Goal: Task Accomplishment & Management: Use online tool/utility

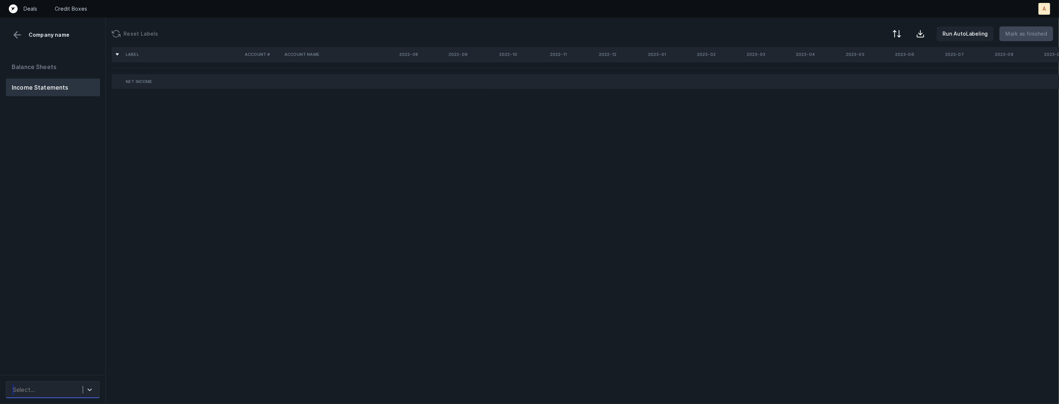
click at [77, 388] on div "Select..." at bounding box center [45, 389] width 73 height 13
click at [87, 327] on div "CommonSenseNetworks_P&L([DATE]-[DATE])_Cleaned.csv" at bounding box center [53, 327] width 94 height 24
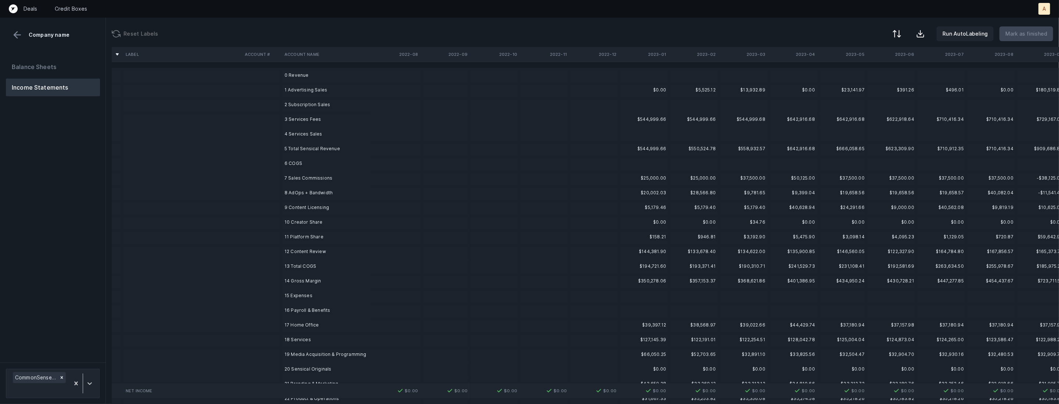
click at [334, 87] on td "1 Advertising Sales" at bounding box center [326, 90] width 90 height 15
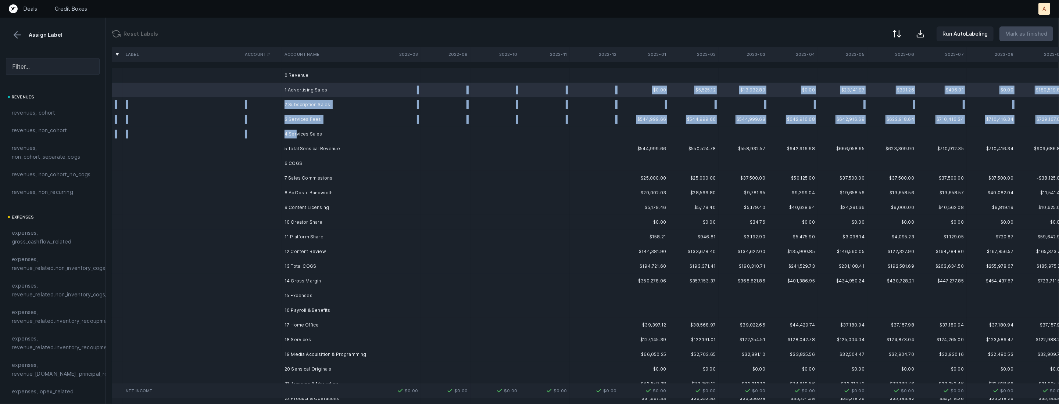
click at [295, 134] on td "4 Services Sales" at bounding box center [326, 134] width 90 height 15
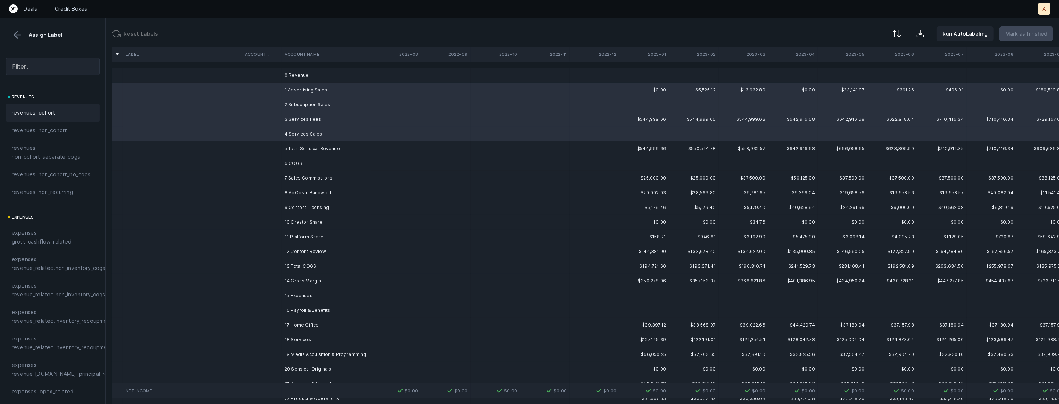
click at [43, 113] on span "revenues, cohort" at bounding box center [34, 112] width 44 height 9
click at [317, 182] on td "7 Sales Commissions" at bounding box center [326, 178] width 90 height 15
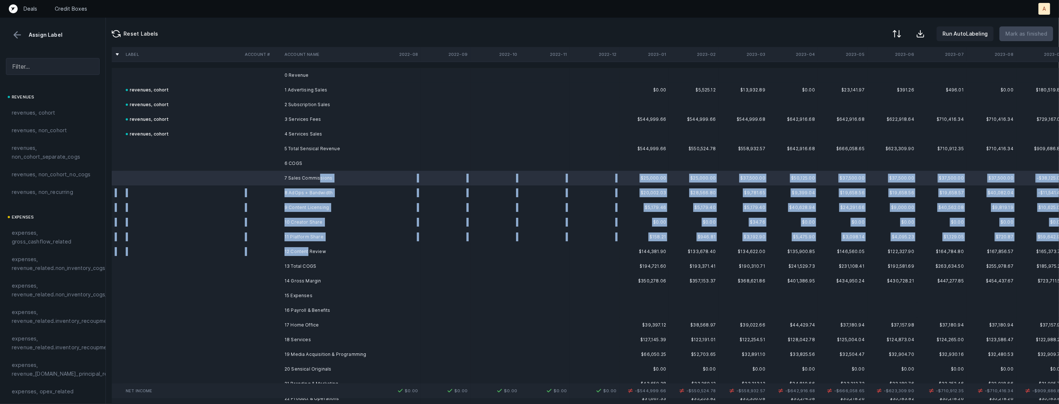
click at [307, 252] on td "12 Content Review" at bounding box center [326, 251] width 90 height 15
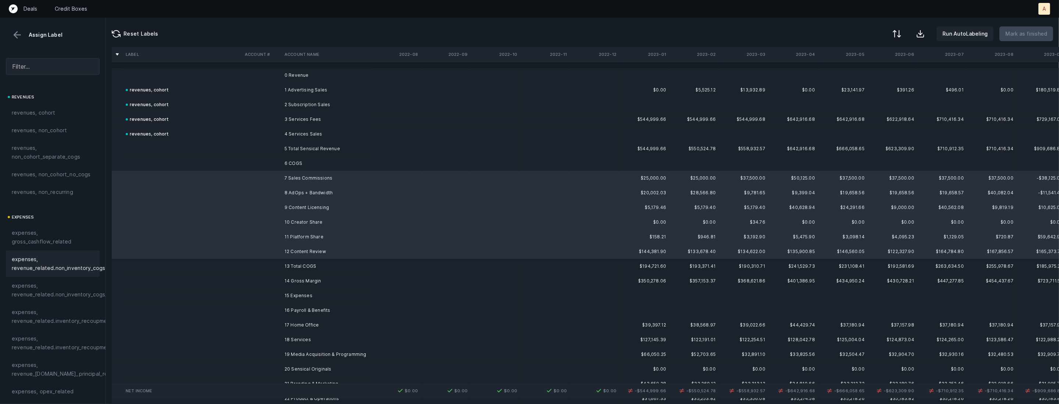
click at [82, 273] on div "expenses, revenue_related.non_inventory_cogs" at bounding box center [53, 264] width 94 height 26
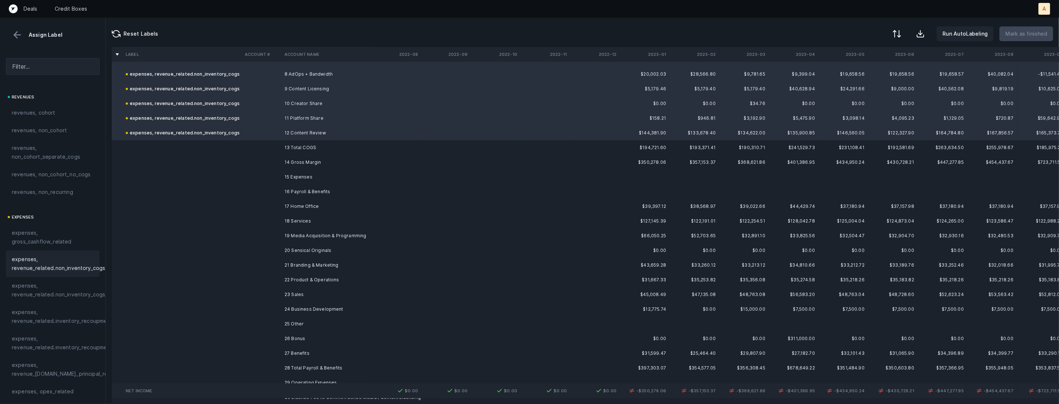
scroll to position [132, 0]
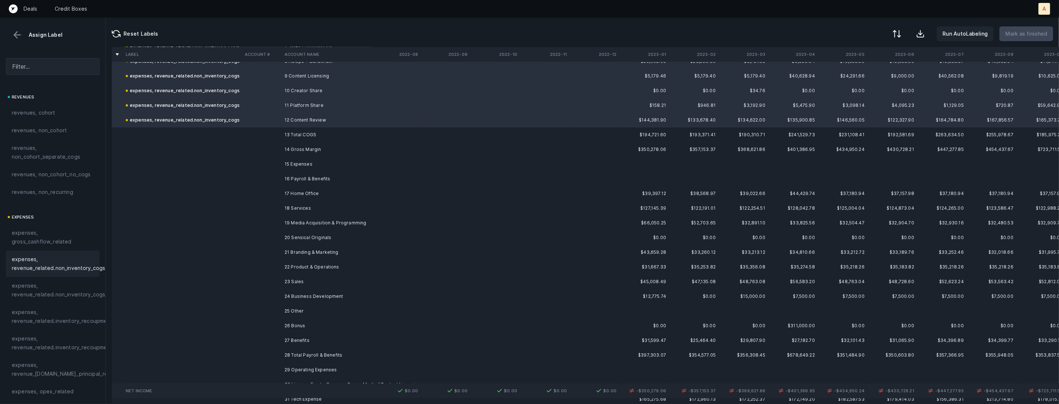
click at [335, 188] on td "17 Home Office" at bounding box center [326, 193] width 90 height 15
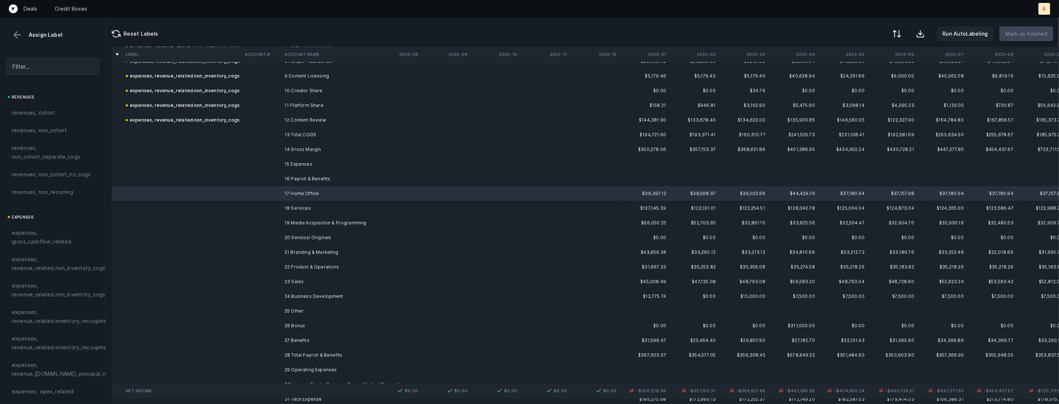
click at [331, 179] on td "16 Payroll & Benefits" at bounding box center [326, 179] width 90 height 15
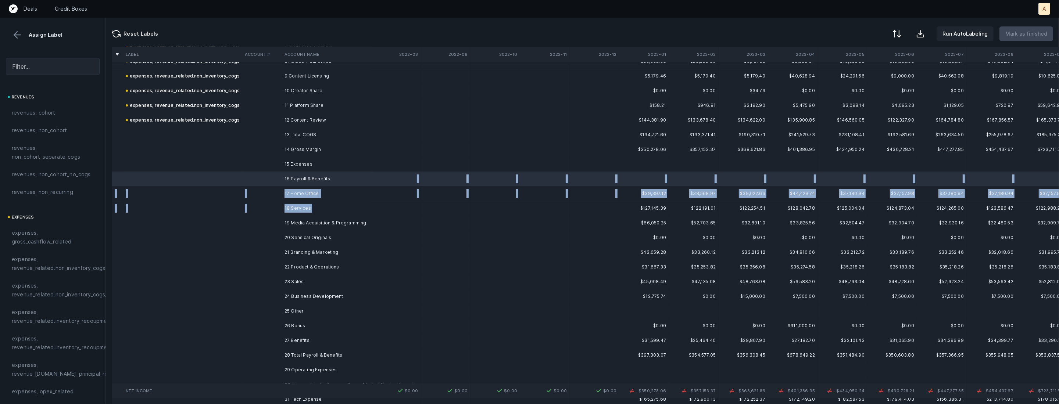
click at [311, 211] on td "18 Services" at bounding box center [326, 208] width 90 height 15
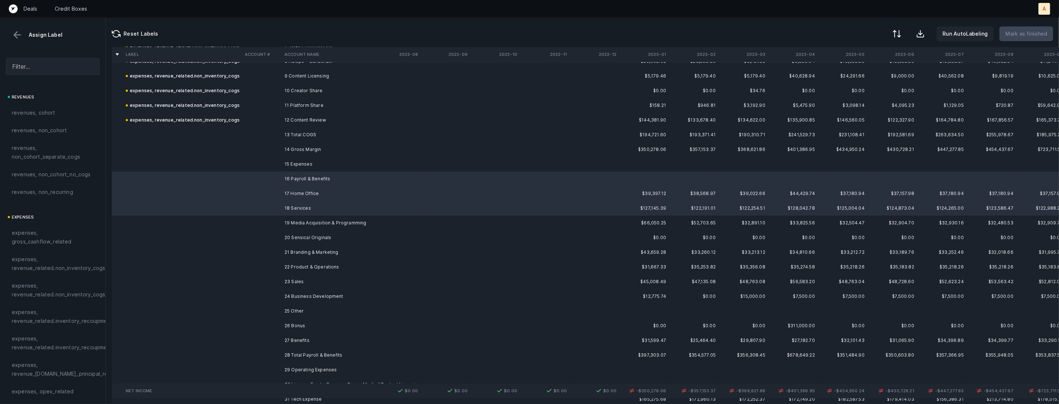
click at [337, 236] on td "20 Sensical Originals" at bounding box center [326, 237] width 90 height 15
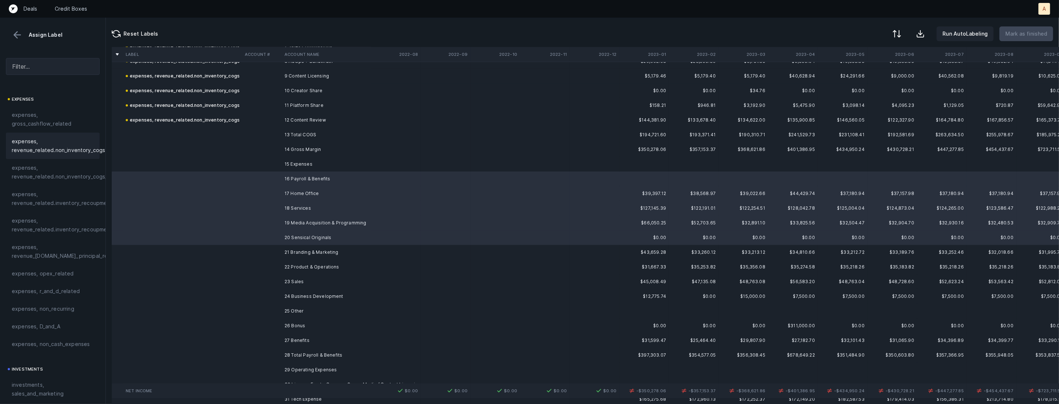
scroll to position [175, 0]
click at [69, 221] on span "expenses, opex_related" at bounding box center [43, 217] width 62 height 9
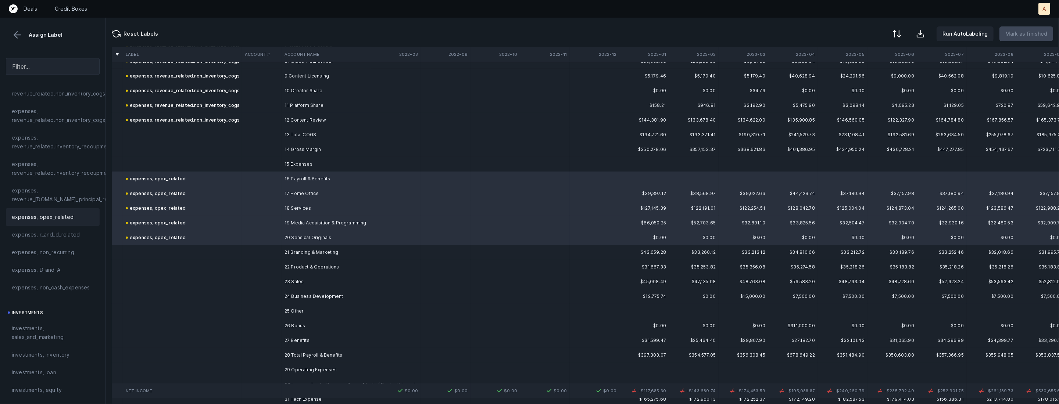
click at [268, 251] on td at bounding box center [262, 252] width 40 height 15
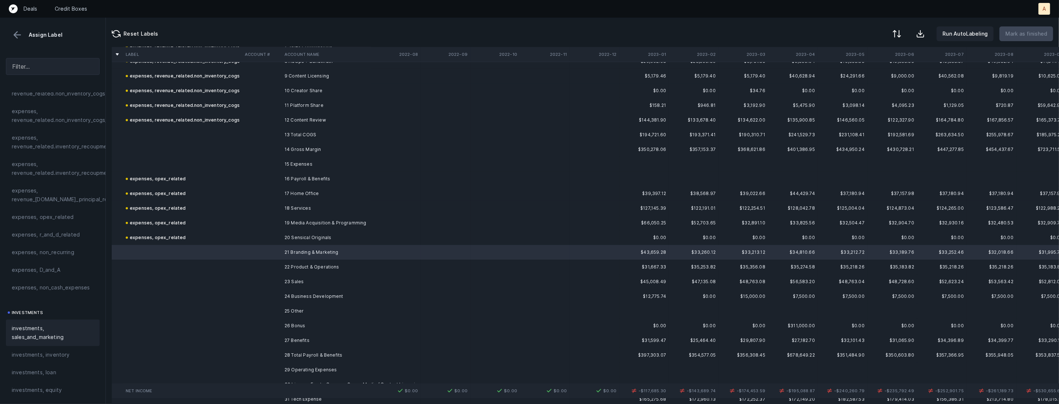
click at [42, 326] on span "investments, sales_and_marketing" at bounding box center [53, 333] width 82 height 18
click at [285, 266] on td "22 Product & Operations" at bounding box center [326, 267] width 90 height 15
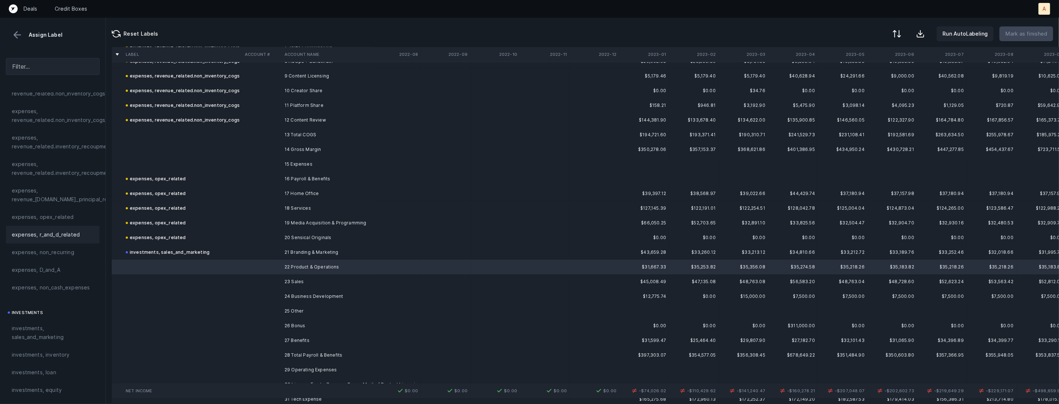
click at [64, 226] on div "expenses, r_and_d_related" at bounding box center [53, 235] width 94 height 18
click at [64, 219] on span "expenses, opex_related" at bounding box center [43, 217] width 62 height 9
click at [185, 279] on td at bounding box center [182, 282] width 119 height 15
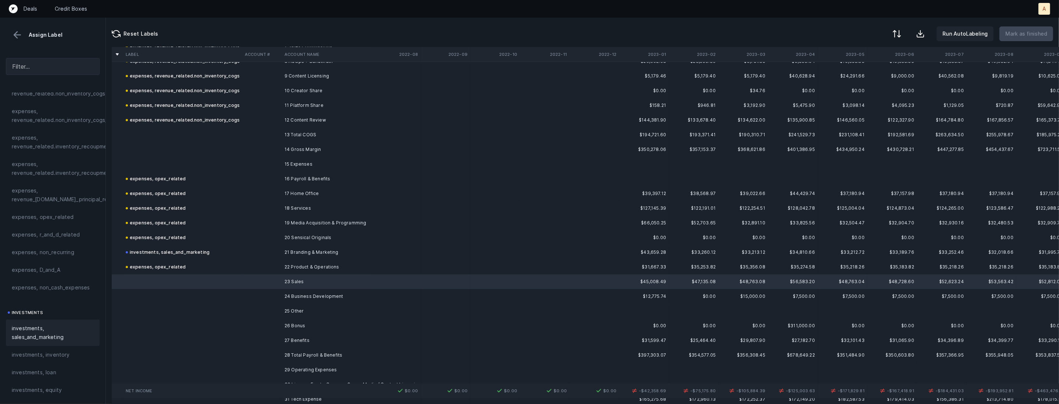
click at [39, 332] on span "investments, sales_and_marketing" at bounding box center [53, 333] width 82 height 18
click at [226, 295] on td at bounding box center [182, 296] width 119 height 15
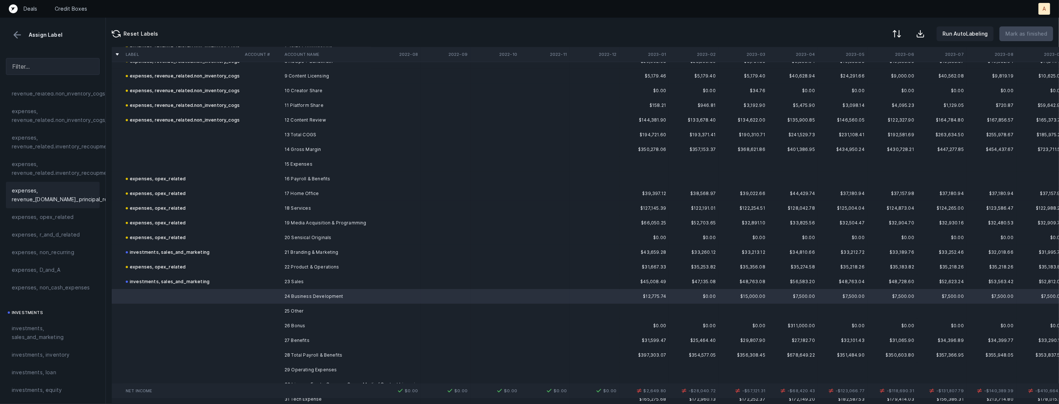
click at [65, 205] on div "expenses, revenue_[DOMAIN_NAME]_principal_recoupment" at bounding box center [53, 195] width 94 height 26
click at [60, 213] on span "expenses, opex_related" at bounding box center [43, 217] width 62 height 9
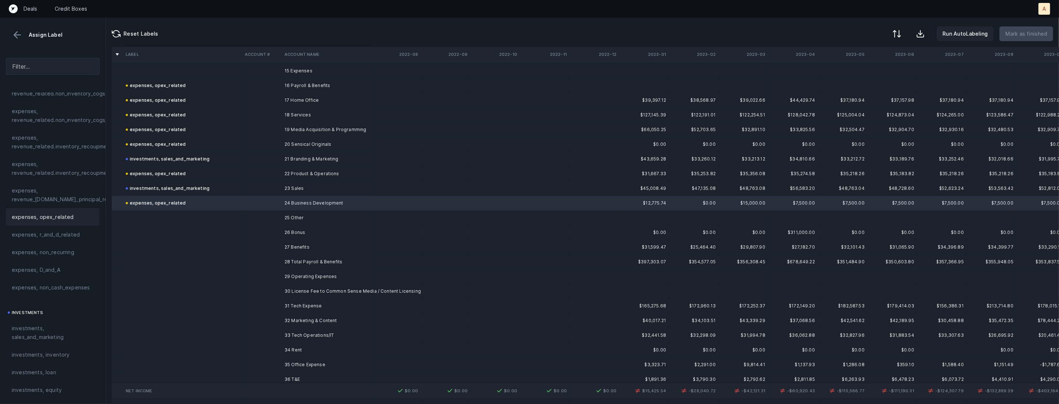
scroll to position [246, 0]
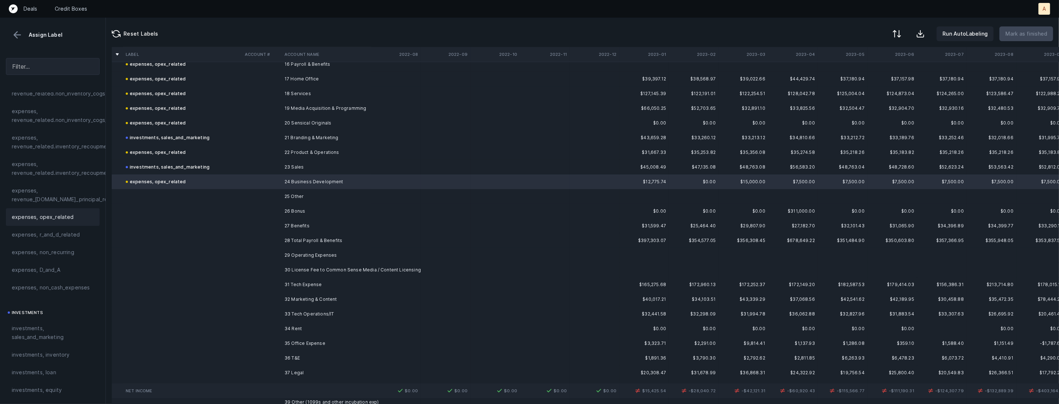
click at [313, 199] on td "25 Other" at bounding box center [326, 196] width 90 height 15
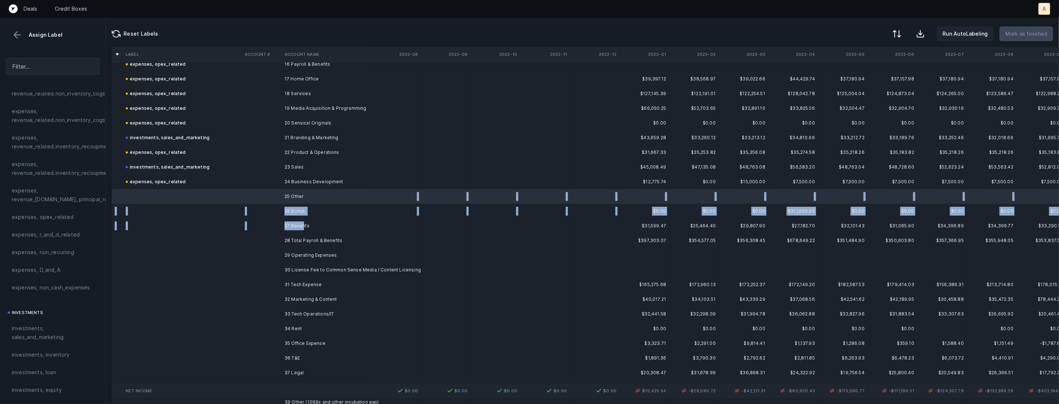
click at [304, 225] on td "27 Benefits" at bounding box center [326, 226] width 90 height 15
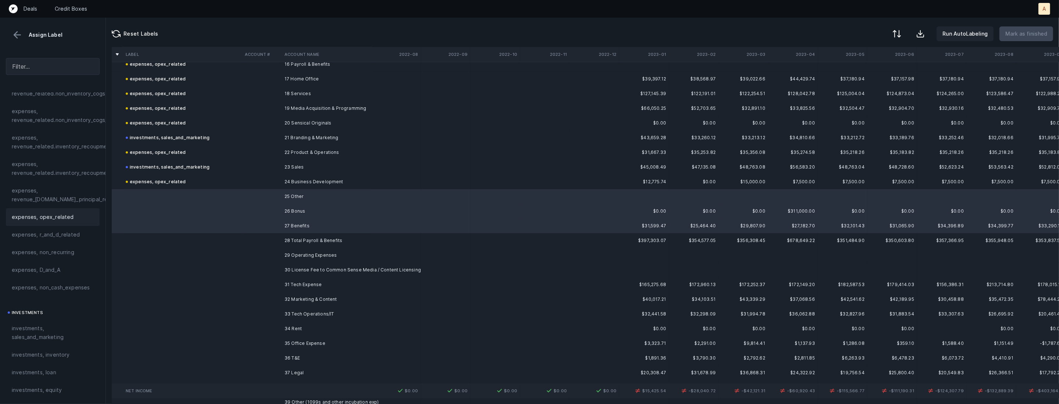
click at [27, 220] on span "expenses, opex_related" at bounding box center [43, 217] width 62 height 9
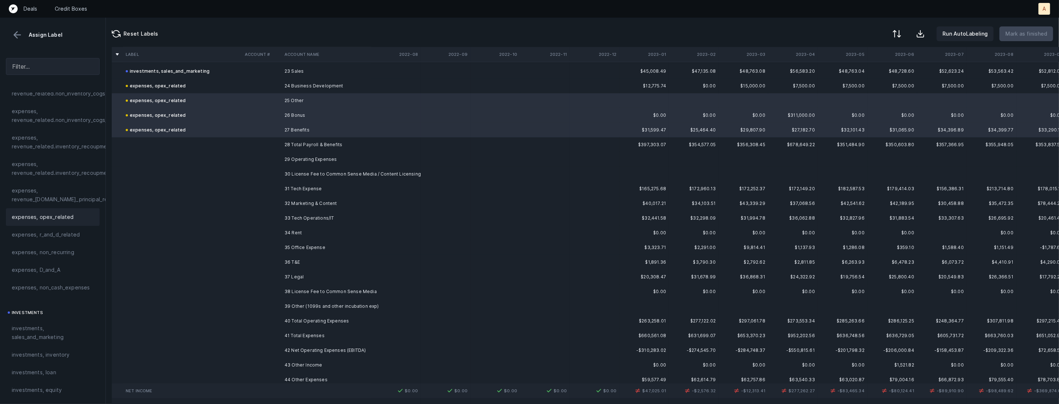
scroll to position [381, 0]
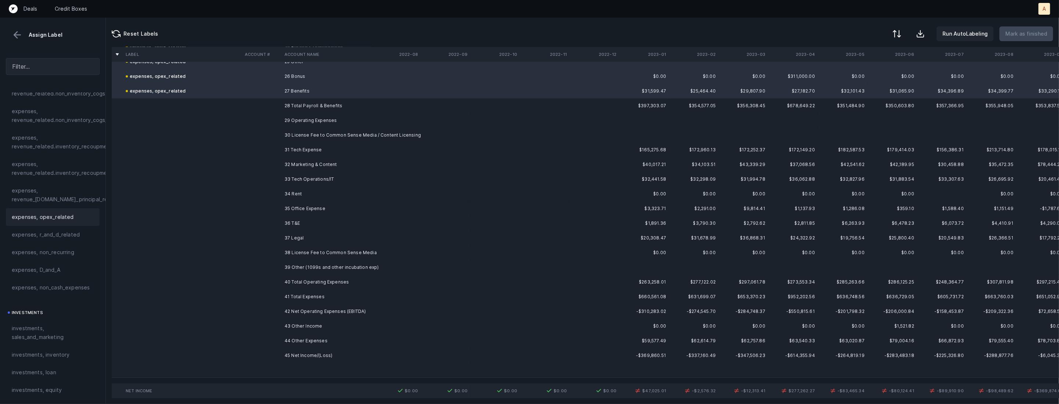
click at [336, 147] on td "31 Tech Expense" at bounding box center [326, 150] width 90 height 15
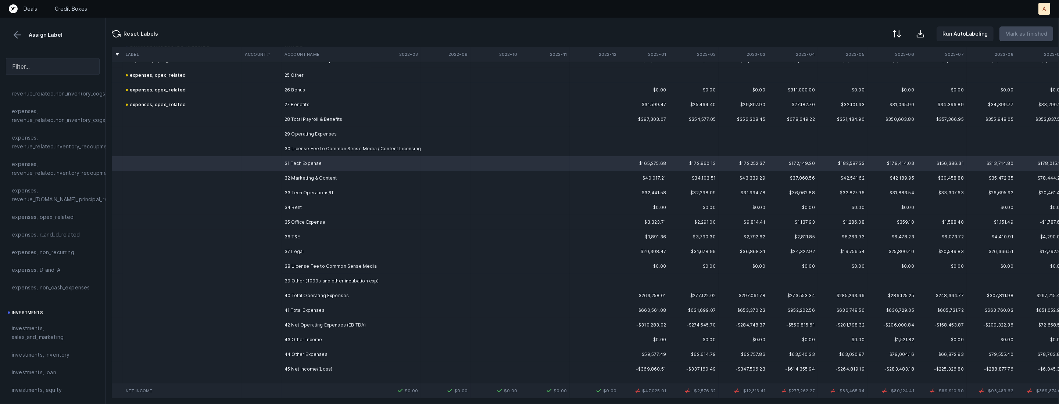
scroll to position [377, 0]
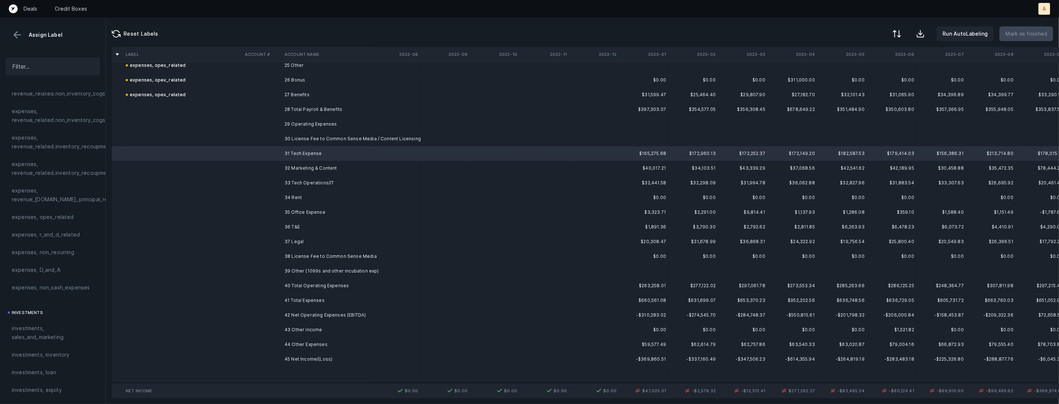
click at [303, 184] on td "33 Tech Operations/IT" at bounding box center [326, 183] width 90 height 15
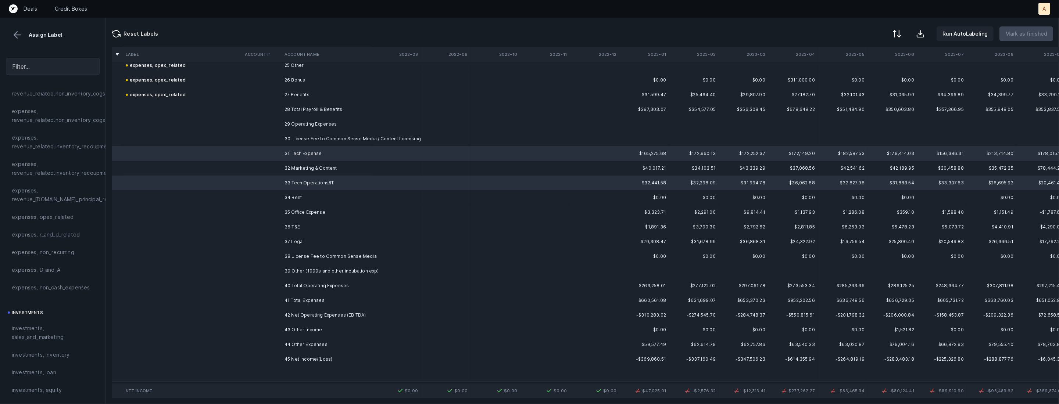
click at [291, 199] on td "34 Rent" at bounding box center [326, 197] width 90 height 15
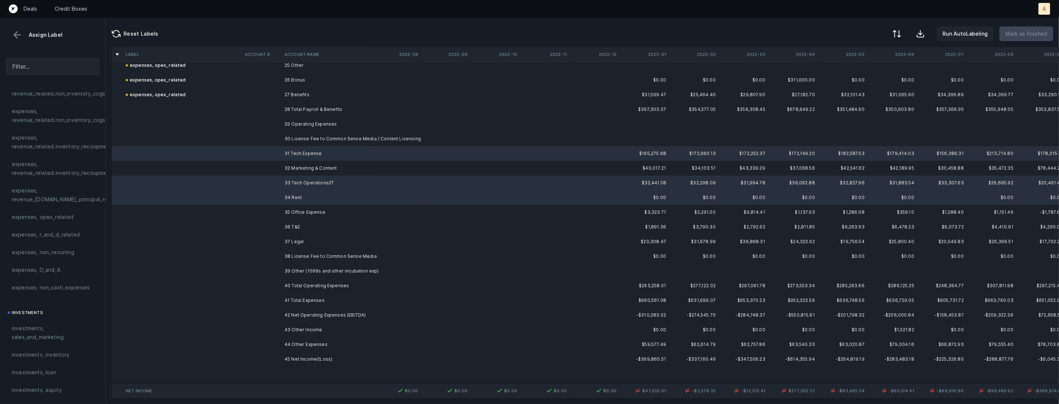
click at [292, 212] on td "35 Office Expense" at bounding box center [326, 212] width 90 height 15
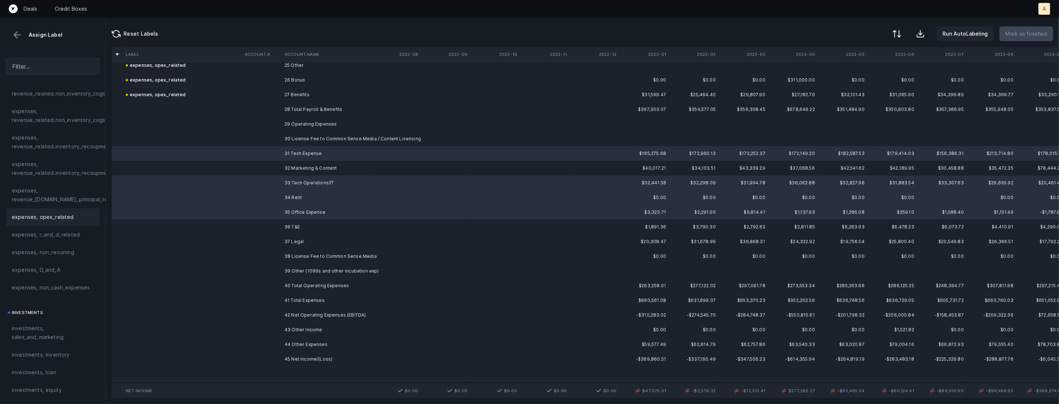
click at [58, 214] on span "expenses, opex_related" at bounding box center [43, 217] width 62 height 9
click at [275, 171] on td at bounding box center [262, 168] width 40 height 15
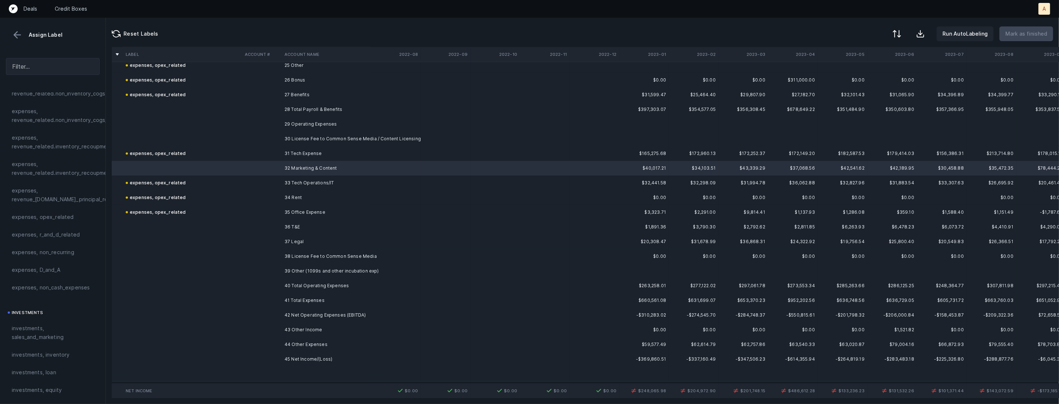
click at [295, 232] on td "36 T&E" at bounding box center [326, 227] width 90 height 15
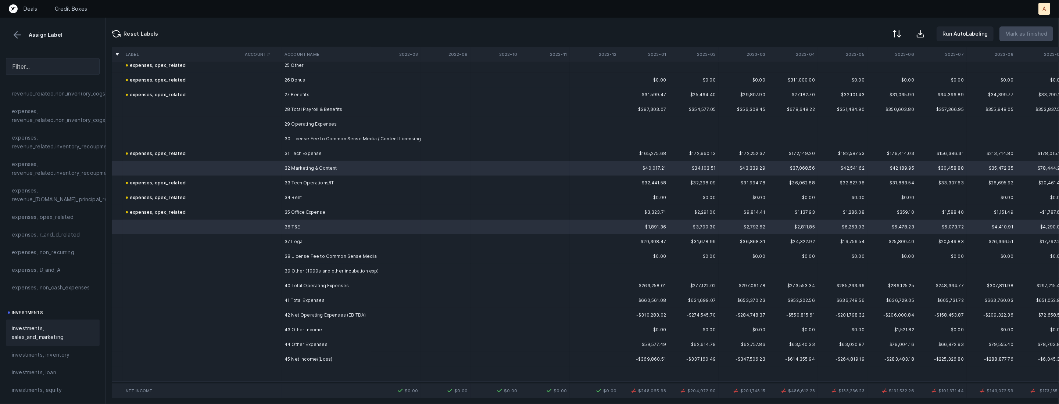
click at [61, 335] on span "investments, sales_and_marketing" at bounding box center [53, 333] width 82 height 18
click at [287, 237] on td "37 Legal" at bounding box center [326, 241] width 90 height 15
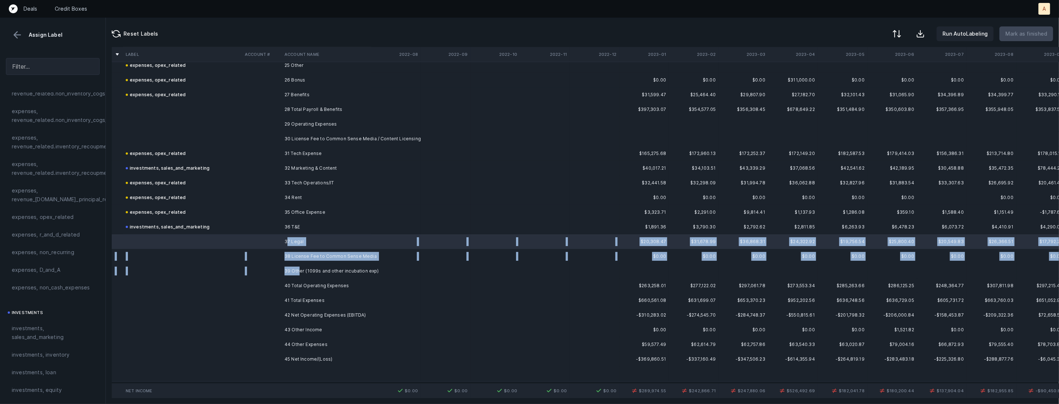
click at [300, 268] on td "39 Other (1099s and other incubation exp)" at bounding box center [326, 271] width 90 height 15
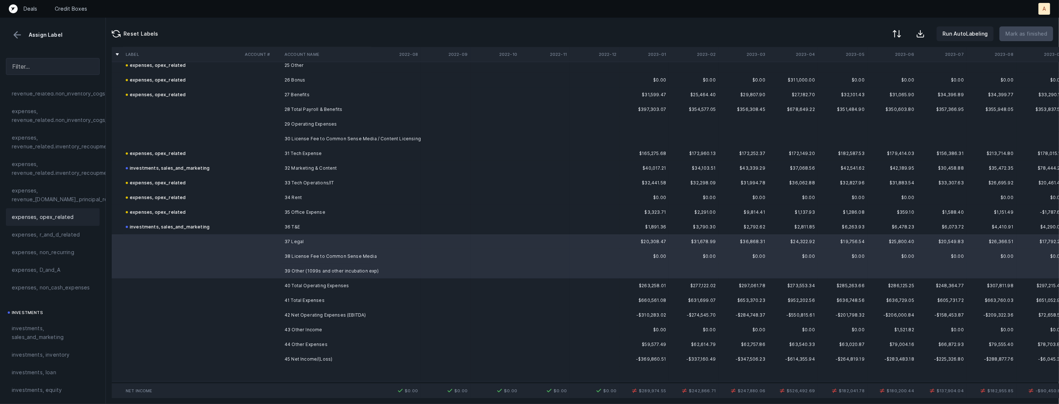
click at [73, 216] on div "expenses, opex_related" at bounding box center [53, 217] width 82 height 9
click at [278, 351] on td at bounding box center [262, 355] width 40 height 15
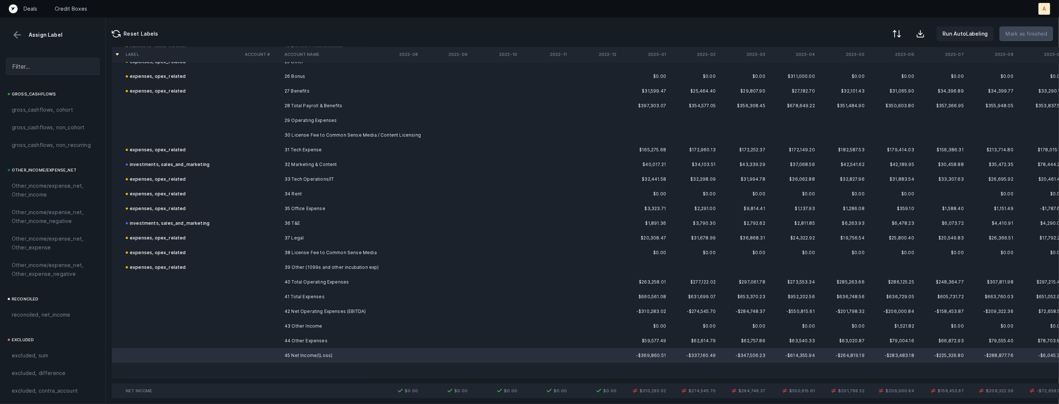
scroll to position [810, 0]
click at [45, 290] on div "reconciled, net_income" at bounding box center [53, 296] width 94 height 18
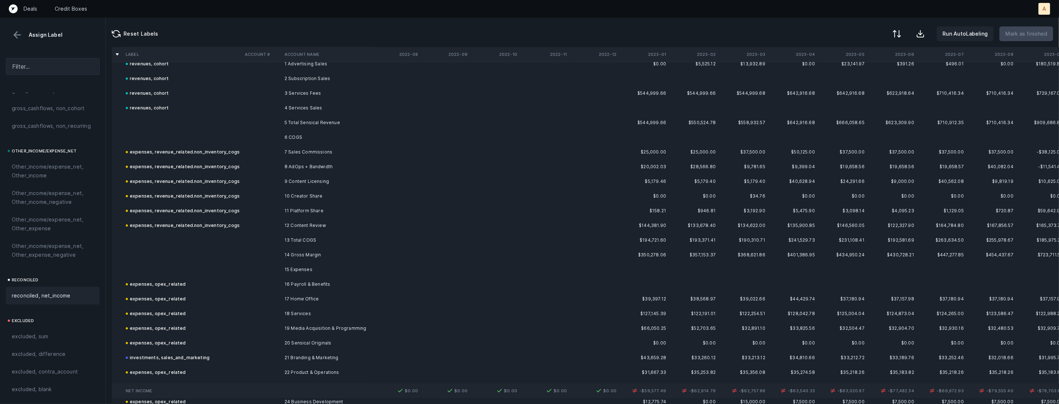
scroll to position [0, 0]
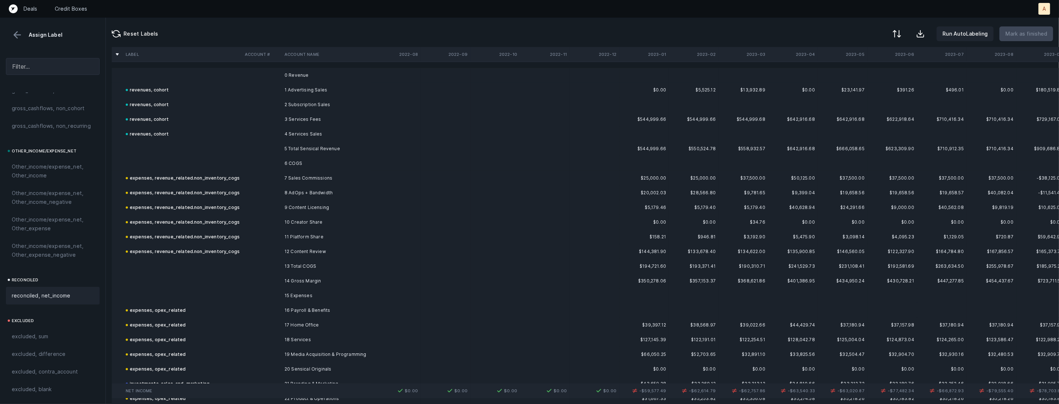
click at [657, 61] on th "2023-01" at bounding box center [644, 54] width 50 height 15
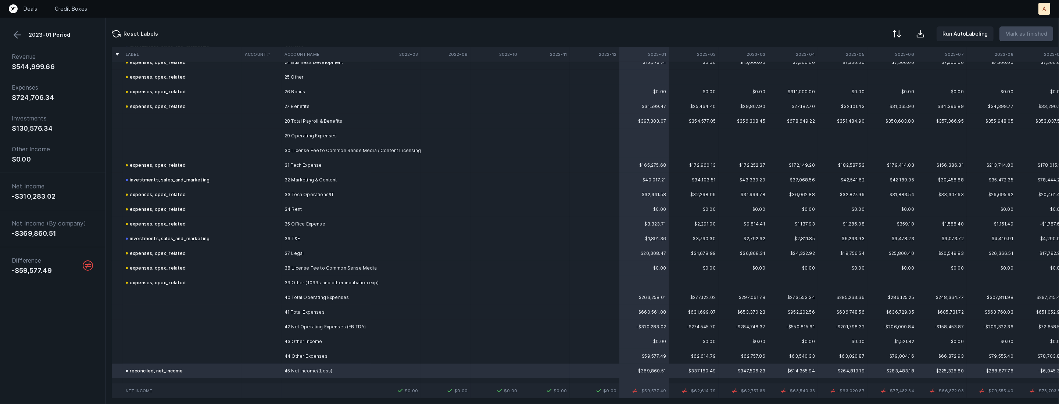
scroll to position [381, 0]
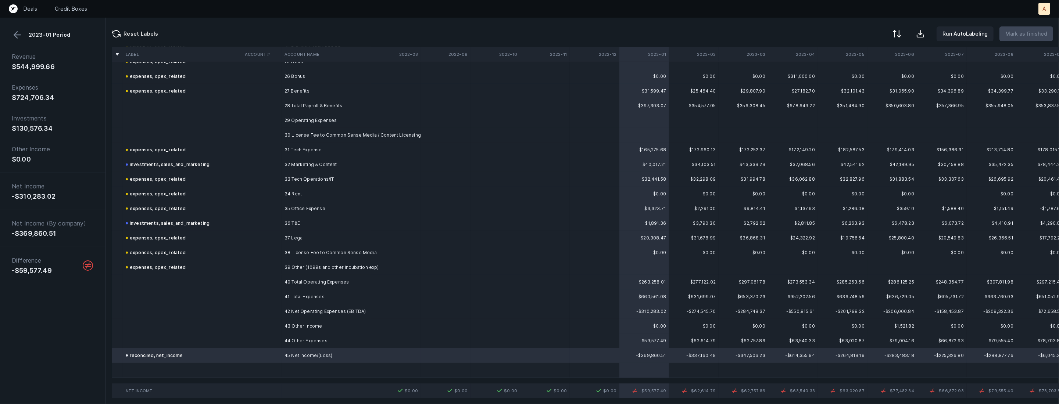
click at [293, 345] on td "44 Other Expenses" at bounding box center [326, 341] width 90 height 15
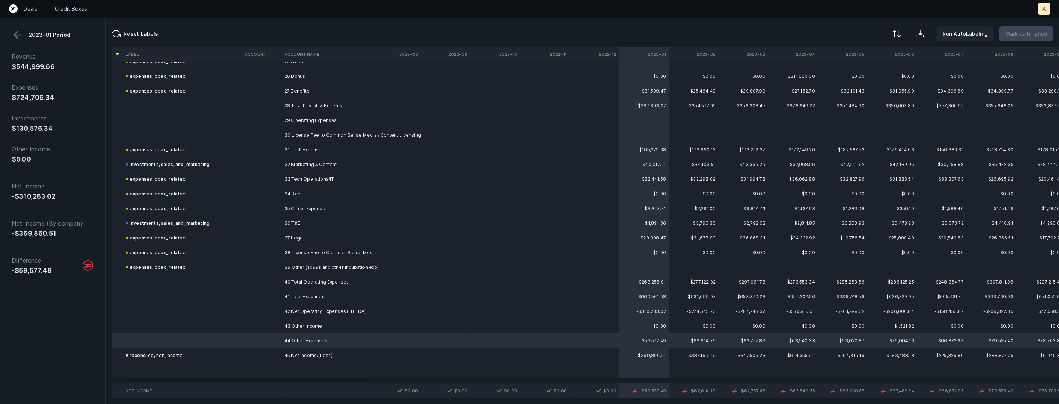
click at [15, 32] on button at bounding box center [17, 34] width 11 height 11
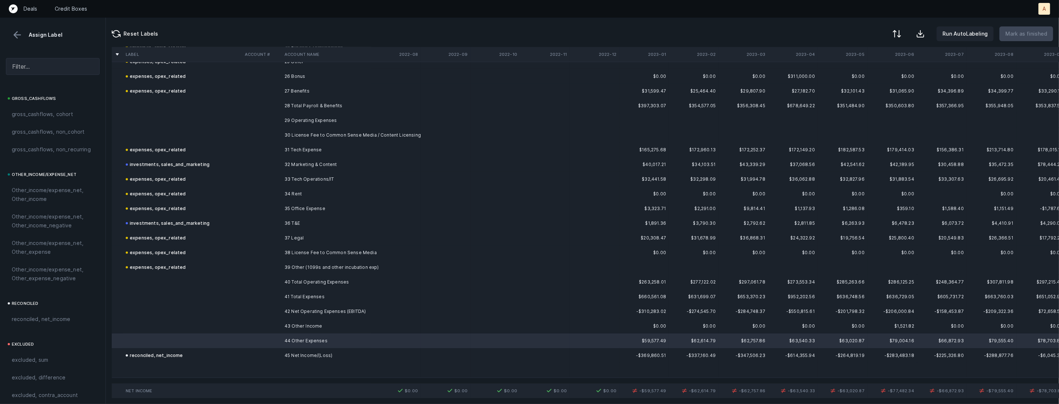
scroll to position [810, 0]
click at [46, 216] on span "Other_income/expense_net, Other_expense" at bounding box center [53, 224] width 82 height 18
click at [555, 328] on td at bounding box center [545, 326] width 50 height 15
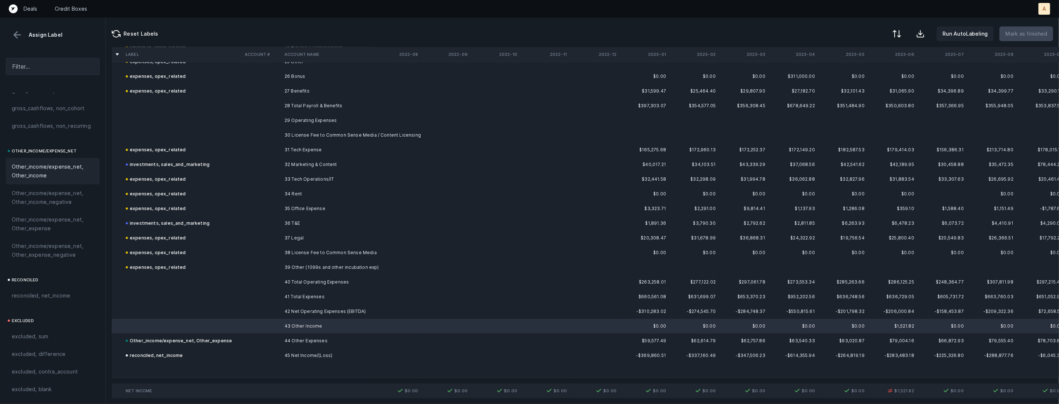
click at [43, 172] on span "Other_income/expense_net, Other_income" at bounding box center [53, 171] width 82 height 18
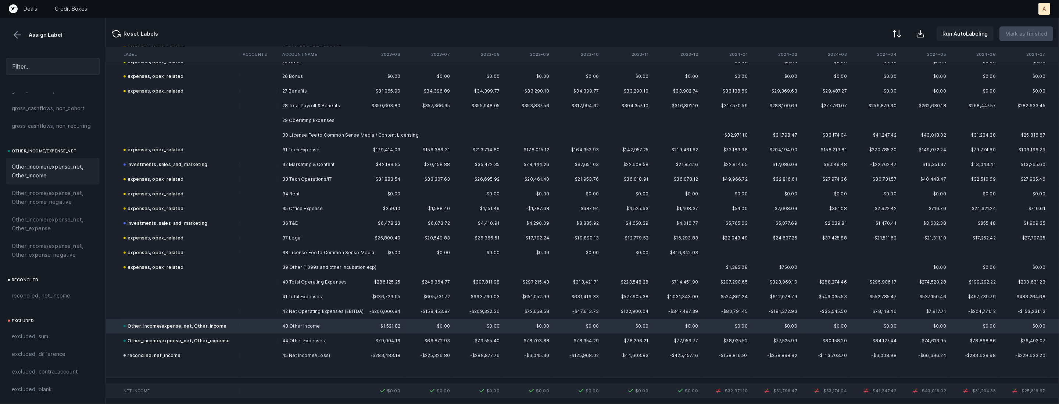
scroll to position [381, 526]
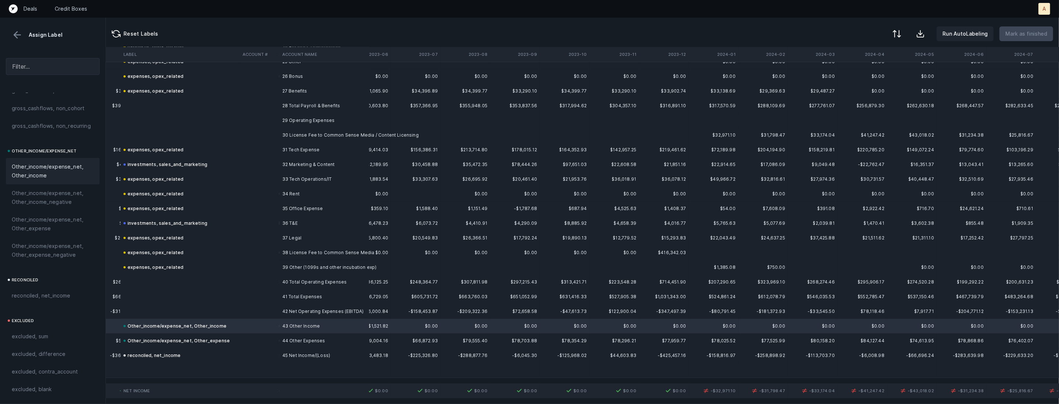
click at [360, 141] on td "30 License Fee to Common Sense Media / Content Licensing" at bounding box center [324, 135] width 90 height 15
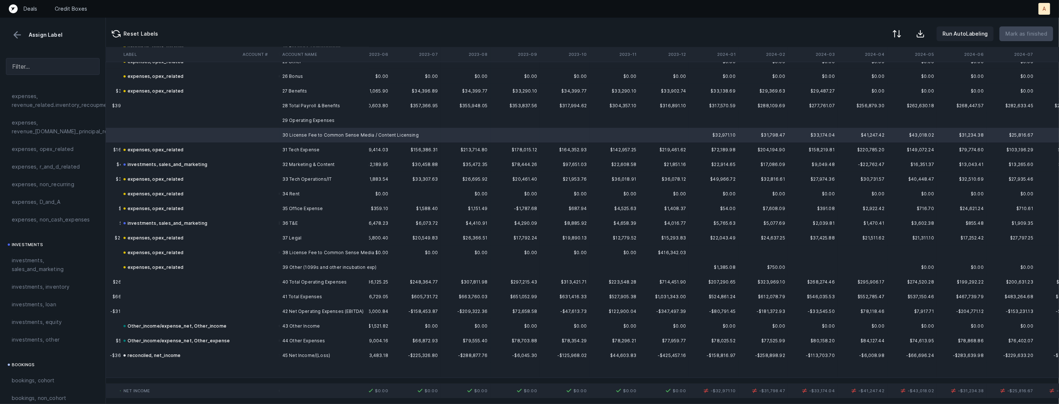
scroll to position [227, 0]
click at [49, 167] on span "expenses, opex_related" at bounding box center [43, 164] width 62 height 9
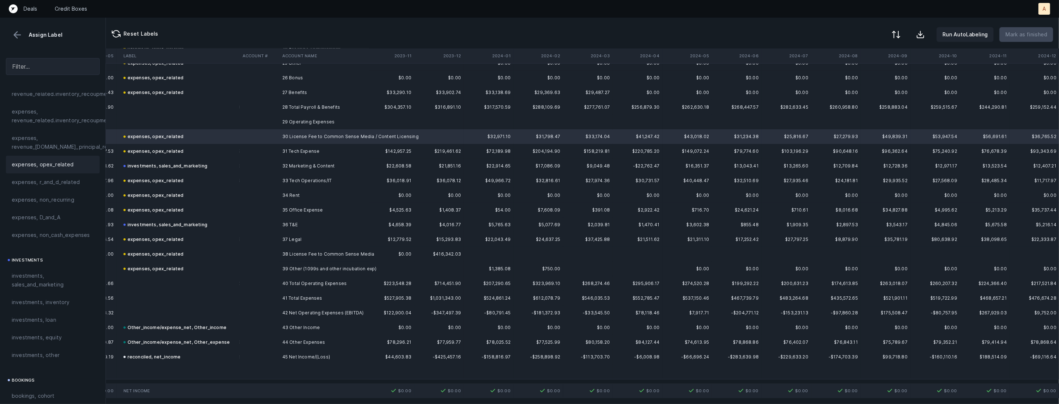
click at [895, 32] on button at bounding box center [896, 34] width 16 height 16
click at [869, 81] on div "By Hum label" at bounding box center [863, 78] width 73 height 15
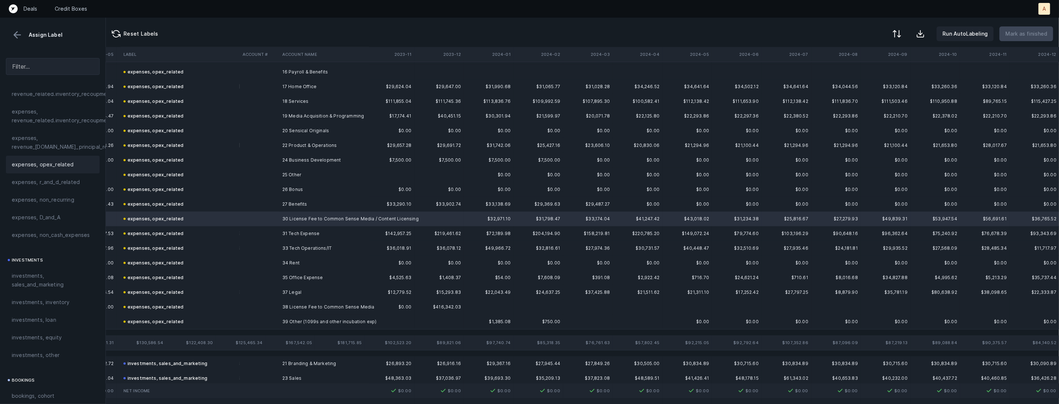
scroll to position [0, 751]
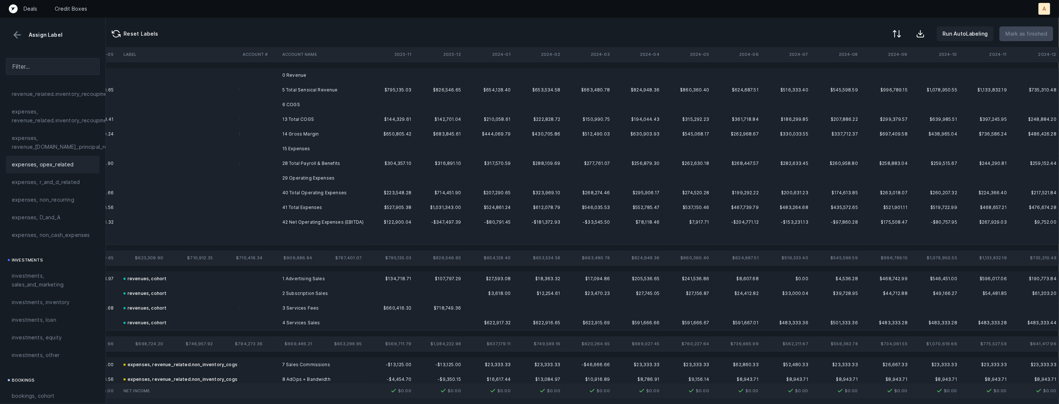
click at [579, 76] on td at bounding box center [588, 75] width 50 height 15
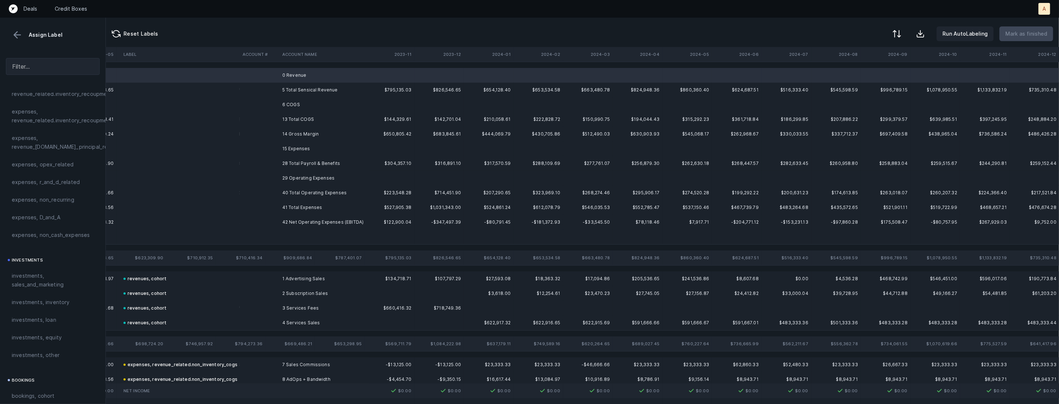
click at [525, 101] on td at bounding box center [538, 104] width 50 height 15
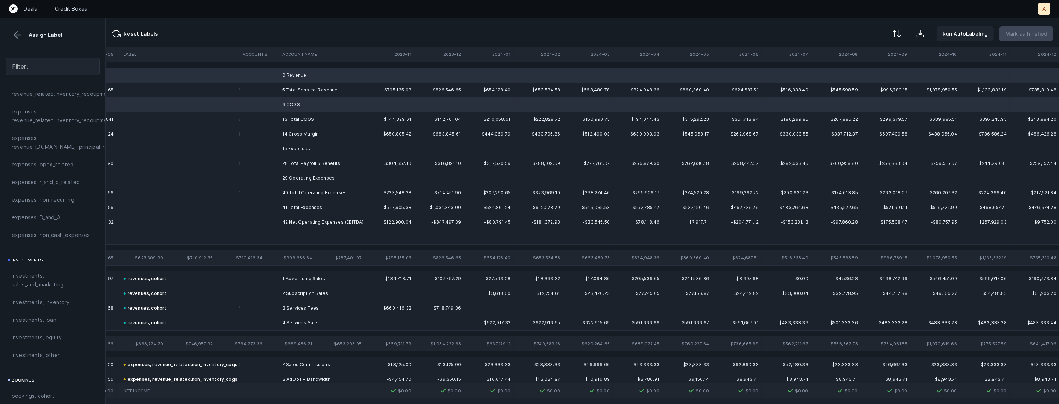
click at [469, 143] on td at bounding box center [489, 148] width 50 height 15
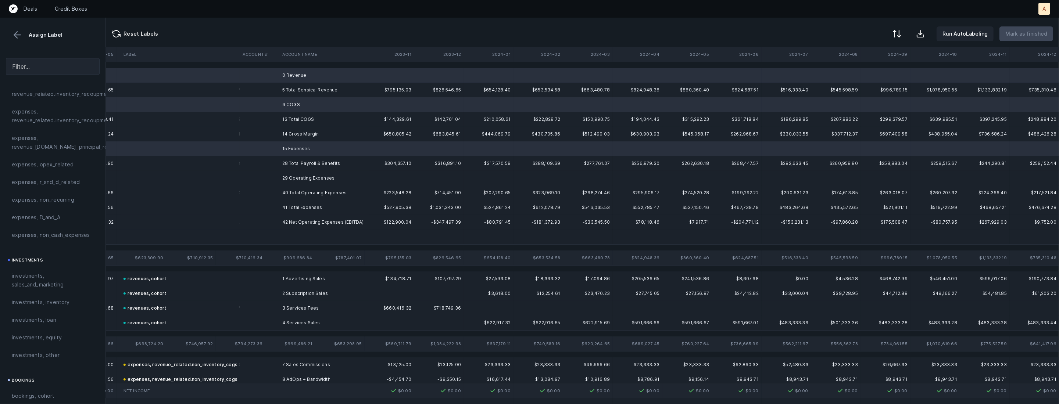
click at [431, 180] on td at bounding box center [439, 178] width 50 height 15
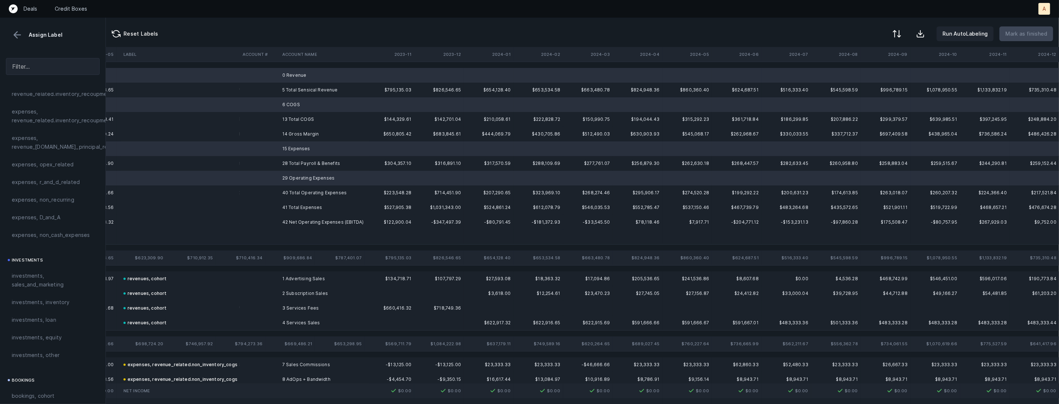
click at [342, 241] on td at bounding box center [324, 237] width 90 height 15
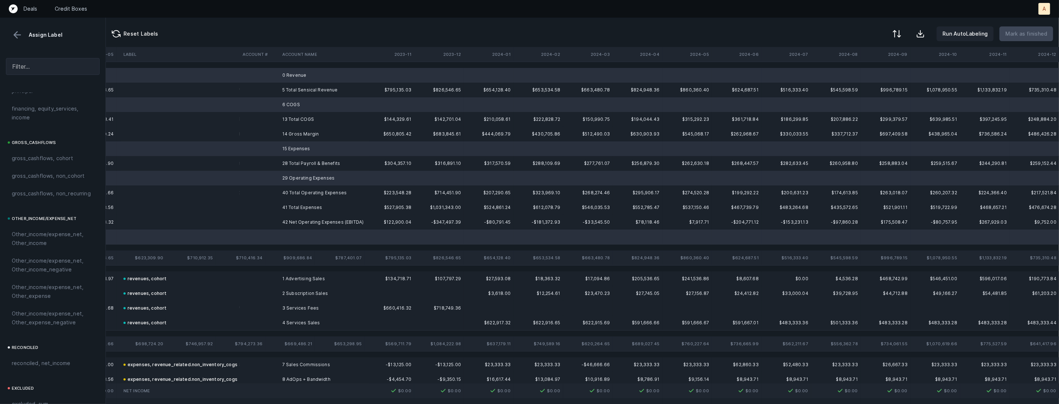
scroll to position [810, 0]
click at [57, 394] on div "excluded, blank" at bounding box center [53, 390] width 94 height 18
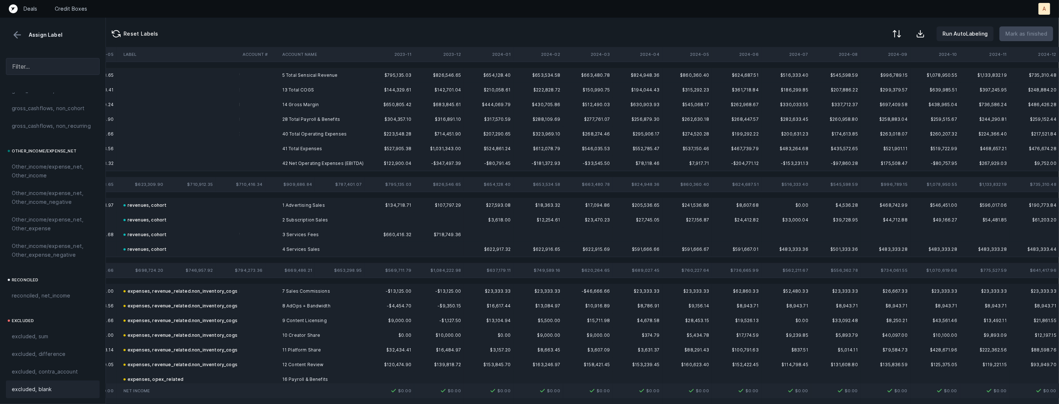
click at [280, 98] on td "14 Gross Margin" at bounding box center [324, 104] width 90 height 15
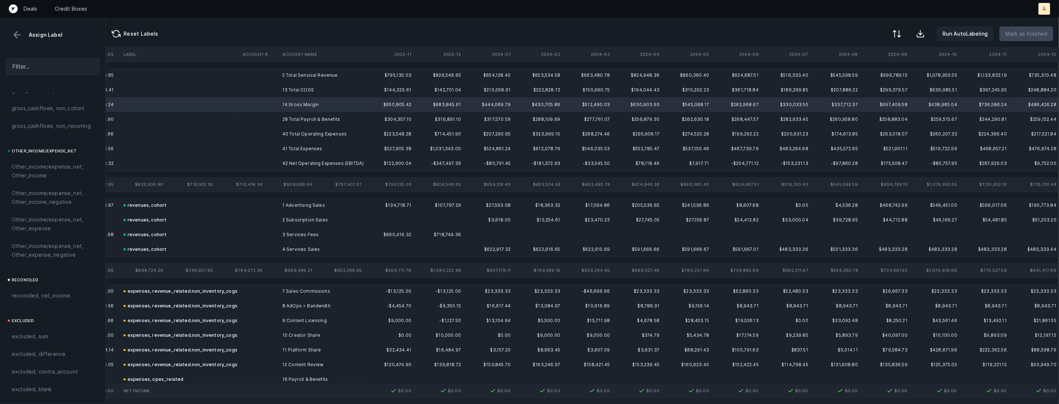
click at [292, 163] on td "42 Net Operating Expenses (EBITDA)" at bounding box center [324, 163] width 90 height 15
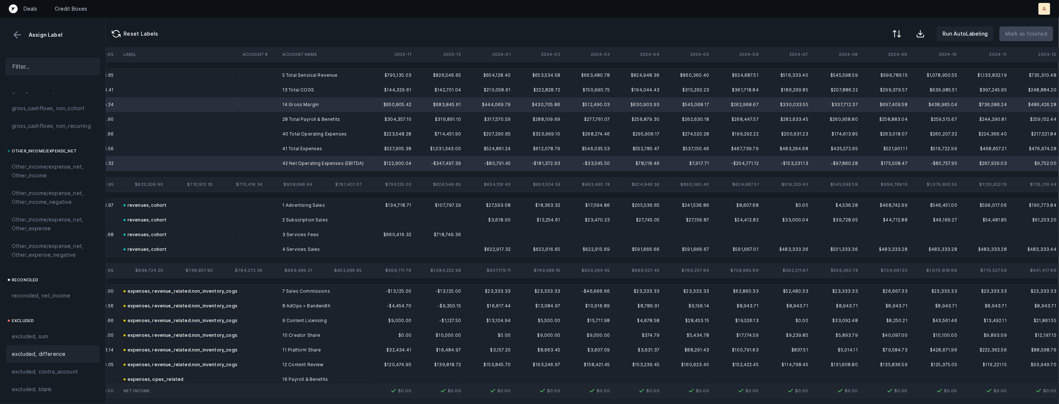
click at [36, 357] on span "excluded, difference" at bounding box center [39, 354] width 54 height 9
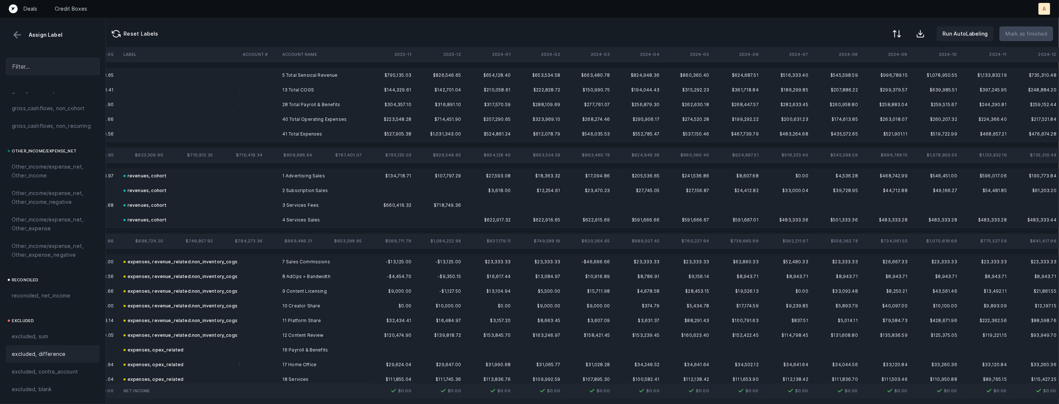
click at [285, 79] on td "5 Total Sensical Revenue" at bounding box center [324, 75] width 90 height 15
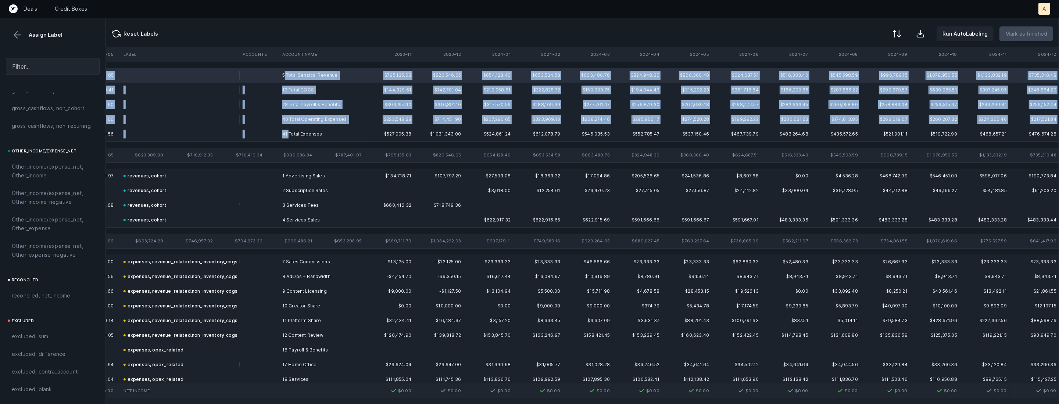
click at [288, 137] on td "41 Total Expenses" at bounding box center [324, 134] width 90 height 15
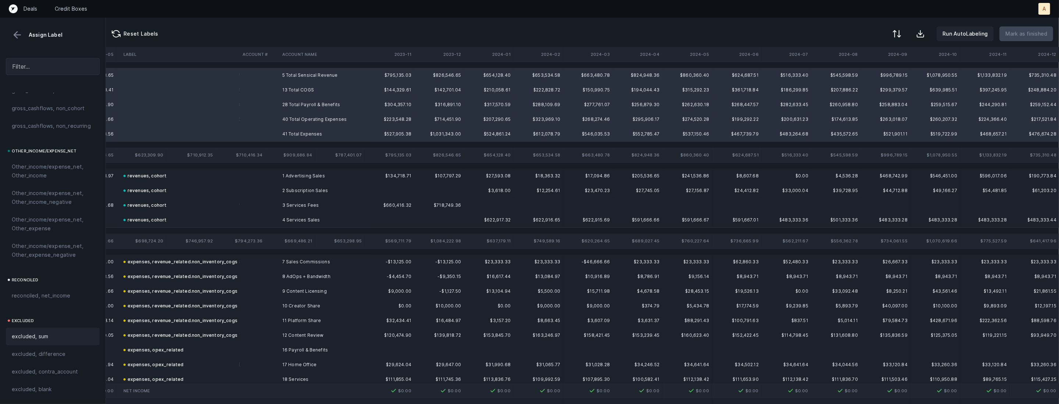
click at [46, 334] on span "excluded, sum" at bounding box center [30, 336] width 36 height 9
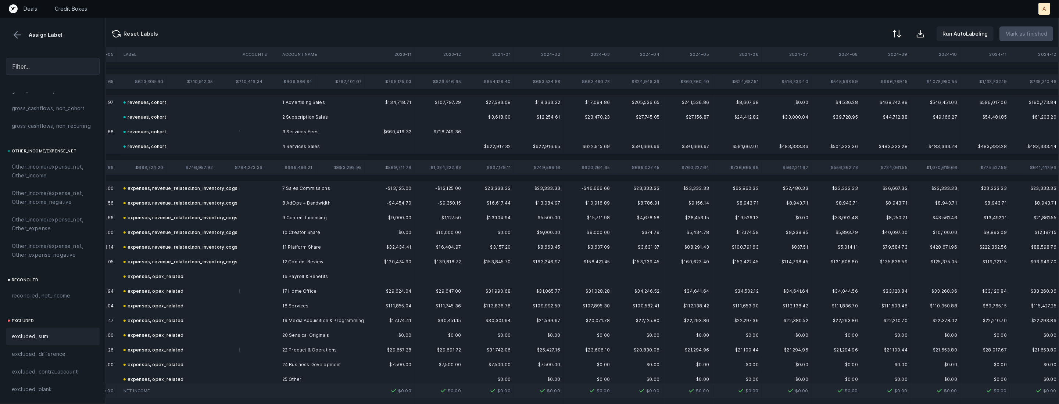
click at [21, 37] on button at bounding box center [17, 34] width 11 height 11
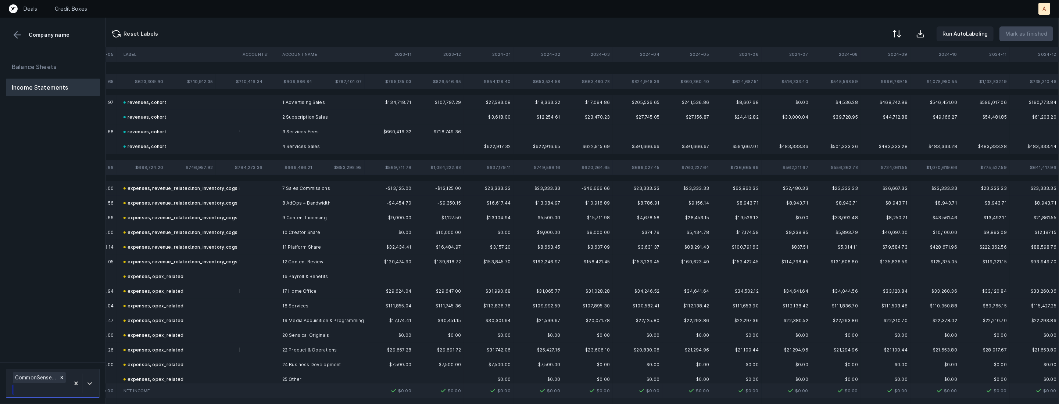
click at [90, 376] on div at bounding box center [82, 384] width 27 height 26
click at [78, 342] on div "CricketMediaServices_P&L([DATE]-[DATE])_Cleaned.csv" at bounding box center [53, 338] width 94 height 24
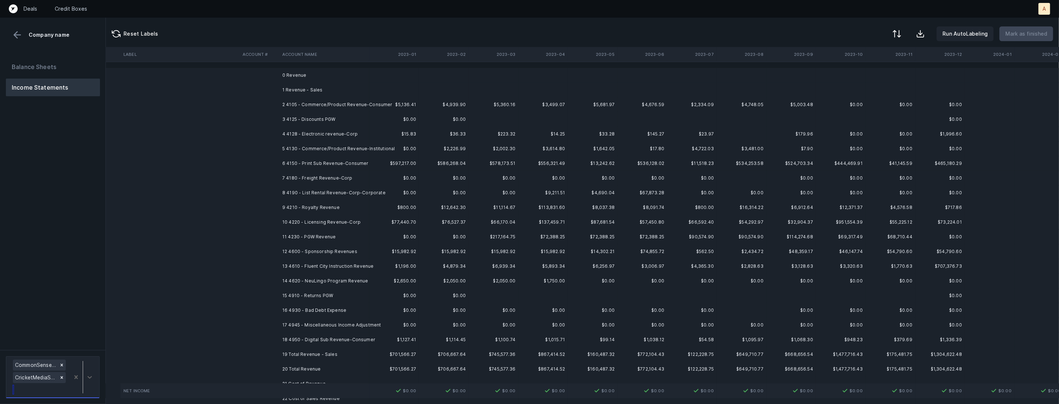
scroll to position [0, 0]
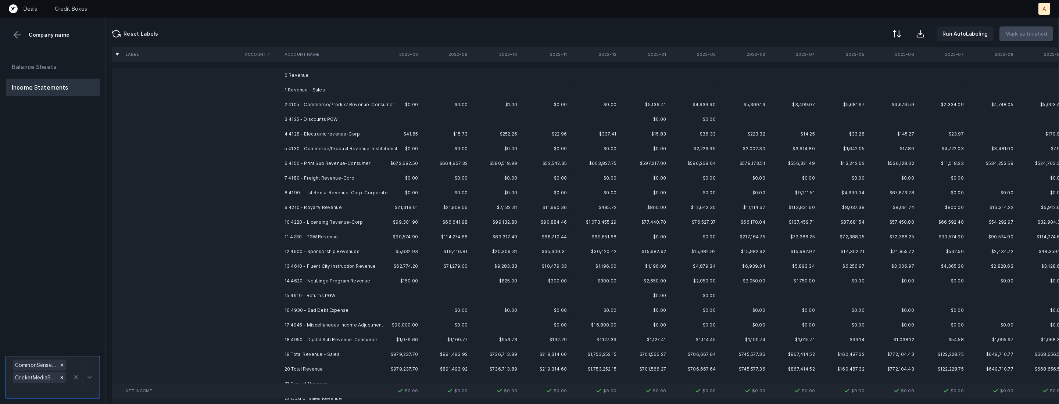
click at [354, 101] on td "2 4105 - Commerce/Product Revenue-Consumer" at bounding box center [326, 104] width 90 height 15
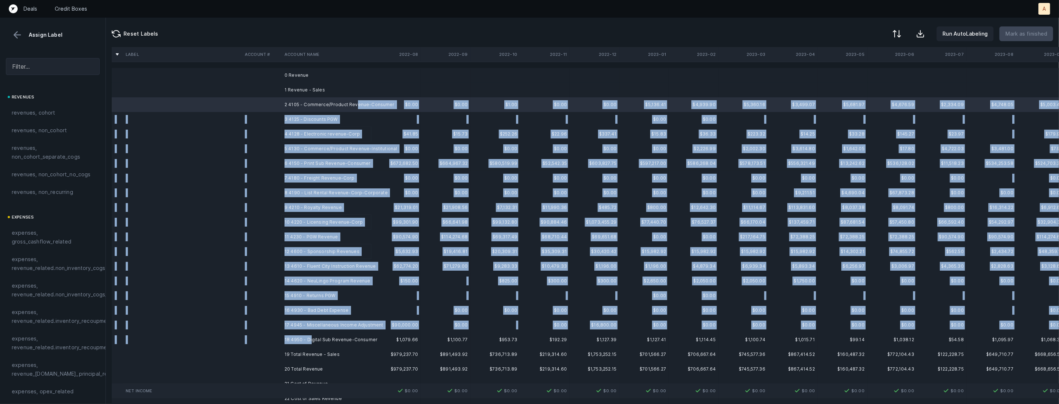
click at [311, 336] on td "18 4950 - Digital Sub Revenue-Consumer" at bounding box center [326, 340] width 90 height 15
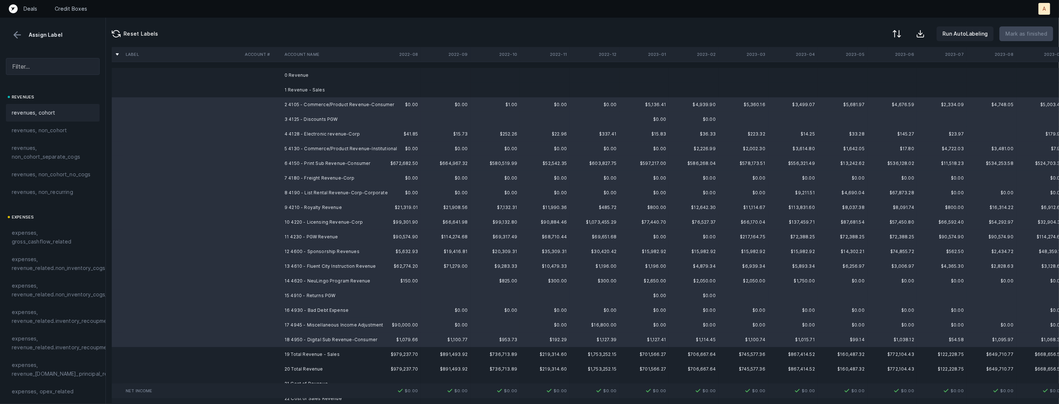
click at [55, 111] on div "revenues, cohort" at bounding box center [53, 112] width 82 height 9
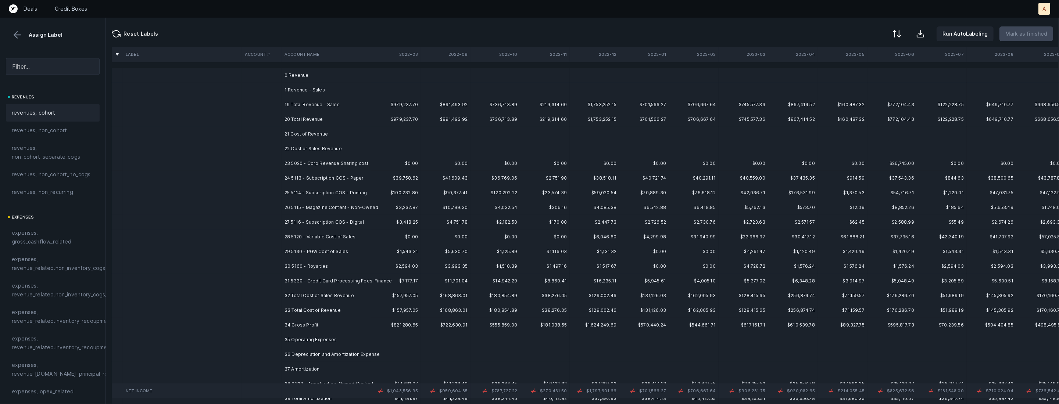
click at [316, 162] on td "23 5020 - Corp Revenue Sharing cost" at bounding box center [326, 163] width 90 height 15
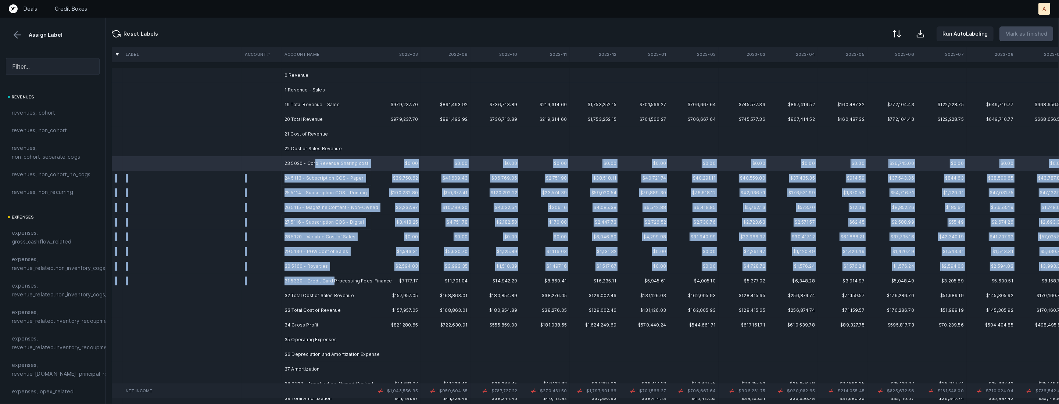
click at [333, 284] on td "31 5330 - Credit Card Processing Fees-Finance" at bounding box center [326, 281] width 90 height 15
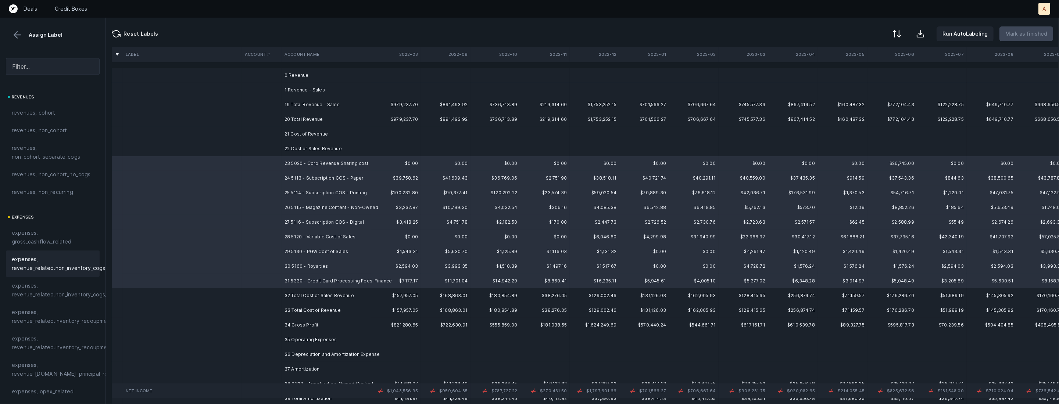
click at [60, 259] on span "expenses, revenue_related.non_inventory_cogs" at bounding box center [58, 264] width 93 height 18
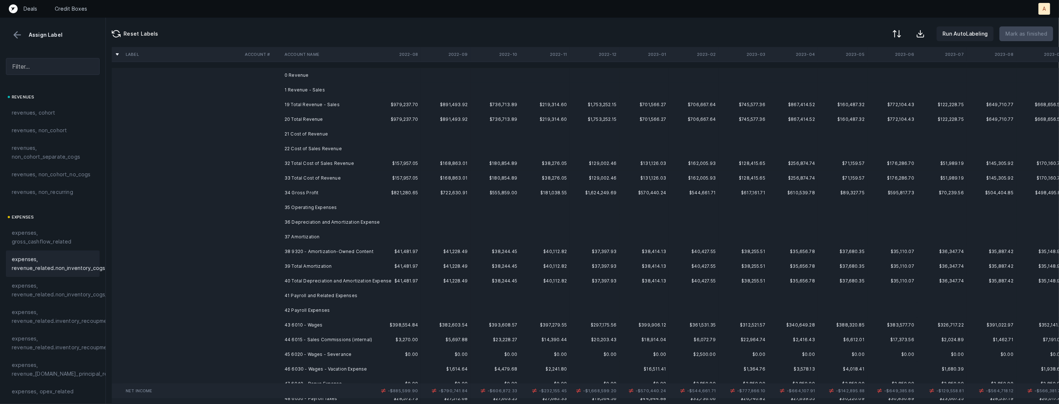
click at [293, 233] on td "37 Amortization" at bounding box center [326, 237] width 90 height 15
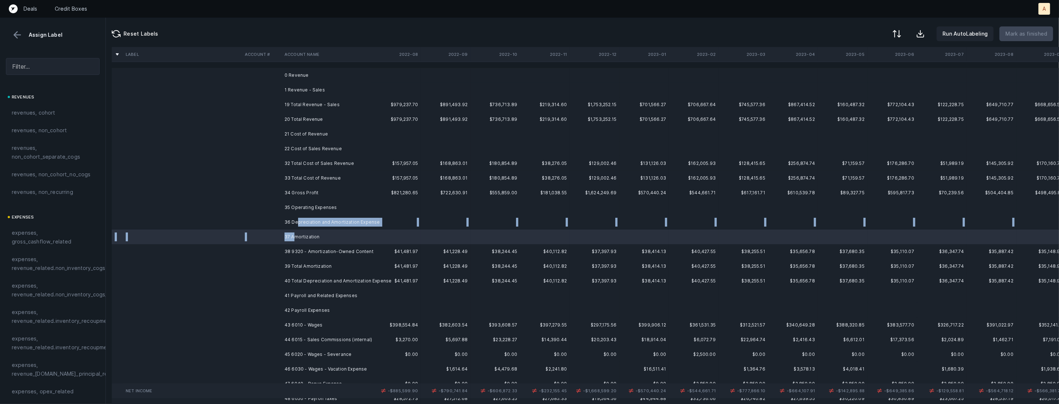
click at [298, 220] on td "36 Depreciation and Amortization Expense" at bounding box center [326, 222] width 90 height 15
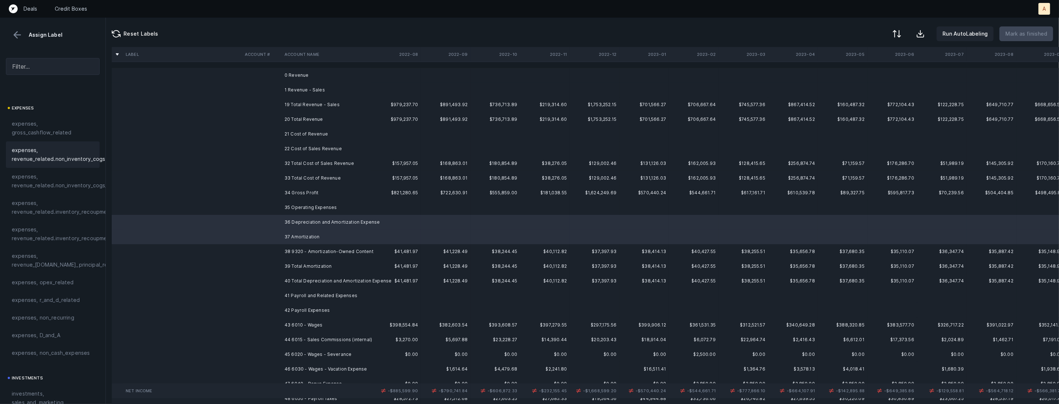
scroll to position [153, 0]
click at [41, 289] on span "expenses, D_and_A" at bounding box center [36, 292] width 49 height 9
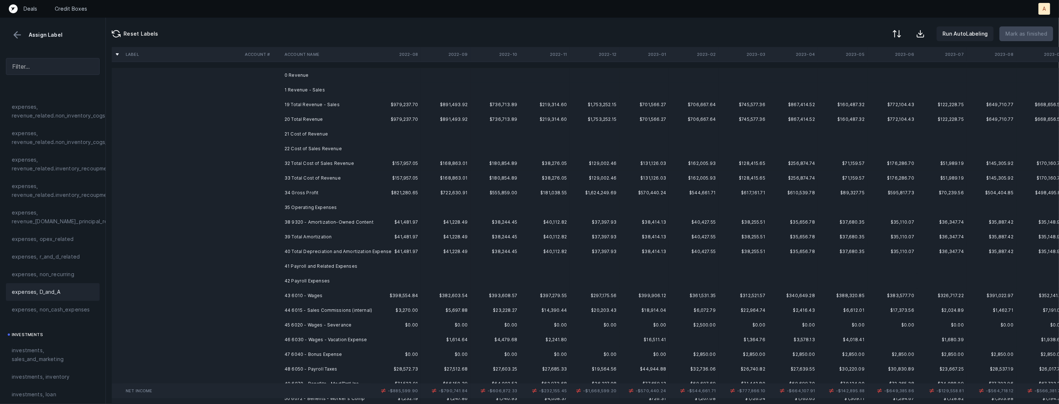
click at [297, 220] on td "38 9320 - Amortization-Owned Content" at bounding box center [326, 222] width 90 height 15
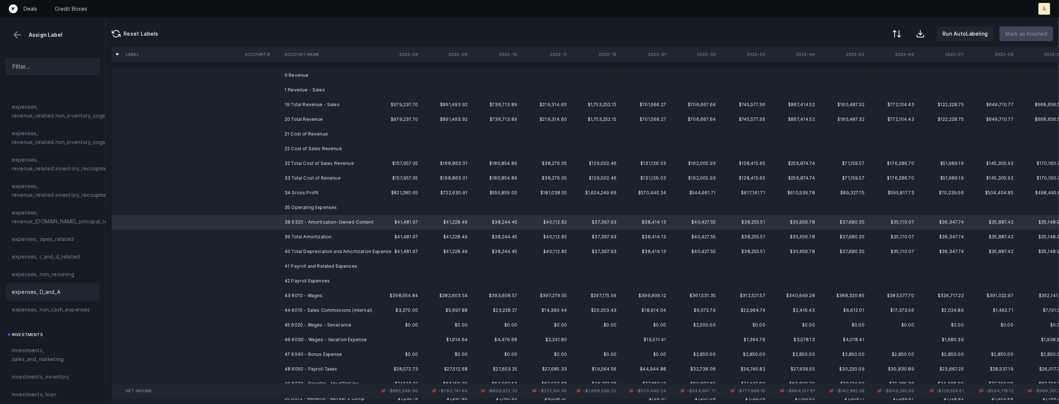
click at [48, 298] on div "expenses, D_and_A" at bounding box center [53, 292] width 94 height 18
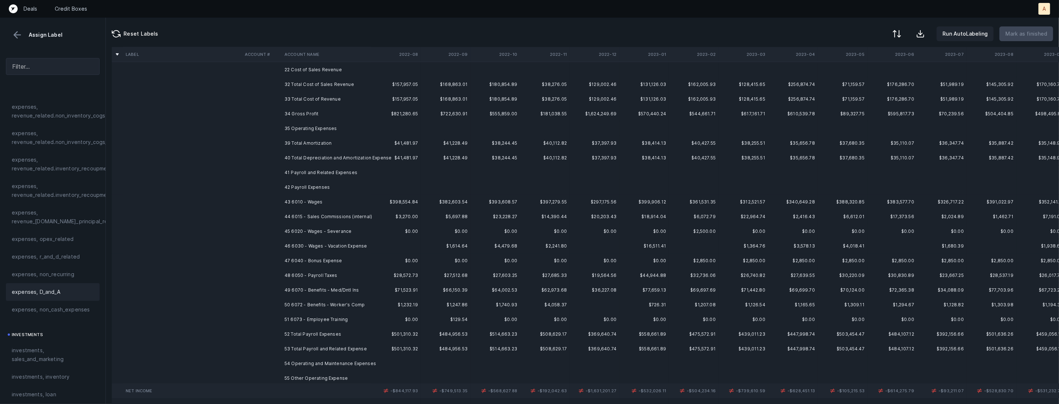
scroll to position [93, 0]
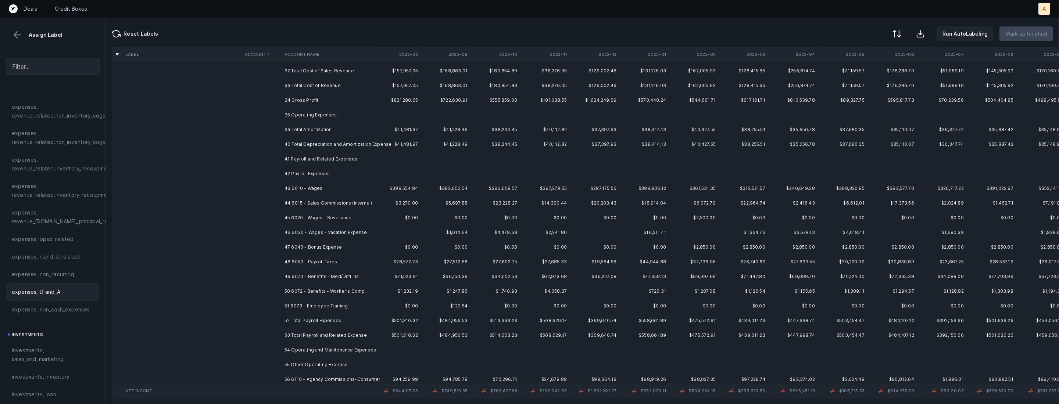
click at [338, 183] on td "43 6010 - Wages" at bounding box center [326, 188] width 90 height 15
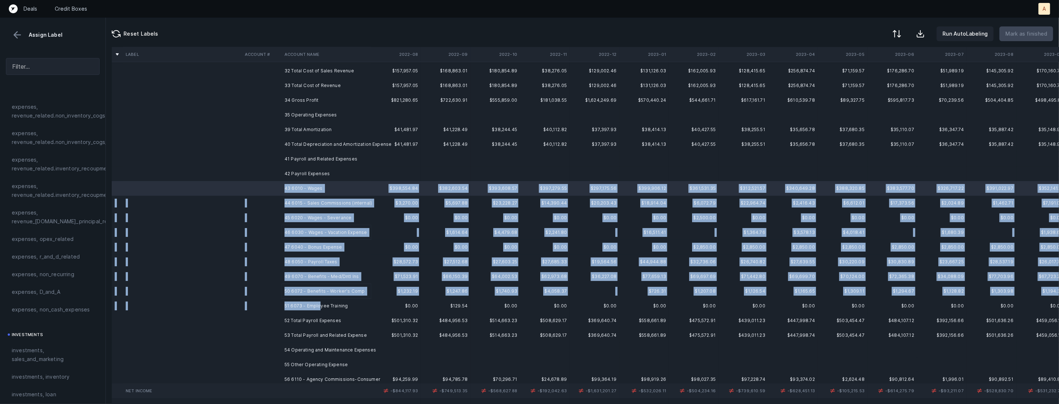
click at [318, 307] on td "51 6073 - Employee Training" at bounding box center [326, 306] width 90 height 15
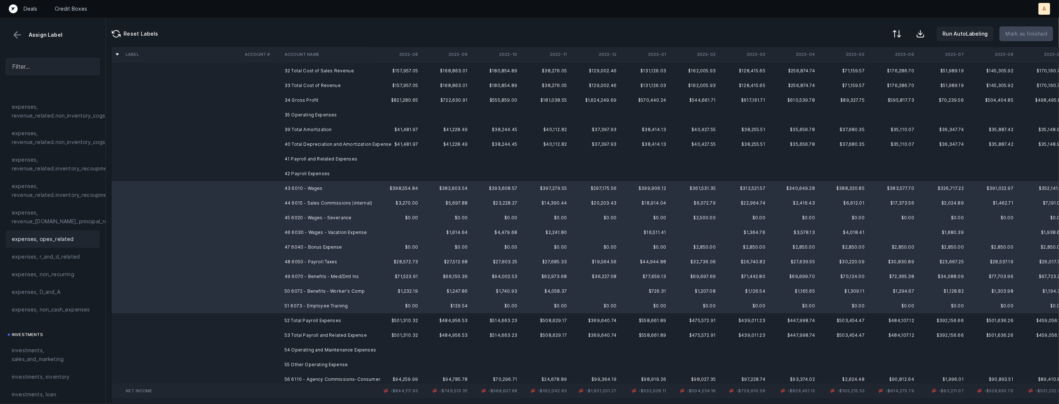
click at [70, 240] on span "expenses, opex_related" at bounding box center [43, 239] width 62 height 9
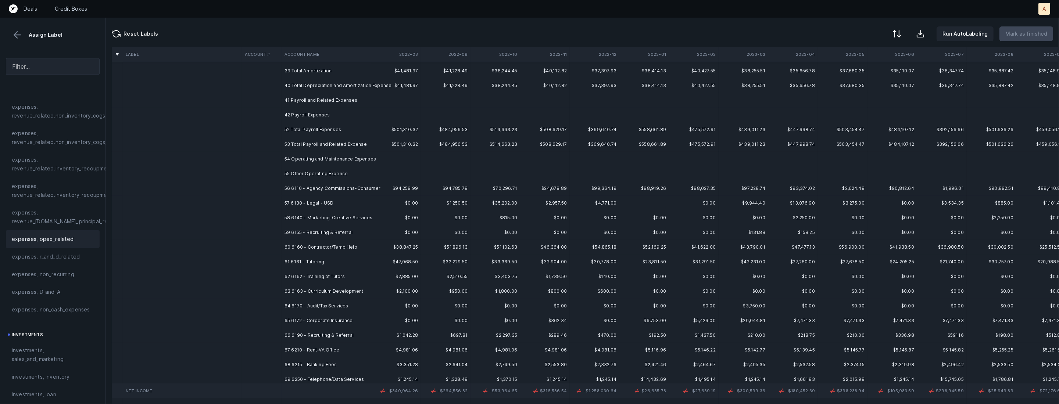
scroll to position [154, 0]
click at [334, 187] on td "56 6110 - Agency Commissions-Consumer" at bounding box center [326, 186] width 90 height 15
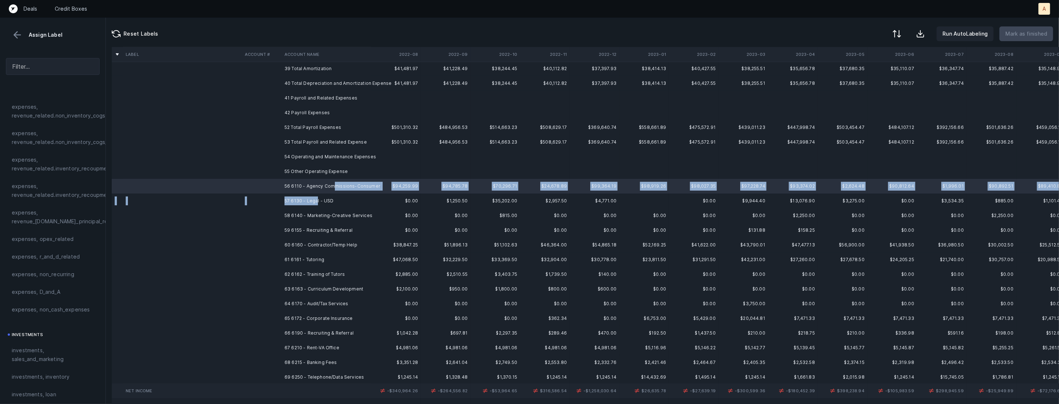
click at [317, 202] on td "57 6130 - Legal - USD" at bounding box center [326, 201] width 90 height 15
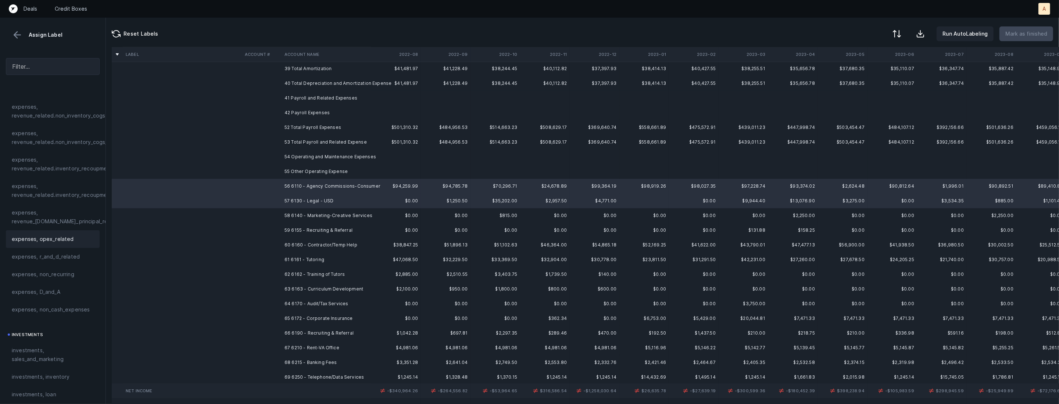
click at [32, 241] on span "expenses, opex_related" at bounding box center [43, 239] width 62 height 9
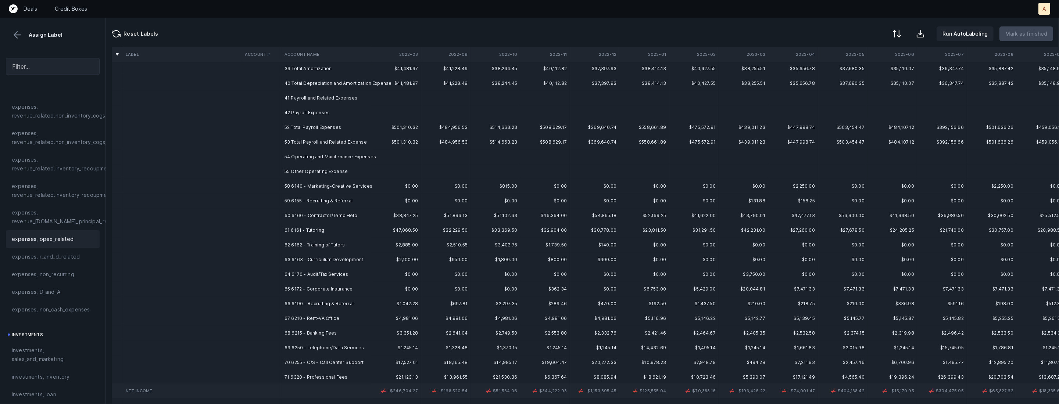
click at [307, 183] on td "58 6140 - Marketing-Creative Services" at bounding box center [326, 186] width 90 height 15
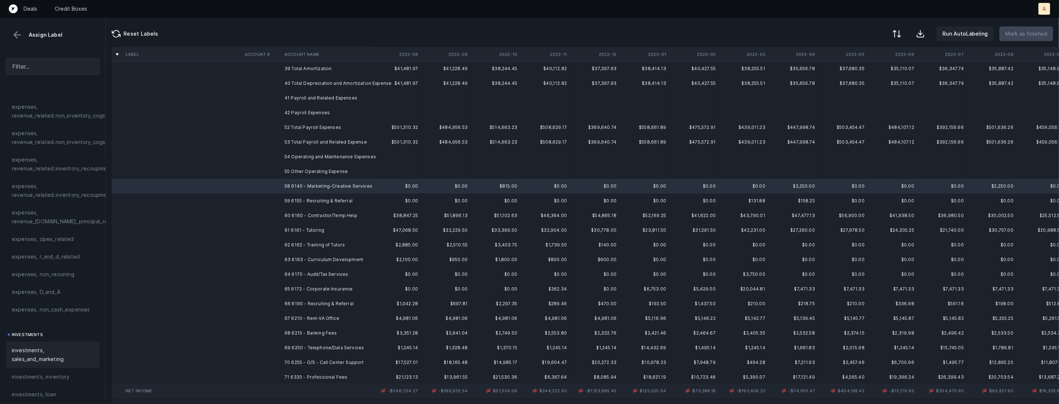
click at [28, 349] on span "investments, sales_and_marketing" at bounding box center [53, 355] width 82 height 18
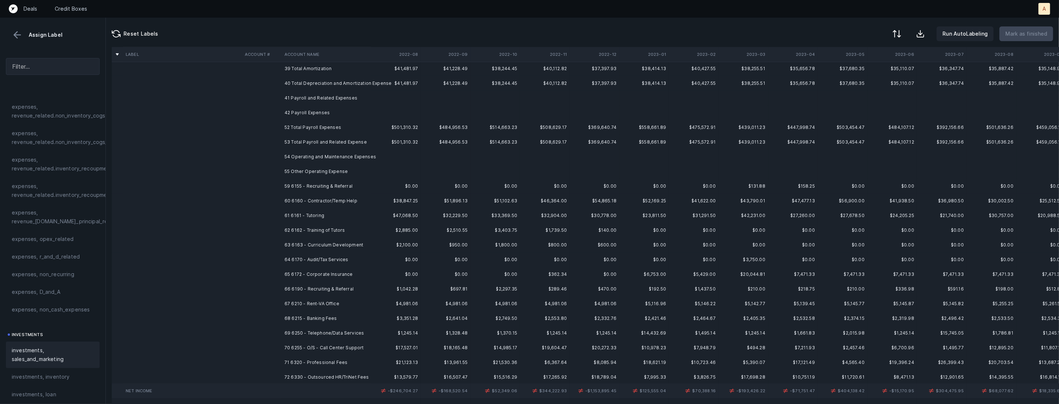
click at [306, 181] on td "59 6155 - Recruiting & Referral" at bounding box center [326, 186] width 90 height 15
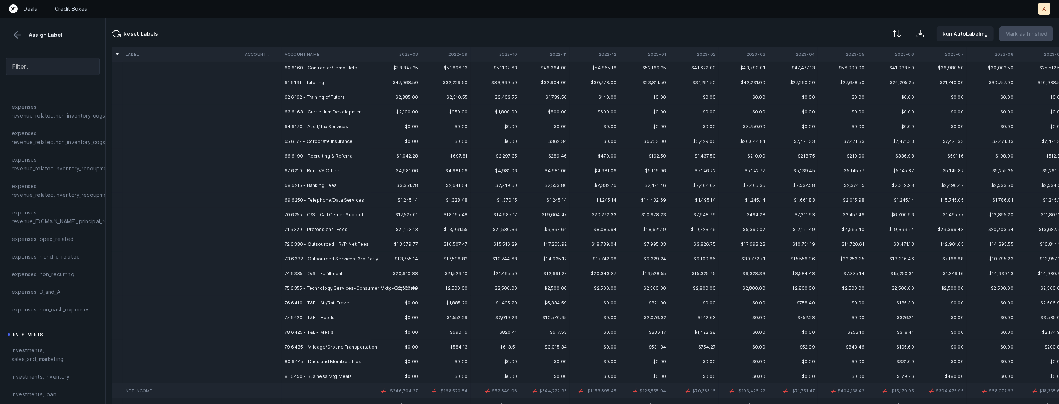
scroll to position [288, 0]
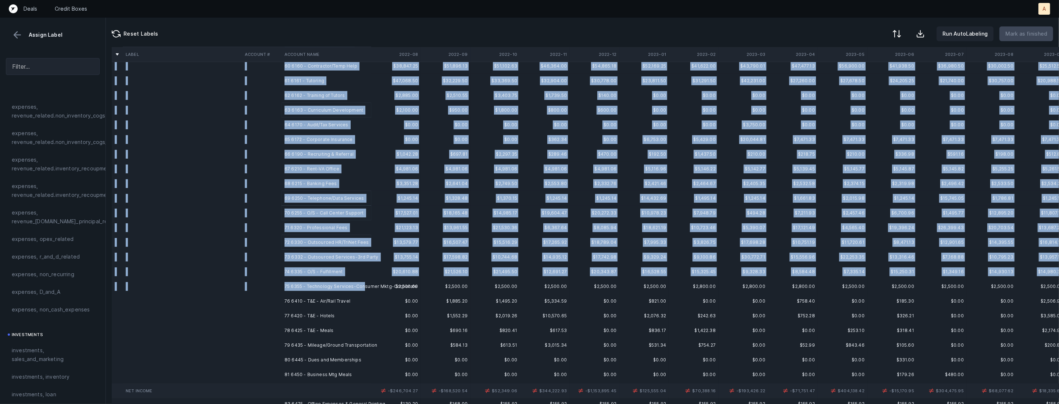
click at [361, 284] on td "75 6355 - Technology Services-Consumer Mktg-Corporate" at bounding box center [326, 286] width 90 height 15
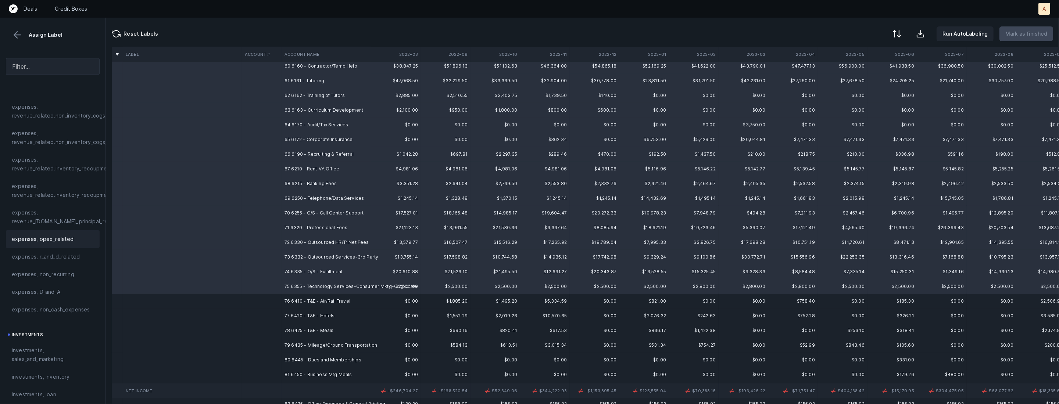
click at [75, 233] on div "expenses, opex_related" at bounding box center [53, 239] width 94 height 18
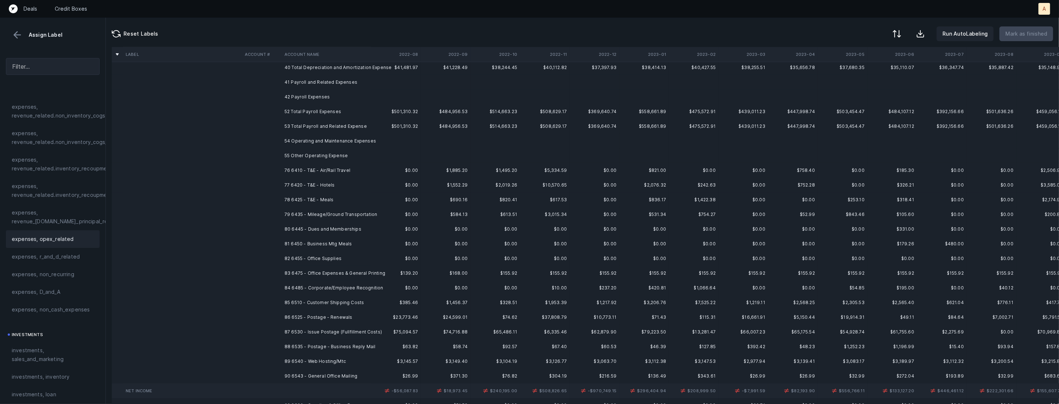
scroll to position [197, 0]
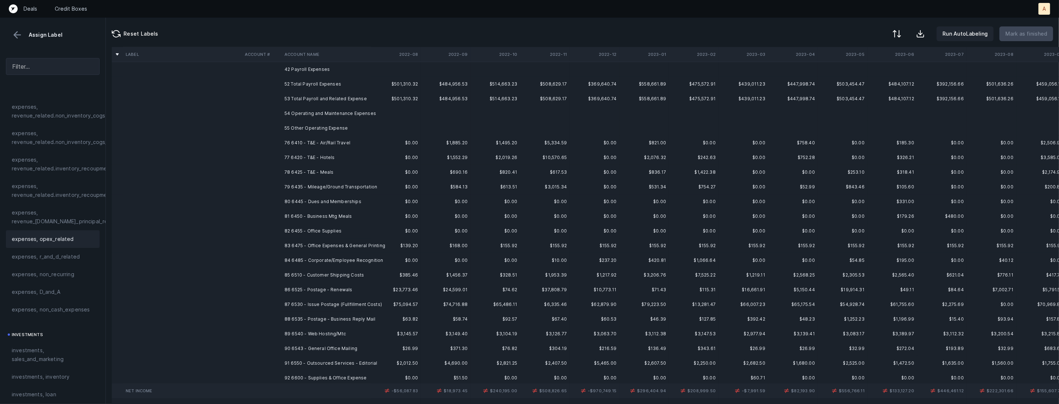
click at [337, 145] on td "76 6410 - T&E - Air/Rail Travel" at bounding box center [326, 143] width 90 height 15
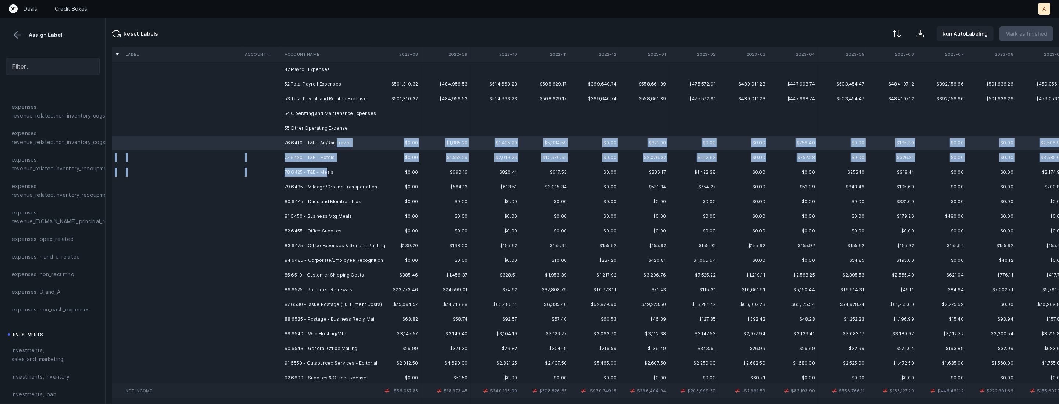
click at [325, 171] on td "78 6425 - T&E - Meals" at bounding box center [326, 172] width 90 height 15
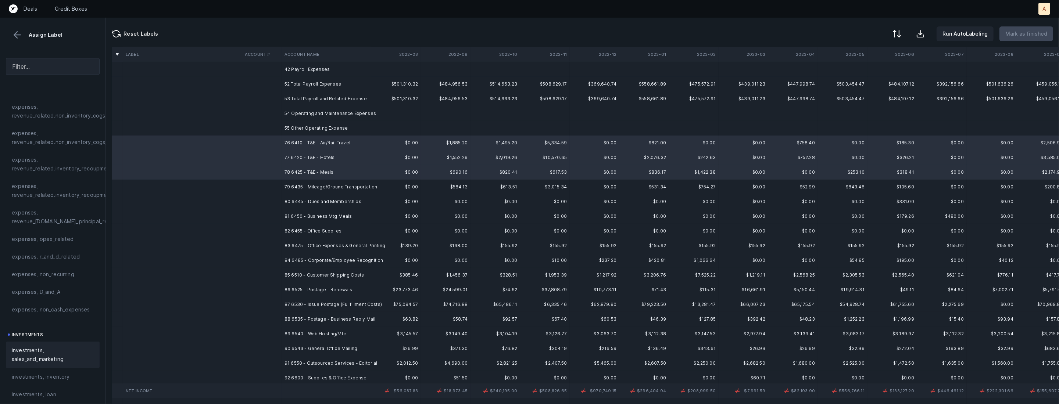
click at [53, 358] on span "investments, sales_and_marketing" at bounding box center [53, 355] width 82 height 18
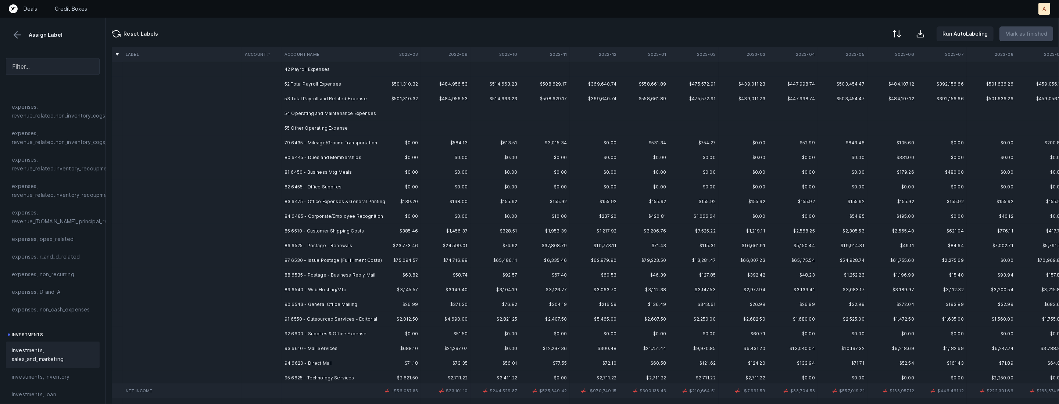
click at [329, 143] on td "79 6435 - Mileage/Ground Transportation" at bounding box center [326, 143] width 90 height 15
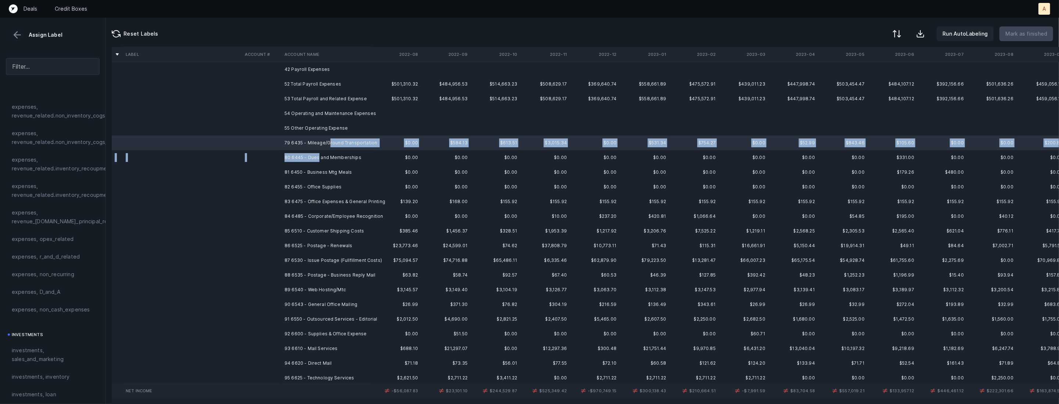
click at [319, 155] on td "80 6445 - Dues and Memberships" at bounding box center [326, 157] width 90 height 15
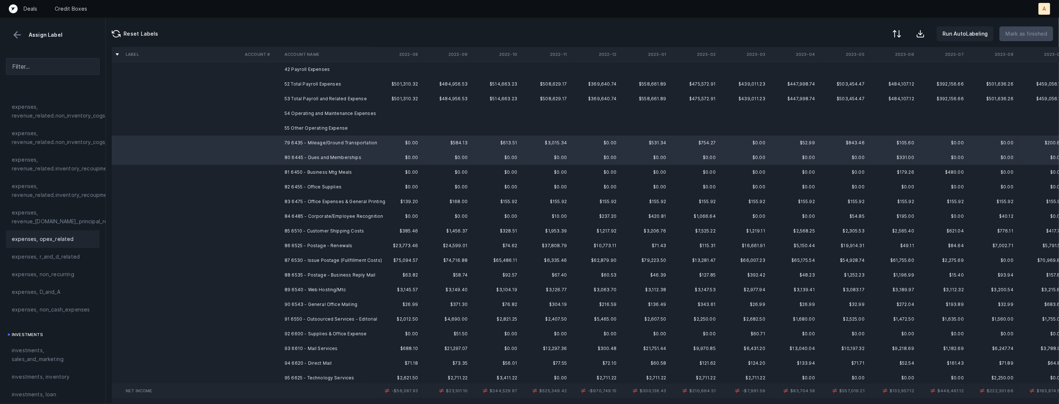
click at [78, 245] on div "expenses, opex_related" at bounding box center [53, 239] width 94 height 18
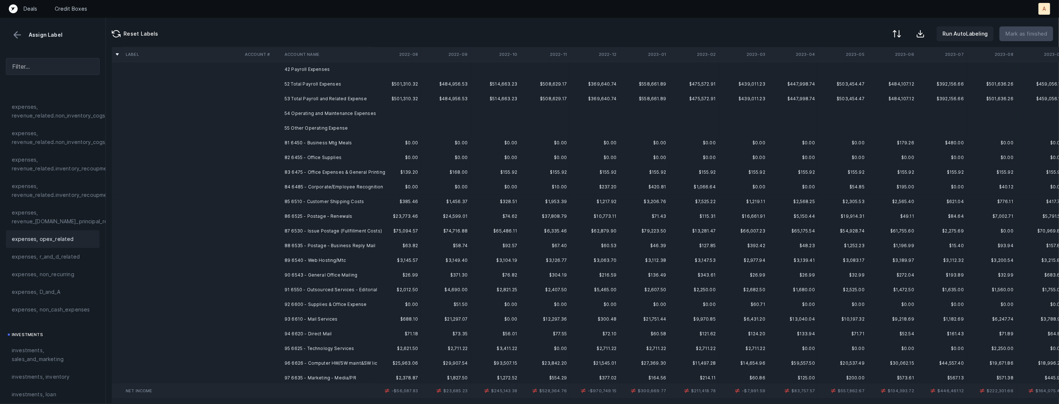
click at [328, 141] on td "81 6450 - Business Mtg Meals" at bounding box center [326, 143] width 90 height 15
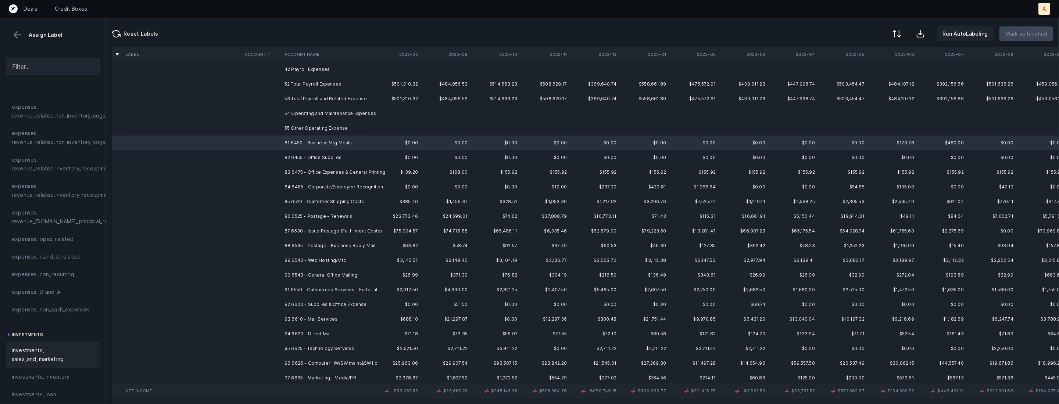
click at [43, 352] on span "investments, sales_and_marketing" at bounding box center [53, 355] width 82 height 18
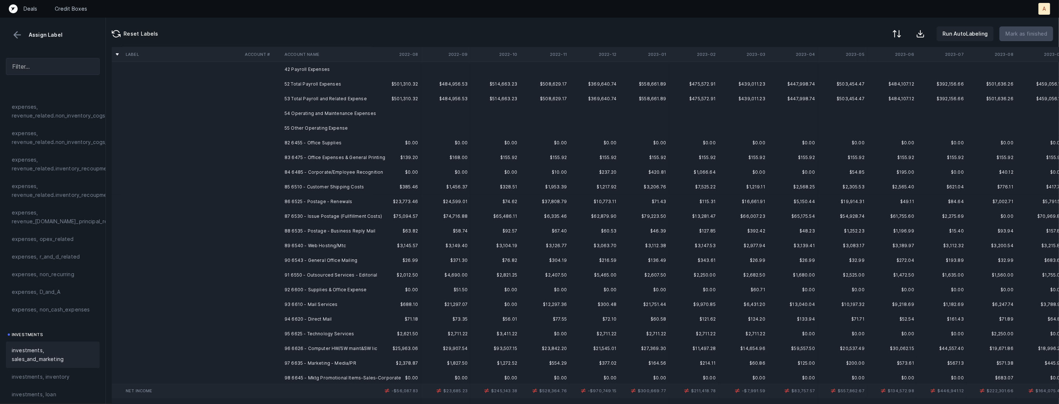
click at [313, 137] on td "82 6455 - Office Supplies" at bounding box center [326, 143] width 90 height 15
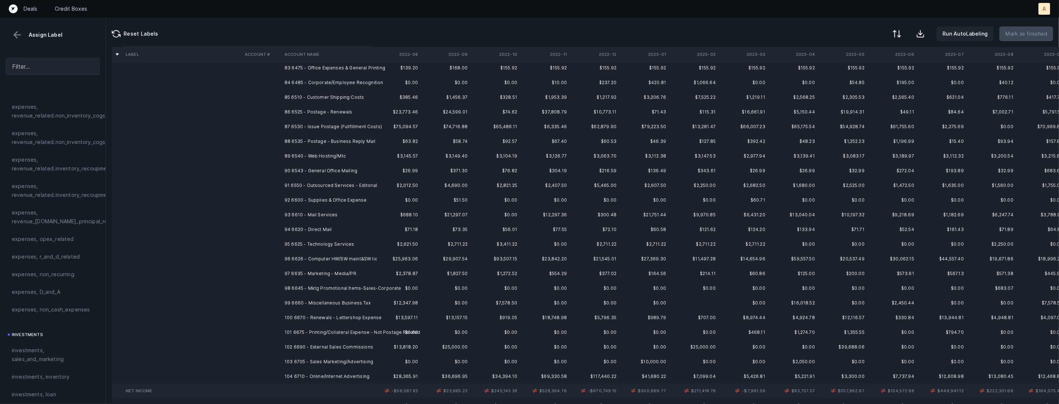
scroll to position [289, 0]
click at [351, 250] on td "96 6626 - Computer HW/SW maint&SW lic" at bounding box center [326, 256] width 90 height 15
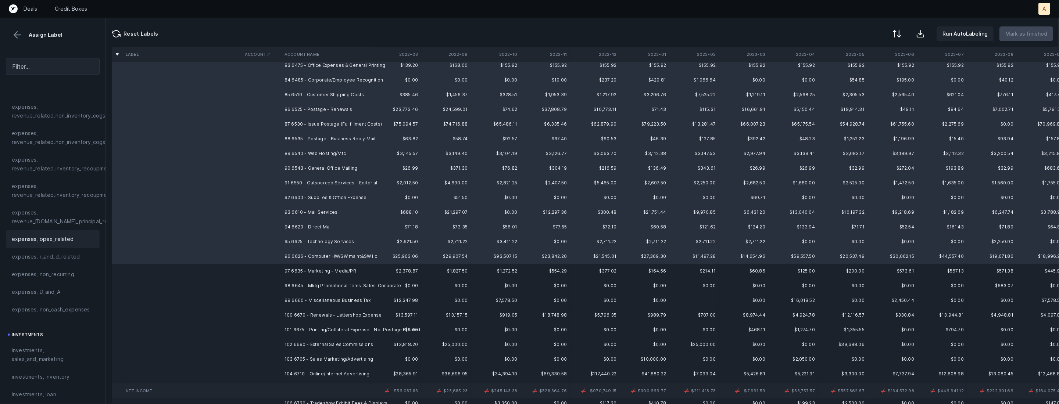
click at [64, 238] on span "expenses, opex_related" at bounding box center [43, 239] width 62 height 9
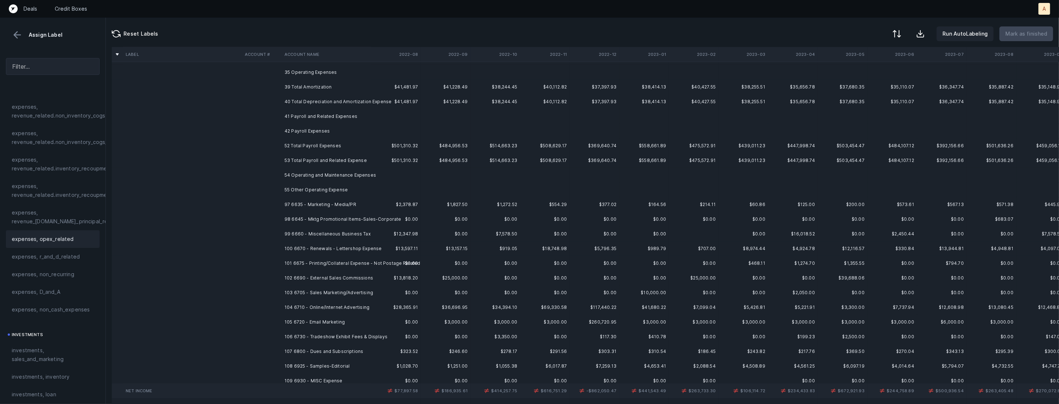
scroll to position [134, 0]
click at [325, 205] on td "97 6635 - Marketing - Media/PR" at bounding box center [326, 205] width 90 height 15
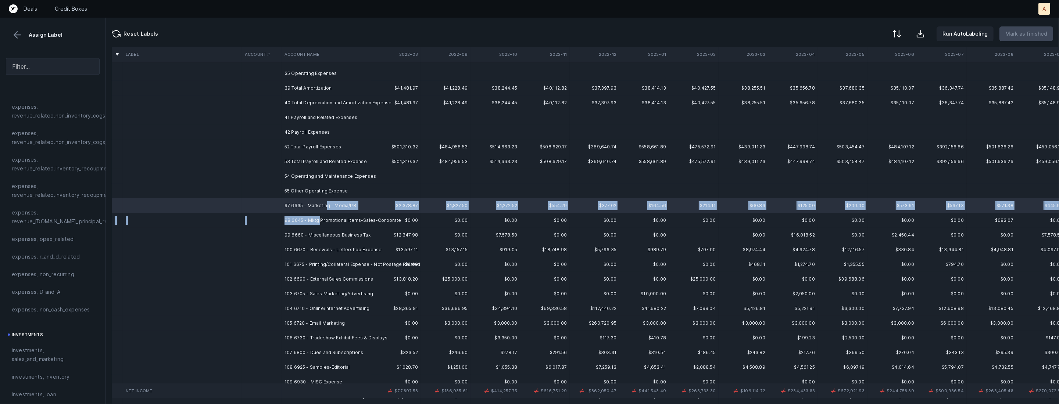
click at [320, 222] on td "98 6645 - Mktg Promotional Items-Sales-Corporate" at bounding box center [326, 220] width 90 height 15
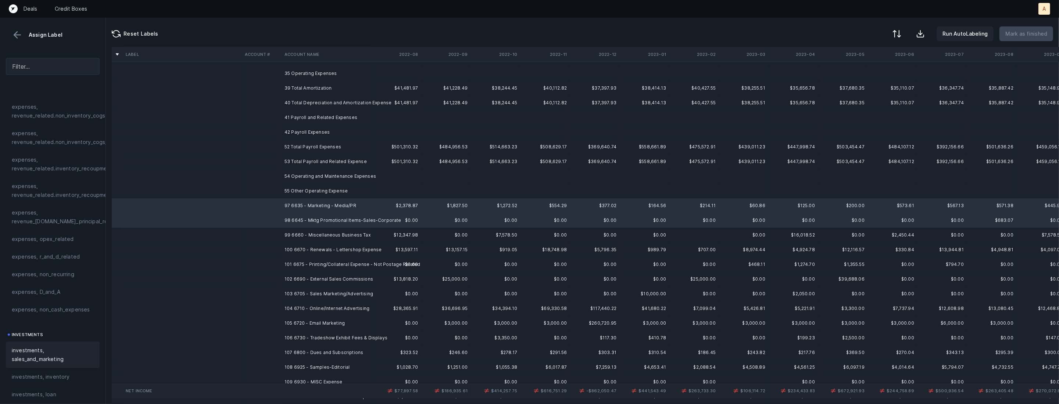
click at [39, 360] on span "investments, sales_and_marketing" at bounding box center [53, 355] width 82 height 18
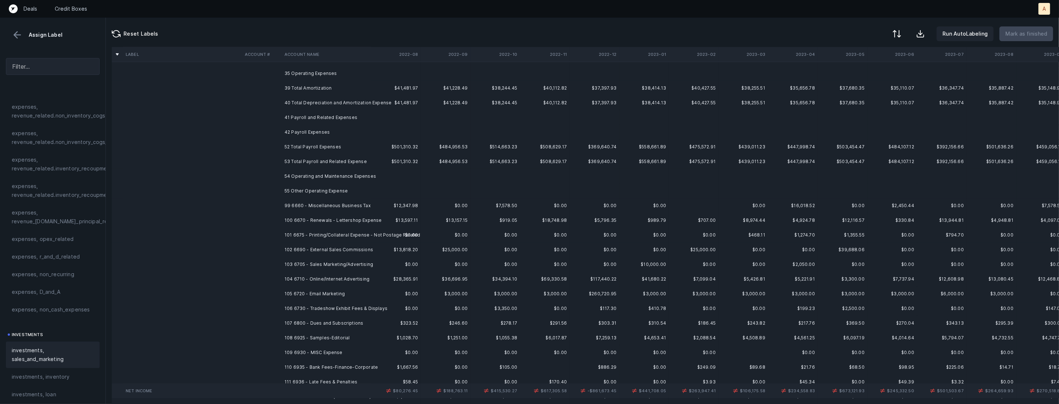
click at [339, 203] on td "99 6660 - Miscellaneous Business Tax" at bounding box center [326, 205] width 90 height 15
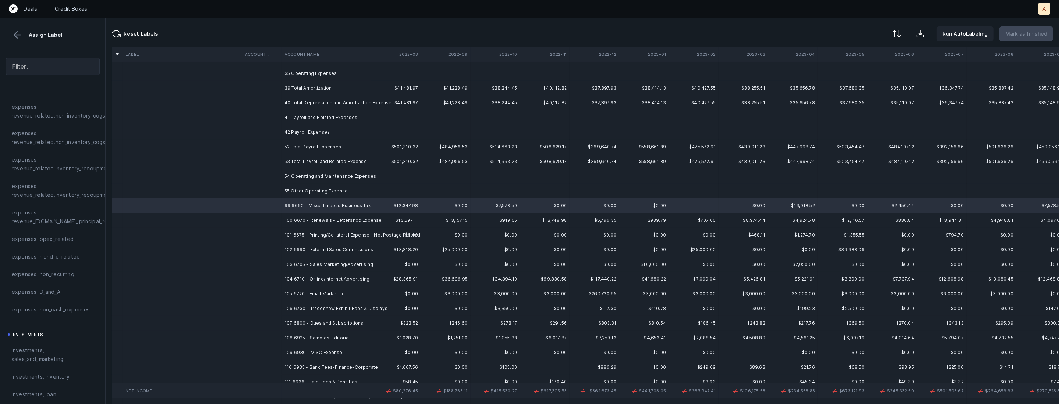
click at [341, 235] on td "101 6675 - Printing/Collateral Expense - Not Postage Related" at bounding box center [326, 235] width 90 height 15
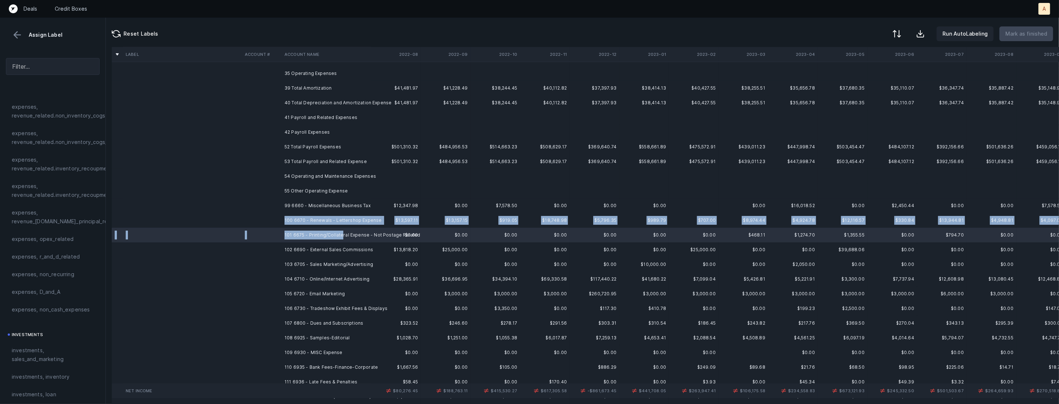
click at [306, 213] on td "100 6670 - Renewals - Lettershop Expense" at bounding box center [326, 220] width 90 height 15
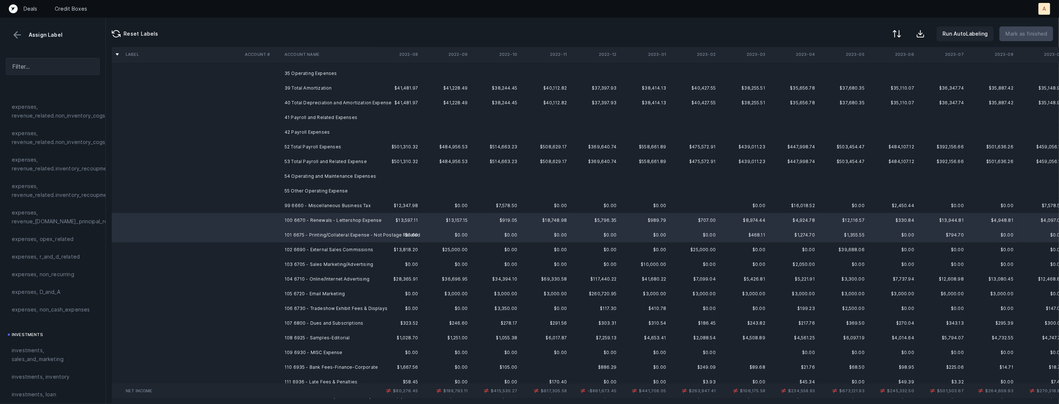
click at [297, 196] on td "55 Other Operating Expense" at bounding box center [326, 191] width 90 height 15
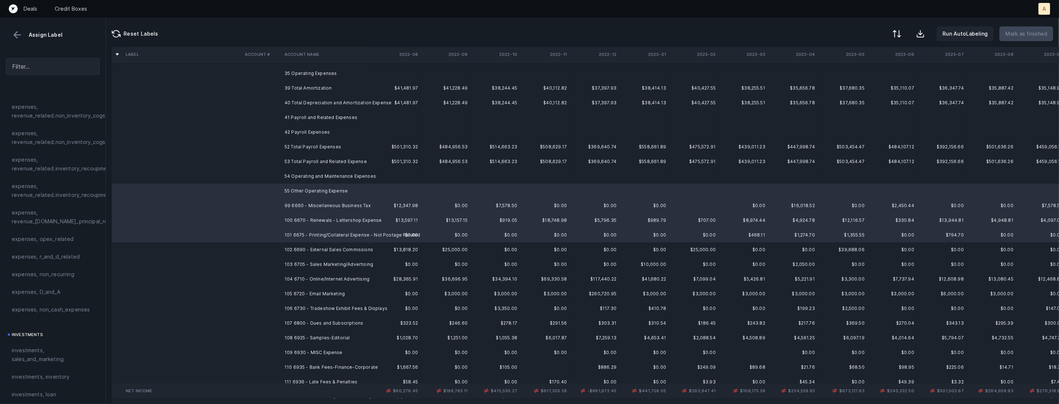
click at [294, 202] on td "99 6660 - Miscellaneous Business Tax" at bounding box center [326, 205] width 90 height 15
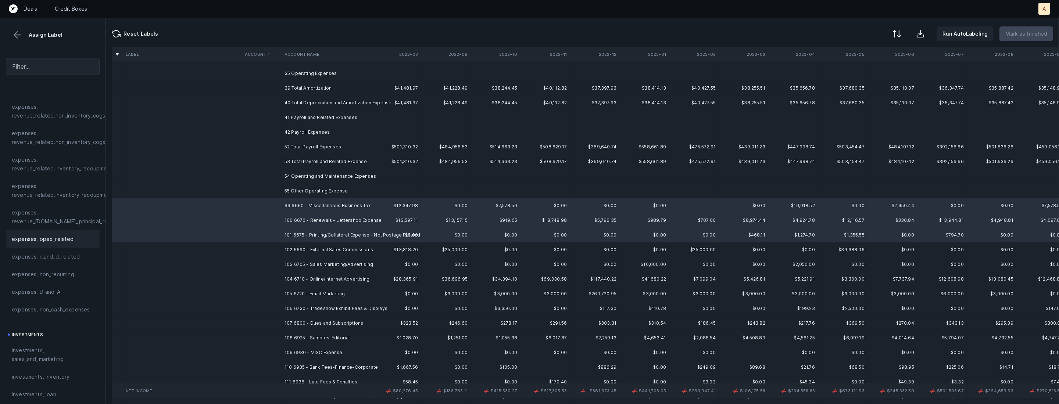
click at [53, 247] on div "expenses, opex_related" at bounding box center [53, 239] width 94 height 18
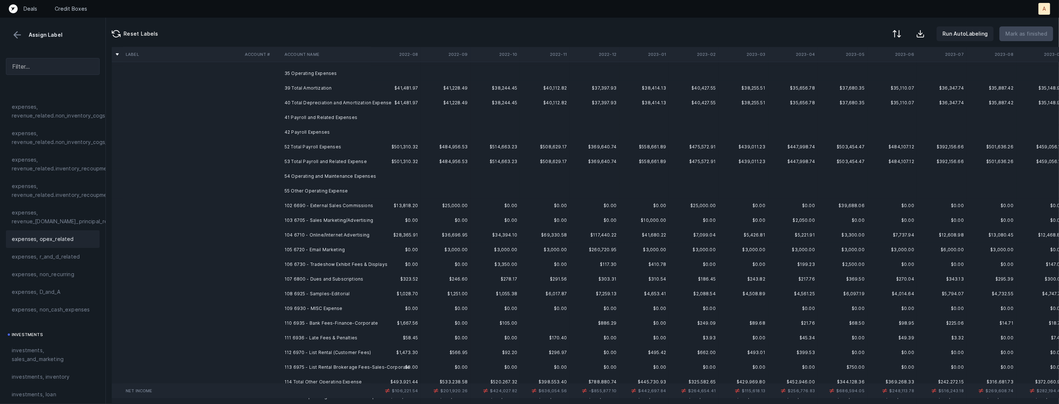
click at [294, 205] on td "102 6690 - External Sales Commissions" at bounding box center [326, 205] width 90 height 15
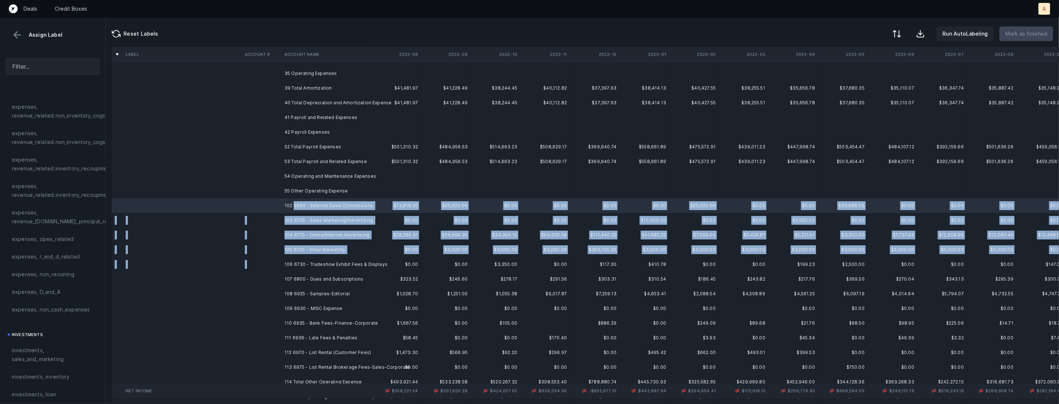
click at [345, 259] on td "106 6730 - Tradeshow Exhibit Fees & Displays" at bounding box center [326, 264] width 90 height 15
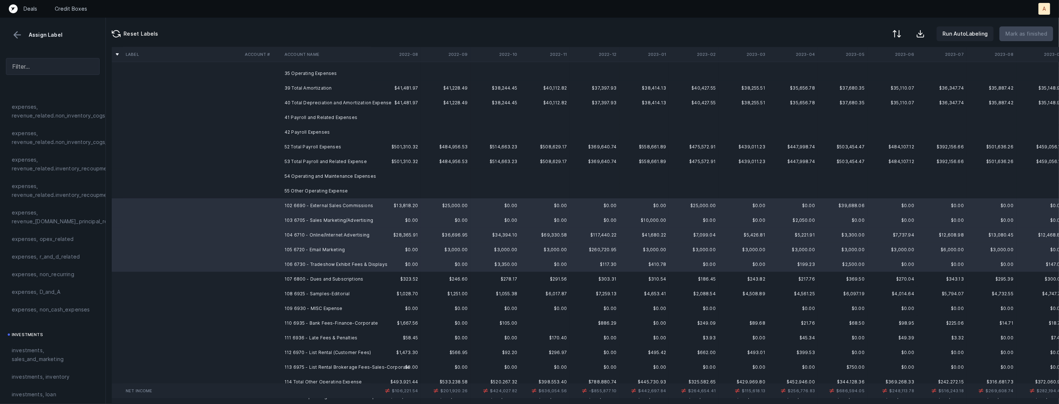
click at [30, 355] on span "investments, sales_and_marketing" at bounding box center [53, 355] width 82 height 18
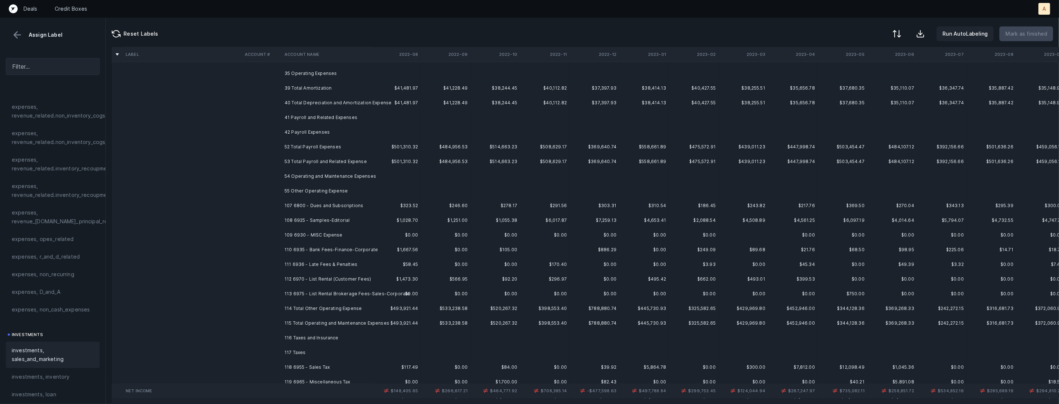
click at [302, 204] on td "107 6800 - Dues and Subscriptions" at bounding box center [326, 205] width 90 height 15
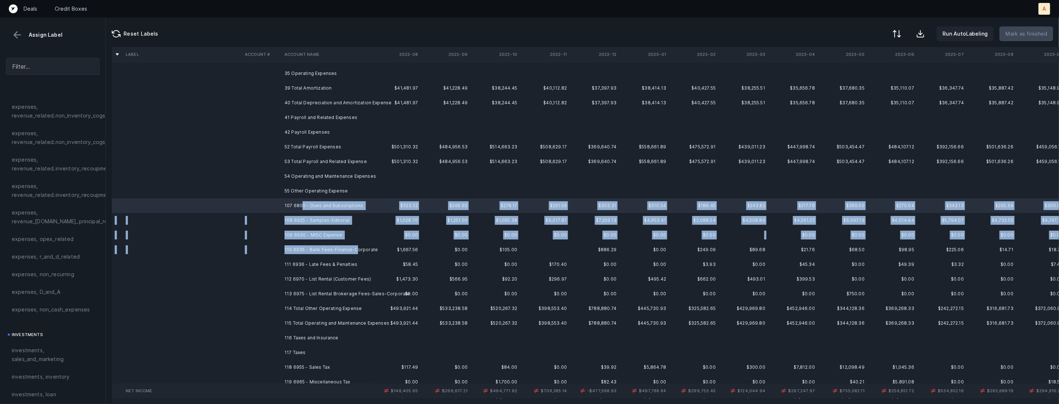
click at [355, 249] on td "110 6935 - Bank Fees-Finance-Corporate" at bounding box center [326, 250] width 90 height 15
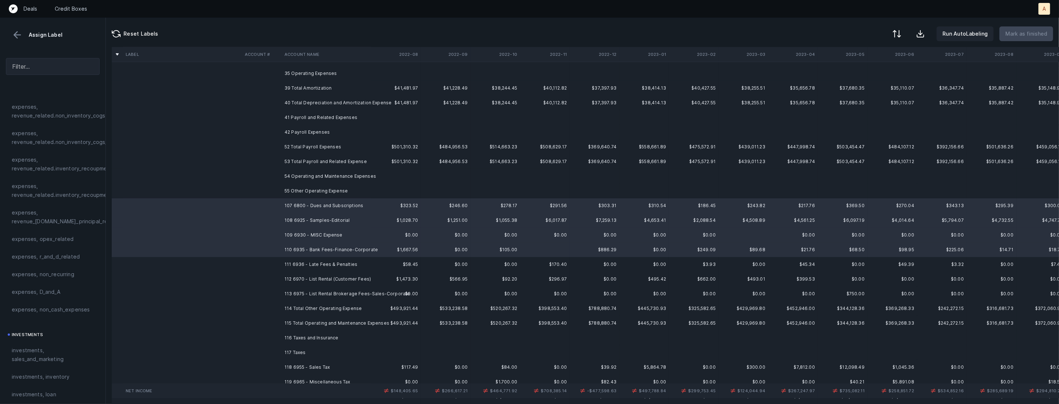
click at [314, 293] on td "113 6975 - List Rental Brokerage Fees-Sales-Corporate" at bounding box center [326, 294] width 90 height 15
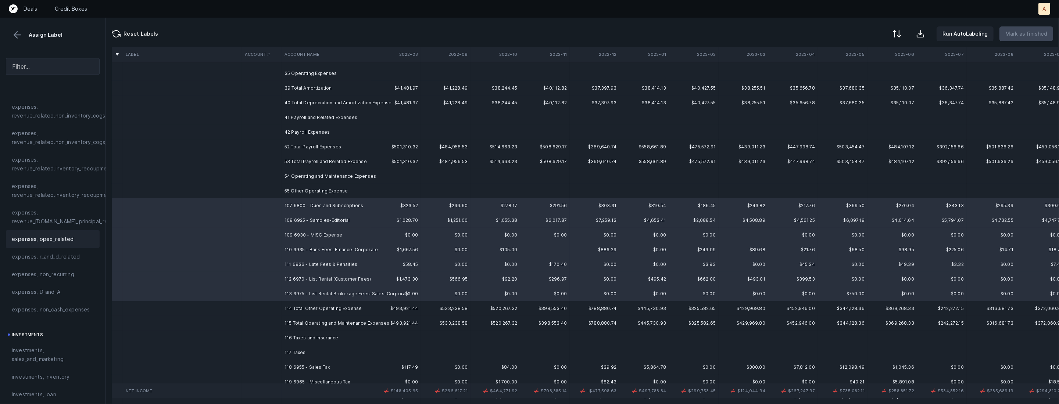
click at [47, 241] on span "expenses, opex_related" at bounding box center [43, 239] width 62 height 9
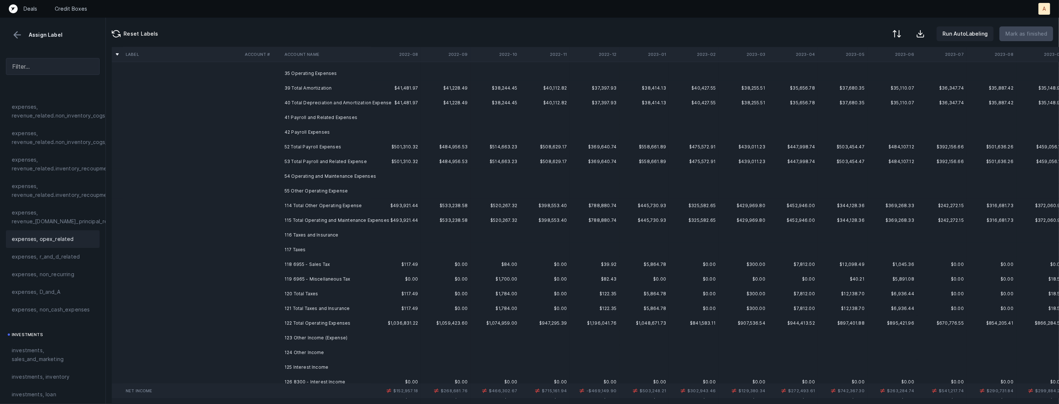
click at [80, 241] on div "expenses, opex_related" at bounding box center [53, 239] width 82 height 9
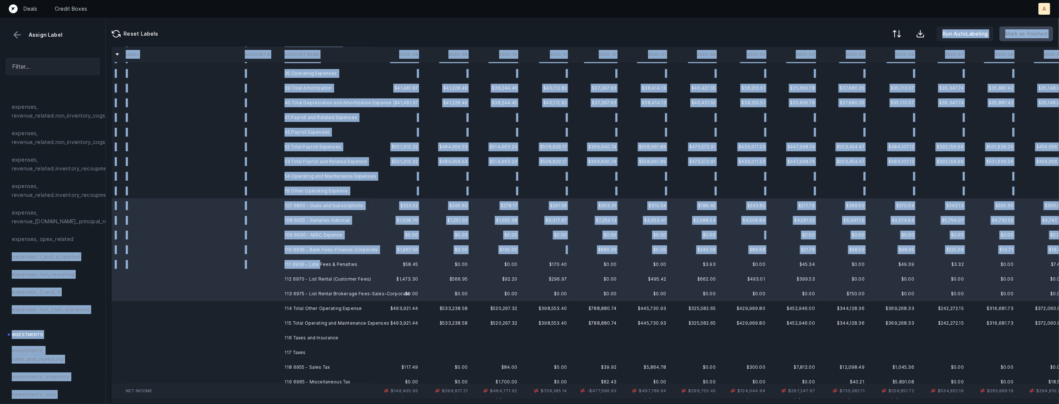
click at [319, 264] on td "111 6936 - Late Fees & Penalties" at bounding box center [326, 264] width 90 height 15
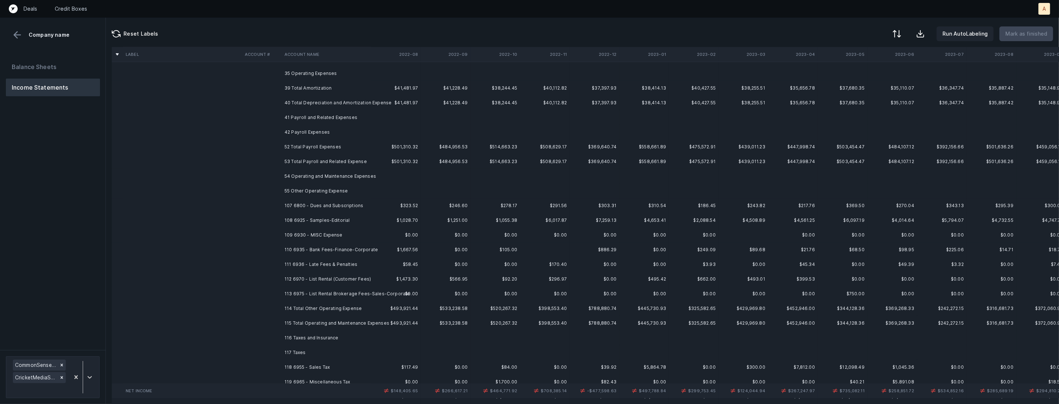
click at [322, 205] on td "107 6800 - Dues and Subscriptions" at bounding box center [326, 205] width 90 height 15
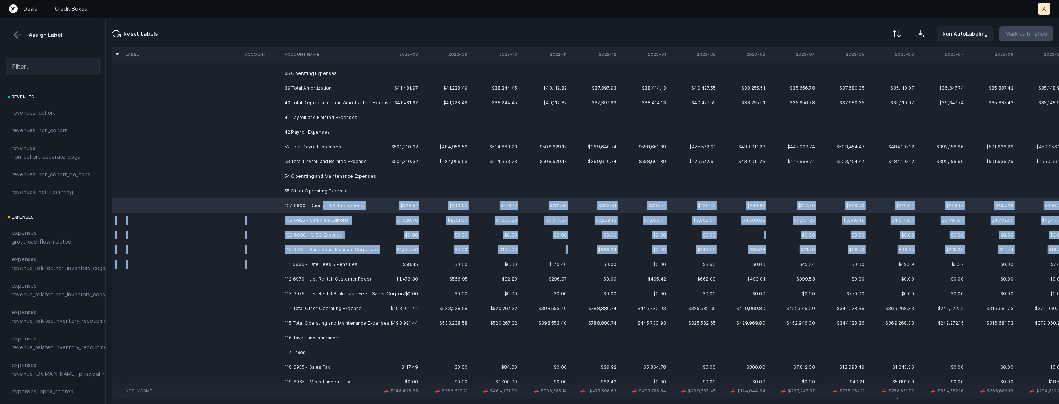
click at [314, 259] on td "111 6936 - Late Fees & Penalties" at bounding box center [326, 264] width 90 height 15
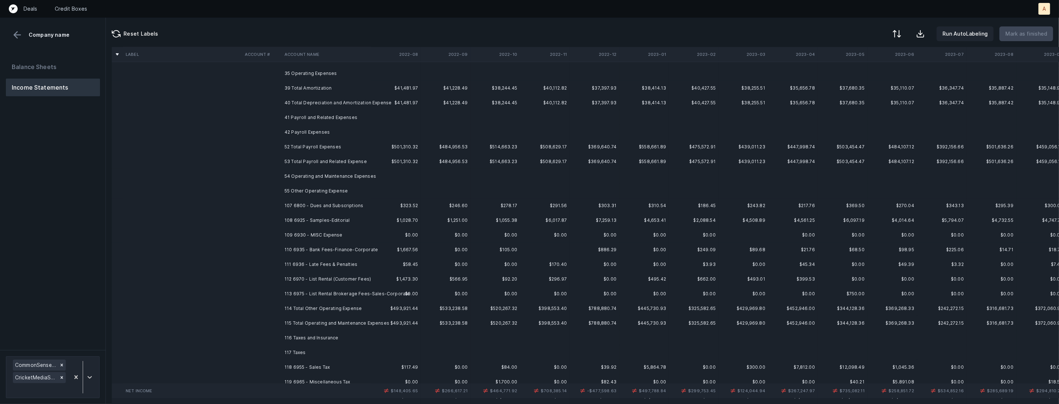
click at [328, 208] on td "107 6800 - Dues and Subscriptions" at bounding box center [326, 205] width 90 height 15
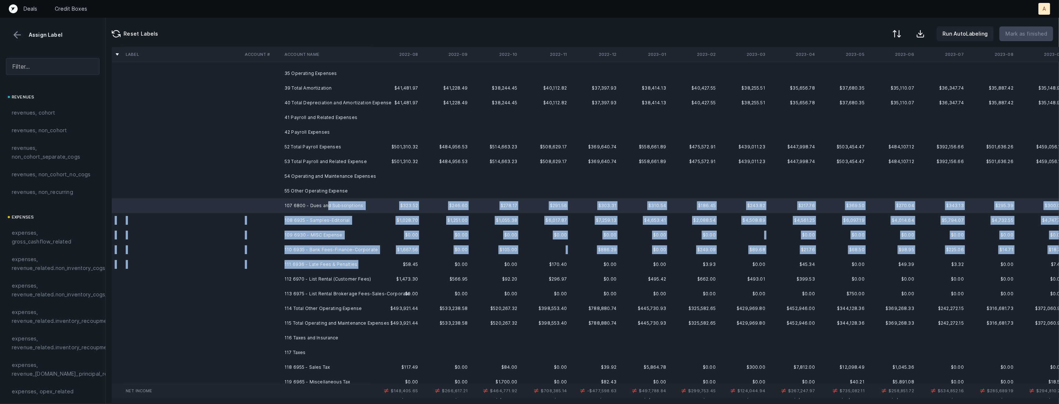
click at [358, 269] on td "111 6936 - Late Fees & Penalties" at bounding box center [326, 264] width 90 height 15
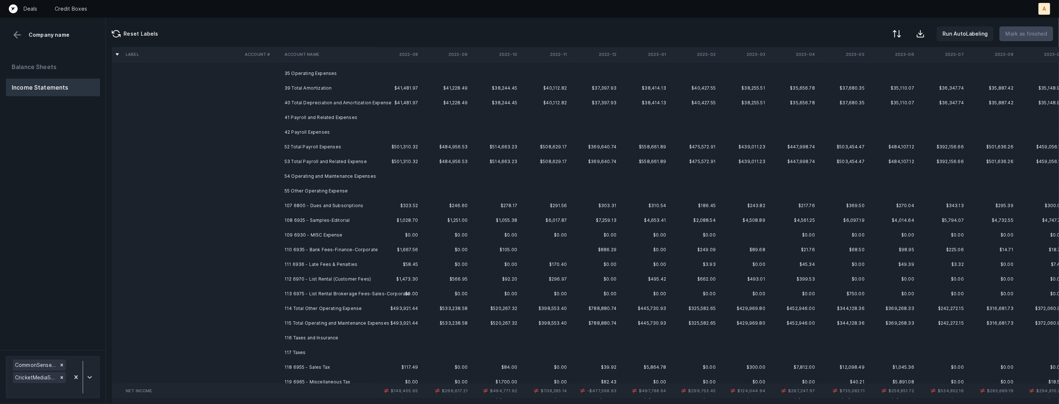
click at [358, 269] on td "111 6936 - Late Fees & Penalties" at bounding box center [326, 264] width 90 height 15
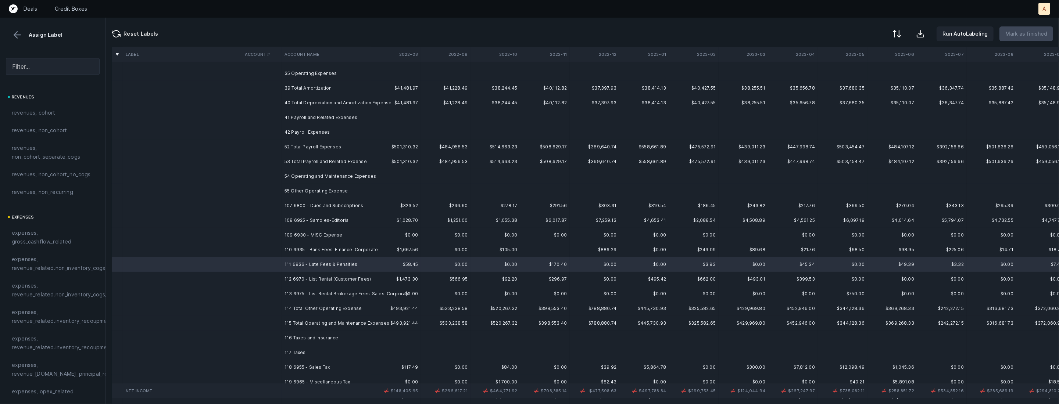
click at [351, 249] on td "110 6935 - Bank Fees-Finance-Corporate" at bounding box center [326, 250] width 90 height 15
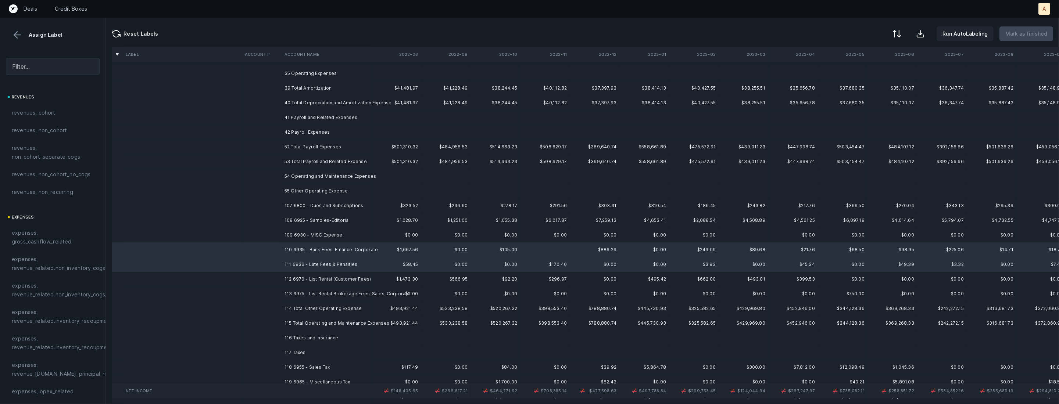
click at [346, 236] on td "109 6930 - MISC Expense" at bounding box center [326, 235] width 90 height 15
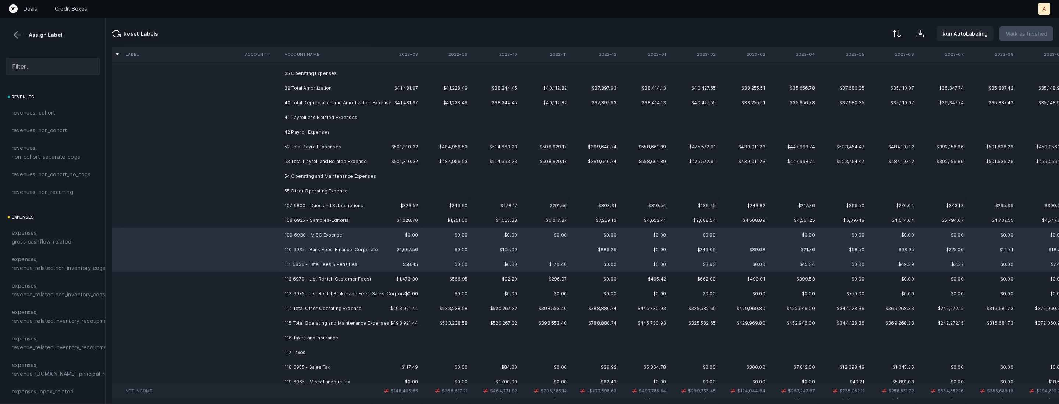
click at [345, 221] on td "108 6925 - Samples-Editorial" at bounding box center [326, 220] width 90 height 15
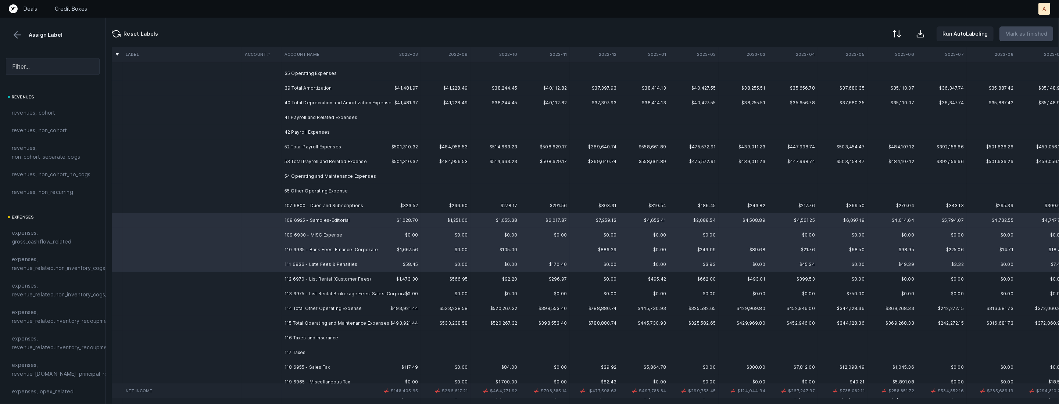
click at [347, 207] on td "107 6800 - Dues and Subscriptions" at bounding box center [326, 205] width 90 height 15
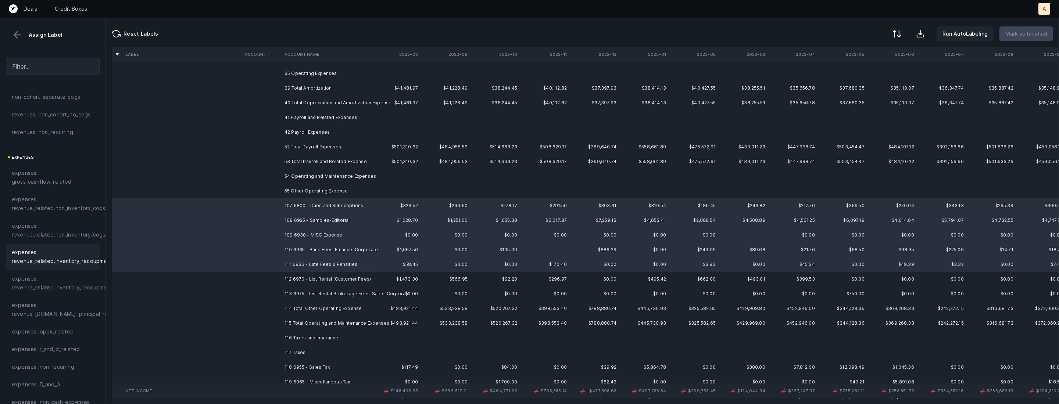
scroll to position [94, 0]
click at [37, 298] on span "expenses, opex_related" at bounding box center [43, 298] width 62 height 9
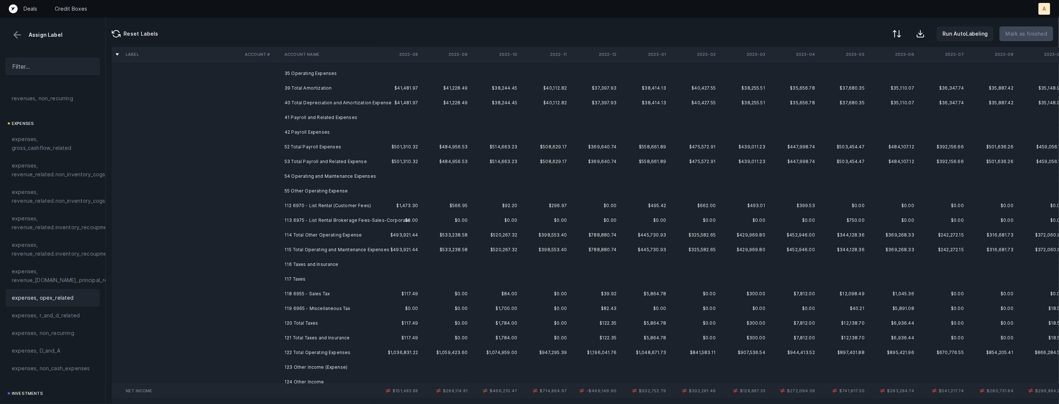
click at [322, 206] on td "112 6970 - List Rental (Customer Fees)" at bounding box center [326, 205] width 90 height 15
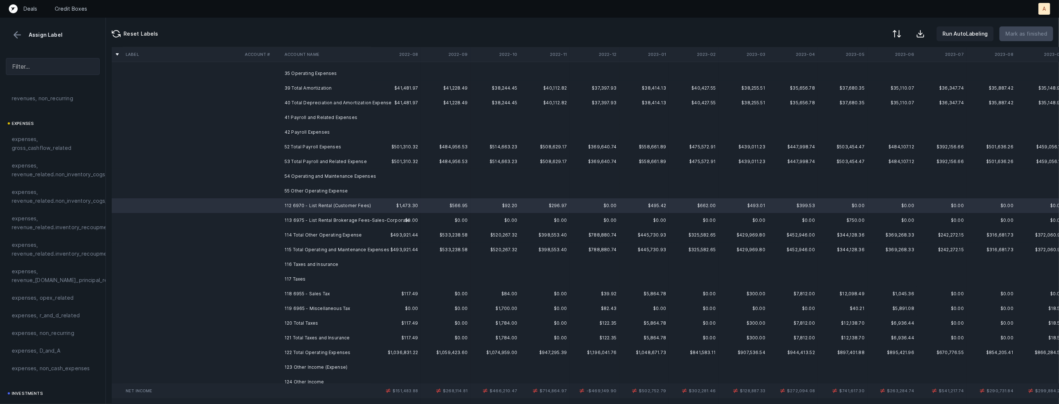
scroll to position [139, 0]
click at [51, 365] on span "investments, sales_and_marketing" at bounding box center [53, 369] width 82 height 18
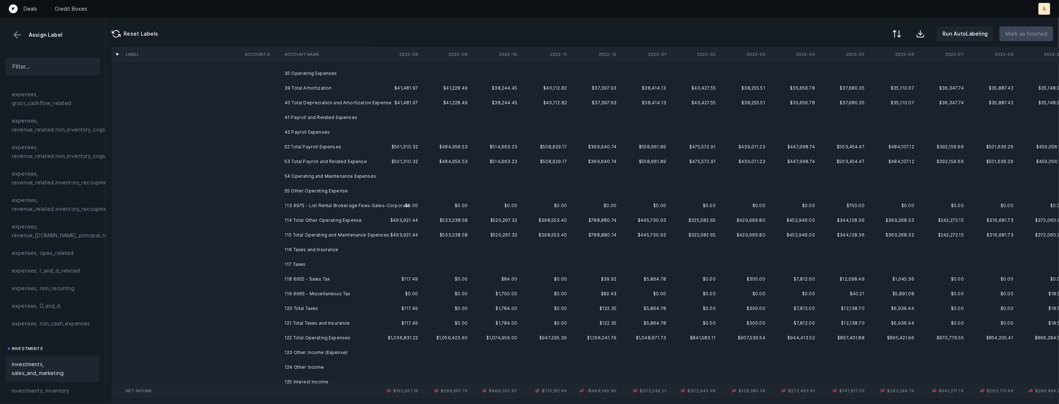
click at [298, 208] on td "113 6975 - List Rental Brokerage Fees-Sales-Corporate" at bounding box center [326, 205] width 90 height 15
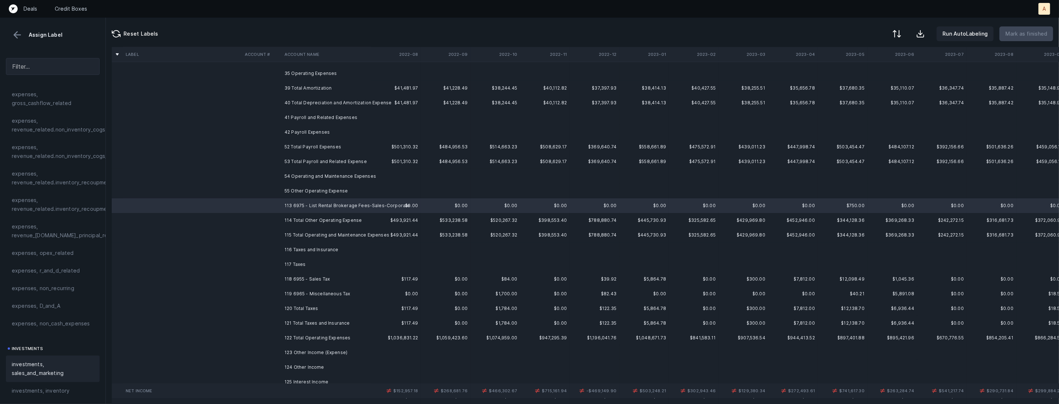
click at [36, 372] on span "investments, sales_and_marketing" at bounding box center [53, 369] width 82 height 18
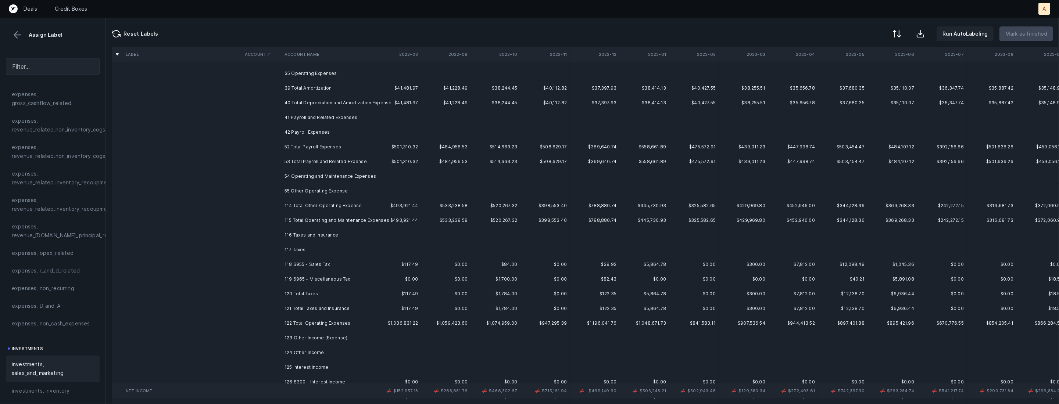
click at [324, 262] on td "118 6955 - Sales Tax" at bounding box center [326, 264] width 90 height 15
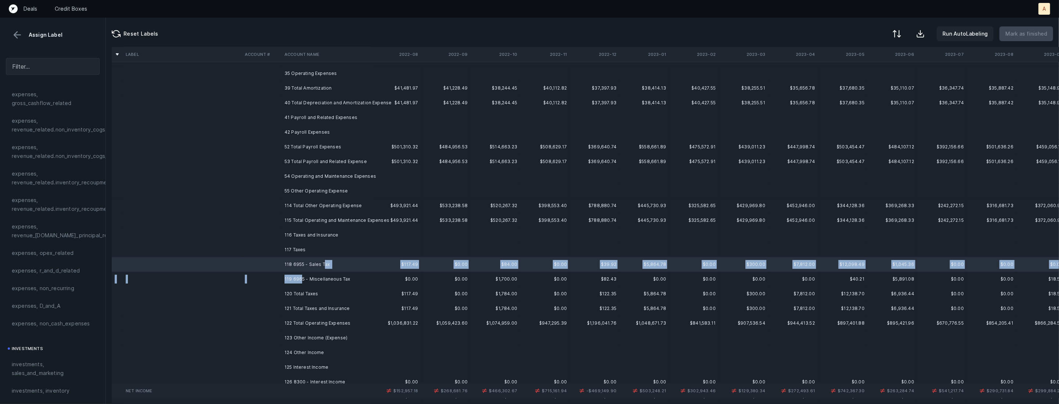
click at [301, 281] on td "119 6965 - Miscellaneous Tax" at bounding box center [326, 279] width 90 height 15
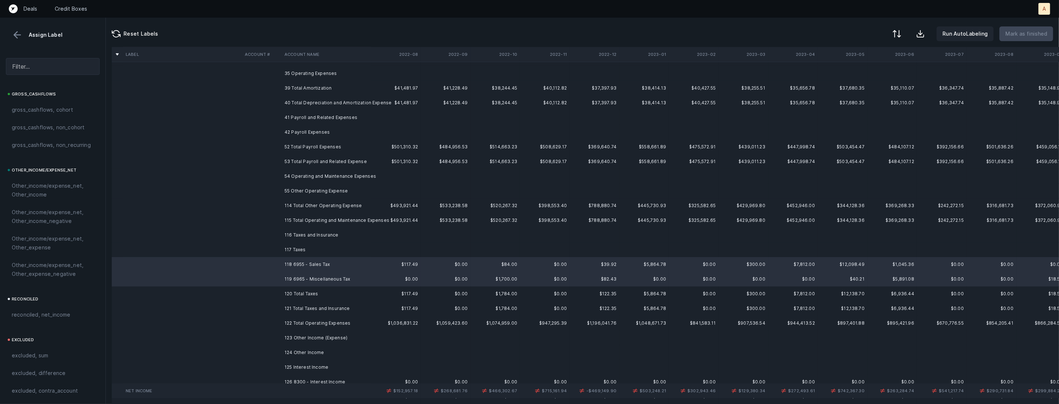
scroll to position [810, 0]
click at [39, 232] on span "Other_income/expense_net, Other_expense" at bounding box center [53, 224] width 82 height 18
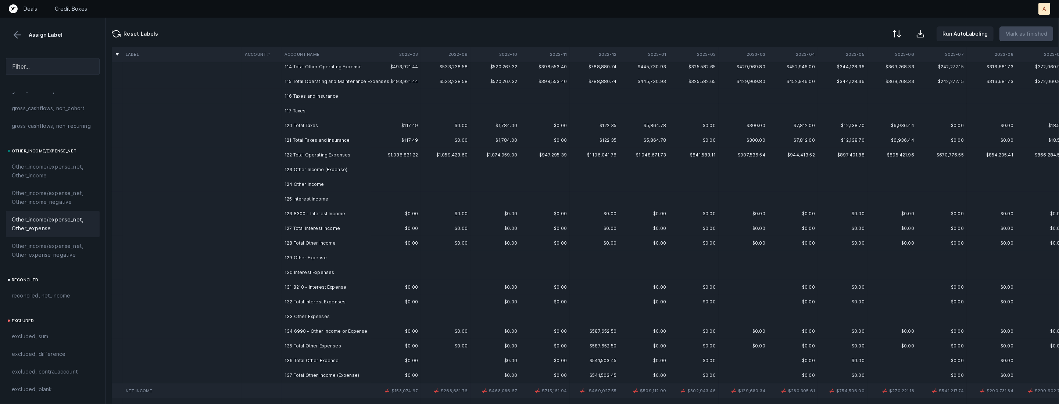
scroll to position [289, 0]
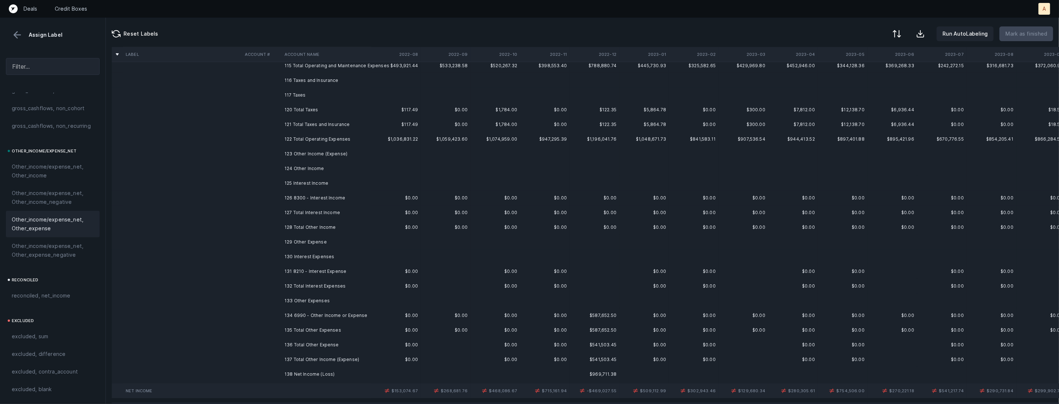
click at [340, 201] on td "126 8300 - Interest Income" at bounding box center [326, 198] width 90 height 15
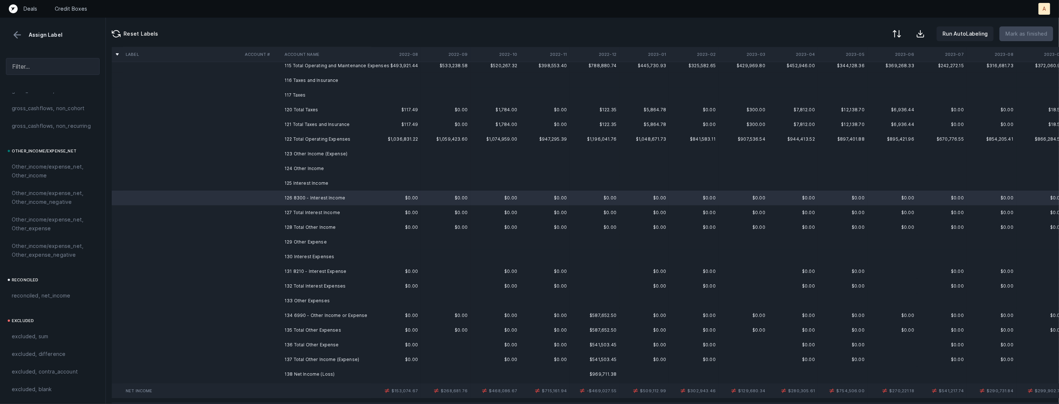
click at [318, 274] on td "131 8210 - Interest Expense" at bounding box center [326, 271] width 90 height 15
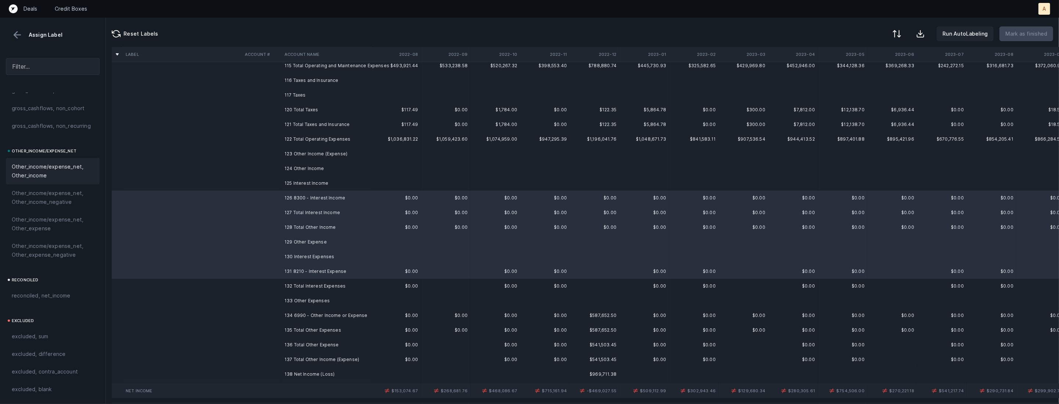
click at [61, 179] on div "Other_income/expense_net, Other_income" at bounding box center [53, 171] width 94 height 26
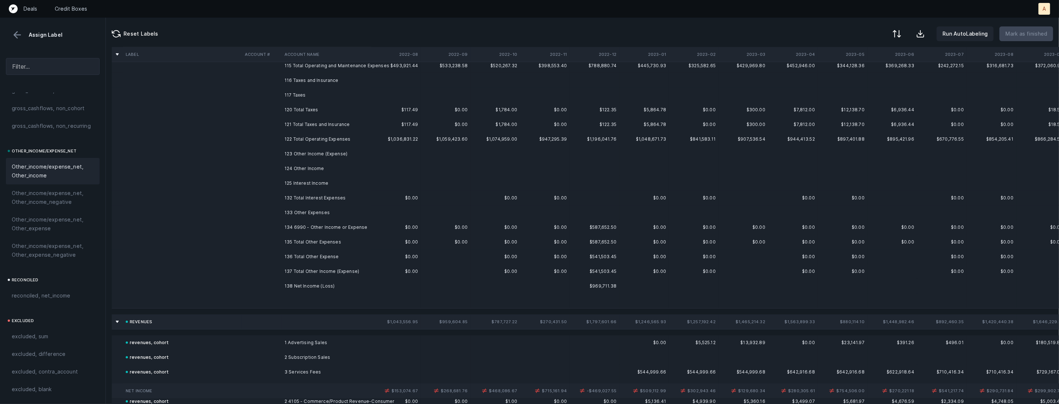
click at [298, 226] on td "134 6990 - Other Income or Expense" at bounding box center [326, 227] width 90 height 15
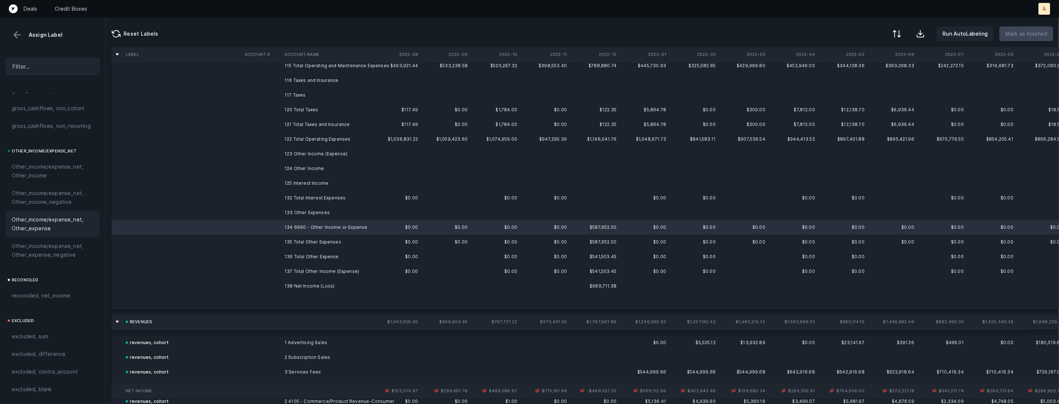
click at [32, 232] on span "Other_income/expense_net, Other_expense" at bounding box center [53, 224] width 82 height 18
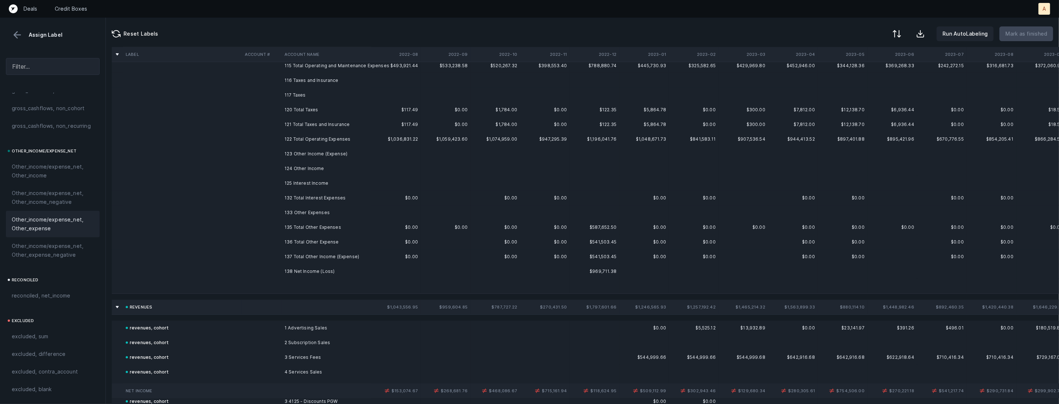
click at [280, 268] on td at bounding box center [262, 271] width 40 height 15
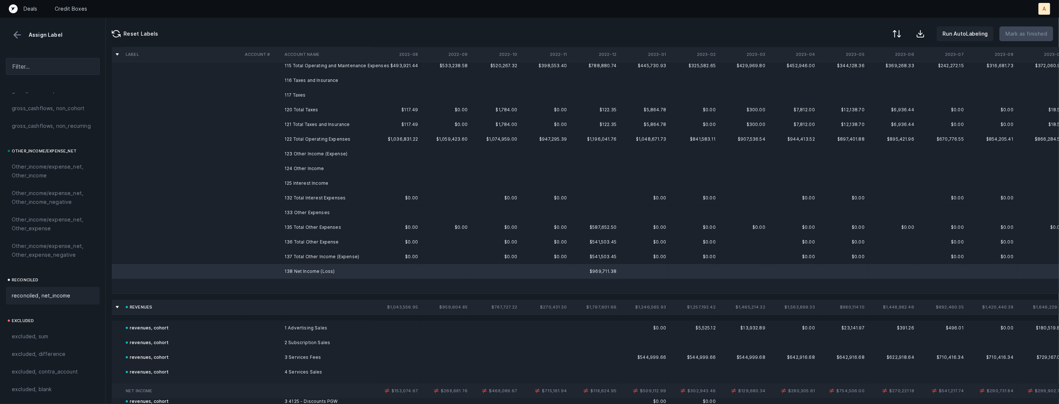
click at [52, 293] on span "reconciled, net_income" at bounding box center [41, 295] width 59 height 9
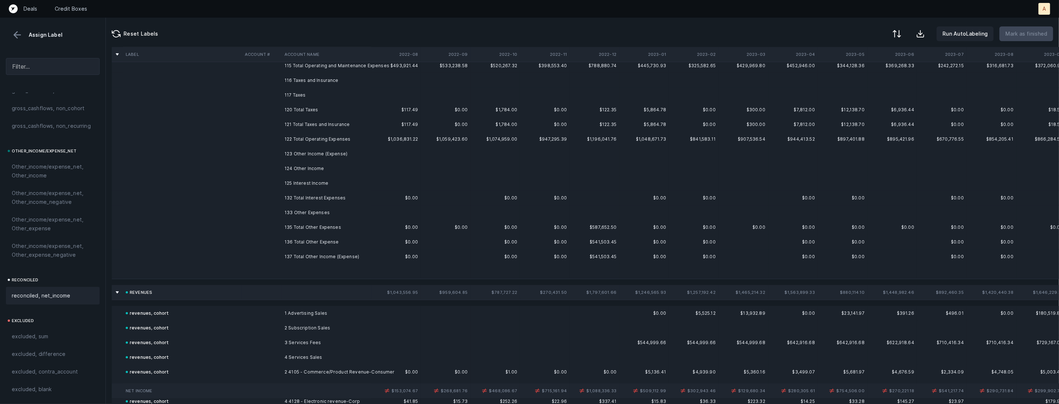
click at [19, 36] on button at bounding box center [17, 34] width 11 height 11
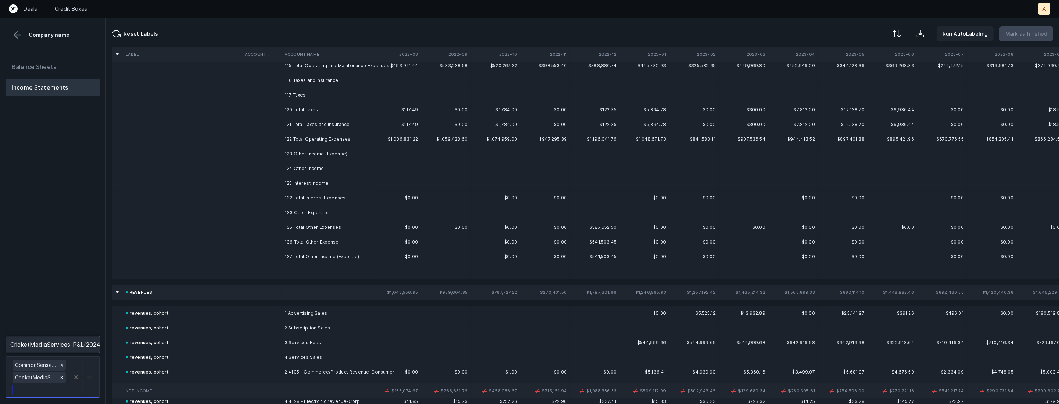
click at [92, 372] on div at bounding box center [89, 377] width 13 height 13
click at [78, 289] on div "Balance Sheets Income Statements" at bounding box center [53, 201] width 106 height 298
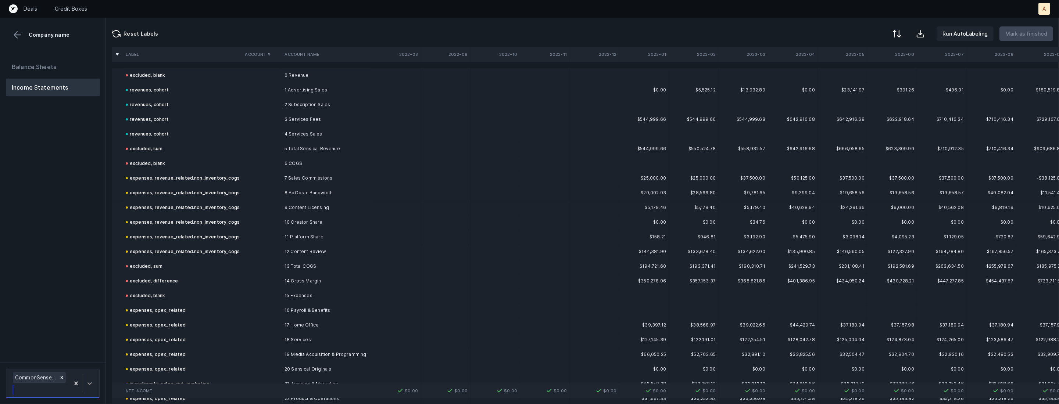
click at [92, 386] on icon at bounding box center [89, 383] width 7 height 7
click at [83, 349] on div "CricketMediaServices_P&L([DATE]-[DATE])_Cleaned.csv" at bounding box center [53, 353] width 94 height 24
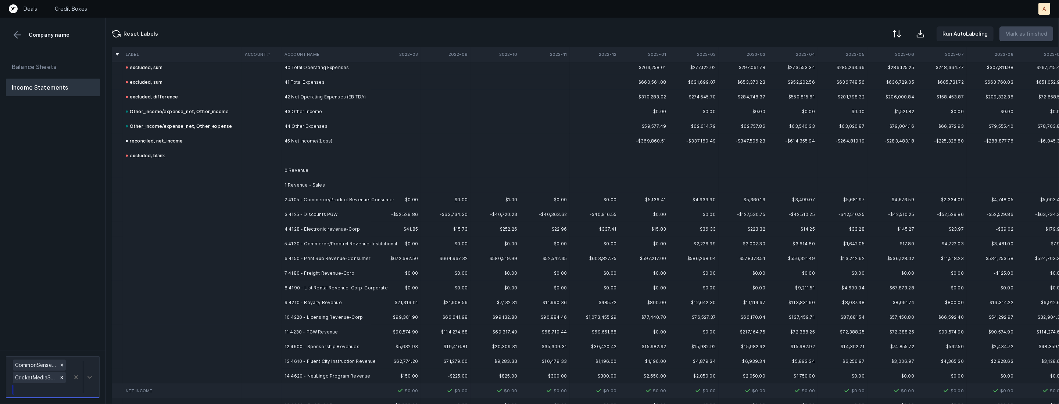
scroll to position [592, 0]
click at [316, 201] on td "2 4105 - Commerce/Product Revenue-Consumer" at bounding box center [326, 203] width 90 height 15
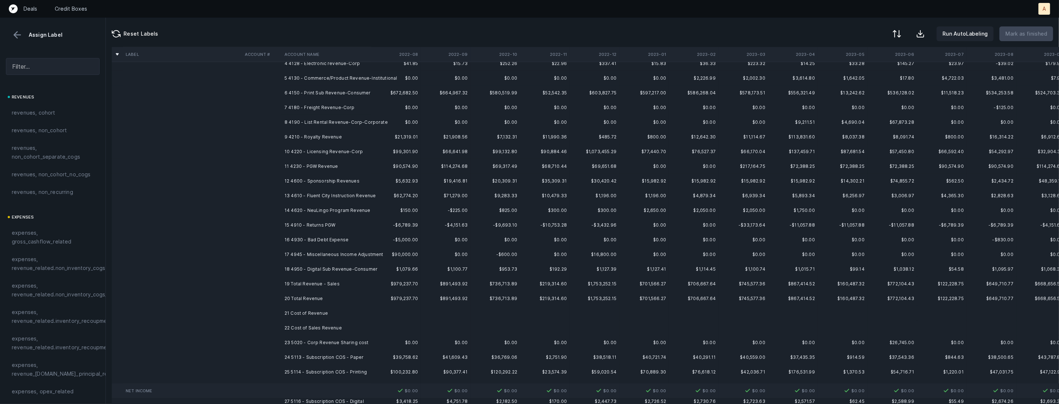
scroll to position [765, 0]
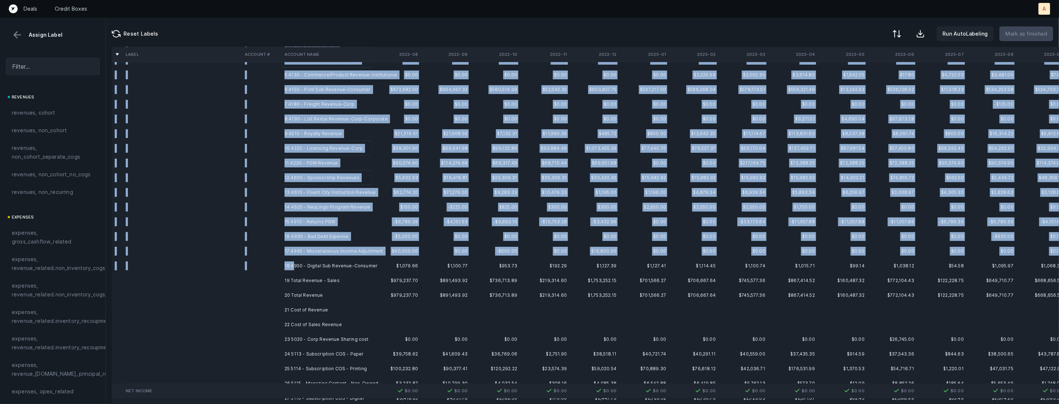
click at [293, 265] on td "18 4950 - Digital Sub Revenue-Consumer" at bounding box center [326, 266] width 90 height 15
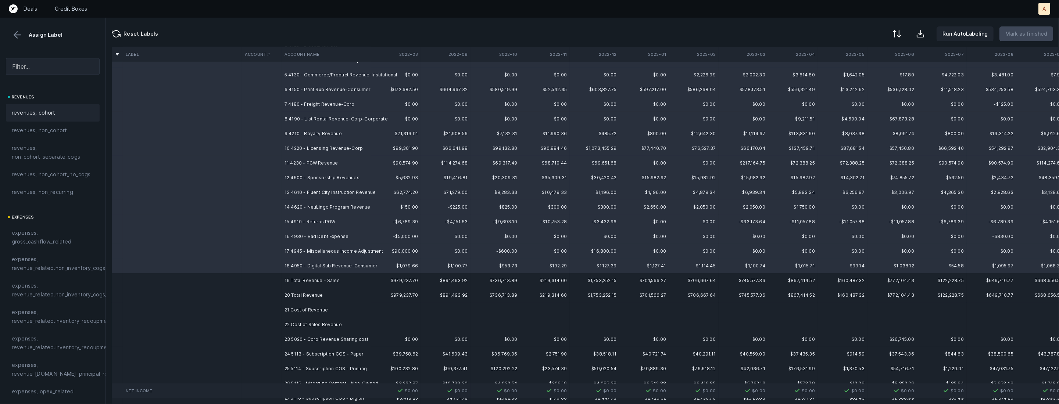
click at [53, 116] on span "revenues, cohort" at bounding box center [34, 112] width 44 height 9
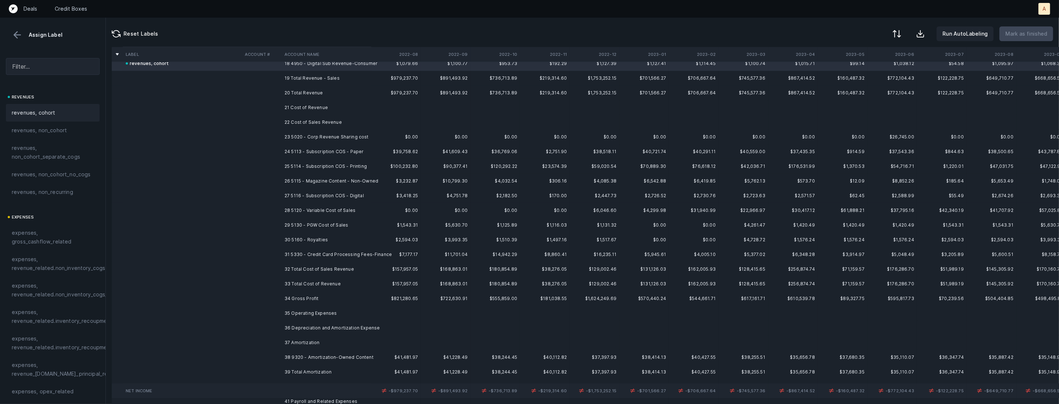
scroll to position [985, 0]
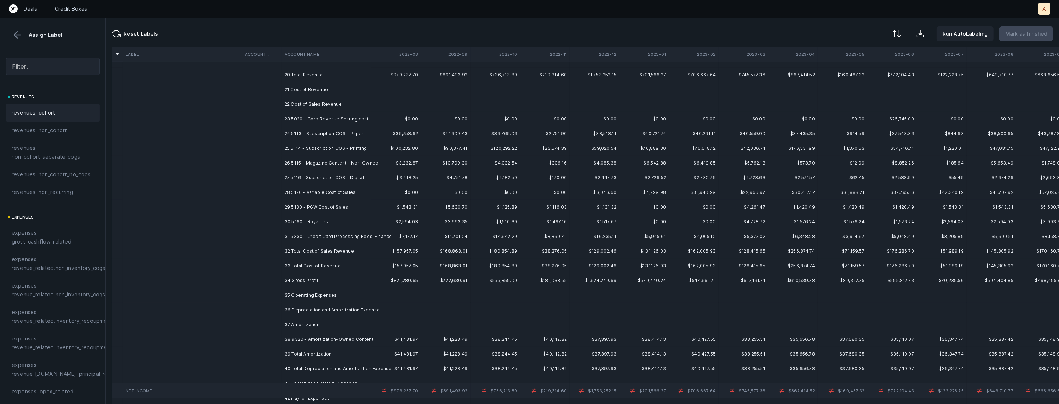
click at [329, 112] on td "23 5020 - Corp Revenue Sharing cost" at bounding box center [326, 119] width 90 height 15
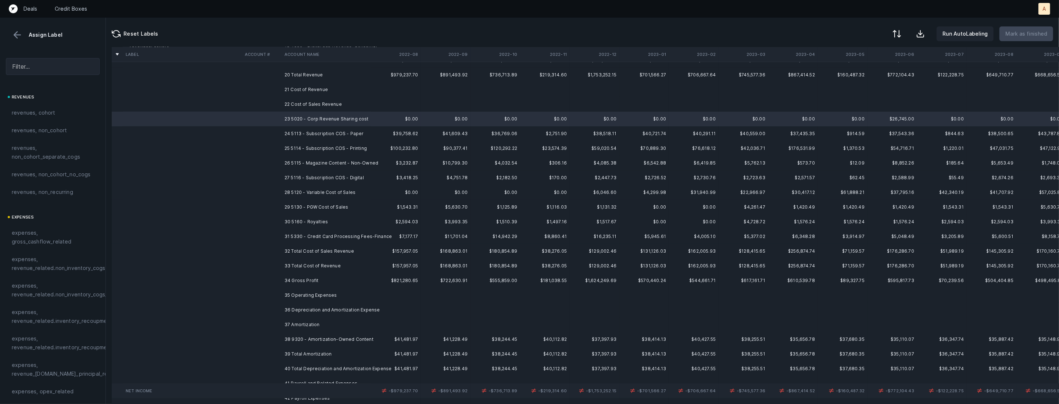
click at [319, 230] on td "31 5330 - Credit Card Processing Fees-Finance" at bounding box center [326, 236] width 90 height 15
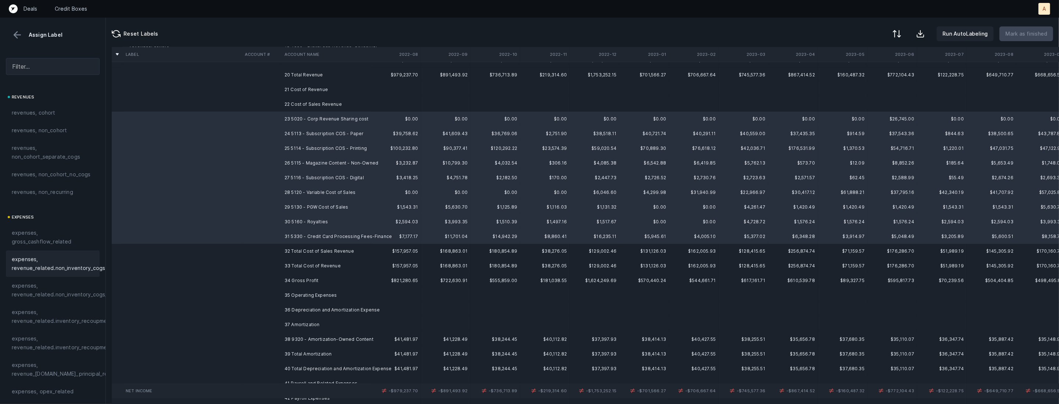
click at [73, 262] on span "expenses, revenue_related.non_inventory_cogs" at bounding box center [58, 264] width 93 height 18
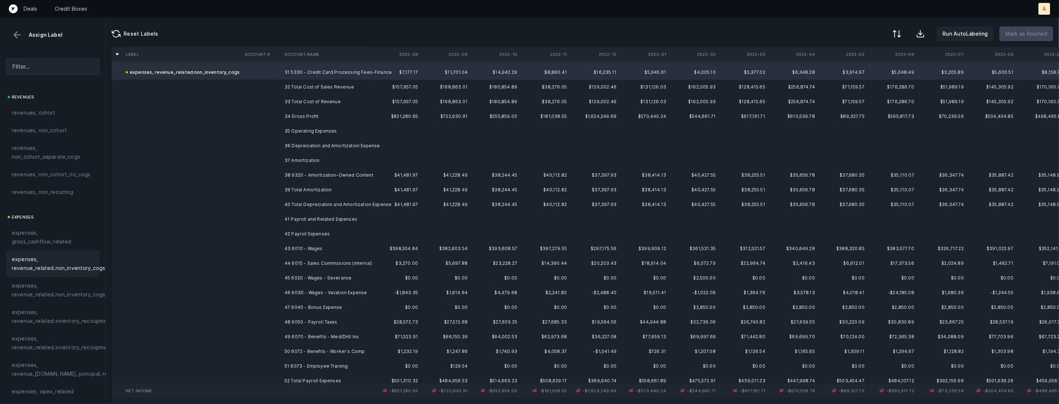
scroll to position [1158, 0]
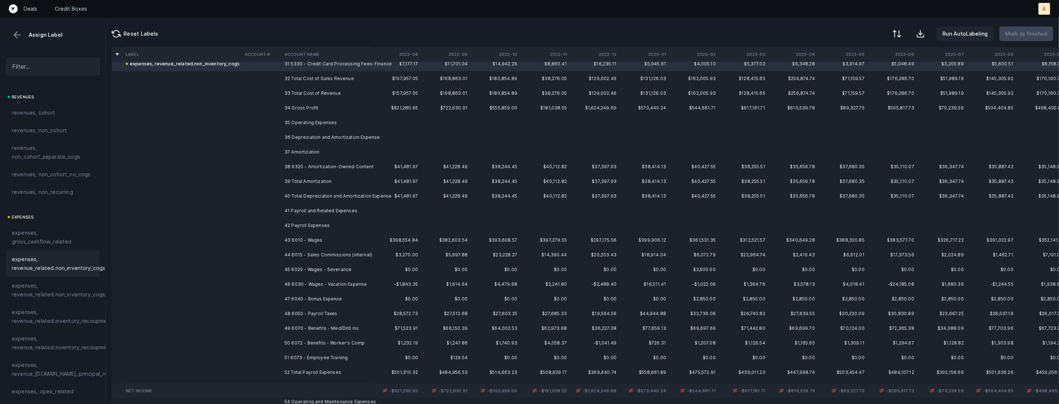
click at [322, 162] on td "38 9320 - Amortization-Owned Content" at bounding box center [326, 166] width 90 height 15
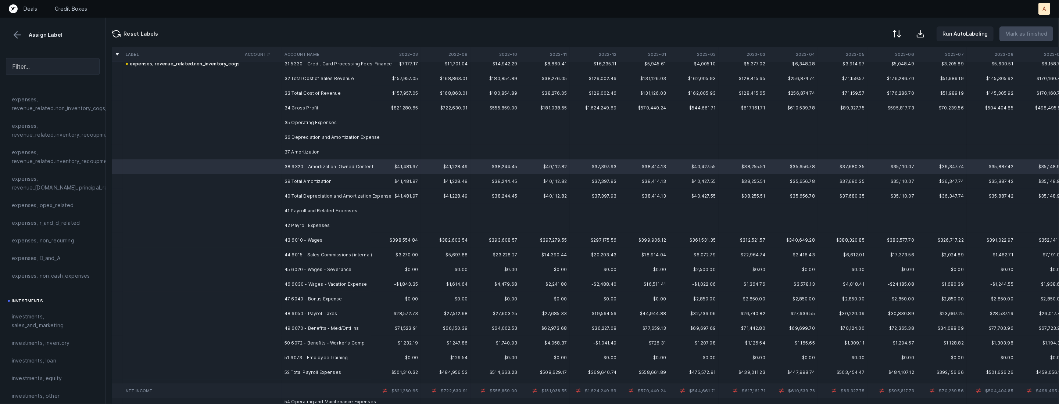
scroll to position [197, 0]
click at [42, 247] on span "expenses, D_and_A" at bounding box center [36, 247] width 49 height 9
click at [319, 238] on td "43 6010 - Wages" at bounding box center [326, 240] width 90 height 15
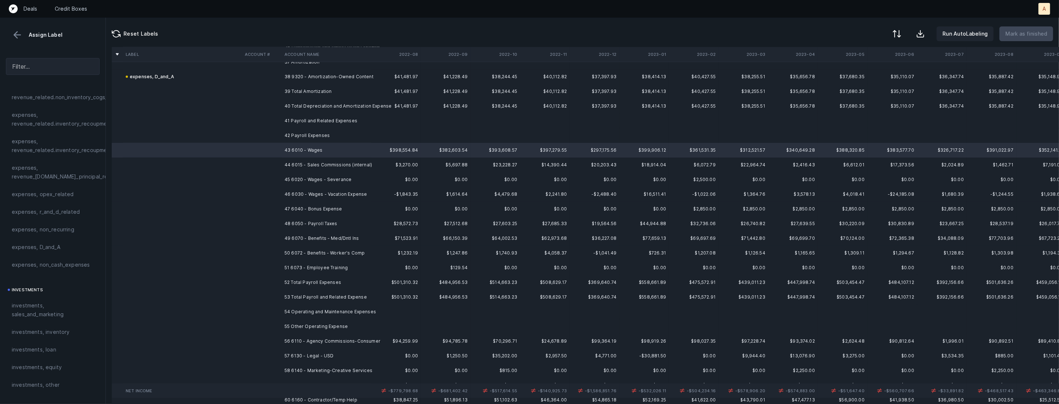
scroll to position [1294, 0]
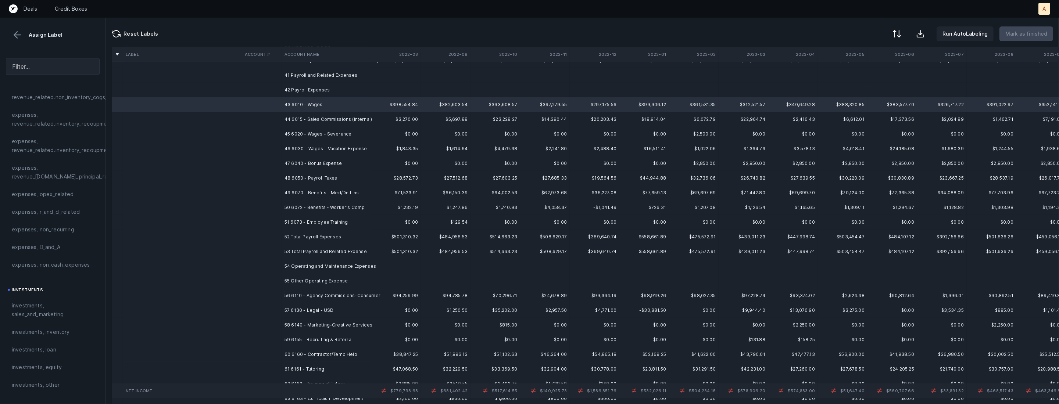
click at [337, 221] on td "51 6073 - Employee Training" at bounding box center [326, 222] width 90 height 15
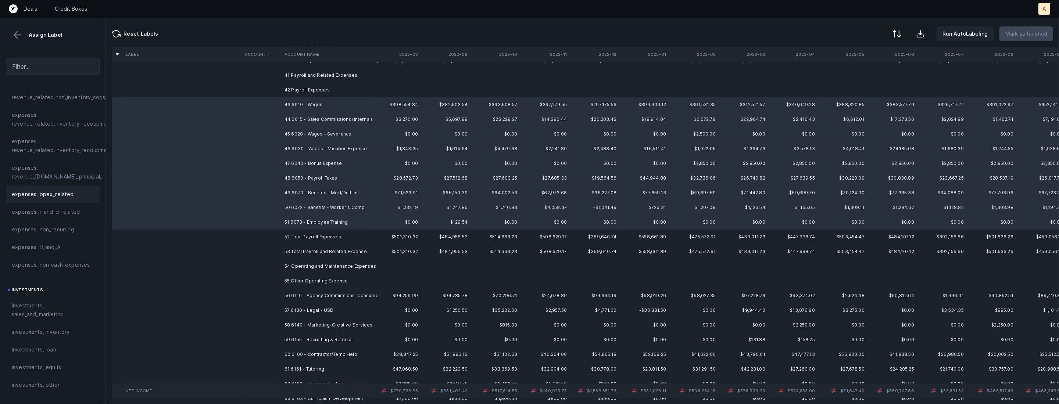
click at [69, 189] on div "expenses, opex_related" at bounding box center [53, 195] width 94 height 18
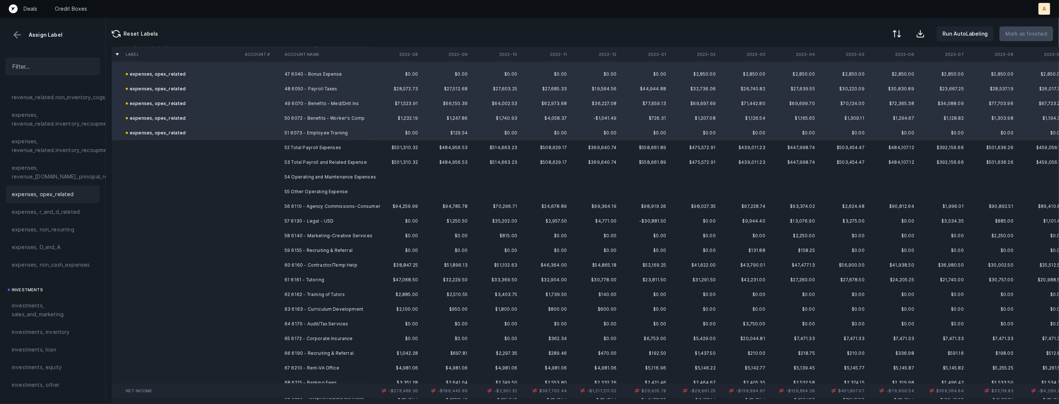
scroll to position [1410, 0]
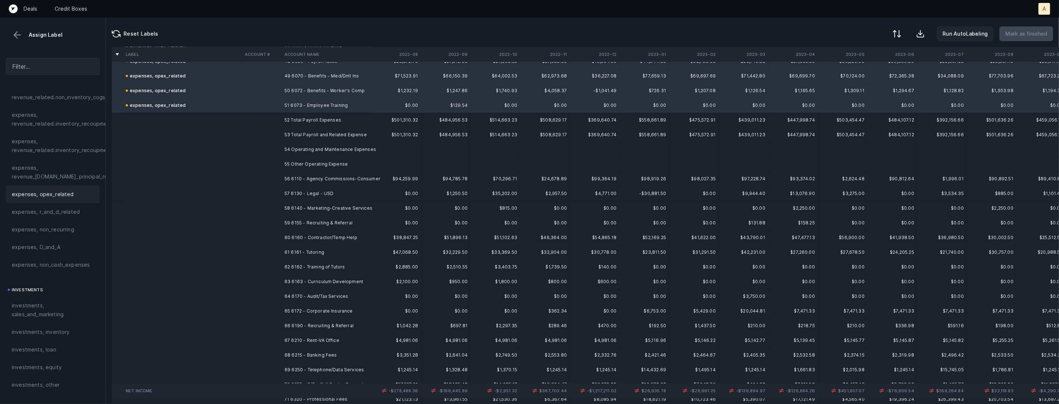
click at [317, 175] on td "56 6110 - Agency Commissions-Consumer" at bounding box center [326, 179] width 90 height 15
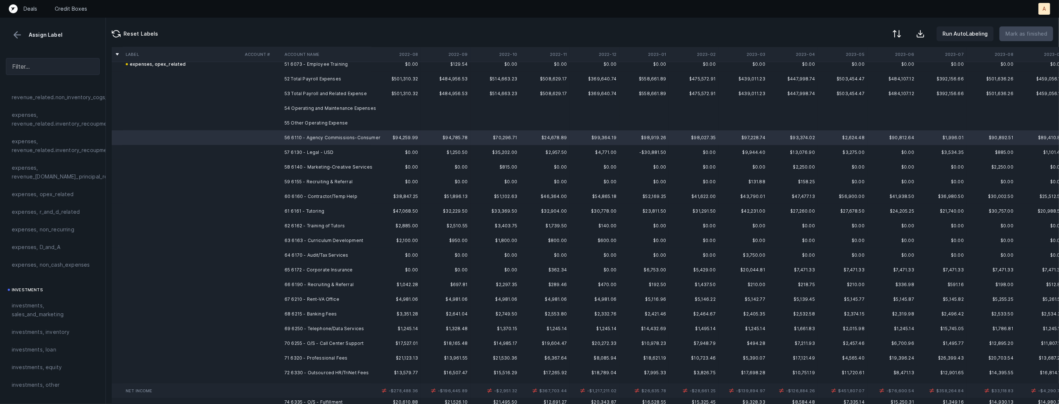
scroll to position [1452, 0]
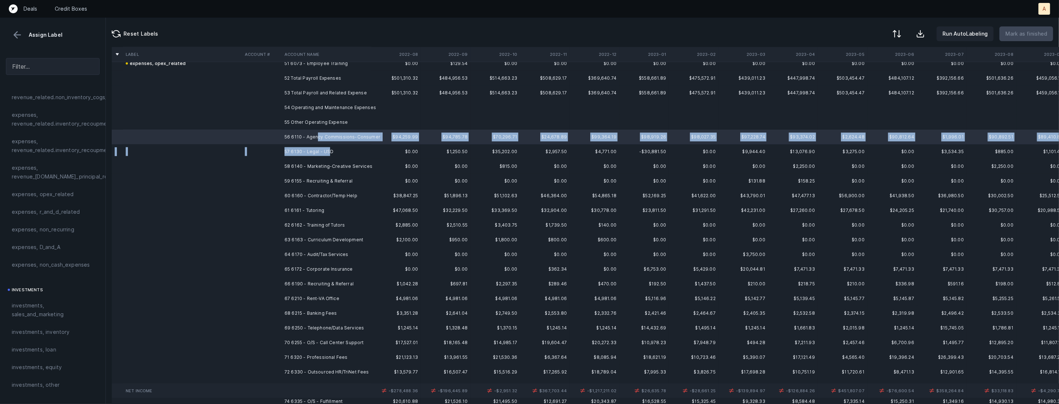
click at [329, 148] on td "57 6130 - Legal - USD" at bounding box center [326, 151] width 90 height 15
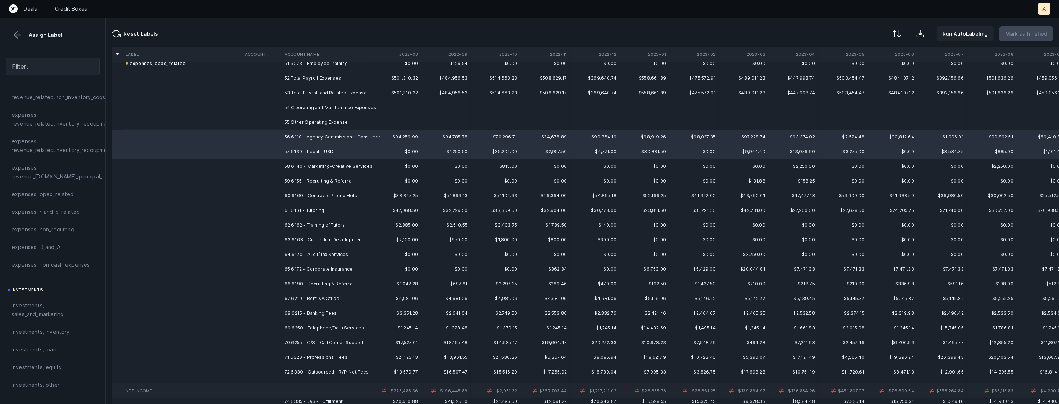
click at [328, 180] on td "59 6155 - Recruiting & Referral" at bounding box center [326, 181] width 90 height 15
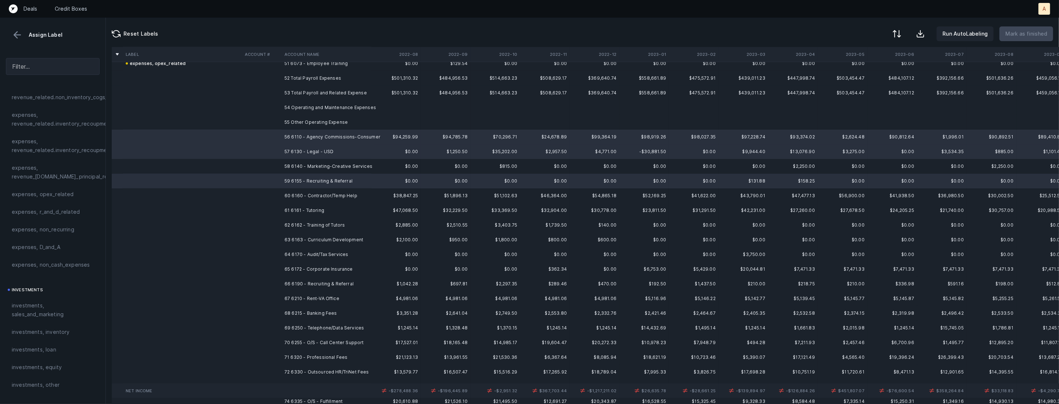
click at [315, 195] on td "60 6160 - Contractor/Temp Help" at bounding box center [326, 196] width 90 height 15
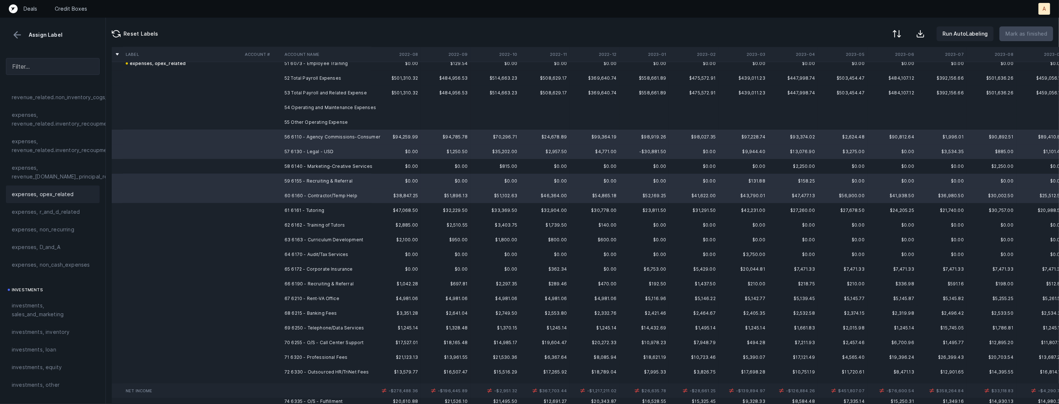
click at [55, 192] on span "expenses, opex_related" at bounding box center [43, 194] width 62 height 9
click at [281, 169] on td at bounding box center [262, 166] width 40 height 15
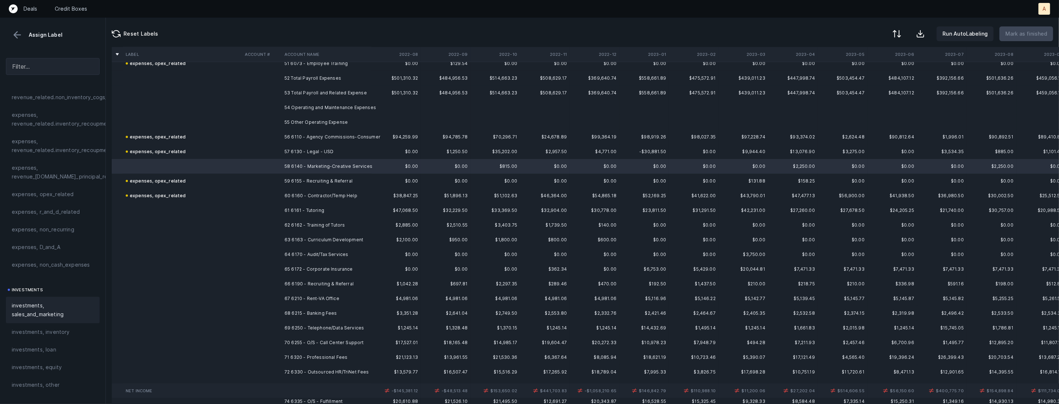
click at [39, 316] on span "investments, sales_and_marketing" at bounding box center [53, 310] width 82 height 18
click at [280, 212] on td at bounding box center [262, 210] width 40 height 15
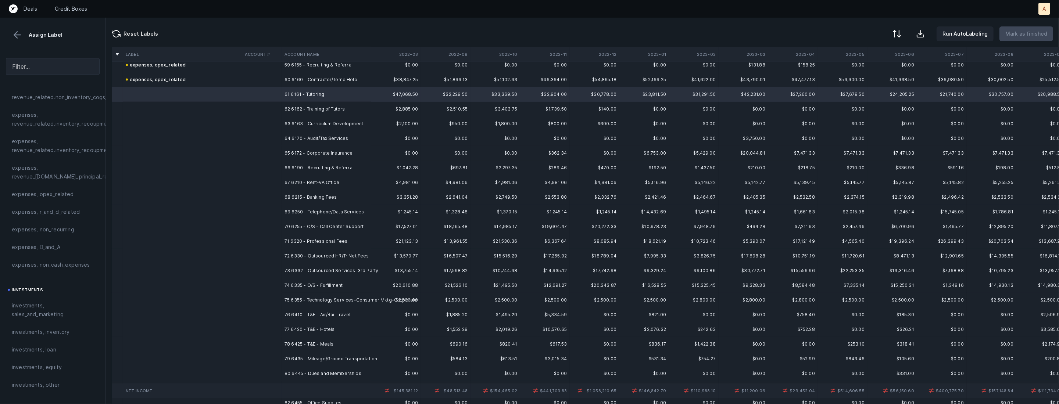
scroll to position [1575, 0]
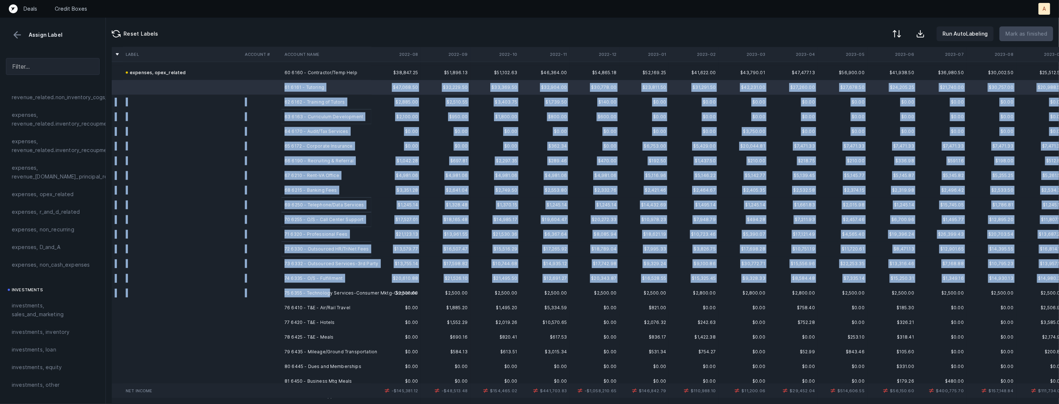
click at [329, 290] on td "75 6355 - Technology Services-Consumer Mktg-Corporate" at bounding box center [326, 293] width 90 height 15
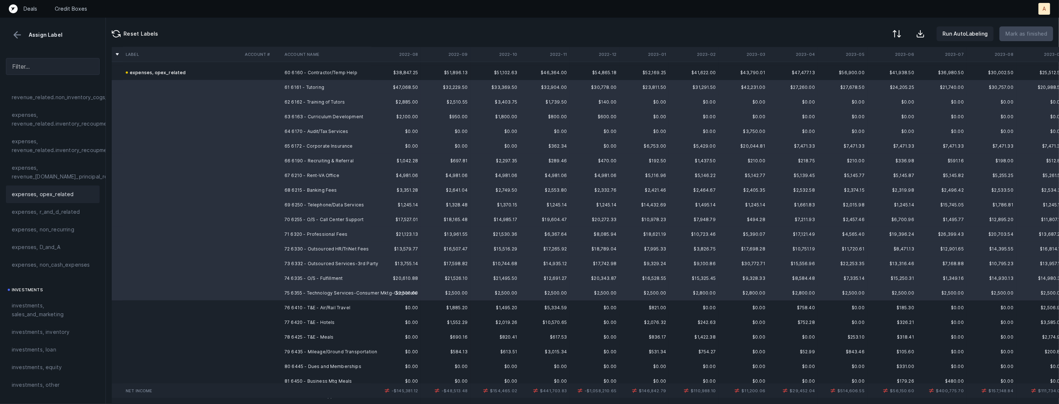
click at [60, 197] on span "expenses, opex_related" at bounding box center [43, 194] width 62 height 9
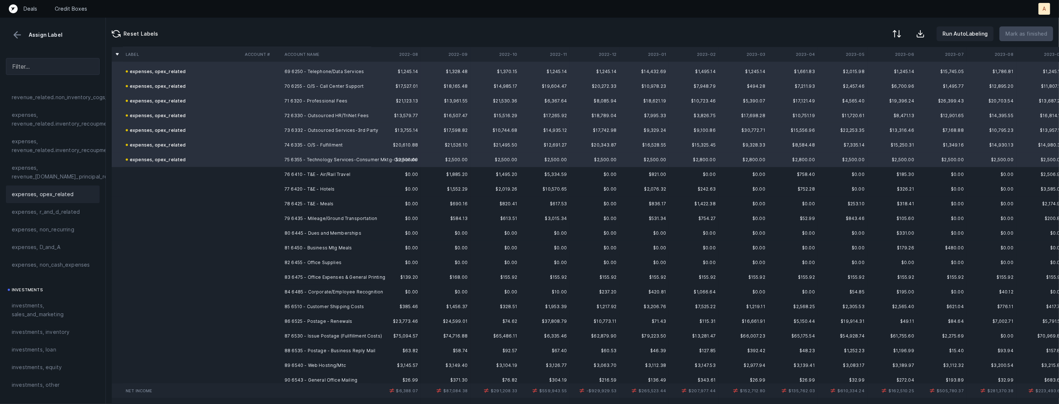
scroll to position [1725, 0]
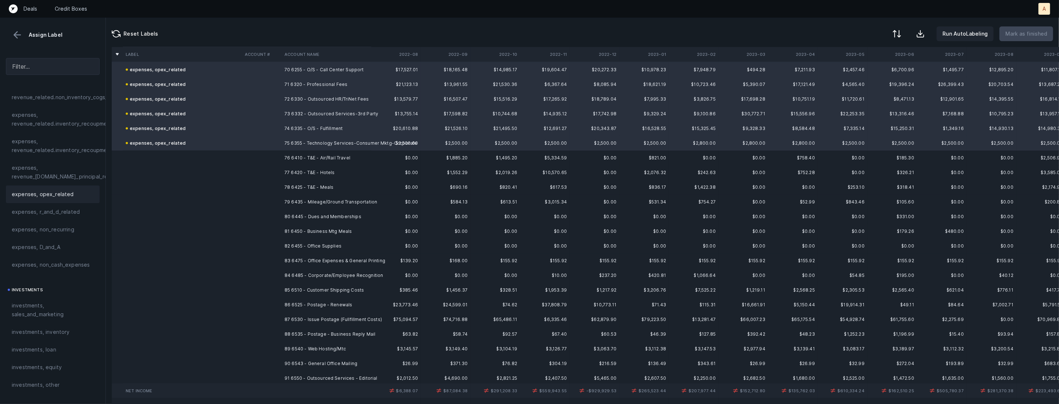
click at [330, 149] on td "75 6355 - Technology Services-Consumer Mktg-Corporate" at bounding box center [326, 143] width 90 height 15
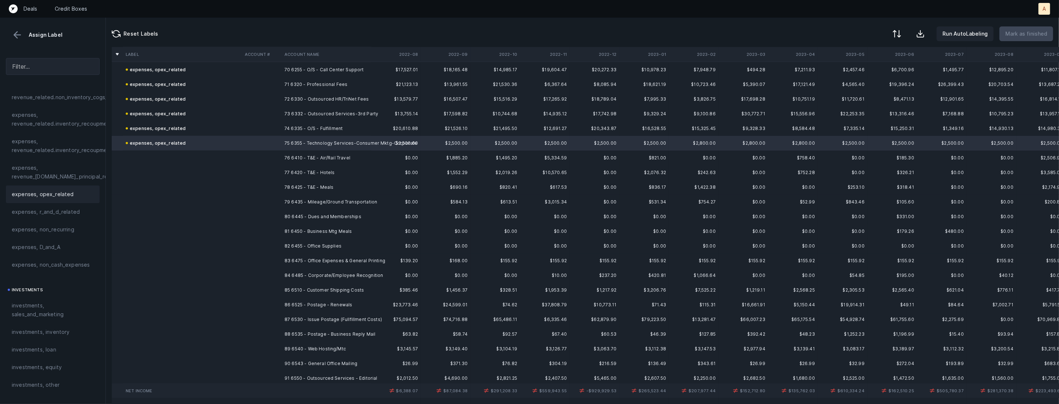
click at [322, 158] on td "76 6410 - T&E - Air/Rail Travel" at bounding box center [326, 158] width 90 height 15
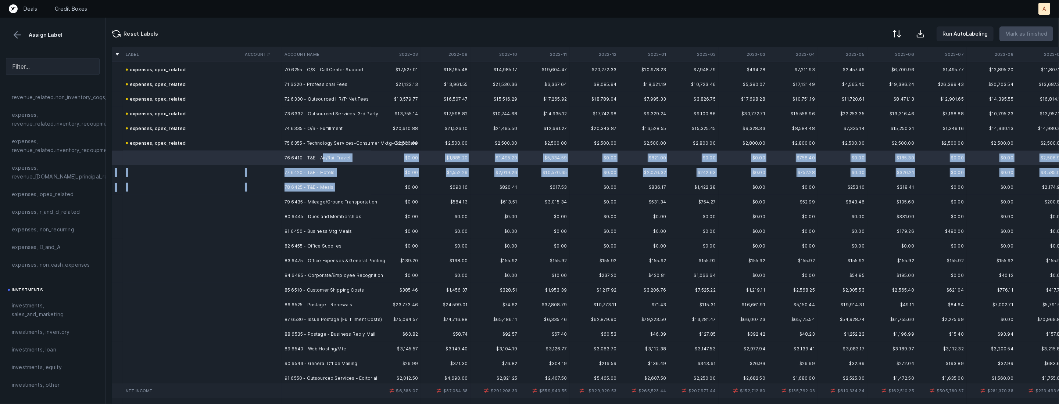
click at [309, 191] on td "78 6425 - T&E - Meals" at bounding box center [326, 187] width 90 height 15
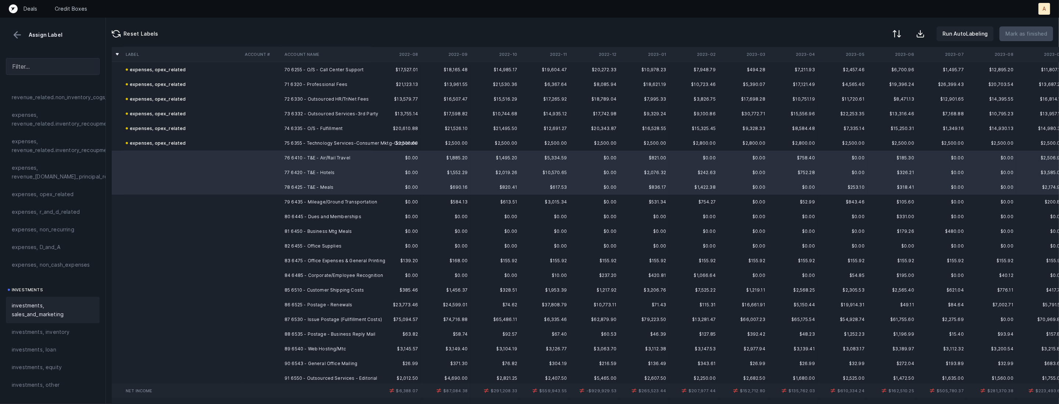
click at [54, 306] on span "investments, sales_and_marketing" at bounding box center [53, 310] width 82 height 18
click at [342, 205] on td "79 6435 - Mileage/Ground Transportation" at bounding box center [326, 202] width 90 height 15
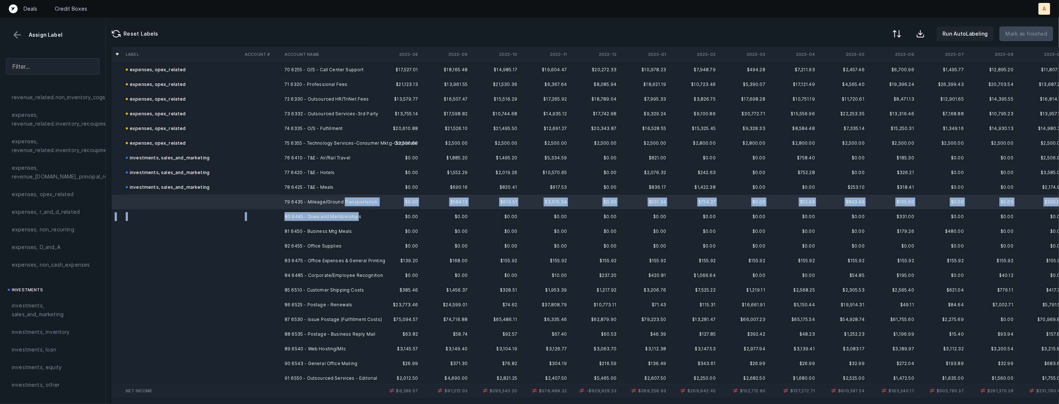
click at [354, 217] on td "80 6445 - Dues and Memberships" at bounding box center [326, 216] width 90 height 15
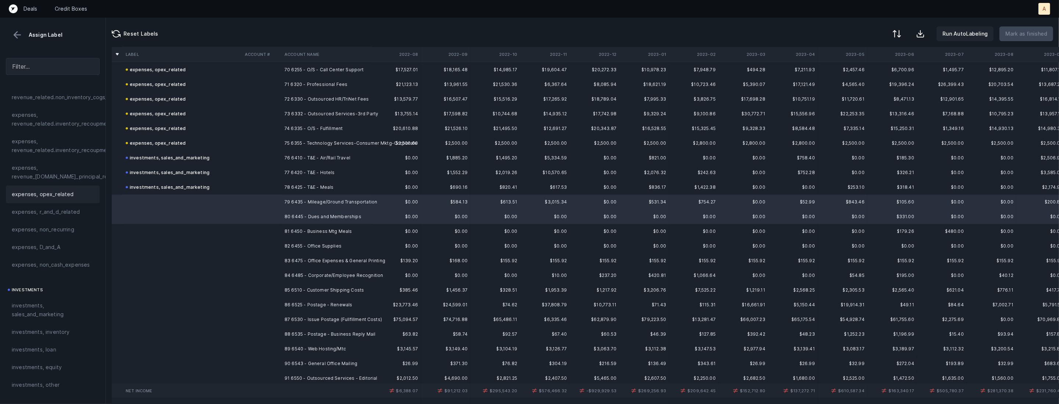
click at [47, 195] on span "expenses, opex_related" at bounding box center [43, 194] width 62 height 9
click at [278, 232] on td at bounding box center [262, 231] width 40 height 15
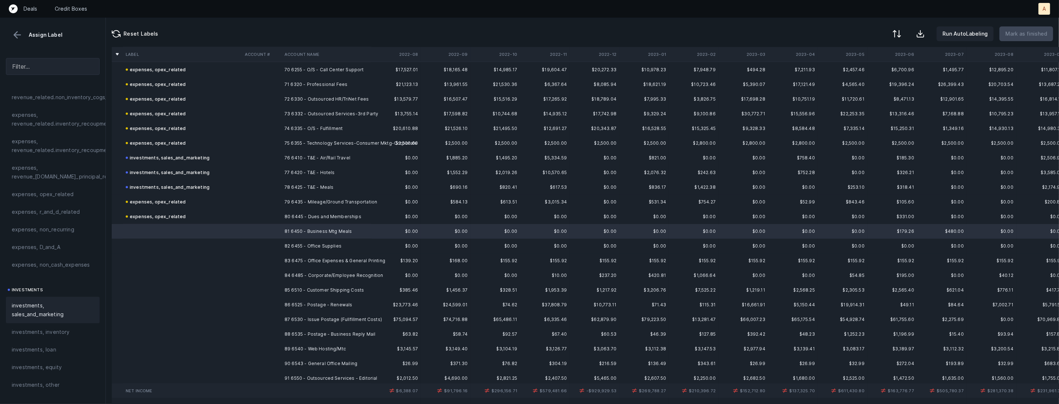
click at [45, 309] on span "investments, sales_and_marketing" at bounding box center [53, 310] width 82 height 18
click at [333, 242] on td "82 6455 - Office Supplies" at bounding box center [326, 246] width 90 height 15
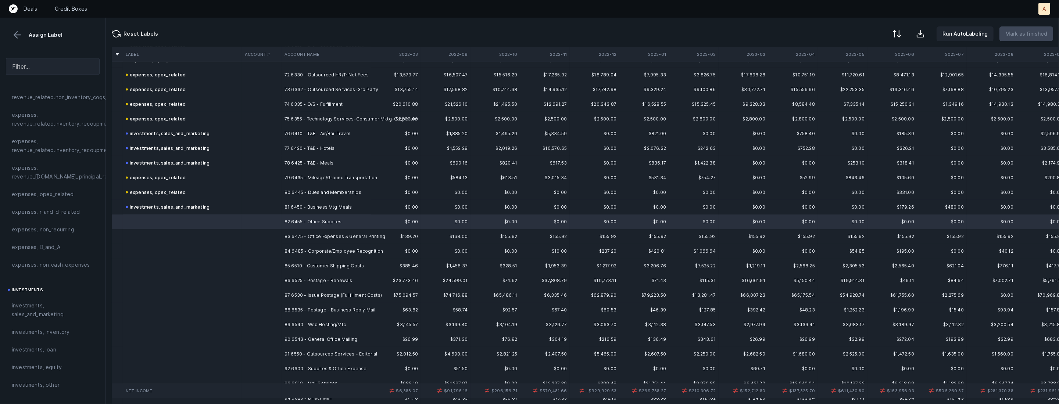
scroll to position [1759, 0]
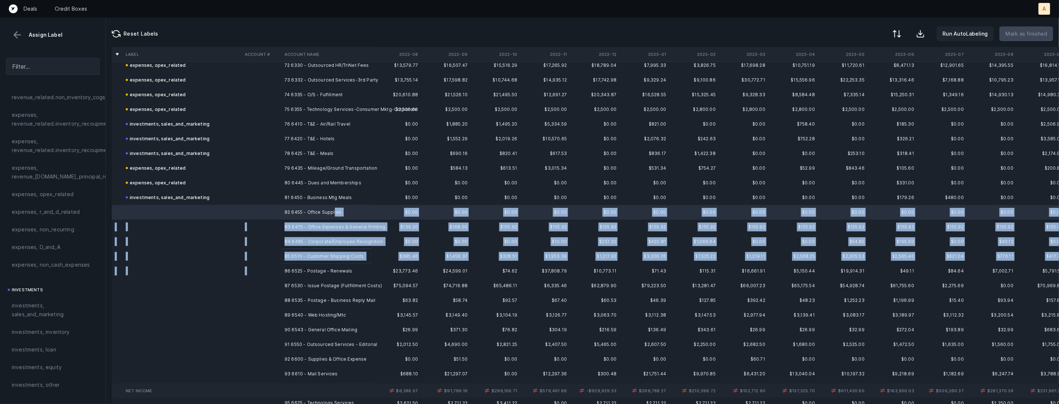
click at [348, 266] on td "86 6525 - Postage - Renewals" at bounding box center [326, 271] width 90 height 15
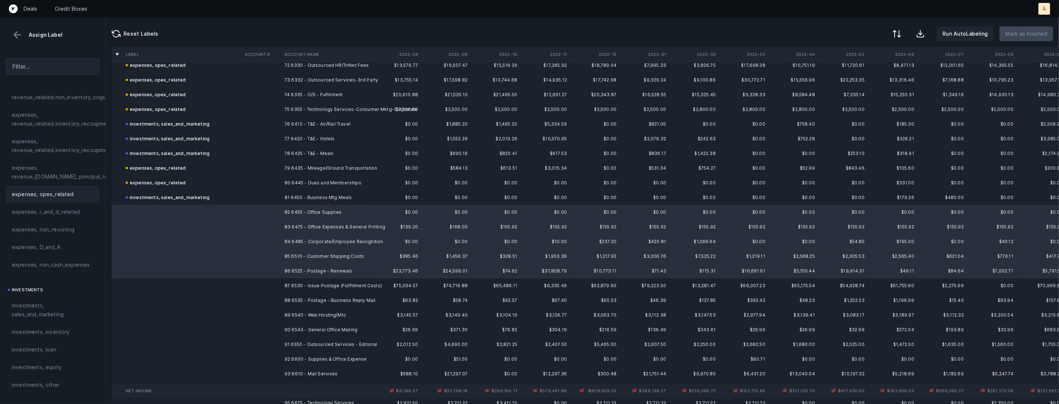
click at [44, 195] on span "expenses, opex_related" at bounding box center [43, 194] width 62 height 9
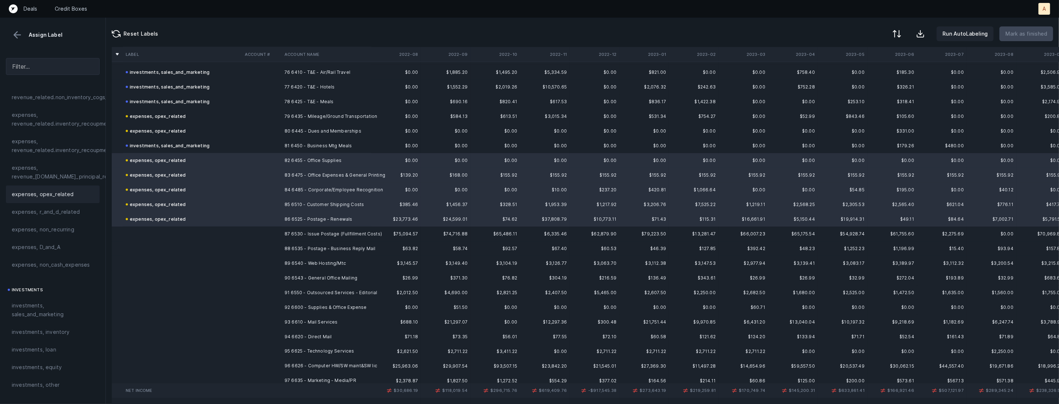
scroll to position [1825, 0]
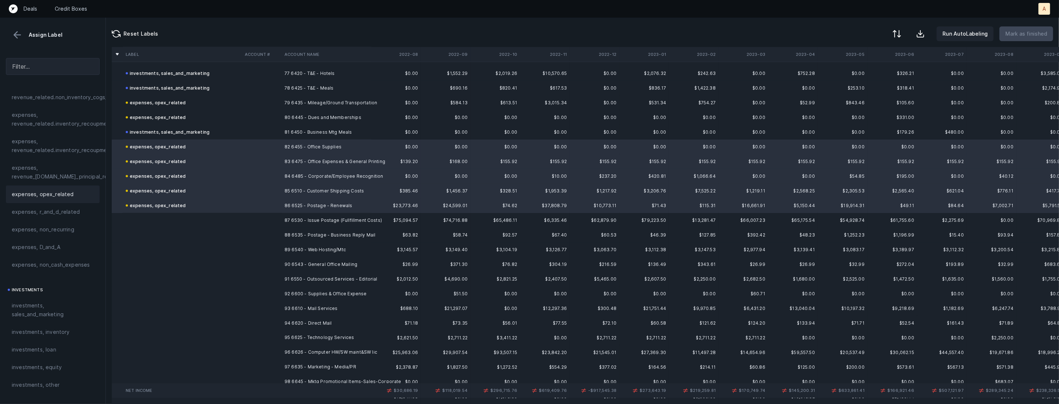
click at [276, 218] on td at bounding box center [262, 220] width 40 height 15
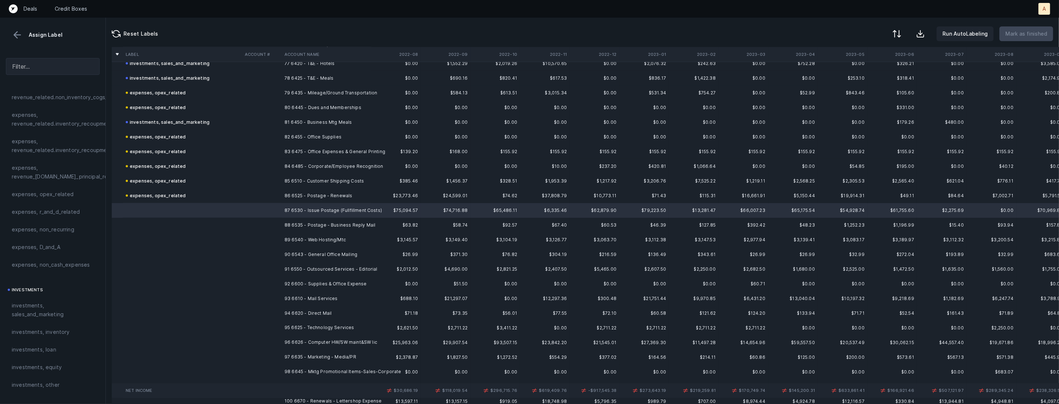
scroll to position [1837, 0]
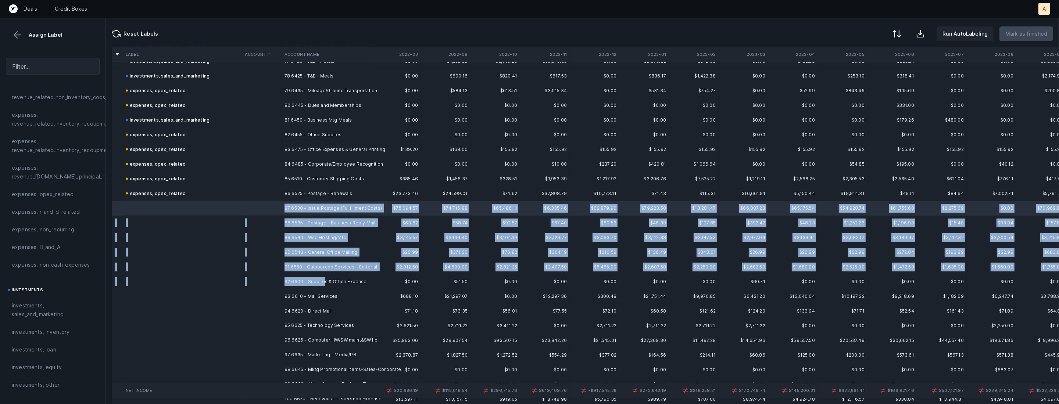
click at [322, 281] on td "92 6600 - Supplies & Office Expense" at bounding box center [326, 282] width 90 height 15
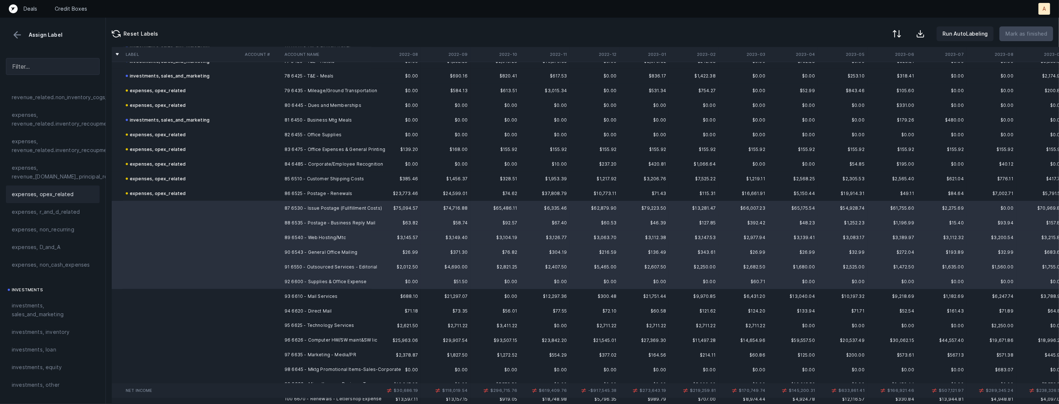
click at [56, 194] on span "expenses, opex_related" at bounding box center [43, 194] width 62 height 9
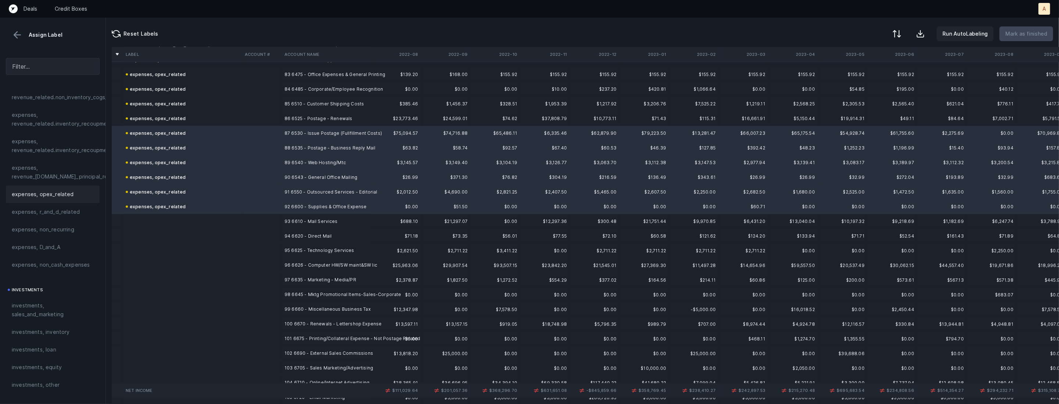
scroll to position [1938, 0]
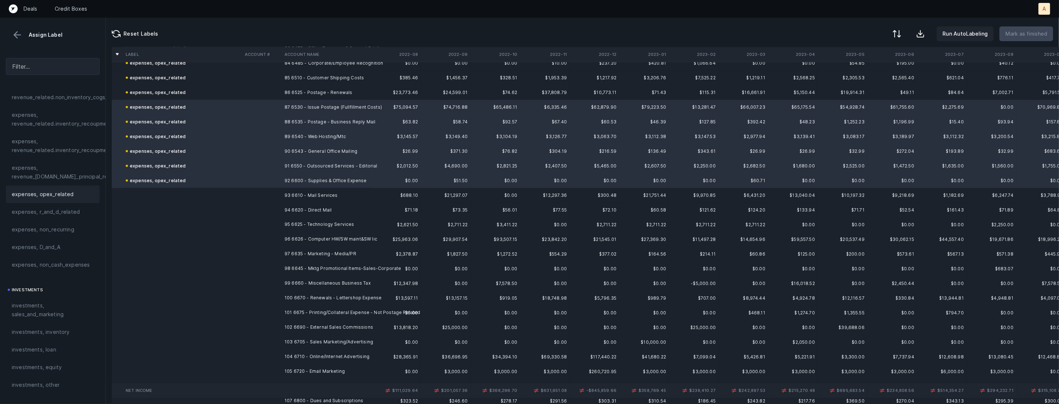
click at [321, 192] on td "93 6610 - Mail Services" at bounding box center [326, 195] width 90 height 15
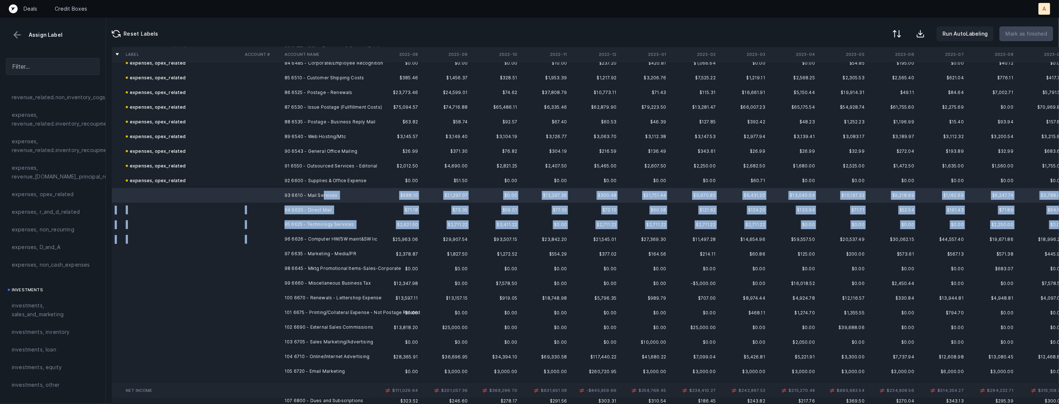
click at [349, 234] on td "96 6626 - Computer HW/SW maint&SW lic" at bounding box center [326, 239] width 90 height 15
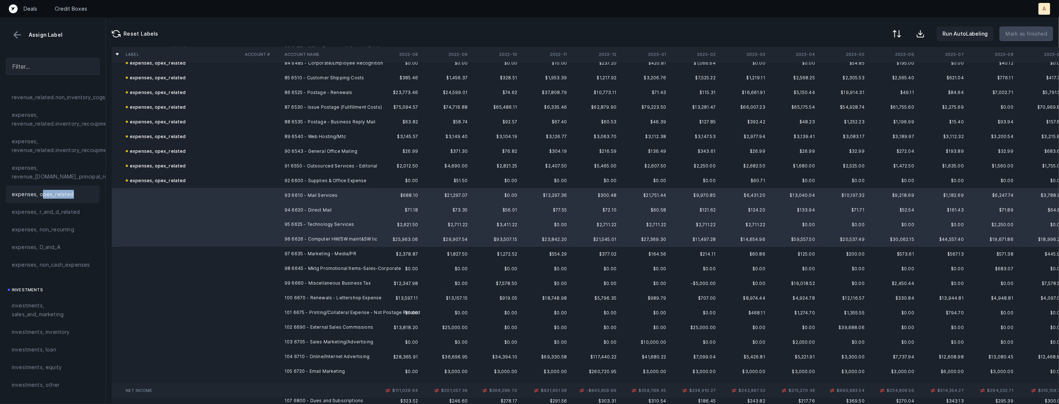
click at [42, 198] on div "expenses, opex_related" at bounding box center [53, 195] width 94 height 18
click at [326, 254] on td "97 6635 - Marketing - Media/PR" at bounding box center [326, 254] width 90 height 15
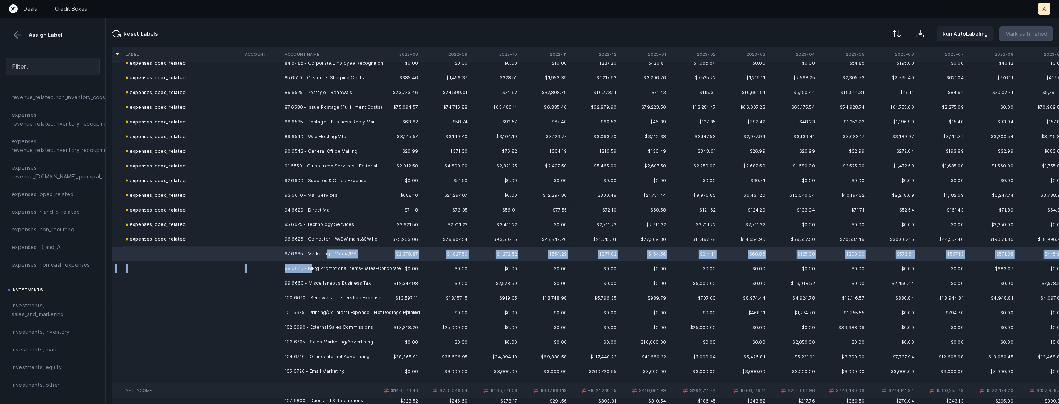
click at [312, 266] on td "98 6645 - Mktg Promotional Items-Sales-Corporate" at bounding box center [326, 269] width 90 height 15
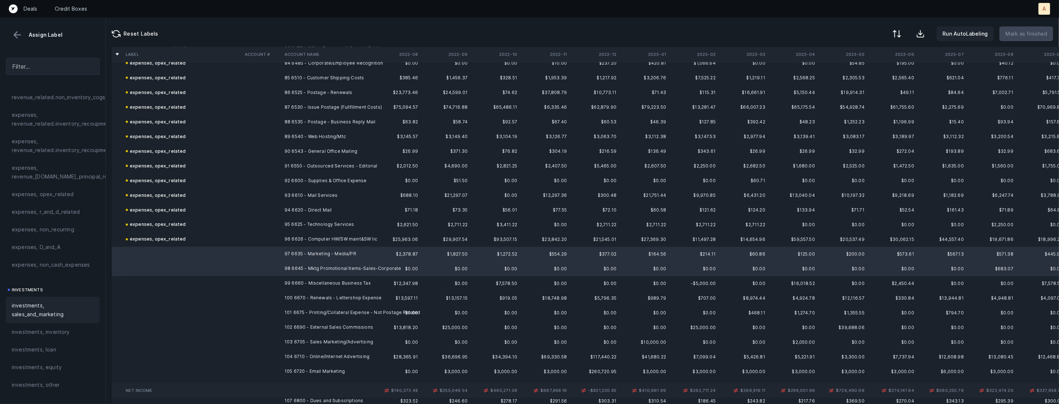
click at [40, 311] on span "investments, sales_and_marketing" at bounding box center [53, 310] width 82 height 18
click at [301, 284] on td "99 6660 - Miscellaneous Business Tax" at bounding box center [326, 283] width 90 height 15
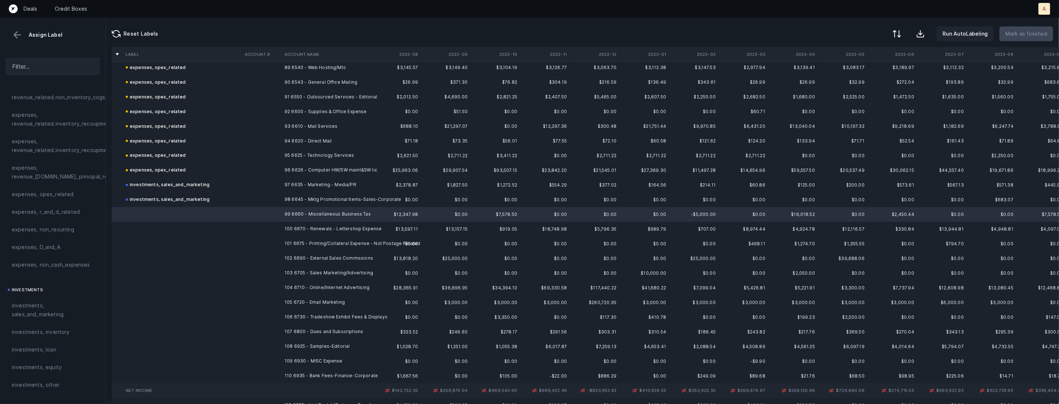
scroll to position [2011, 0]
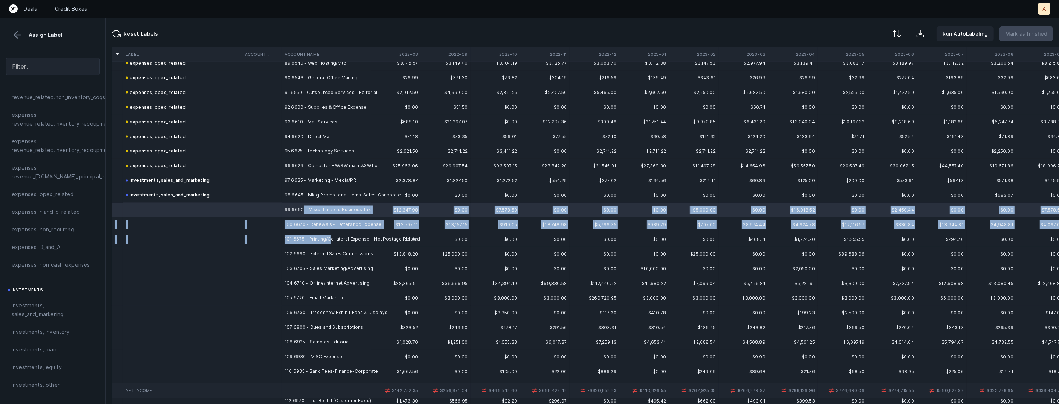
click at [329, 238] on td "101 6675 - Printing/Collateral Expense - Not Postage Related" at bounding box center [326, 239] width 90 height 15
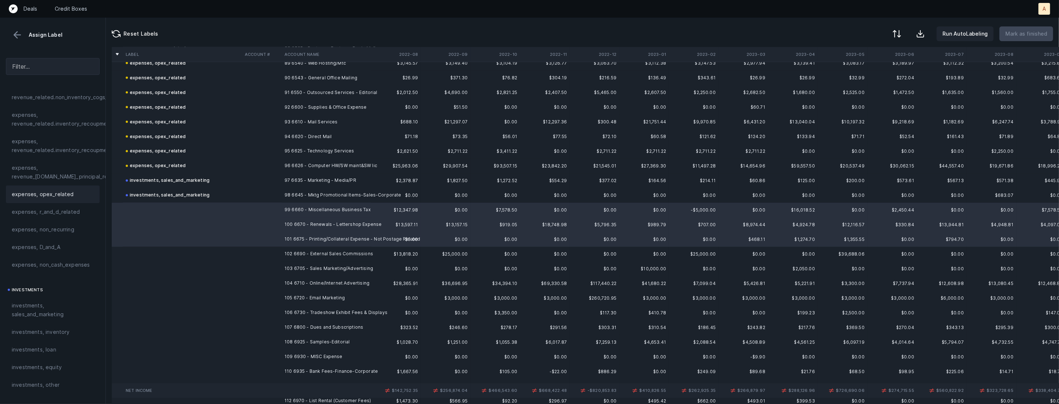
click at [75, 194] on div "expenses, opex_related" at bounding box center [53, 194] width 82 height 9
click at [306, 252] on td "102 6690 - External Sales Commissions" at bounding box center [326, 254] width 90 height 15
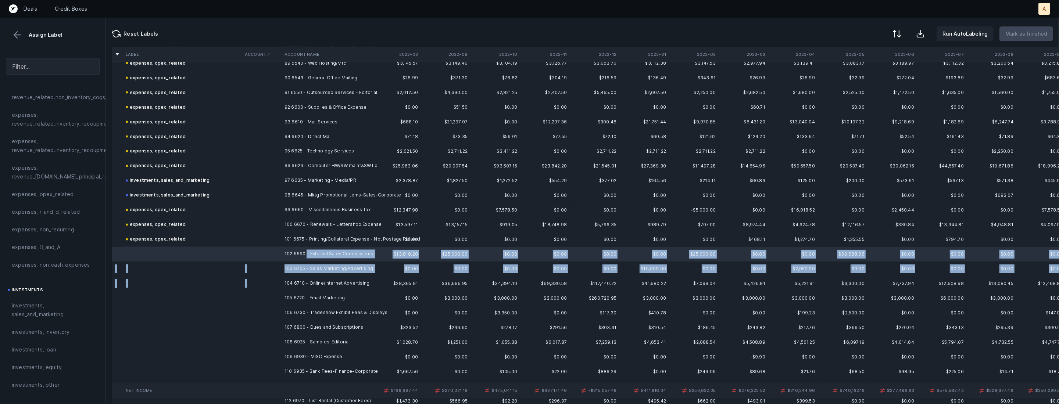
click at [299, 277] on td "104 6710 - Online/Internet Advertising" at bounding box center [326, 283] width 90 height 15
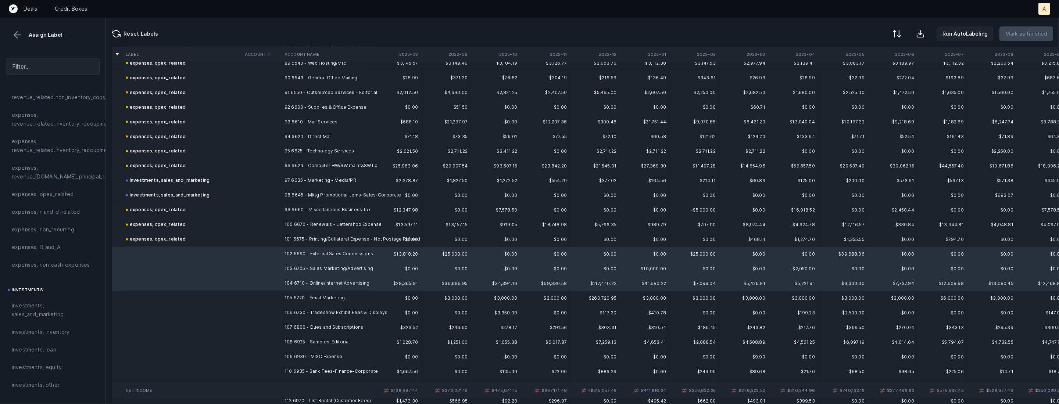
click at [295, 301] on td "105 6720 - Email Marketing" at bounding box center [326, 298] width 90 height 15
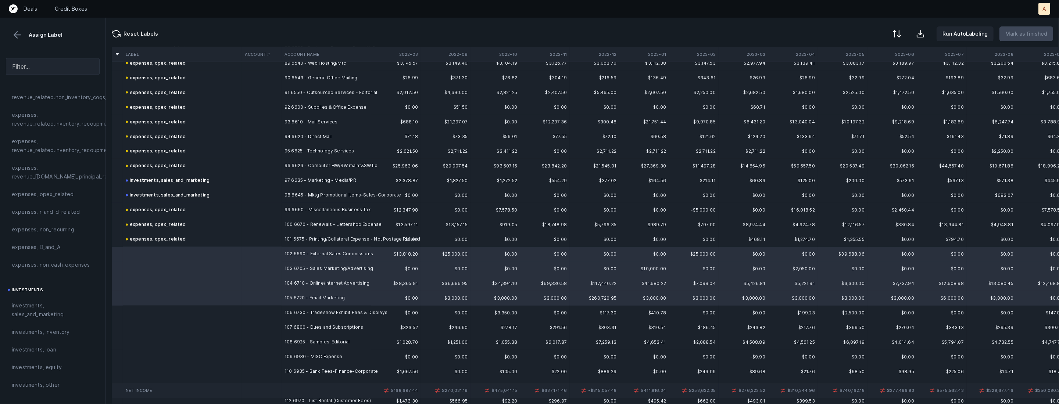
click at [293, 307] on td "106 6730 - Tradeshow Exhibit Fees & Displays" at bounding box center [326, 313] width 90 height 15
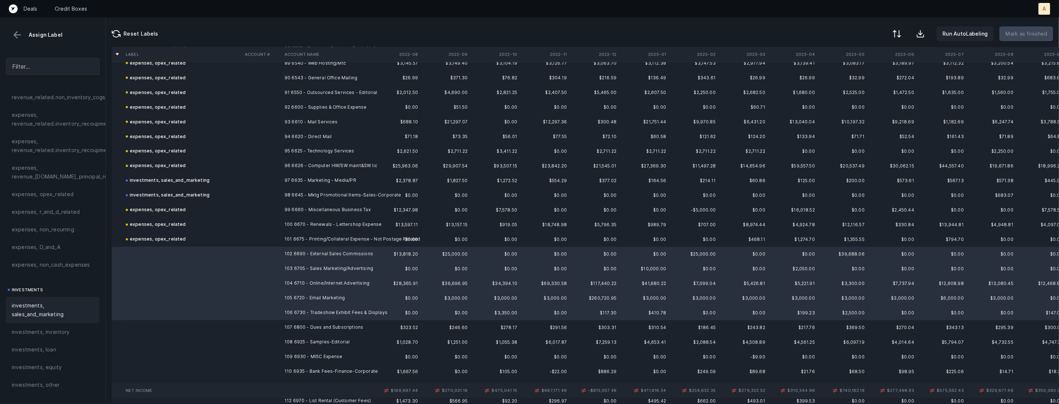
click at [42, 306] on span "investments, sales_and_marketing" at bounding box center [53, 310] width 82 height 18
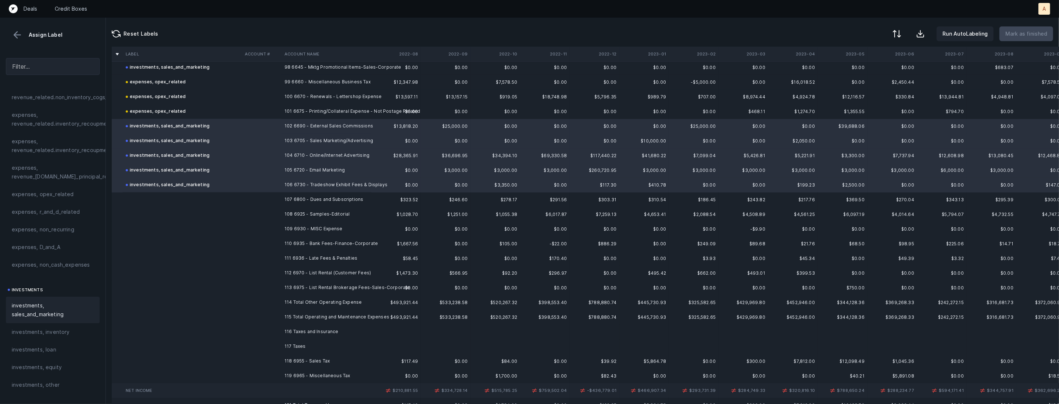
scroll to position [2172, 0]
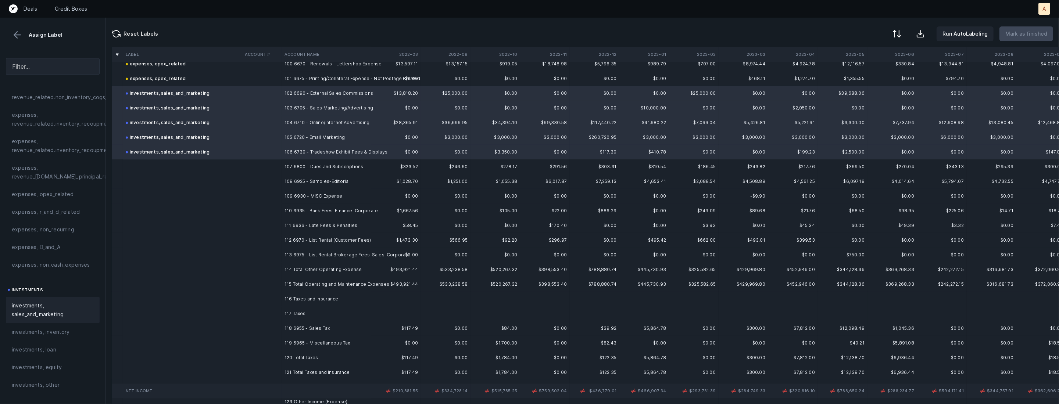
click at [326, 165] on td "107 6800 - Dues and Subscriptions" at bounding box center [326, 166] width 90 height 15
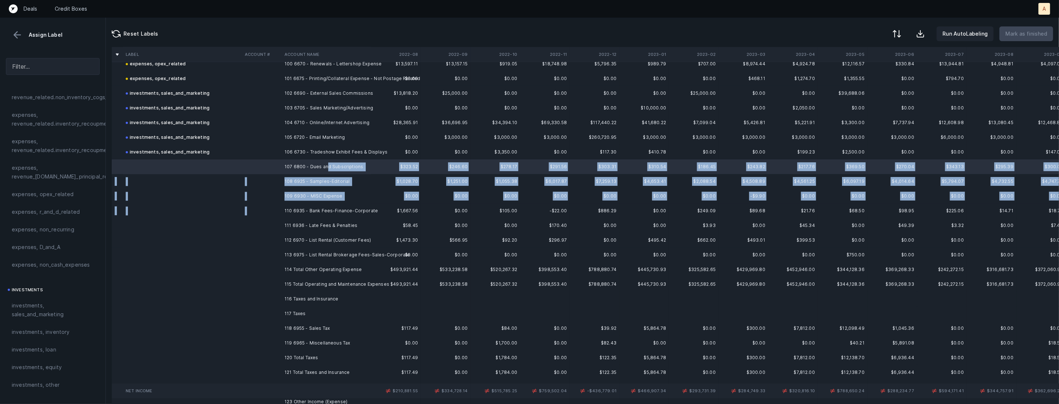
click at [311, 205] on td "110 6935 - Bank Fees-Finance-Corporate" at bounding box center [326, 211] width 90 height 15
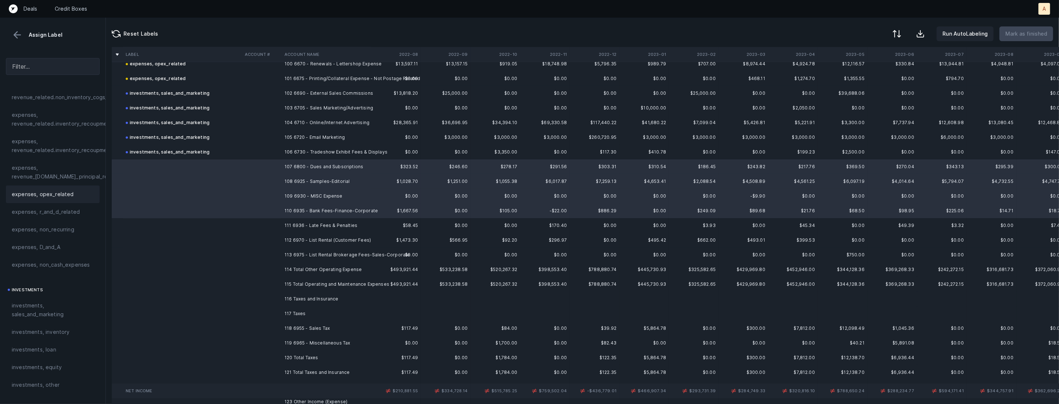
click at [42, 194] on span "expenses, opex_related" at bounding box center [43, 194] width 62 height 9
click at [268, 226] on td at bounding box center [262, 225] width 40 height 15
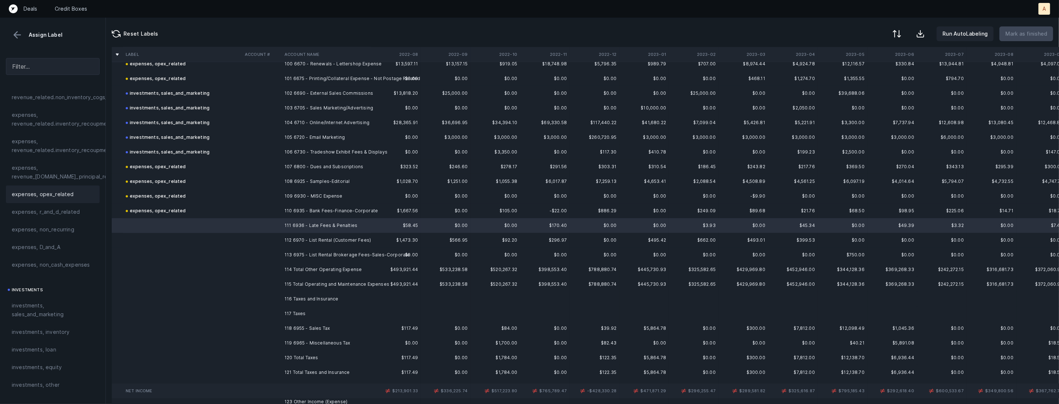
click at [26, 188] on div "expenses, opex_related" at bounding box center [53, 195] width 94 height 18
click at [272, 243] on td at bounding box center [262, 240] width 40 height 15
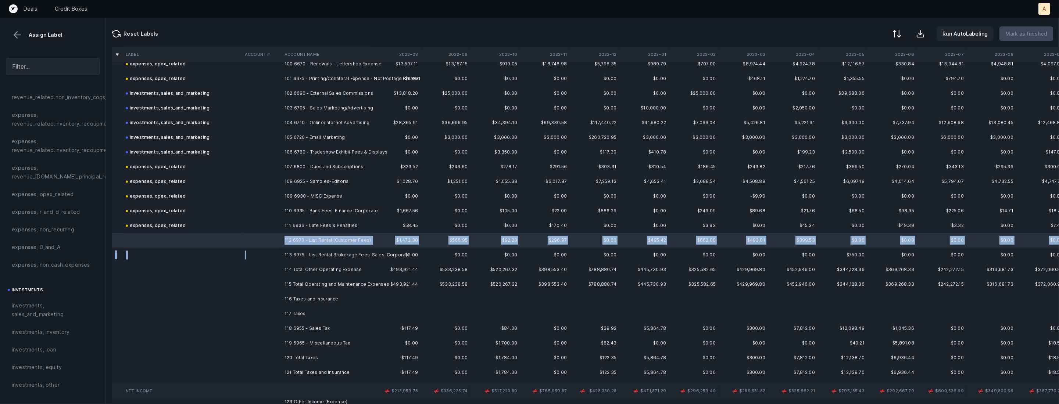
click at [263, 255] on td at bounding box center [262, 255] width 40 height 15
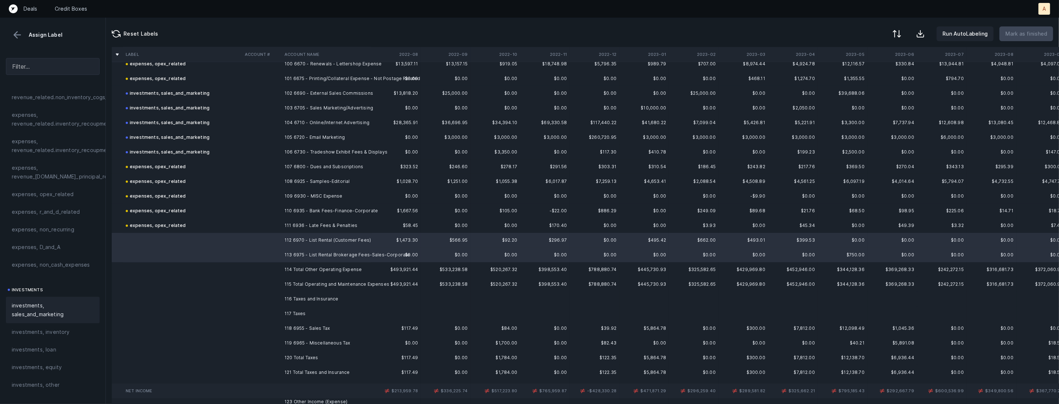
click at [58, 311] on span "investments, sales_and_marketing" at bounding box center [53, 310] width 82 height 18
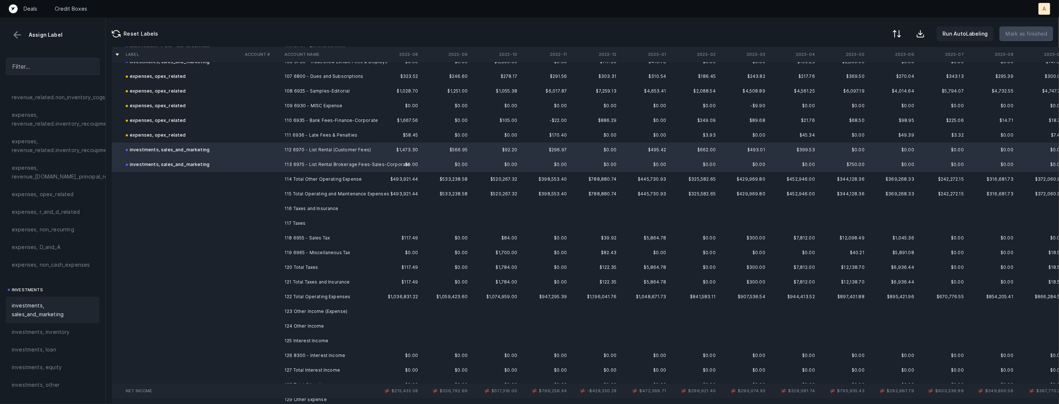
scroll to position [2267, 0]
click at [287, 233] on td "118 6955 - Sales Tax" at bounding box center [326, 233] width 90 height 15
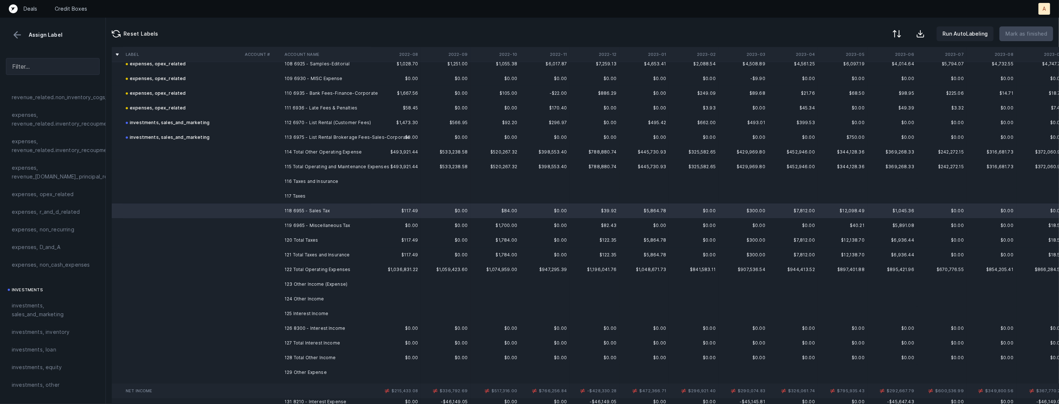
scroll to position [2307, 0]
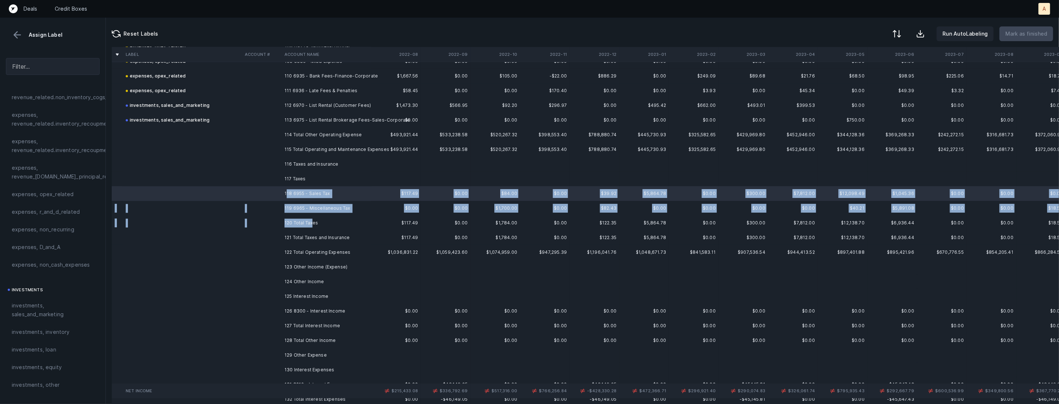
click at [312, 219] on td "120 Total Taxes" at bounding box center [326, 223] width 90 height 15
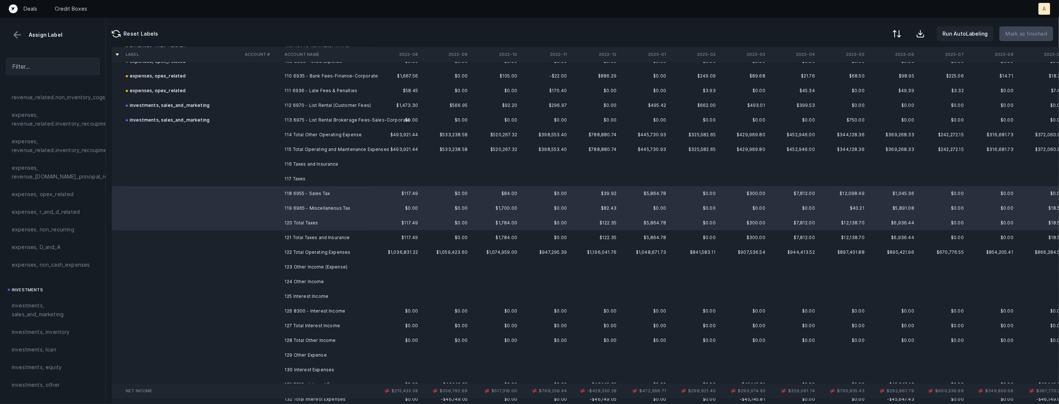
click at [304, 205] on td "119 6965 - Miscellaneous Tax" at bounding box center [326, 208] width 90 height 15
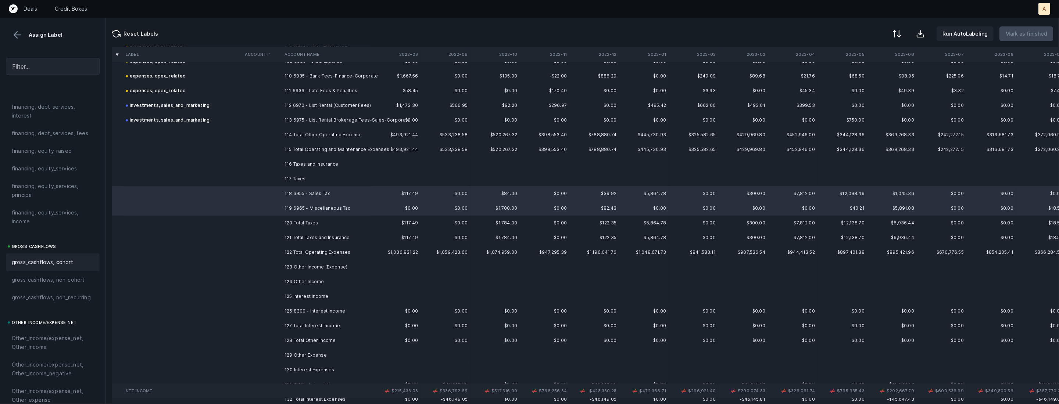
scroll to position [810, 0]
click at [39, 223] on span "Other_income/expense_net, Other_expense" at bounding box center [53, 224] width 82 height 18
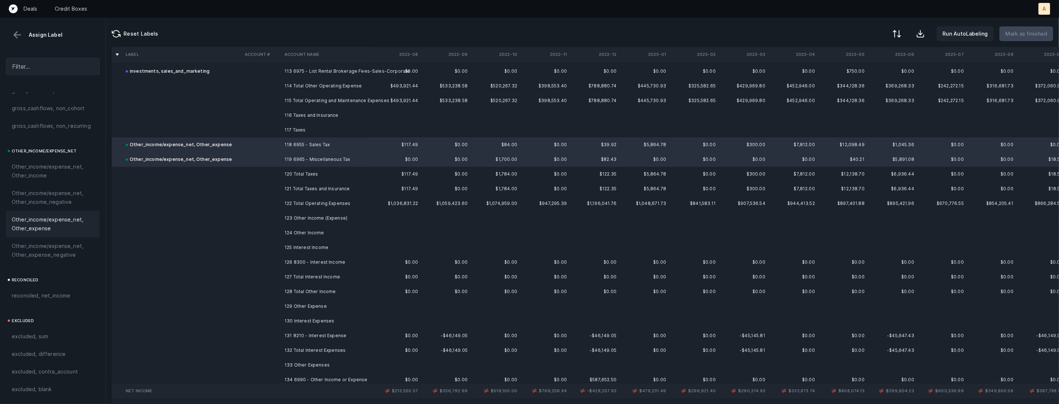
scroll to position [2398, 0]
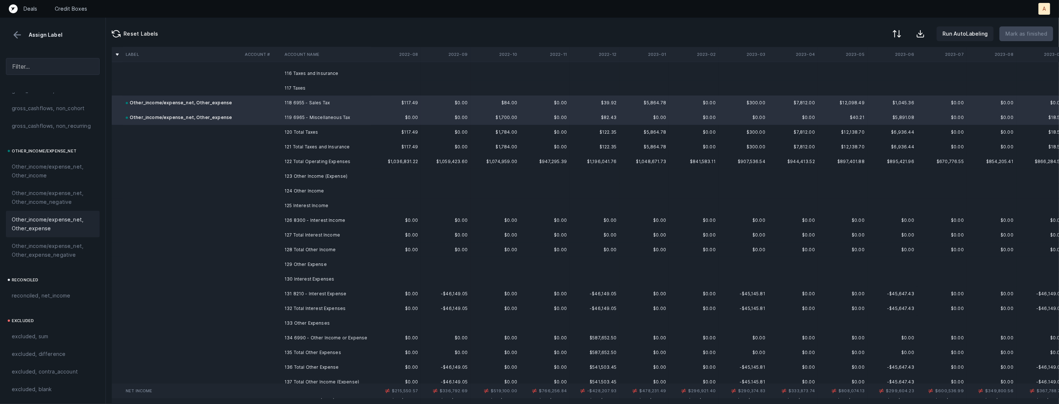
click at [303, 206] on td "125 Interest Income" at bounding box center [326, 205] width 90 height 15
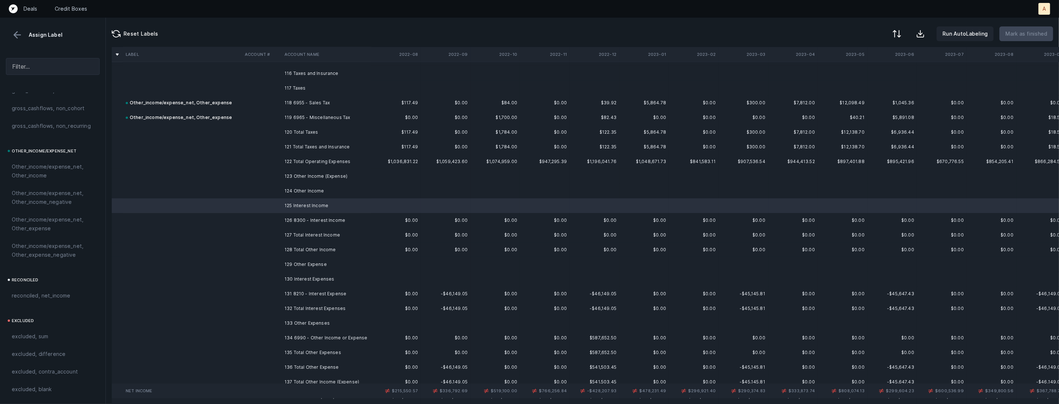
click at [301, 214] on td "126 8300 - Interest Income" at bounding box center [326, 220] width 90 height 15
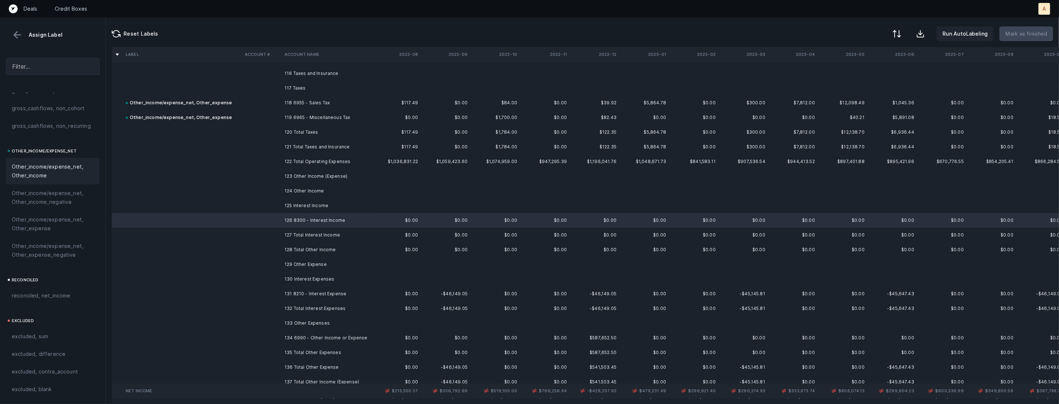
click at [57, 169] on span "Other_income/expense_net, Other_income" at bounding box center [53, 171] width 82 height 18
click at [289, 293] on td "131 8210 - Interest Expense" at bounding box center [326, 294] width 90 height 15
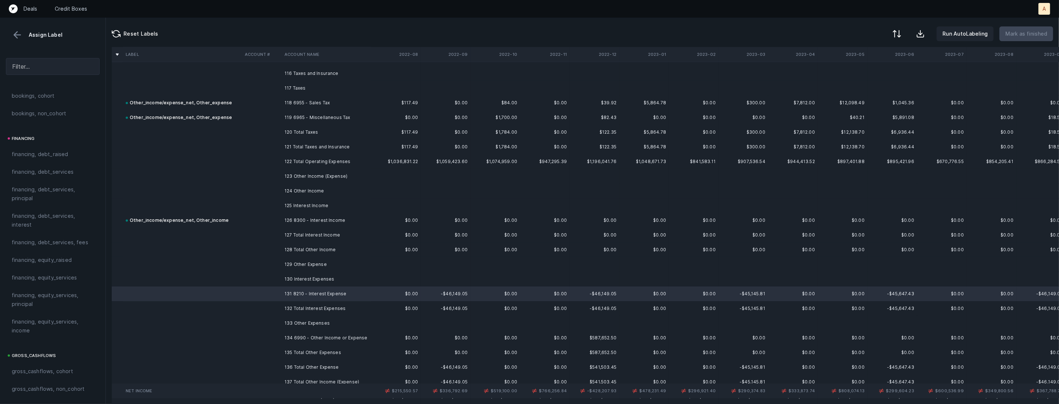
scroll to position [519, 0]
click at [44, 220] on span "financing, debt_services, interest" at bounding box center [53, 229] width 82 height 18
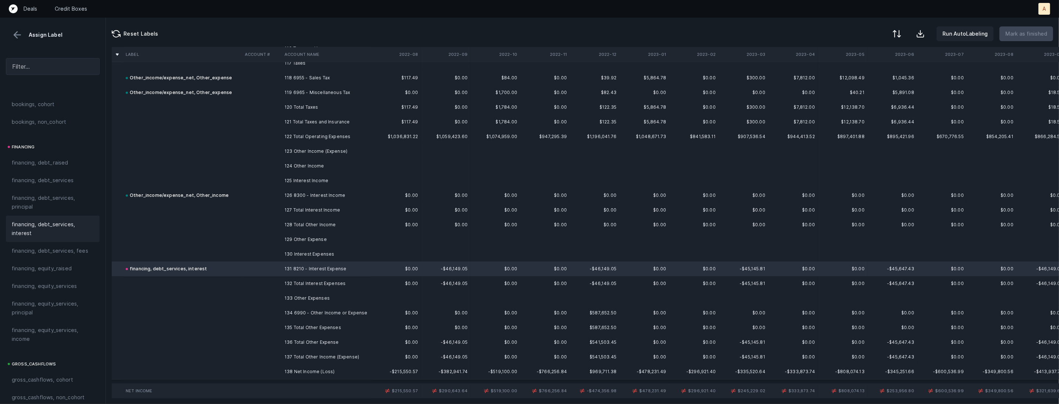
click at [333, 309] on td "134 6990 - Other Income or Expense" at bounding box center [326, 313] width 90 height 15
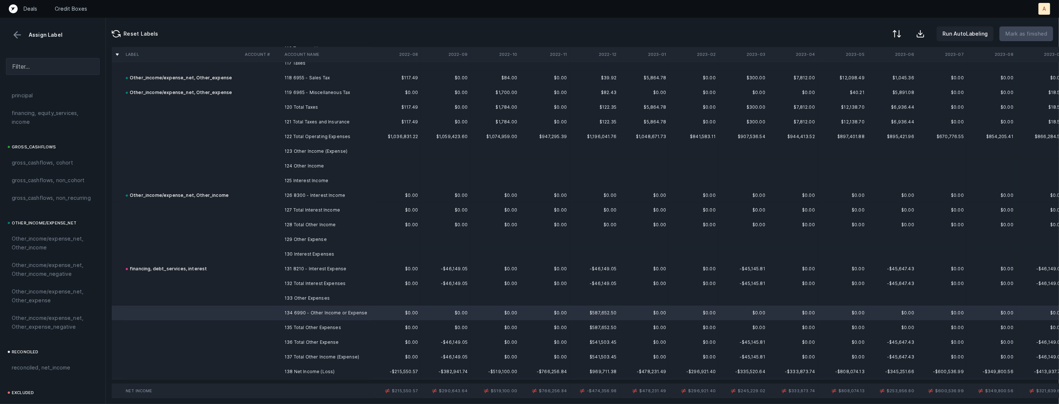
scroll to position [810, 0]
click at [30, 227] on span "Other_income/expense_net, Other_expense" at bounding box center [53, 224] width 82 height 18
click at [265, 367] on td at bounding box center [262, 372] width 40 height 15
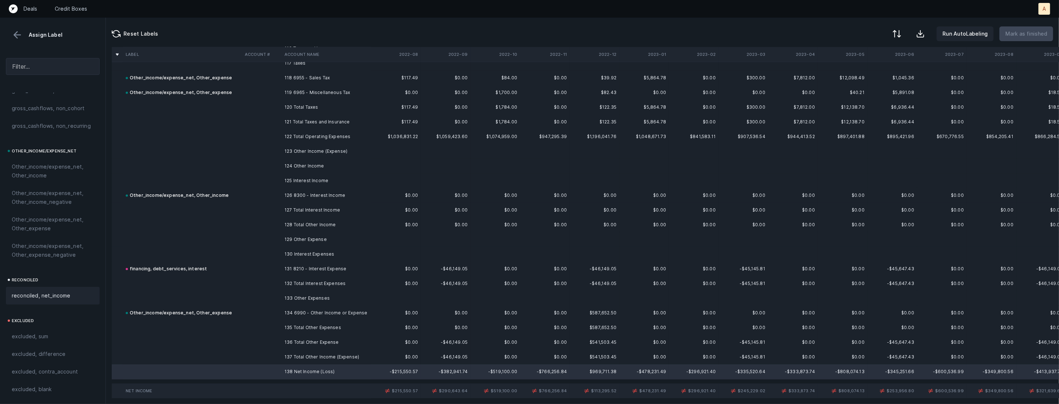
click at [64, 297] on span "reconciled, net_income" at bounding box center [41, 295] width 59 height 9
click at [429, 269] on td "-$46,149.05" at bounding box center [446, 269] width 50 height 15
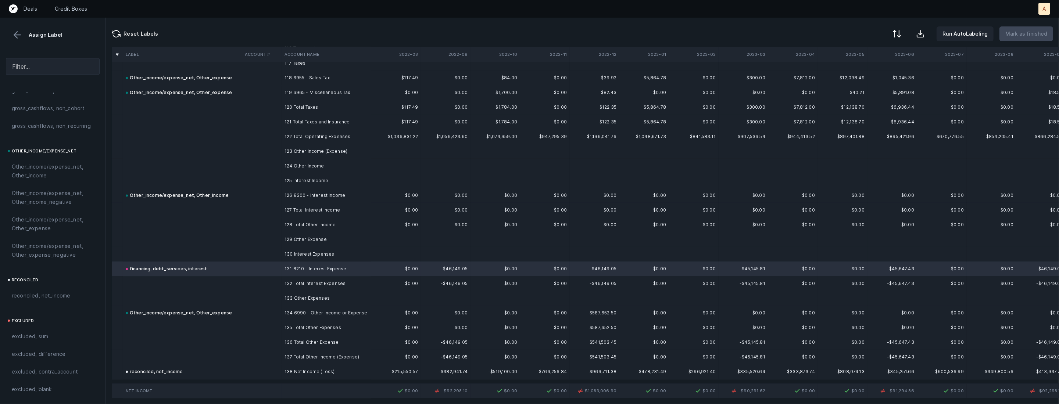
click at [370, 274] on td "131 8210 - Interest Expense" at bounding box center [326, 269] width 90 height 15
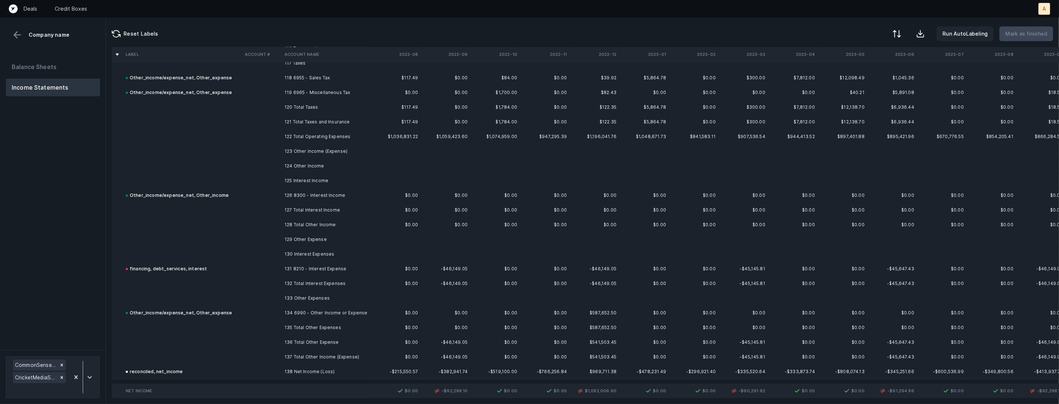
click at [370, 274] on td "131 8210 - Interest Expense" at bounding box center [326, 269] width 90 height 15
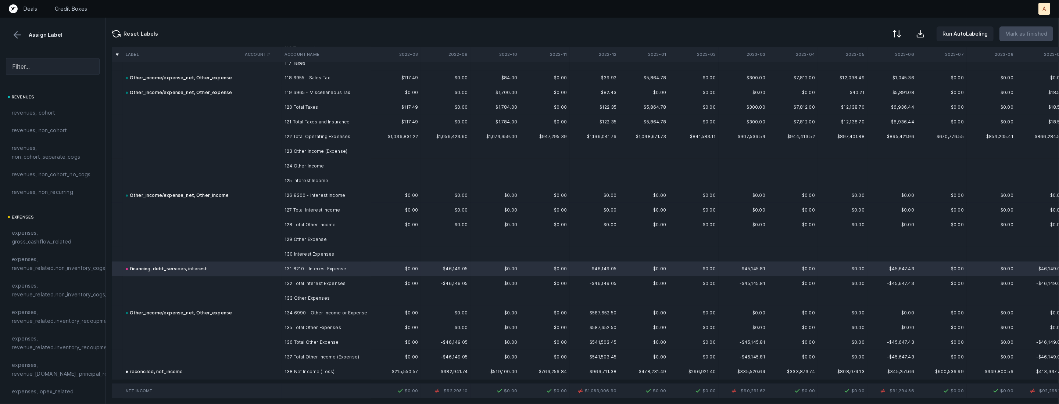
drag, startPoint x: 338, startPoint y: 268, endPoint x: 324, endPoint y: 270, distance: 14.4
click at [324, 270] on div at bounding box center [529, 202] width 1059 height 404
click at [340, 278] on span "Sign flip" at bounding box center [340, 279] width 20 height 8
click at [334, 313] on td "134 6990 - Other Income or Expense" at bounding box center [326, 313] width 90 height 15
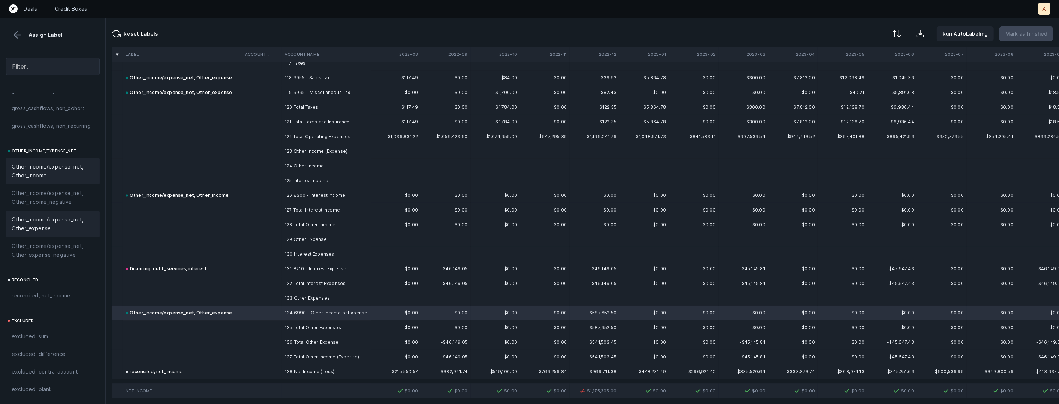
click at [59, 172] on span "Other_income/expense_net, Other_income" at bounding box center [53, 171] width 82 height 18
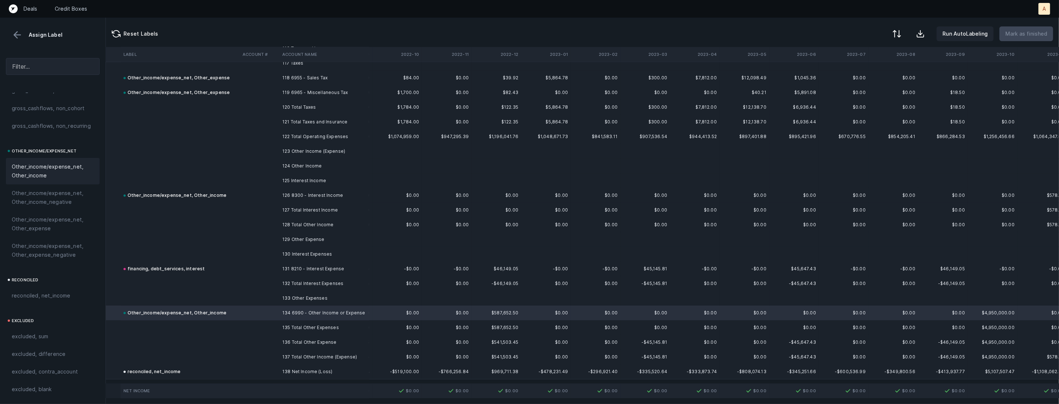
scroll to position [2423, 0]
click at [896, 29] on button at bounding box center [896, 34] width 16 height 16
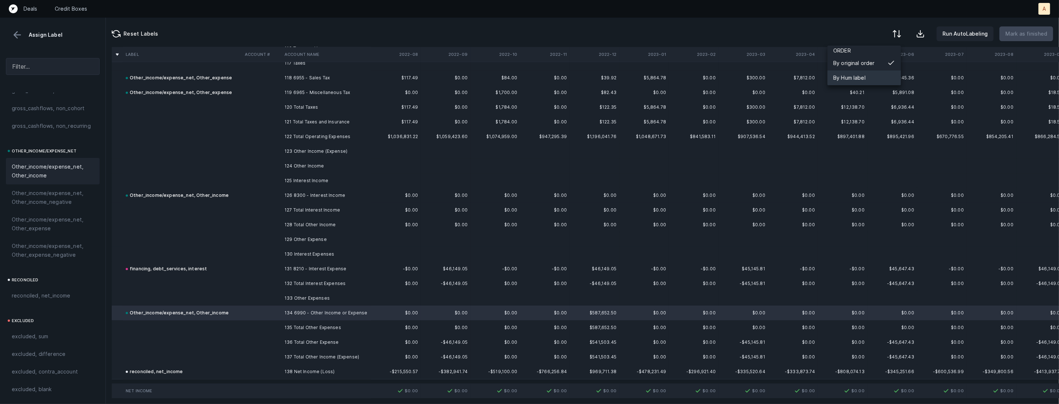
click at [863, 72] on div "By Hum label" at bounding box center [863, 78] width 73 height 15
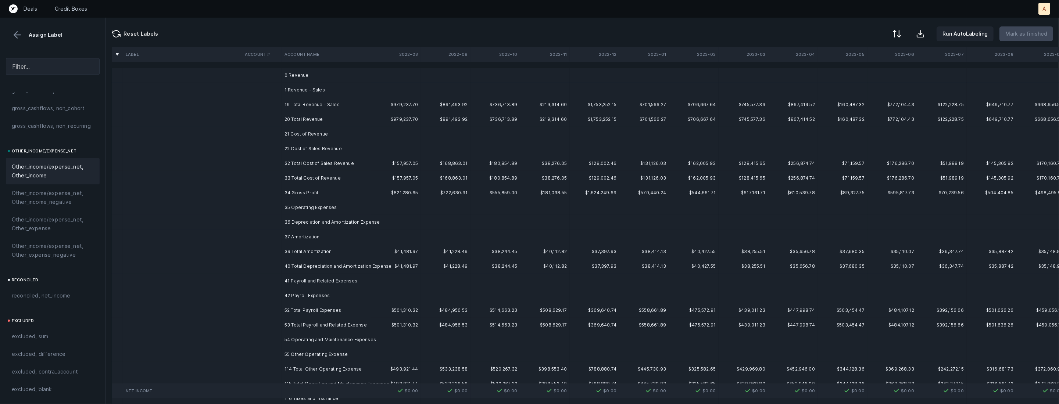
click at [308, 79] on td "0 Revenue" at bounding box center [326, 75] width 90 height 15
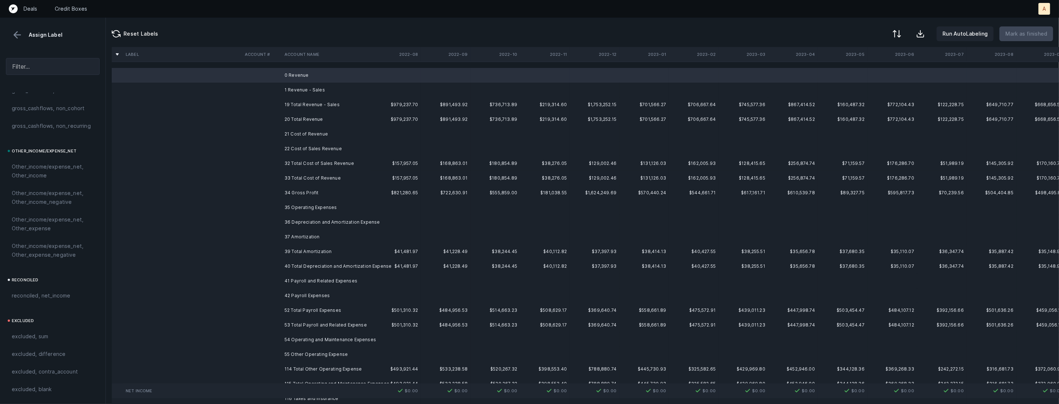
click at [306, 87] on td "1 Revenue - Sales" at bounding box center [326, 90] width 90 height 15
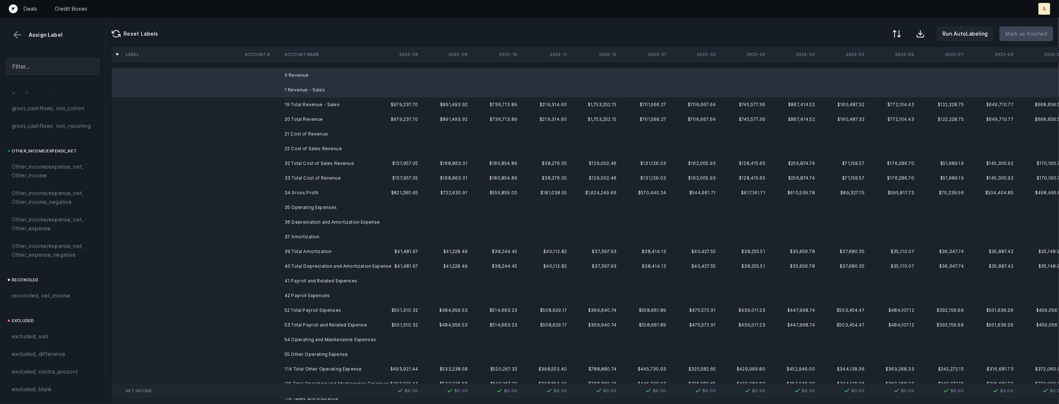
click at [316, 134] on td "21 Cost of Revenue" at bounding box center [326, 134] width 90 height 15
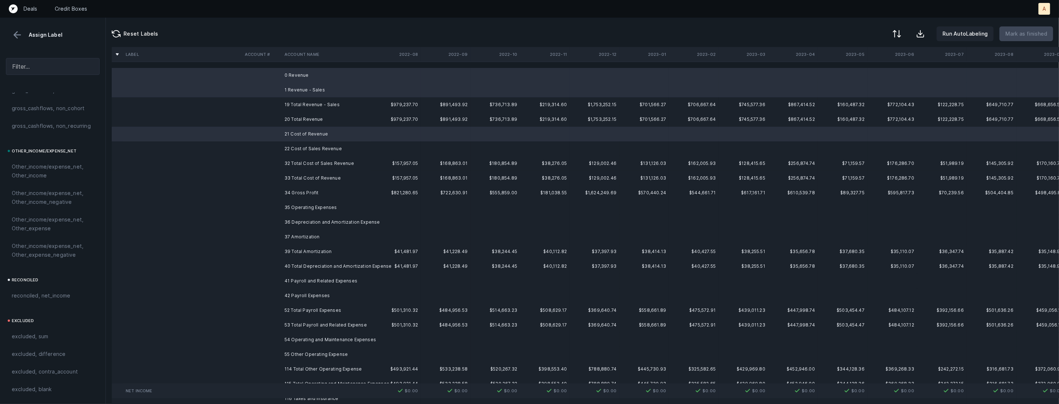
click at [315, 146] on td "22 Cost of Sales Revenue" at bounding box center [326, 148] width 90 height 15
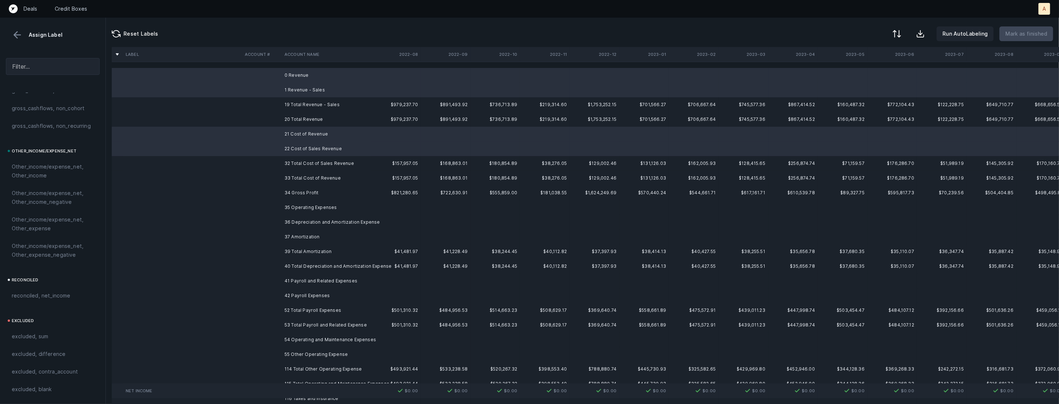
click at [312, 209] on td "35 Operating Expenses" at bounding box center [326, 207] width 90 height 15
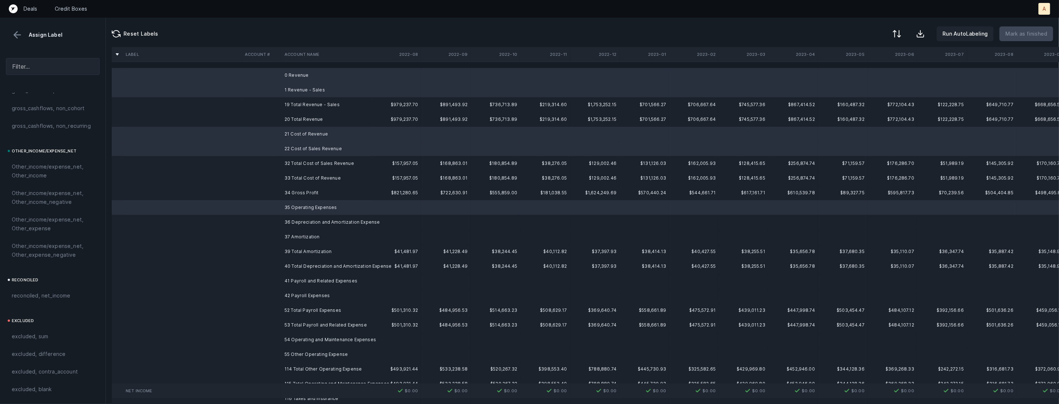
click at [308, 222] on td "36 Depreciation and Amortization Expense" at bounding box center [326, 222] width 90 height 15
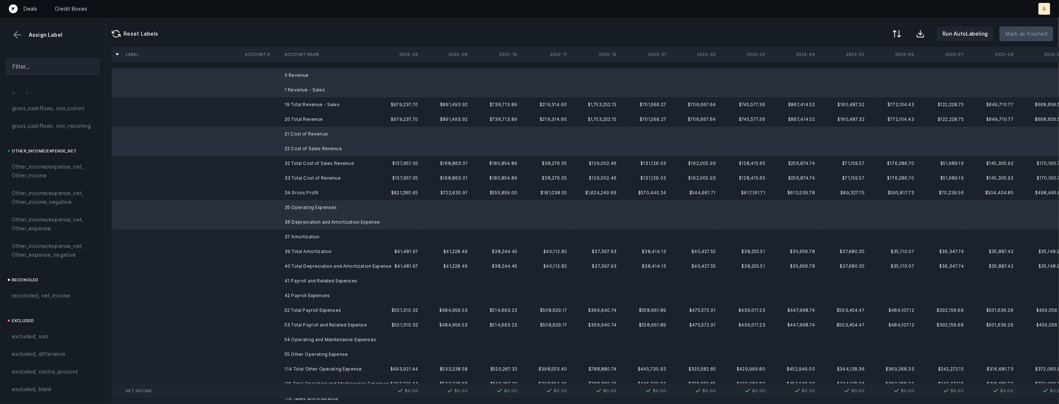
click at [302, 234] on td "37 Amortization" at bounding box center [326, 237] width 90 height 15
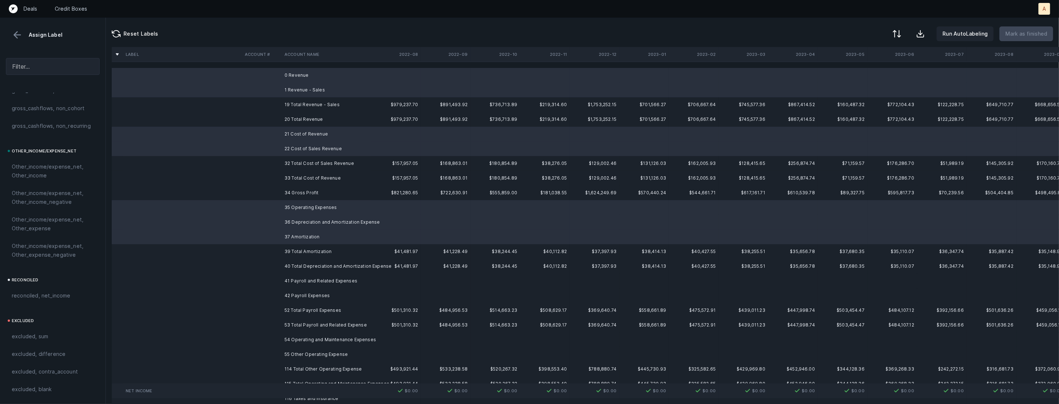
click at [344, 277] on td "41 Payroll and Related Expenses" at bounding box center [326, 281] width 90 height 15
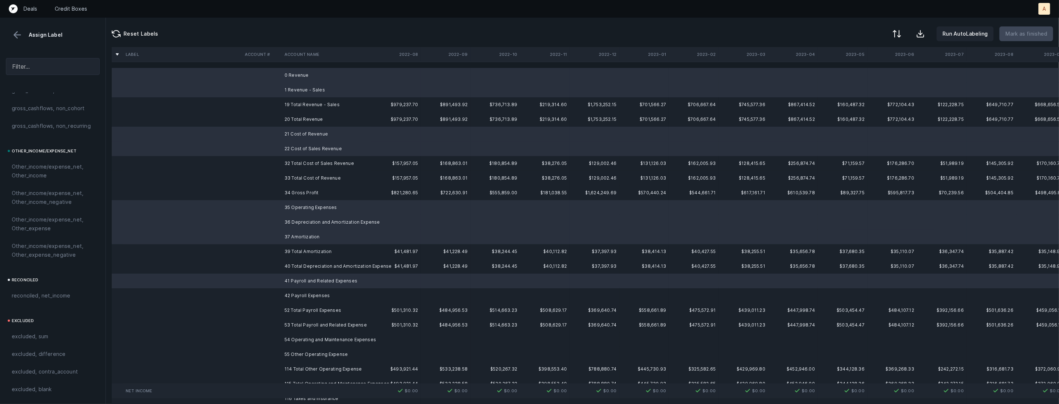
click at [326, 294] on td "42 Payroll Expenses" at bounding box center [326, 295] width 90 height 15
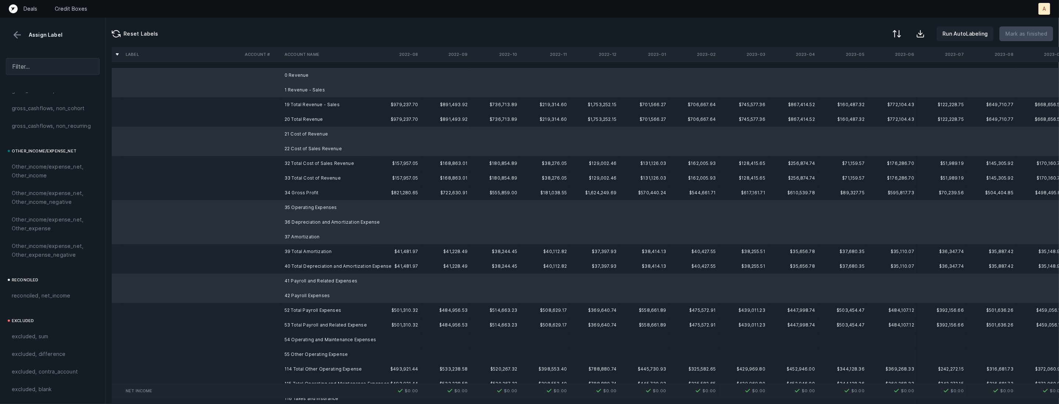
click at [313, 344] on td "54 Operating and Maintenance Expenses" at bounding box center [326, 340] width 90 height 15
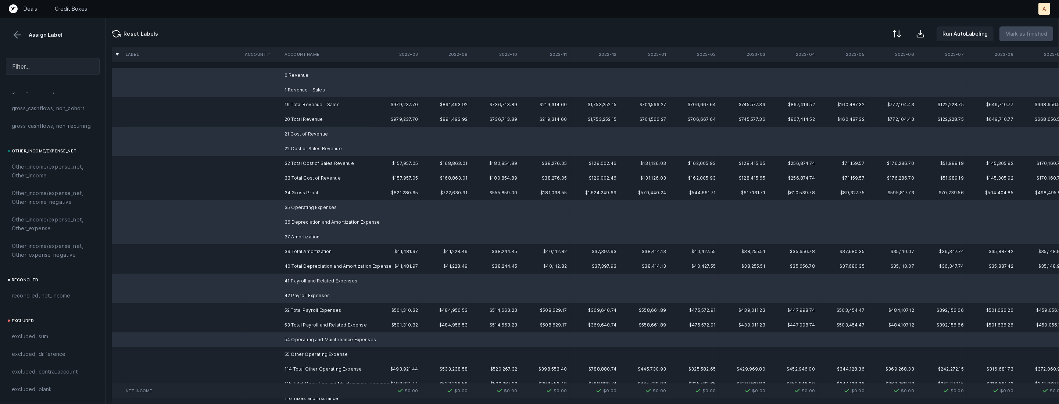
click at [307, 351] on td "55 Other Operating Expense" at bounding box center [326, 354] width 90 height 15
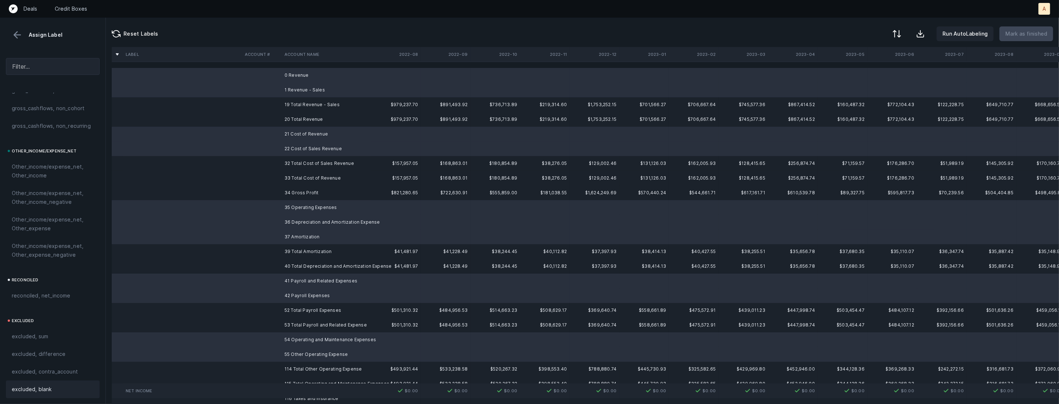
click at [54, 393] on div "excluded, blank" at bounding box center [53, 389] width 82 height 9
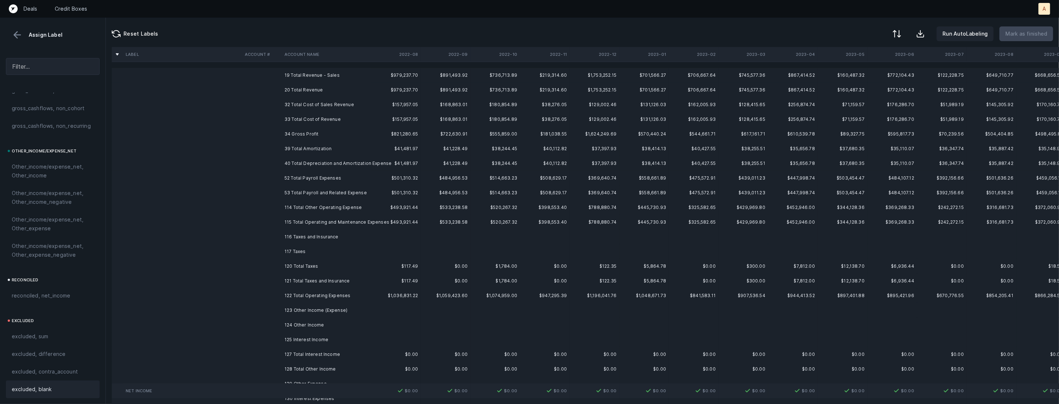
click at [312, 231] on td "116 Taxes and Insurance" at bounding box center [326, 237] width 90 height 15
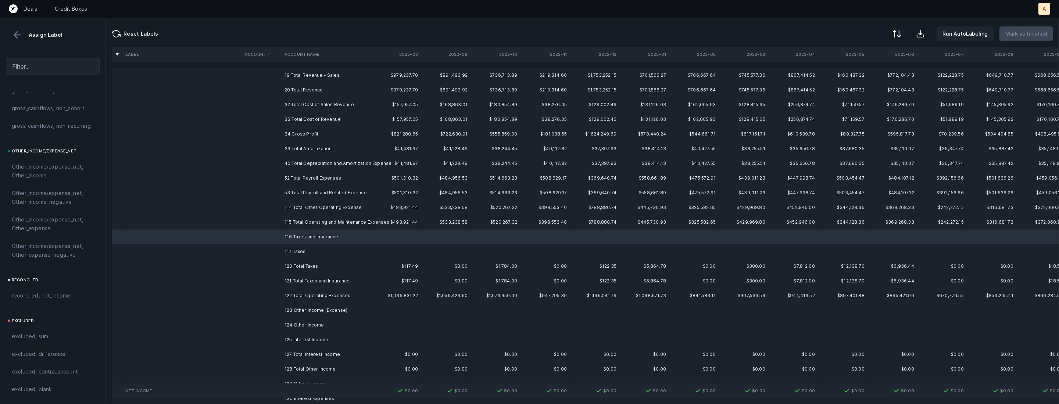
click at [306, 250] on td "117 Taxes" at bounding box center [326, 251] width 90 height 15
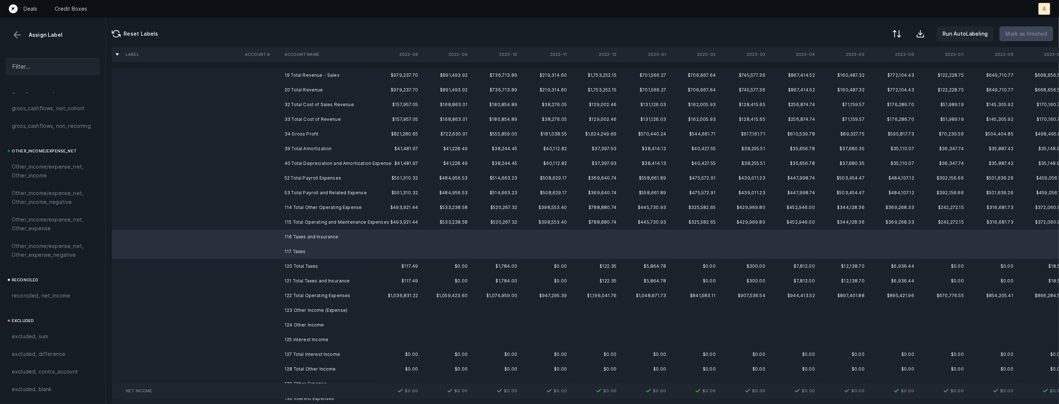
click at [302, 313] on td "123 Other Income (Expense)" at bounding box center [326, 310] width 90 height 15
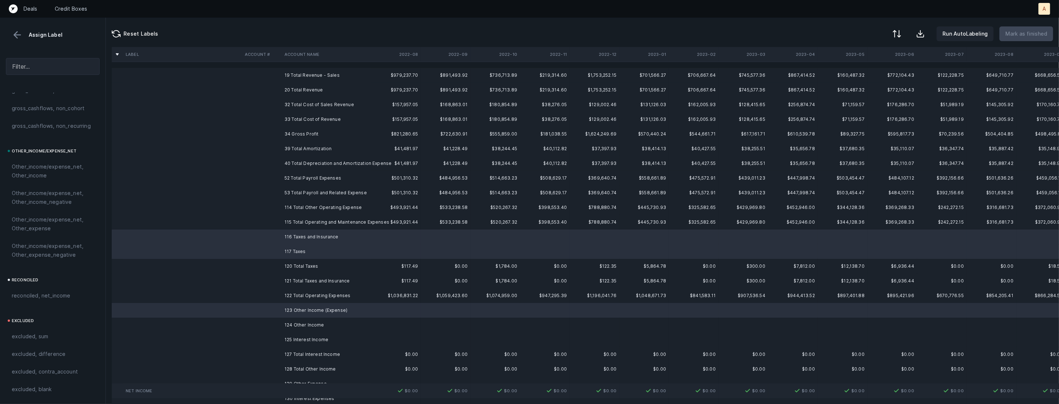
click at [301, 329] on td "124 Other Income" at bounding box center [326, 325] width 90 height 15
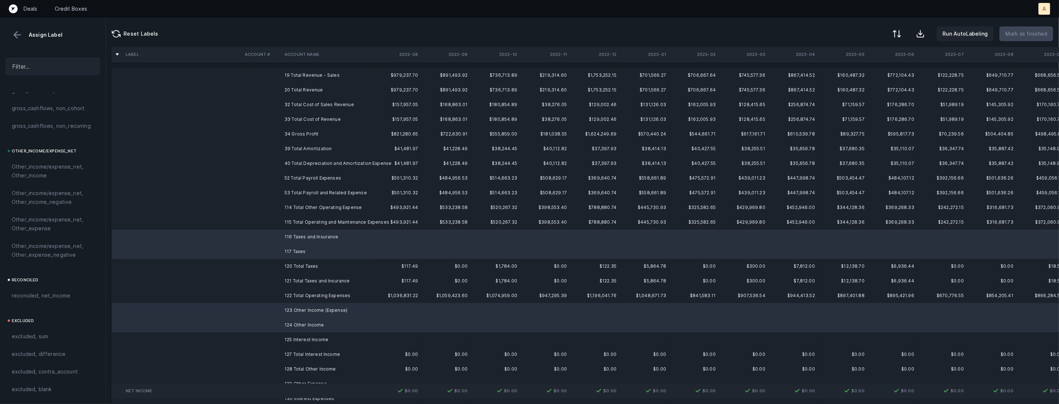
click at [298, 341] on td "125 Interest Income" at bounding box center [326, 340] width 90 height 15
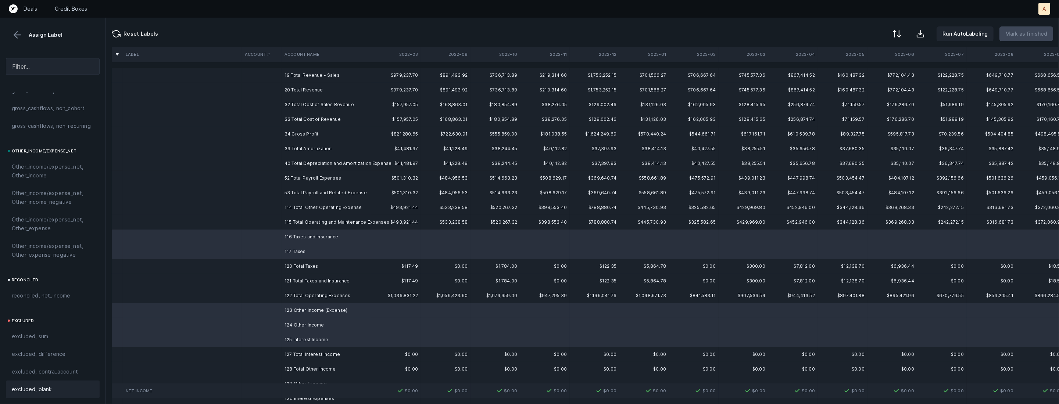
click at [58, 385] on div "excluded, blank" at bounding box center [53, 389] width 82 height 9
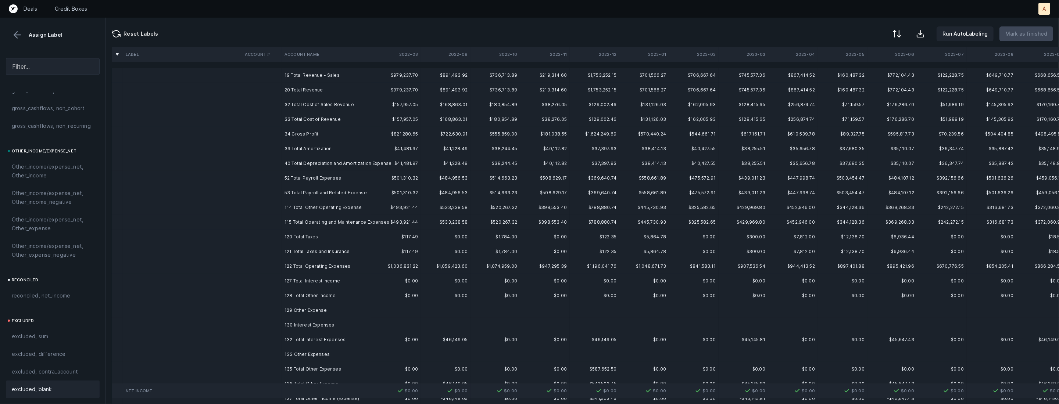
click at [295, 311] on td "129 Other Expense" at bounding box center [326, 310] width 90 height 15
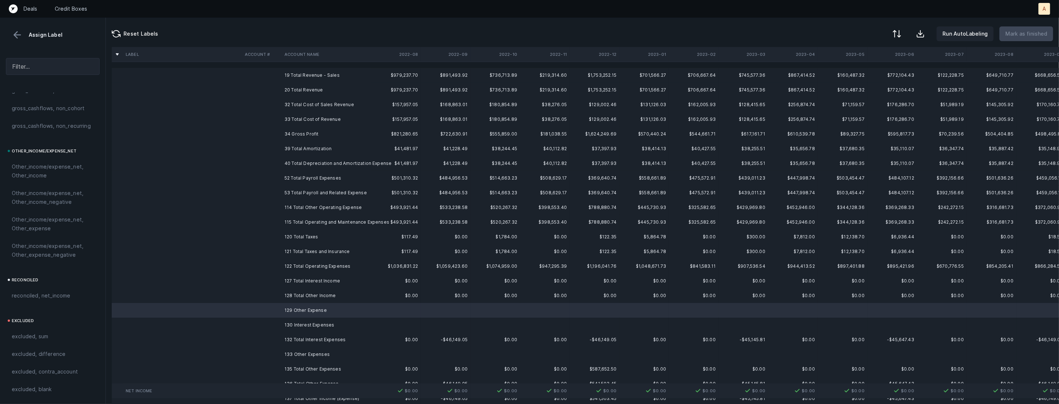
click at [295, 323] on td "130 Interest Expenses" at bounding box center [326, 325] width 90 height 15
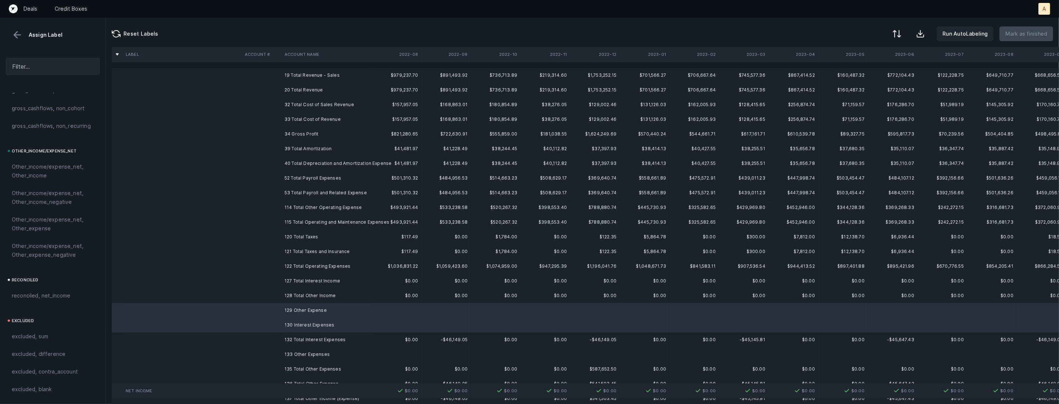
click at [291, 351] on td "133 Other Expenses" at bounding box center [326, 354] width 90 height 15
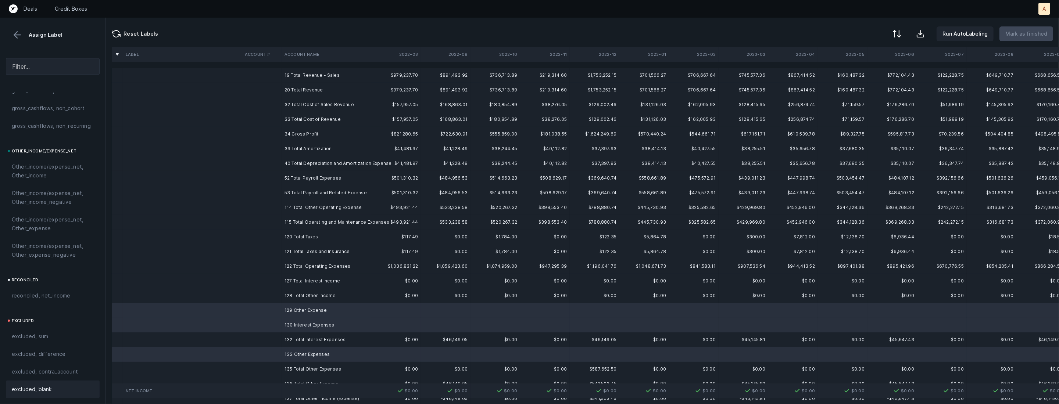
click at [68, 389] on div "excluded, blank" at bounding box center [53, 389] width 82 height 9
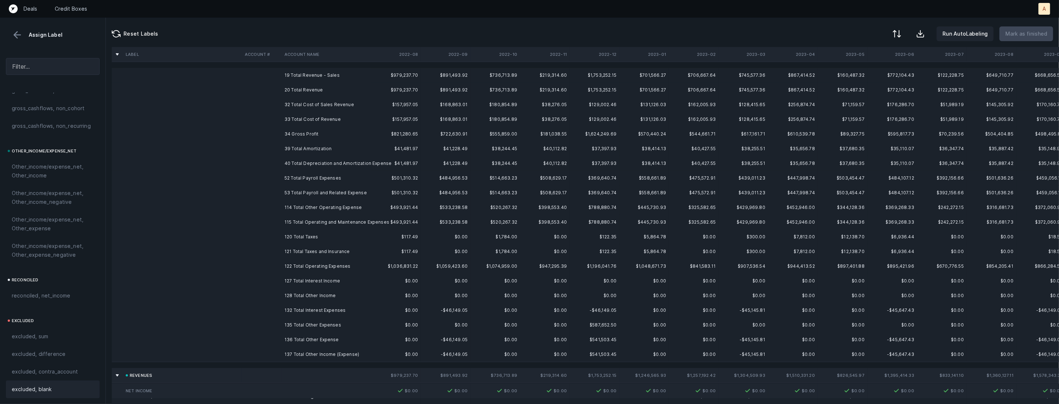
click at [301, 130] on td "34 Gross Profit" at bounding box center [326, 134] width 90 height 15
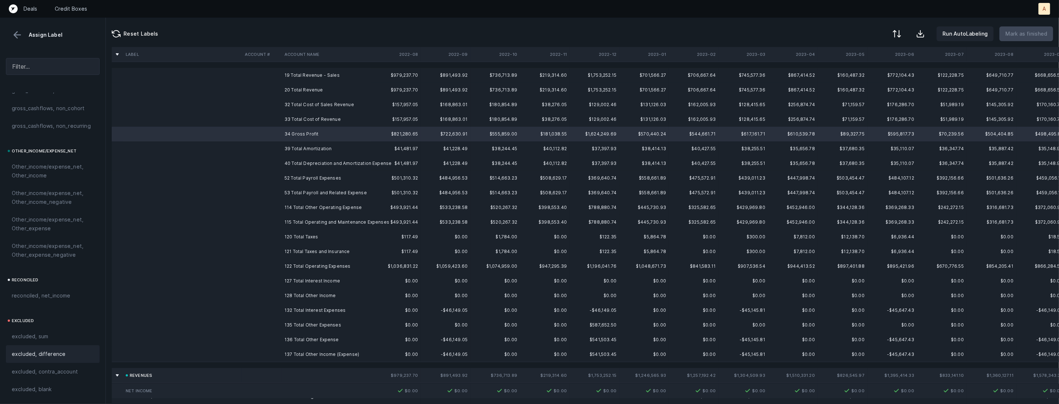
click at [60, 354] on span "excluded, difference" at bounding box center [39, 354] width 54 height 9
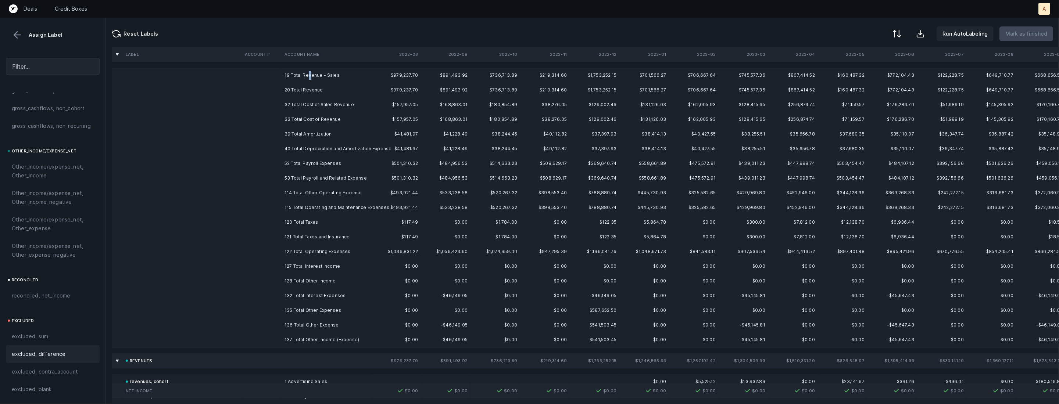
click at [309, 76] on td "19 Total Revenue - Sales" at bounding box center [326, 75] width 90 height 15
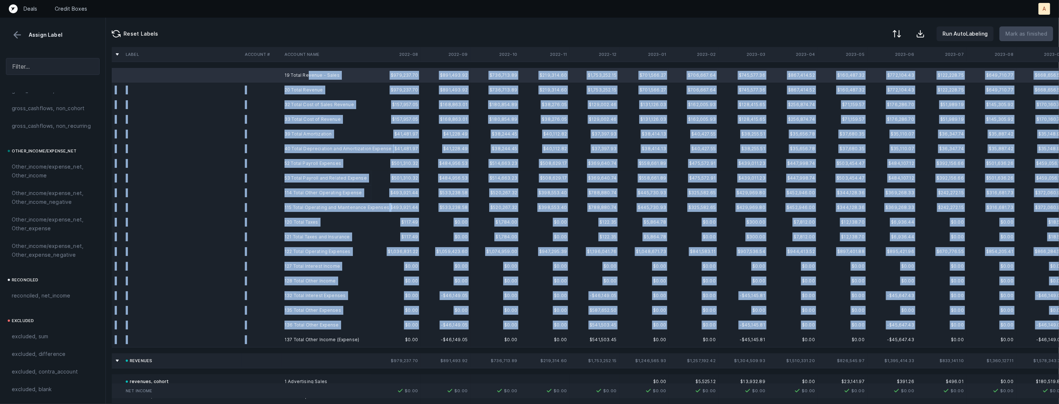
click at [306, 335] on td "137 Total Other Income (Expense)" at bounding box center [326, 340] width 90 height 15
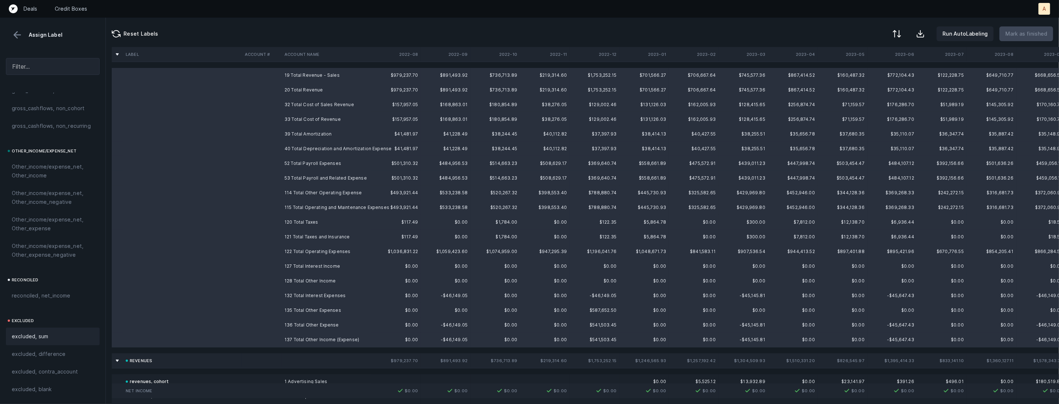
click at [22, 337] on span "excluded, sum" at bounding box center [30, 336] width 36 height 9
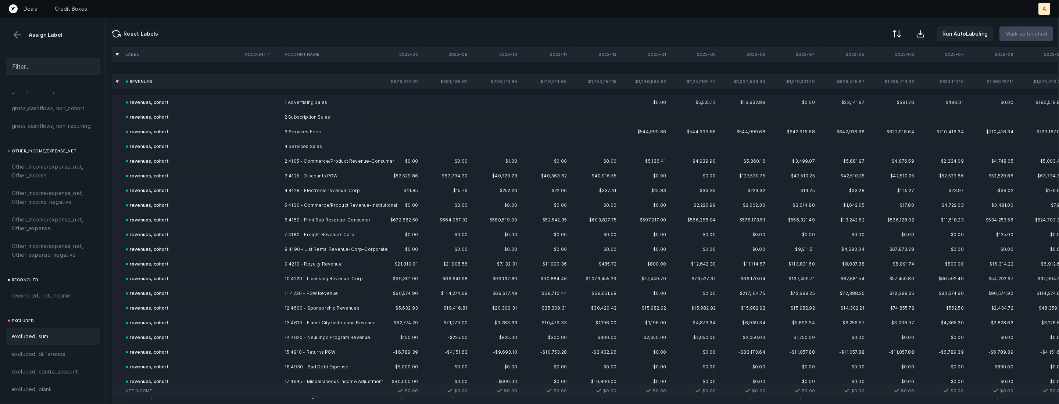
click at [16, 34] on button at bounding box center [17, 34] width 11 height 11
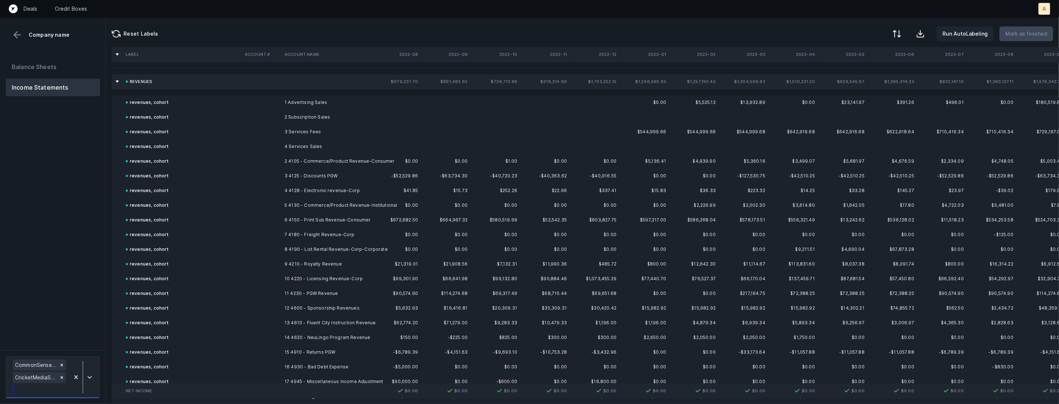
click at [92, 368] on div at bounding box center [82, 377] width 27 height 38
click at [84, 343] on div "CricketMediaServices_P&L(2024)_Cleaned.csv" at bounding box center [53, 344] width 94 height 15
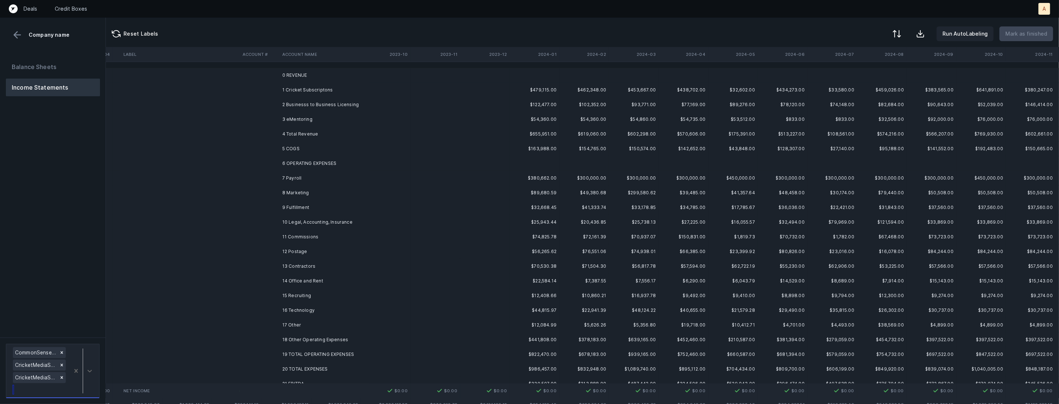
scroll to position [0, 751]
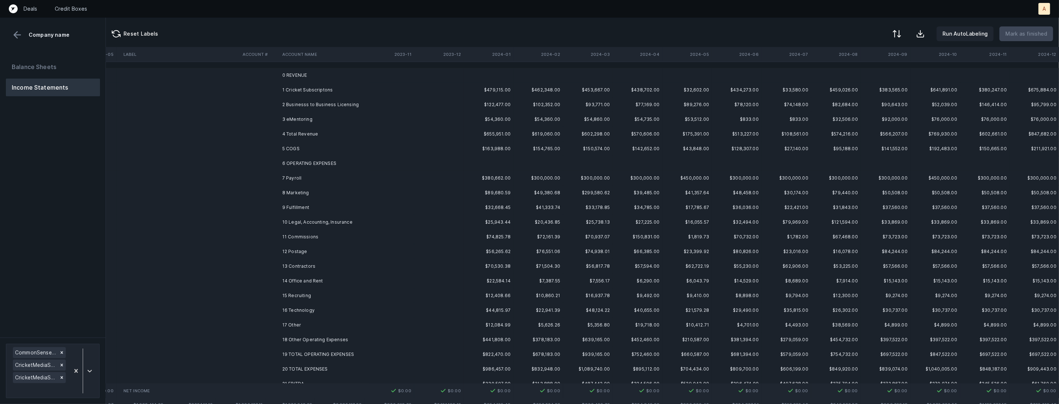
click at [354, 91] on td "1 Cricket Subscriptons" at bounding box center [324, 90] width 90 height 15
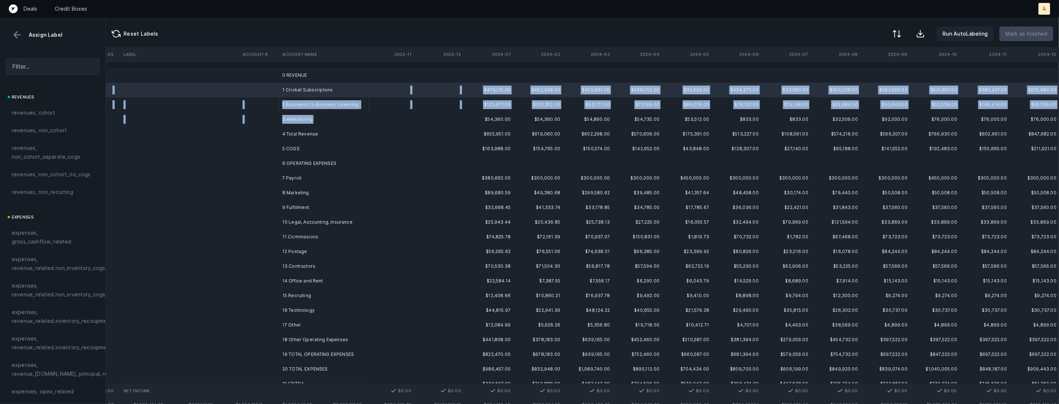
click at [316, 116] on td "3 eMentoring" at bounding box center [324, 119] width 90 height 15
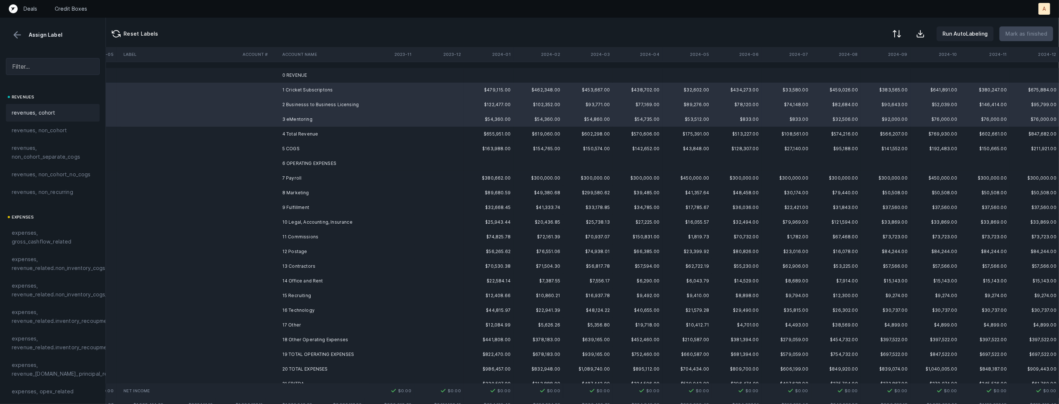
click at [26, 115] on span "revenues, cohort" at bounding box center [34, 112] width 44 height 9
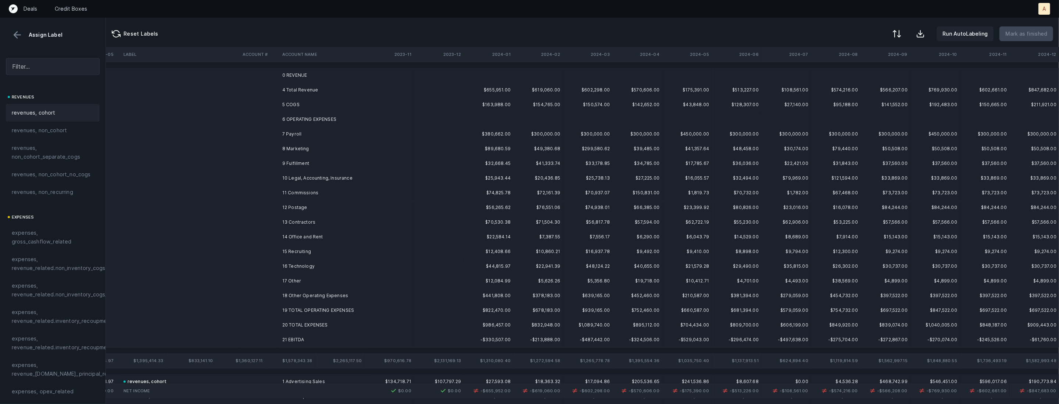
click at [313, 109] on td "5 COGS" at bounding box center [324, 104] width 90 height 15
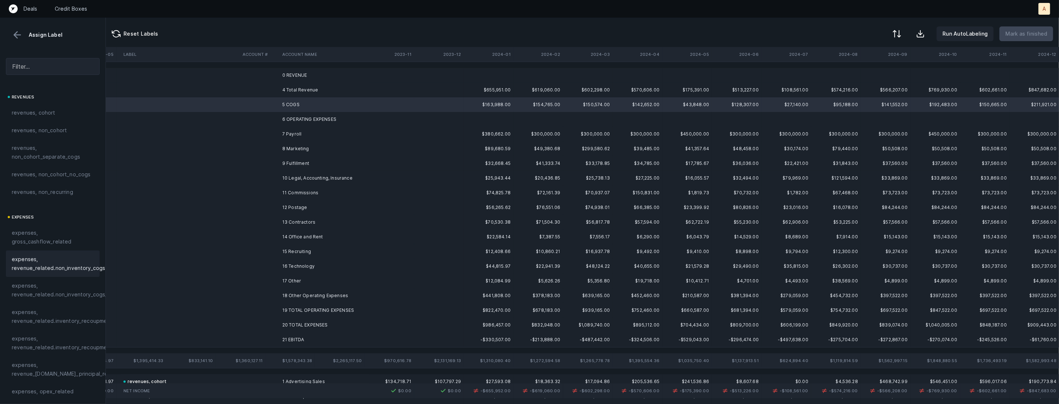
click at [72, 274] on div "expenses, revenue_related.non_inventory_cogs" at bounding box center [53, 264] width 94 height 26
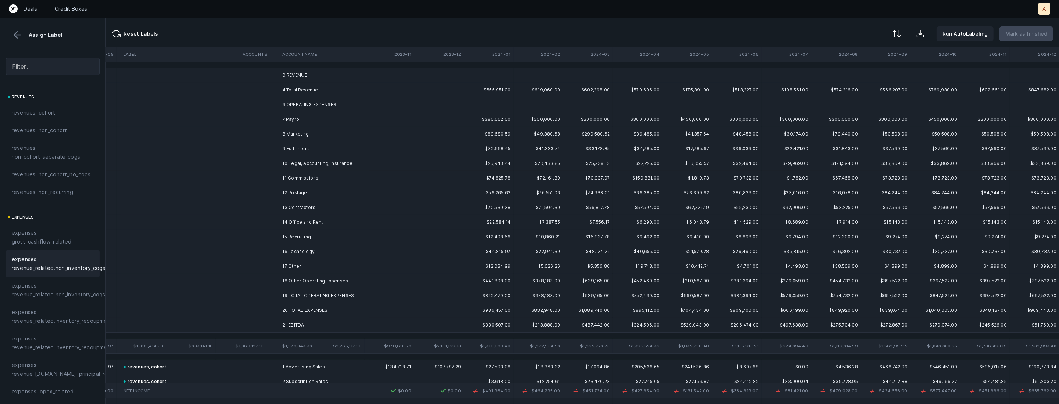
click at [324, 135] on td "8 Marketing" at bounding box center [324, 134] width 90 height 15
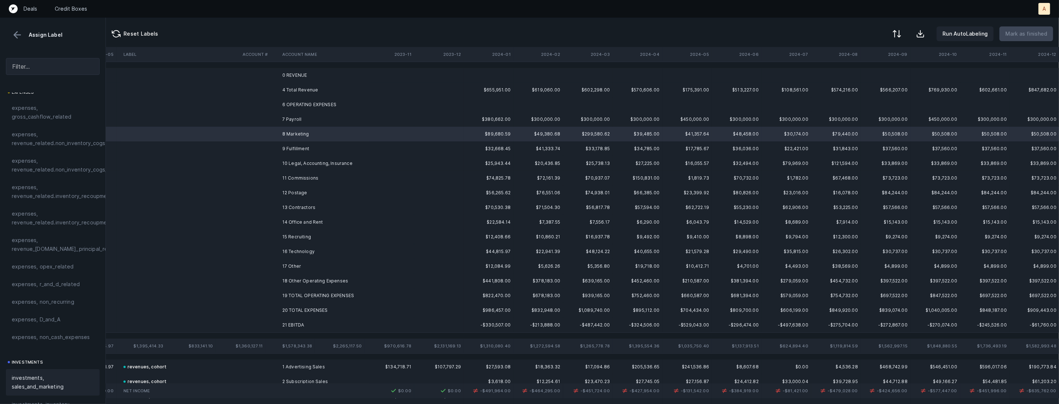
scroll to position [139, 0]
click at [45, 360] on span "investments, sales_and_marketing" at bounding box center [53, 369] width 82 height 18
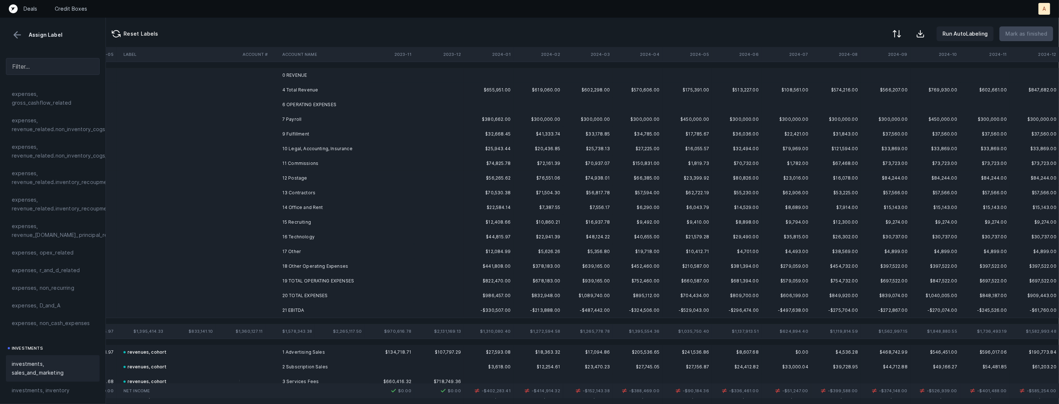
click at [301, 121] on td "7 Payroll" at bounding box center [324, 119] width 90 height 15
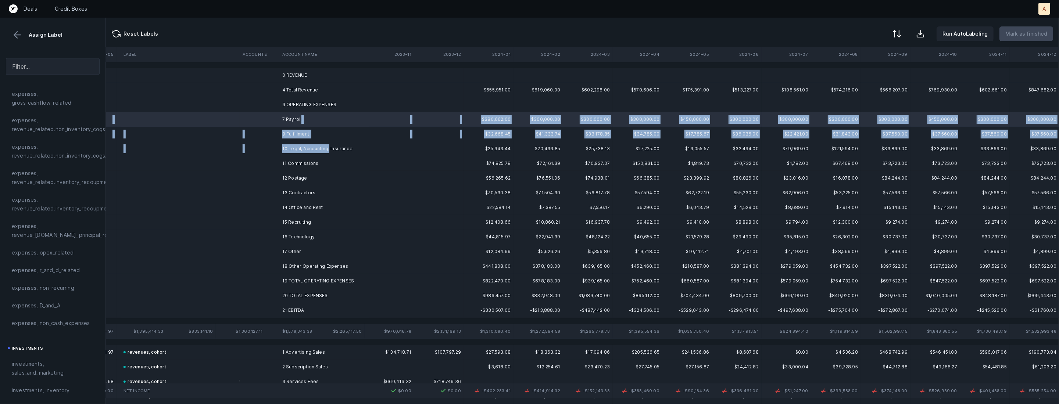
click at [328, 147] on td "10 Legal, Accounting, Insurance" at bounding box center [324, 148] width 90 height 15
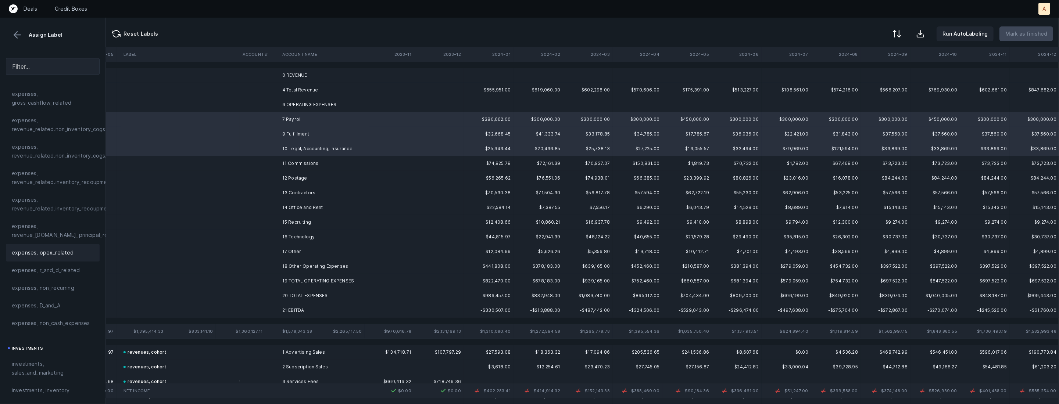
click at [58, 253] on span "expenses, opex_related" at bounding box center [43, 252] width 62 height 9
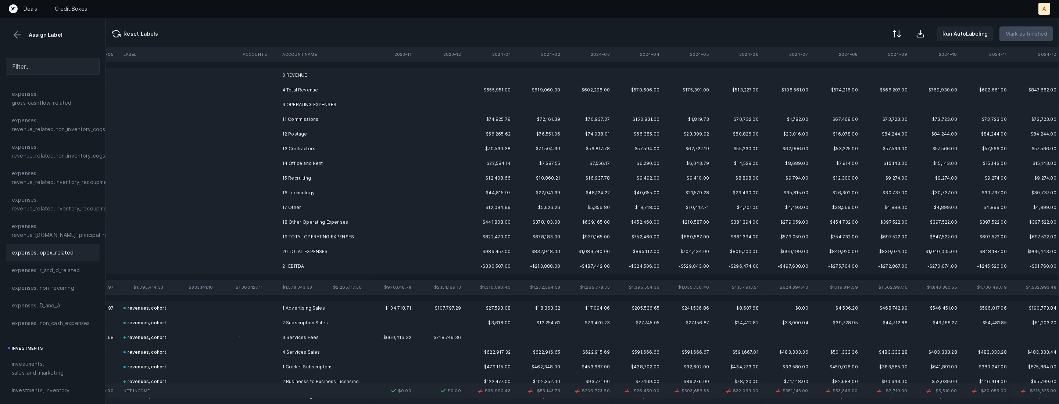
click at [304, 120] on td "11 Commissions" at bounding box center [324, 119] width 90 height 15
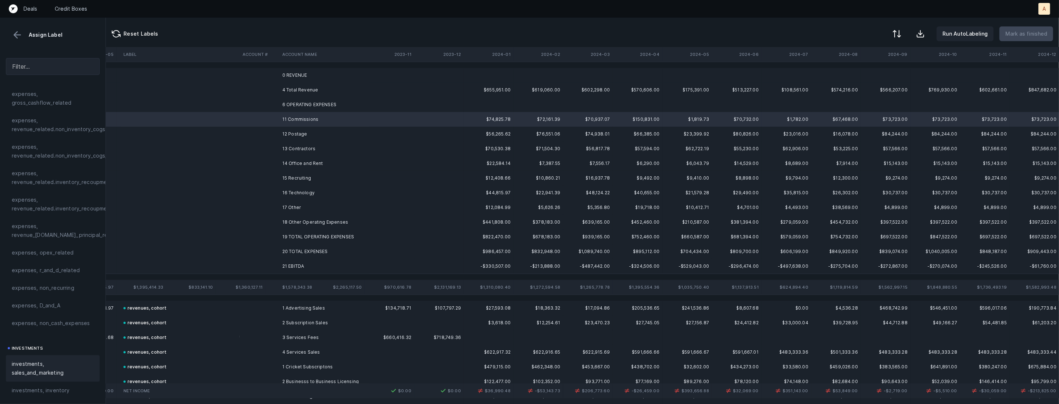
click at [45, 360] on span "investments, sales_and_marketing" at bounding box center [53, 369] width 82 height 18
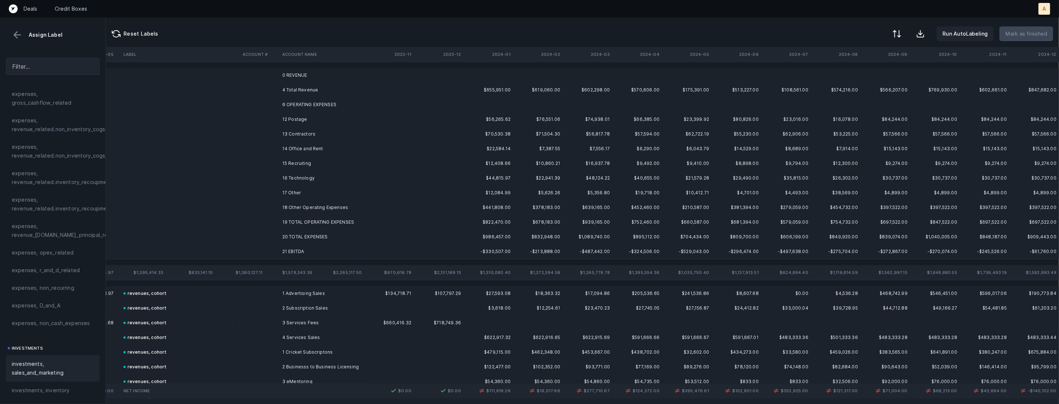
click at [325, 123] on td "12 Postage" at bounding box center [324, 119] width 90 height 15
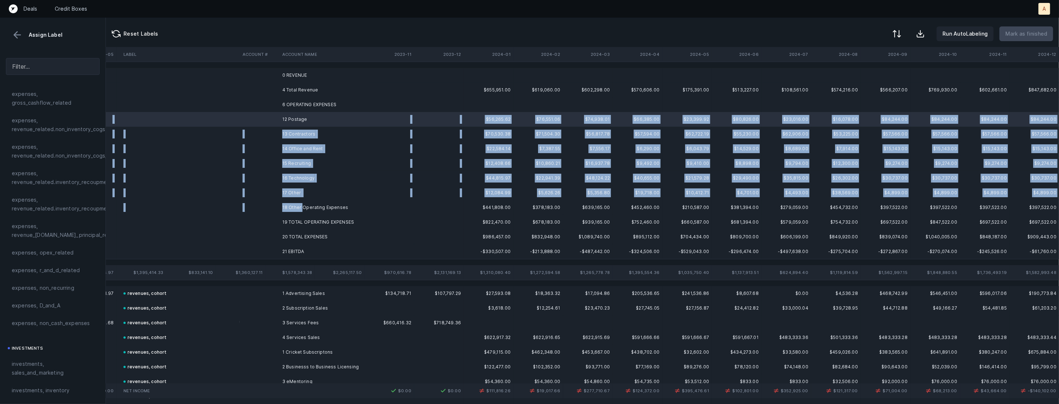
click at [303, 206] on td "18 Other Operating Expenses" at bounding box center [324, 207] width 90 height 15
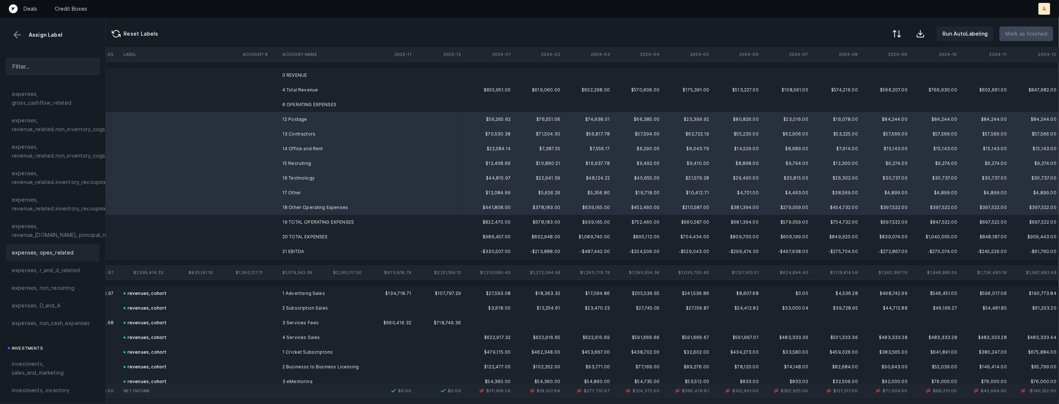
click at [69, 247] on div "expenses, opex_related" at bounding box center [53, 253] width 94 height 18
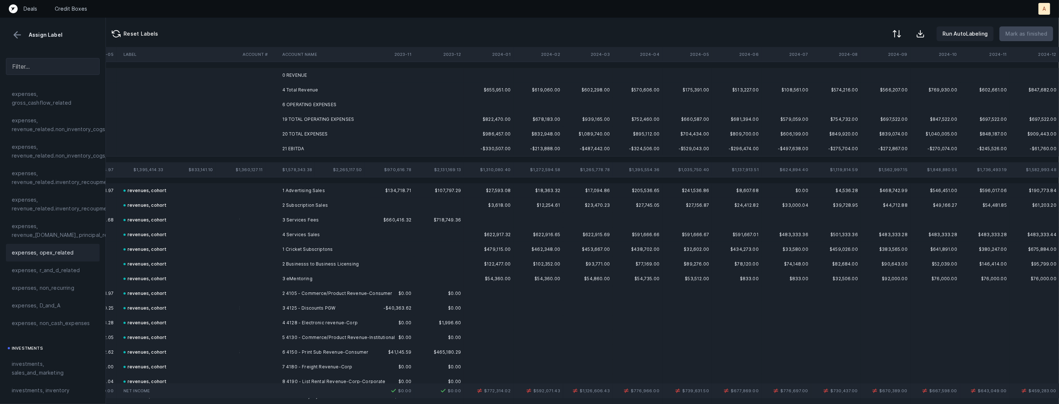
click at [319, 154] on td "21 EBITDA" at bounding box center [324, 148] width 90 height 15
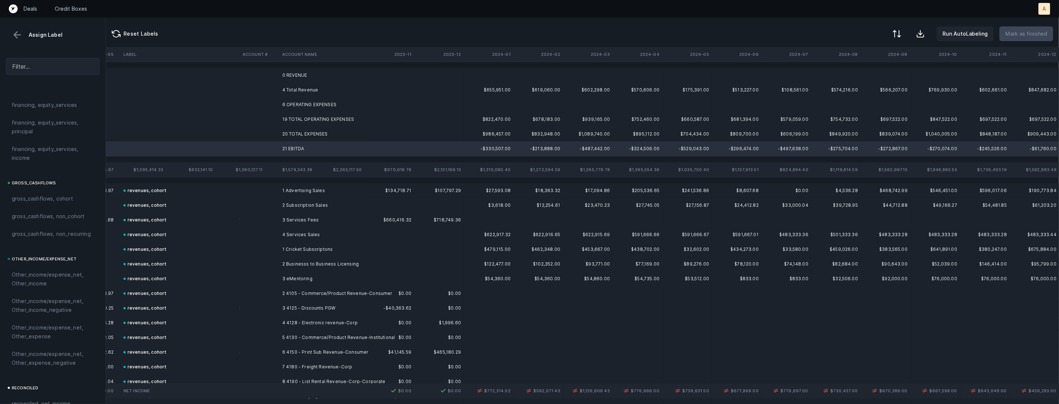
scroll to position [810, 0]
click at [40, 295] on span "reconciled, net_income" at bounding box center [41, 295] width 59 height 9
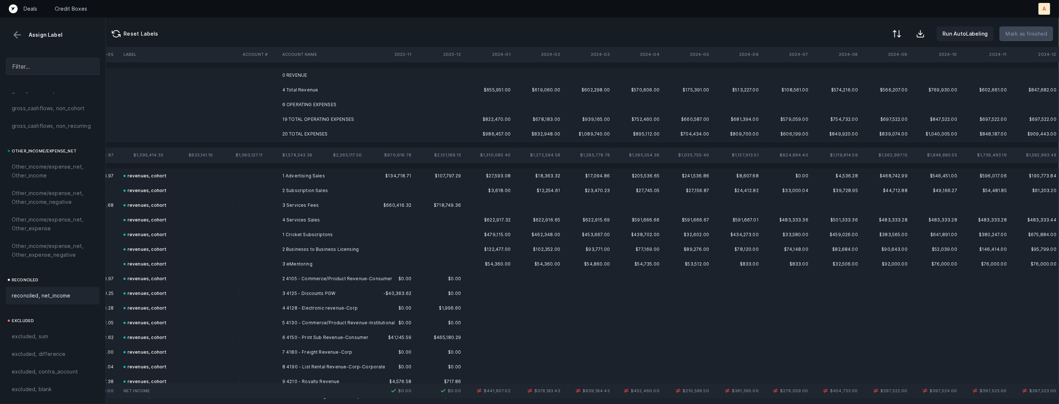
click at [908, 36] on div "Run AutoLabeling Mark as finished" at bounding box center [971, 33] width 164 height 15
click at [898, 35] on div at bounding box center [895, 34] width 9 height 9
click at [863, 62] on div "By original order" at bounding box center [854, 63] width 42 height 9
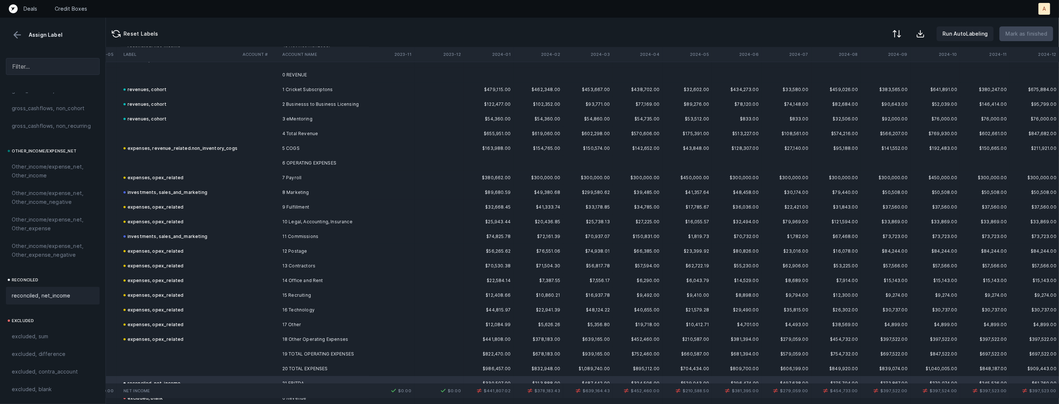
scroll to position [695, 751]
click at [502, 55] on th "2024-01" at bounding box center [489, 54] width 50 height 15
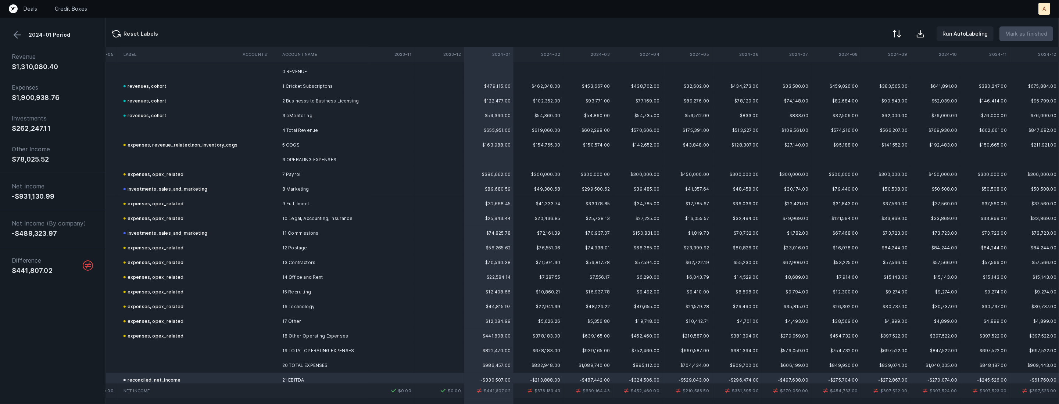
click at [317, 337] on td "18 Other Operating Expenses" at bounding box center [324, 336] width 90 height 15
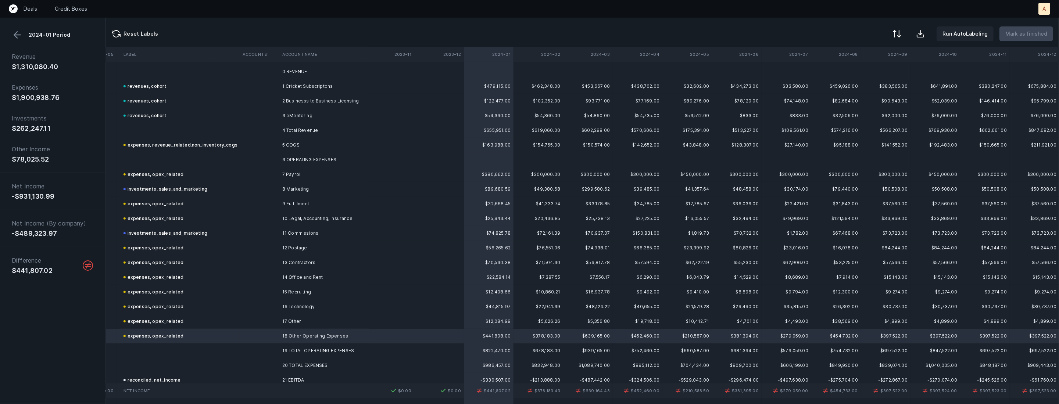
click at [18, 31] on button at bounding box center [17, 34] width 11 height 11
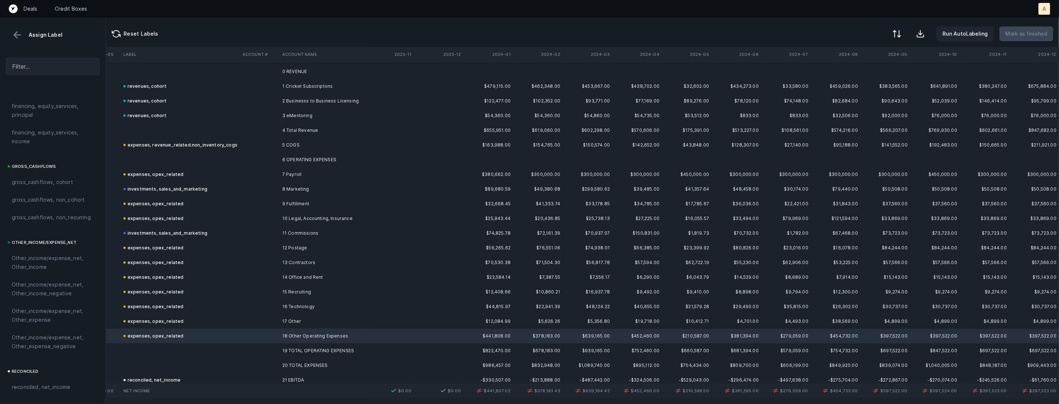
scroll to position [810, 0]
click at [35, 334] on span "excluded, sum" at bounding box center [30, 336] width 36 height 9
click at [899, 29] on button at bounding box center [896, 34] width 16 height 16
click at [842, 78] on div "By Hum label" at bounding box center [849, 77] width 32 height 9
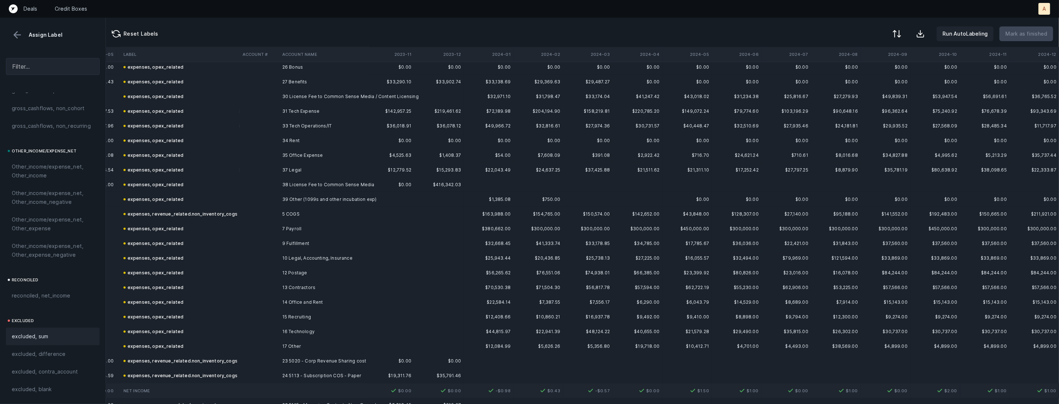
scroll to position [0, 751]
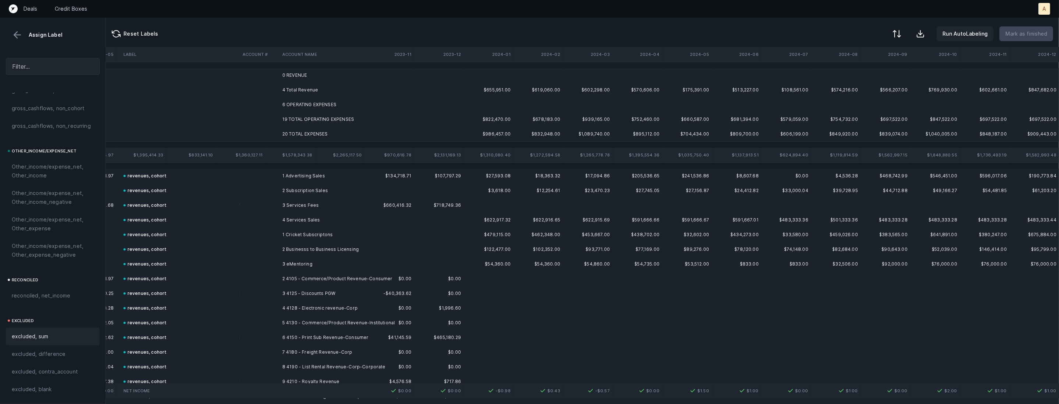
click at [321, 73] on td "0 REVENUE" at bounding box center [324, 75] width 90 height 15
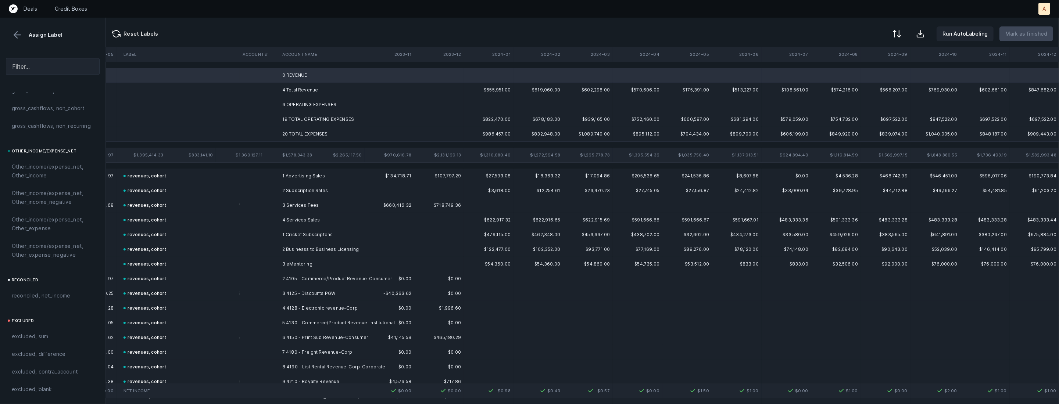
click at [302, 101] on td "6 OPERATING EXPENSES" at bounding box center [324, 104] width 90 height 15
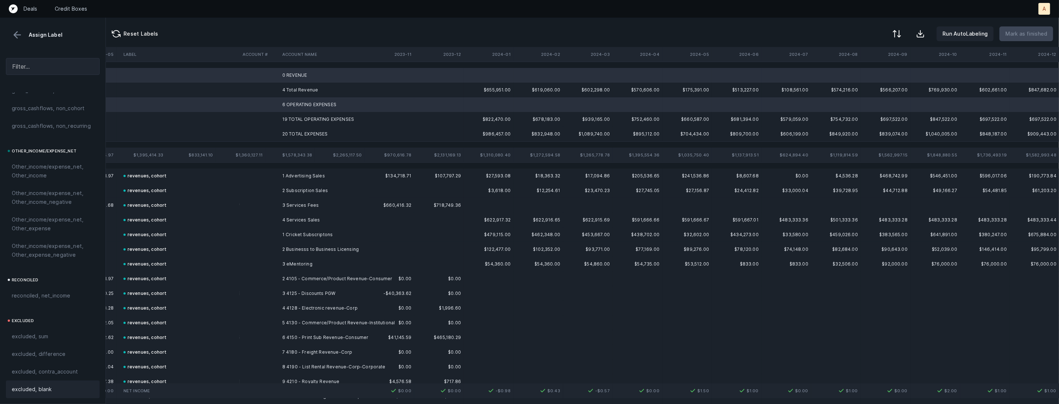
click at [51, 388] on div "excluded, blank" at bounding box center [53, 389] width 82 height 9
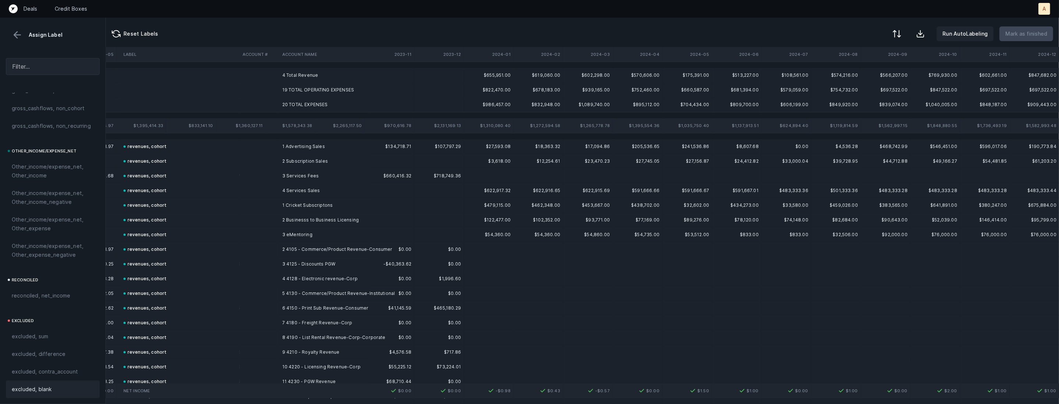
click at [298, 76] on td "4 Total Revenue" at bounding box center [324, 75] width 90 height 15
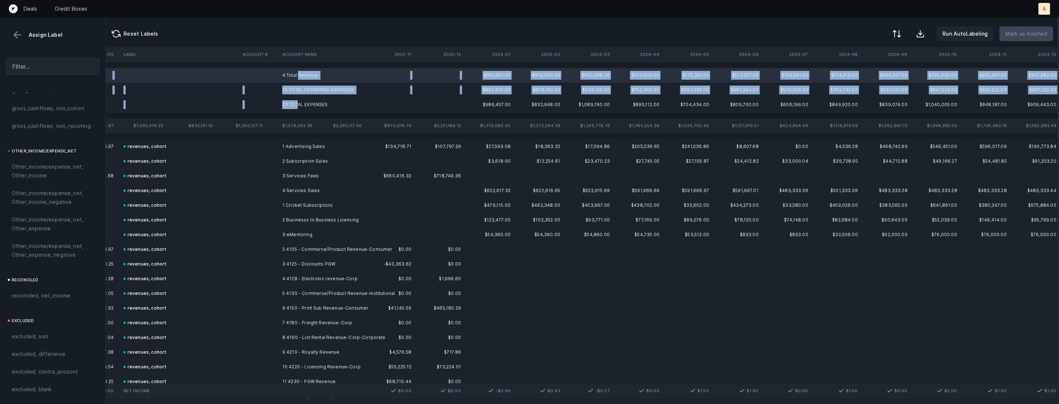
click at [298, 102] on td "20 TOTAL EXPENSES" at bounding box center [324, 104] width 90 height 15
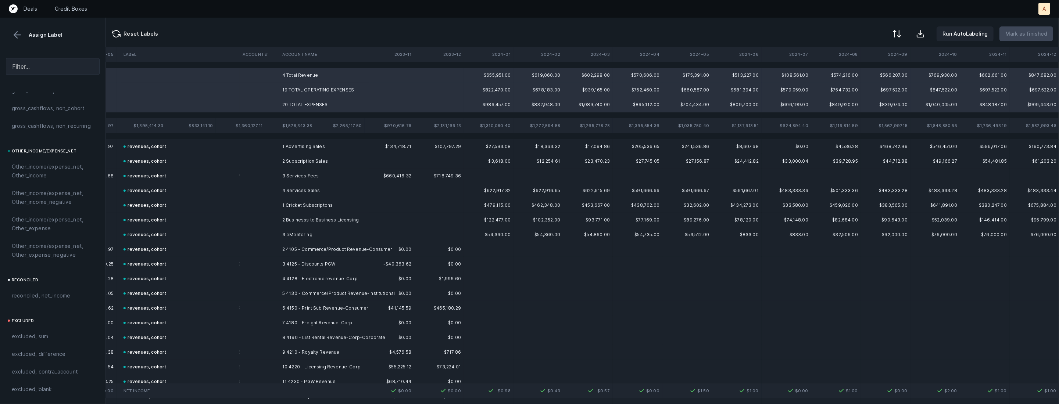
click at [35, 339] on span "excluded, sum" at bounding box center [30, 336] width 36 height 9
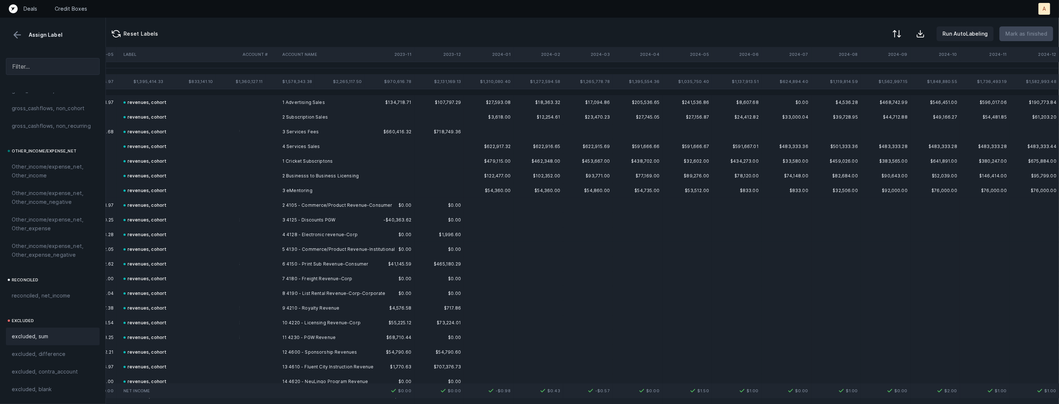
click at [16, 30] on button at bounding box center [17, 34] width 11 height 11
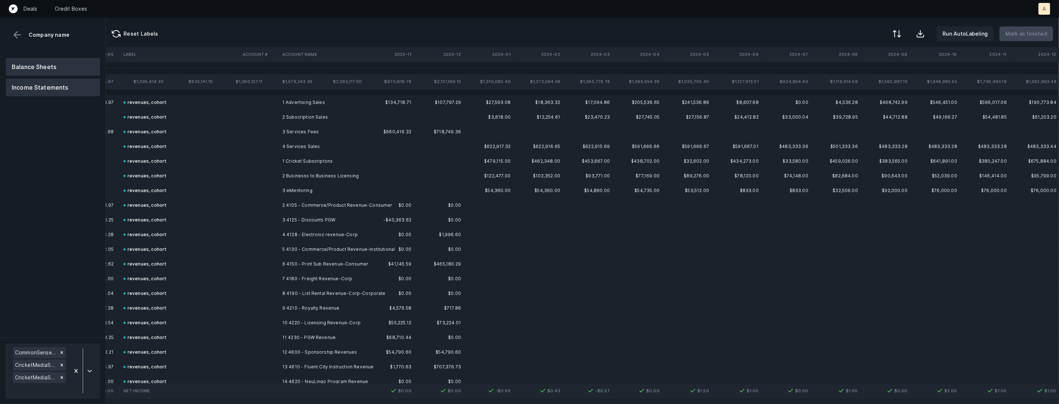
click at [36, 75] on button "Balance Sheets" at bounding box center [53, 67] width 94 height 18
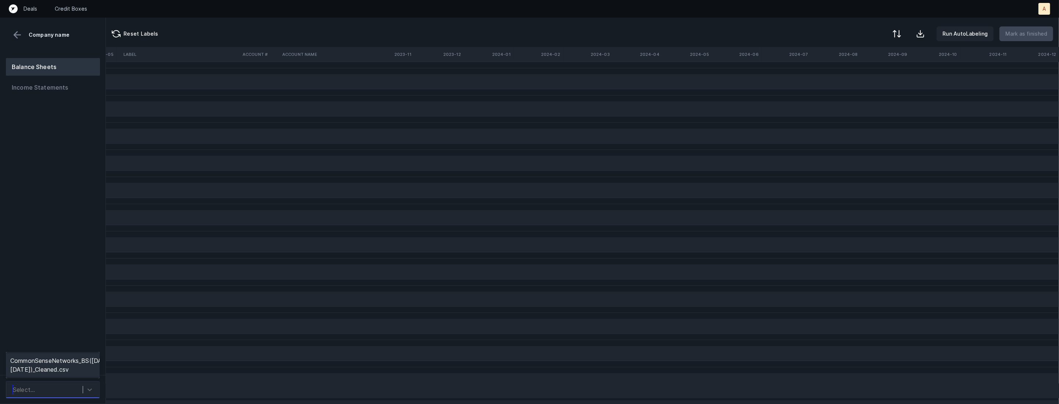
click at [61, 390] on div "Select..." at bounding box center [45, 389] width 73 height 13
click at [61, 364] on div "CommonSenseNetworks_BS([DATE]-[DATE])_Cleaned.csv" at bounding box center [53, 366] width 94 height 24
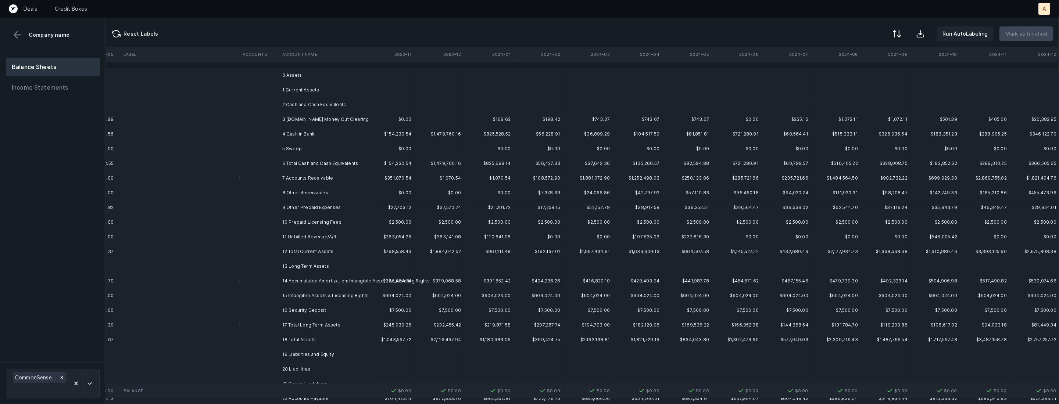
click at [322, 118] on td "3 [DOMAIN_NAME] Money Out Clearing" at bounding box center [324, 119] width 90 height 15
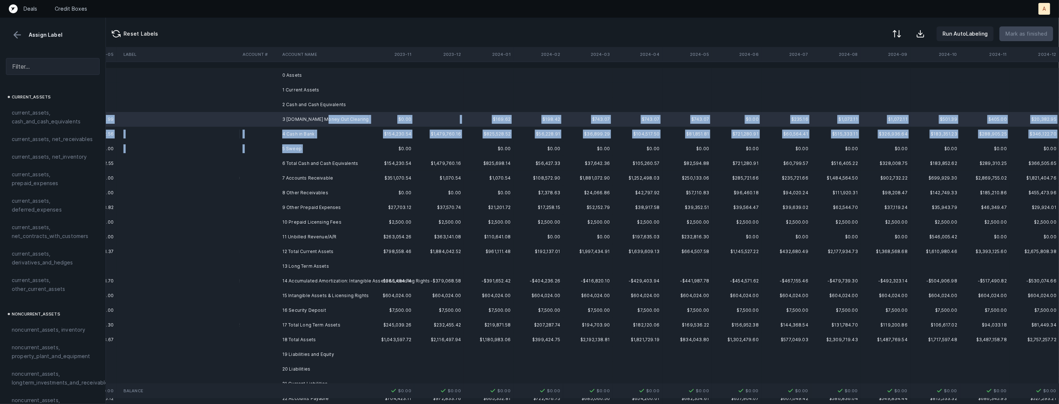
click at [307, 148] on td "5 Sweep" at bounding box center [324, 148] width 90 height 15
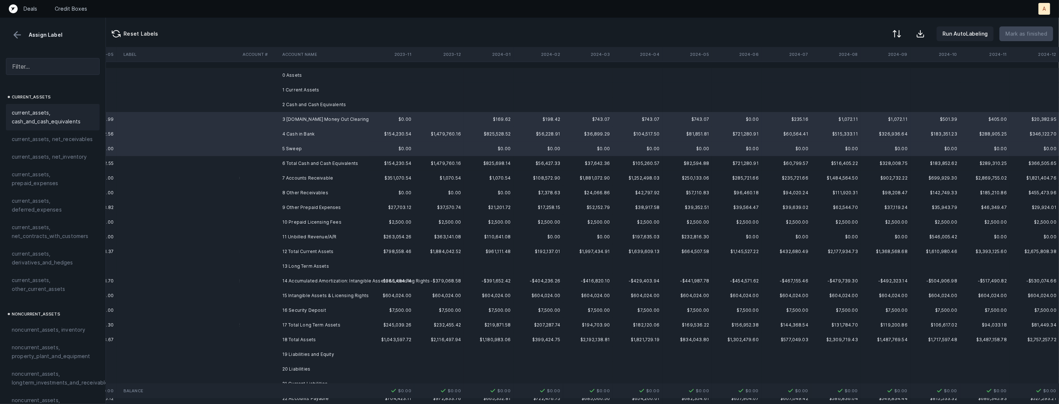
click at [75, 122] on span "current_assets, cash_and_cash_equivalents" at bounding box center [53, 117] width 82 height 18
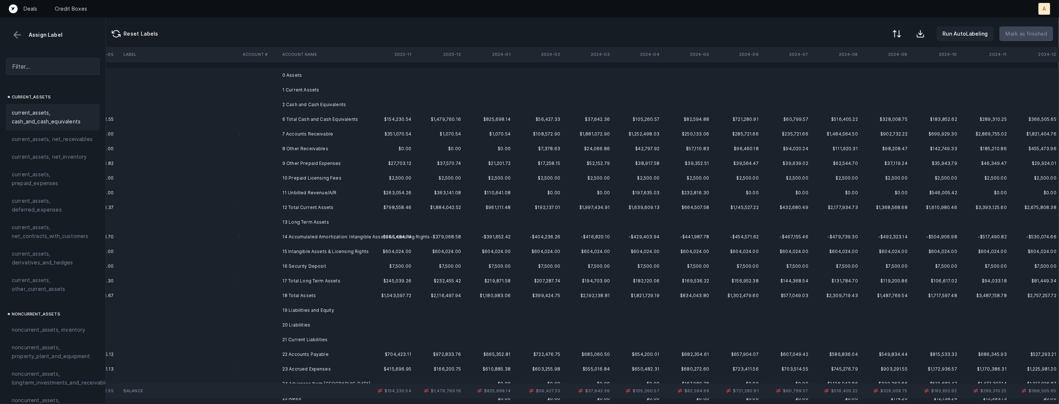
click at [282, 134] on td "7 Accounts Receivable" at bounding box center [324, 134] width 90 height 15
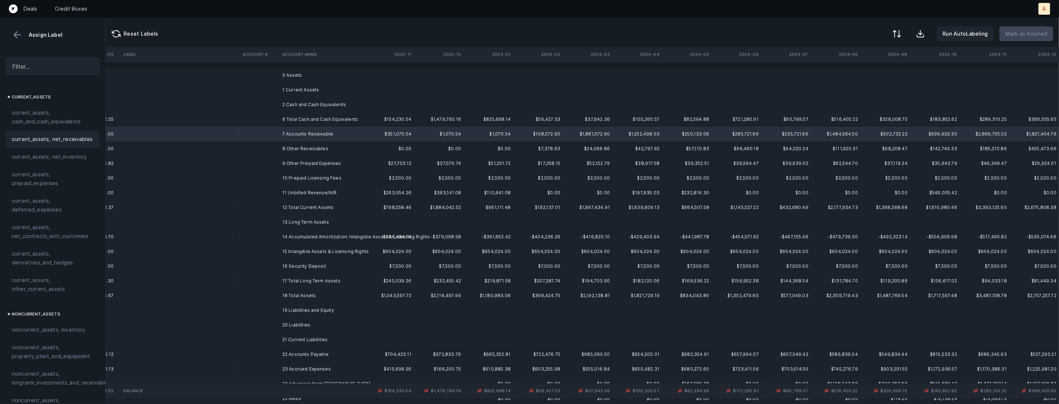
click at [87, 137] on span "current_assets, net_receivables" at bounding box center [52, 139] width 81 height 9
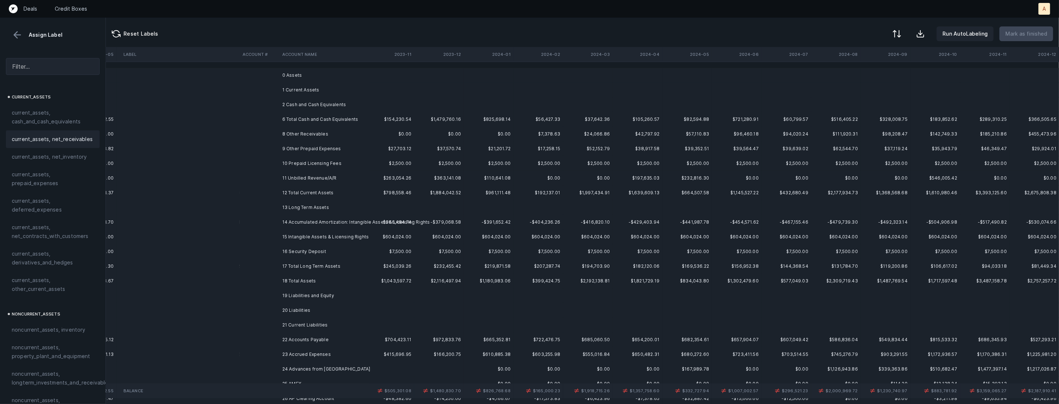
click at [283, 137] on td "8 Other Receivables" at bounding box center [324, 134] width 90 height 15
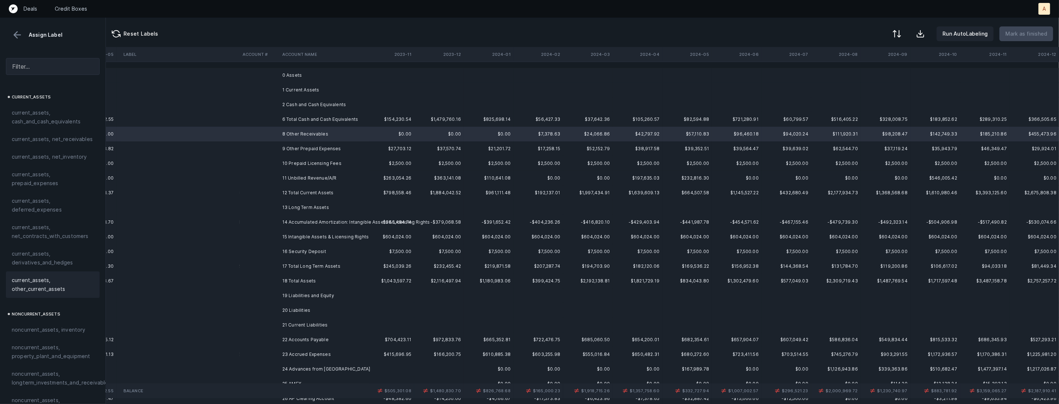
click at [52, 280] on span "current_assets, other_current_assets" at bounding box center [53, 285] width 82 height 18
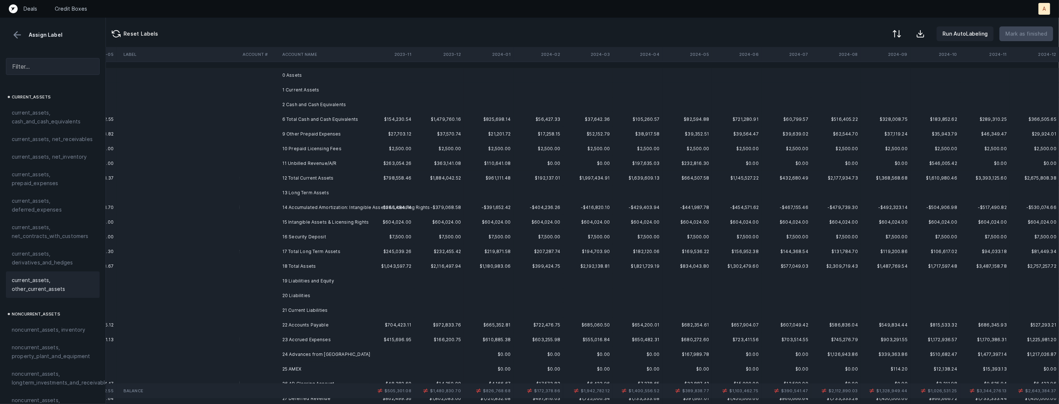
click at [303, 131] on td "9 Other Prepaid Expenses" at bounding box center [324, 134] width 90 height 15
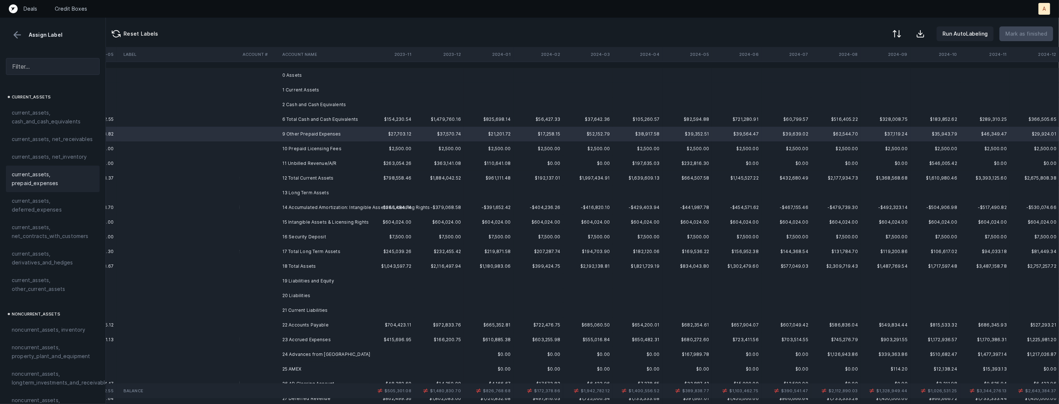
click at [28, 179] on span "current_assets, prepaid_expenses" at bounding box center [53, 179] width 82 height 18
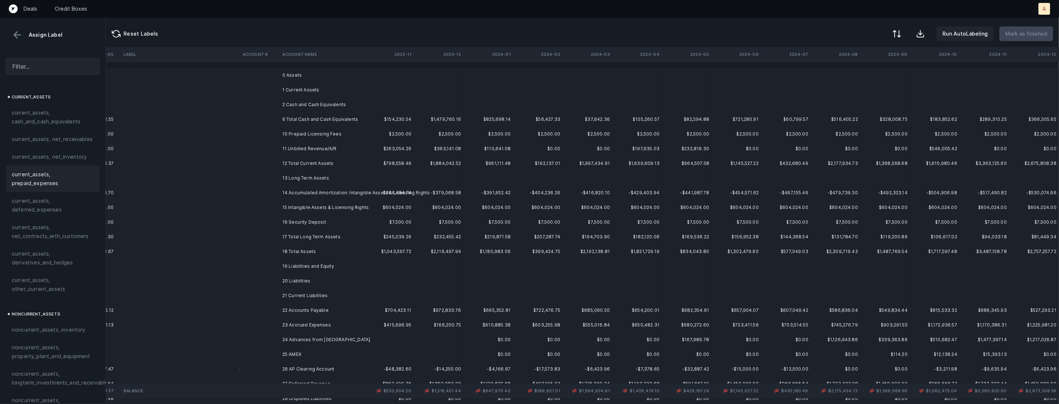
click at [300, 130] on td "10 Prepaid Licensing Fees" at bounding box center [324, 134] width 90 height 15
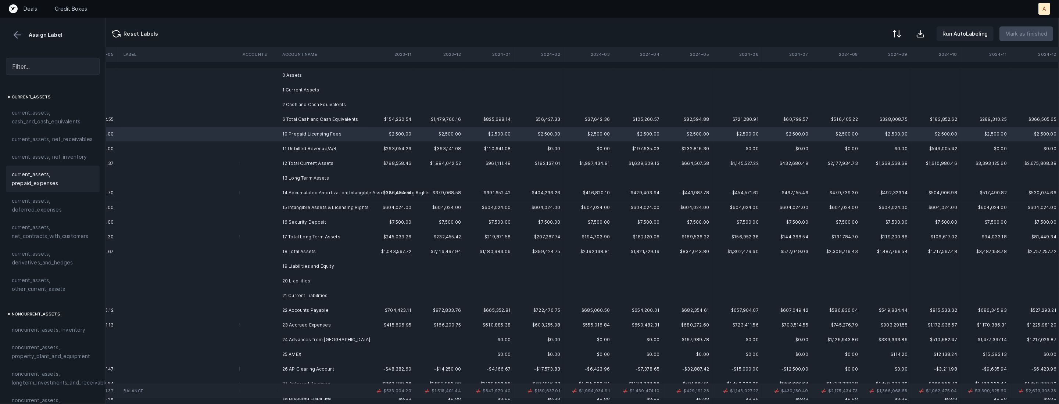
click at [50, 184] on span "current_assets, prepaid_expenses" at bounding box center [53, 179] width 82 height 18
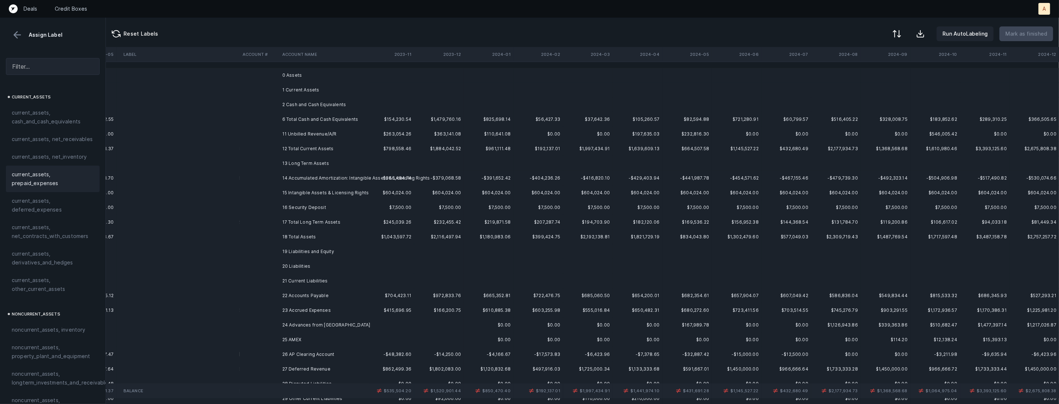
click at [295, 139] on td "11 Unbilled Revenue/A/R" at bounding box center [324, 134] width 90 height 15
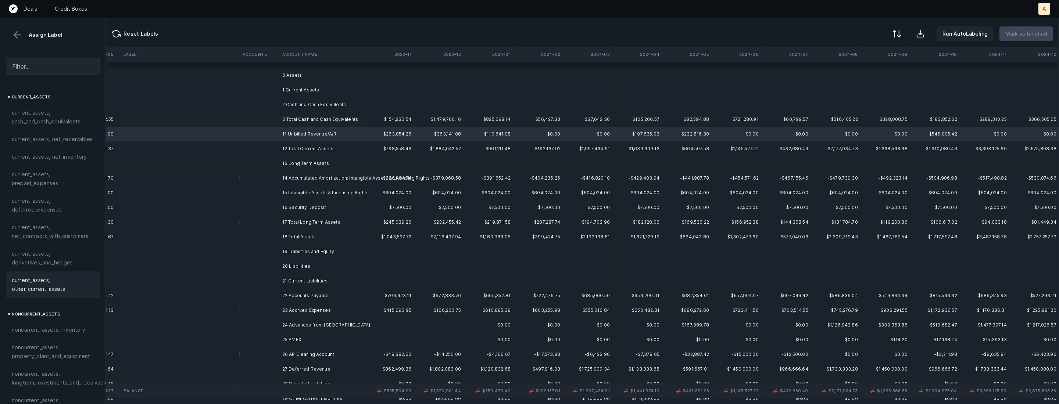
click at [55, 287] on span "current_assets, other_current_assets" at bounding box center [53, 285] width 82 height 18
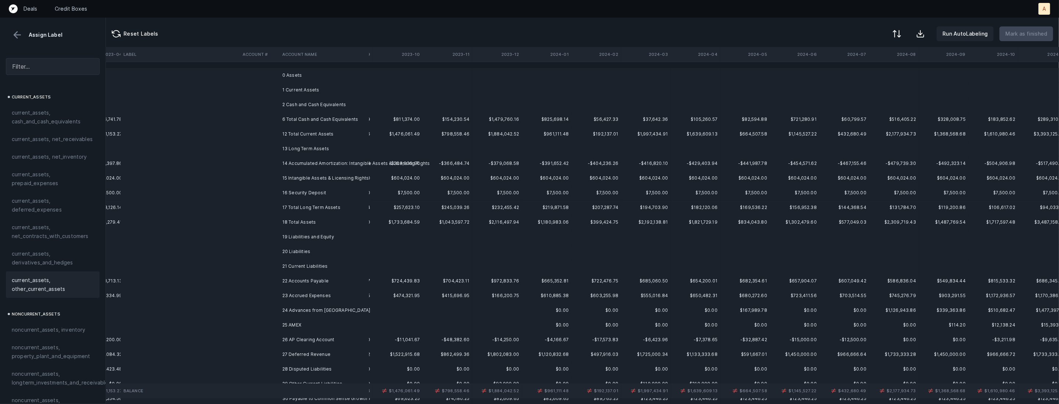
scroll to position [0, 696]
click at [327, 166] on td "14 Accumulated Amortization: Intangible Assets & Licensing Rights" at bounding box center [324, 163] width 90 height 15
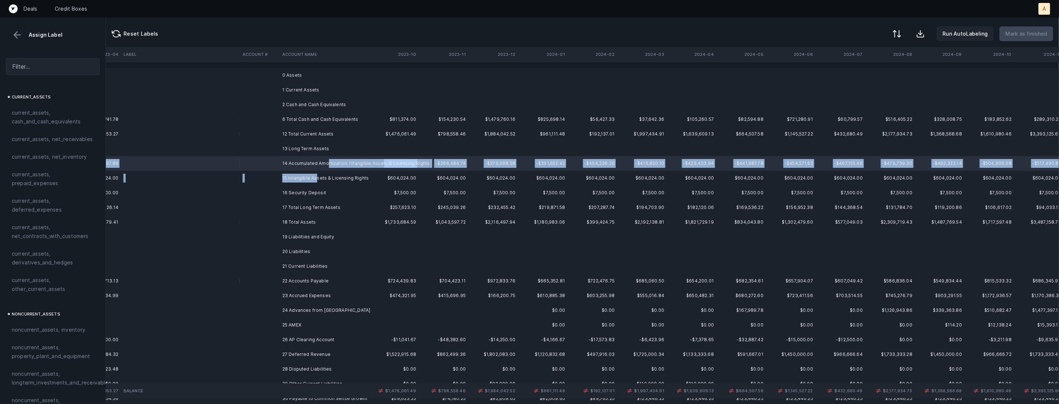
click at [315, 179] on td "15 Intangible Assets & Licensing Rights" at bounding box center [324, 178] width 90 height 15
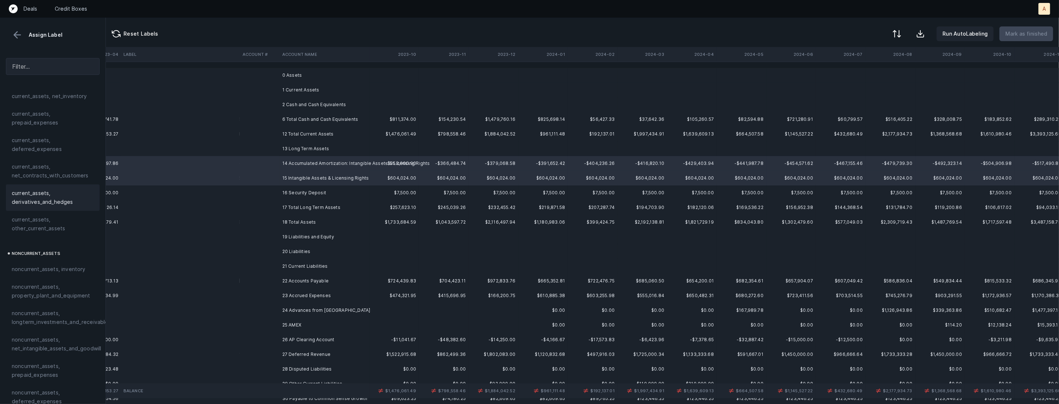
scroll to position [78, 0]
click at [51, 327] on span "noncurrent_assets, net_intangible_assets_and_goodwill" at bounding box center [56, 328] width 89 height 18
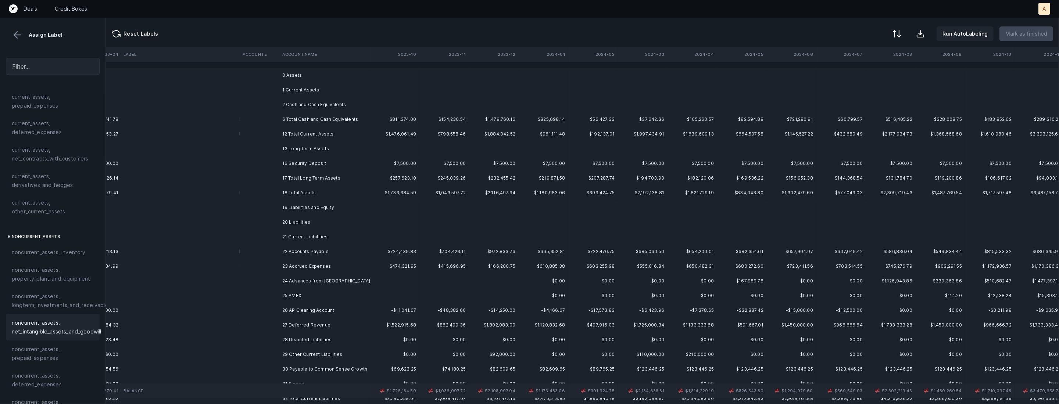
click at [274, 171] on td at bounding box center [260, 178] width 40 height 15
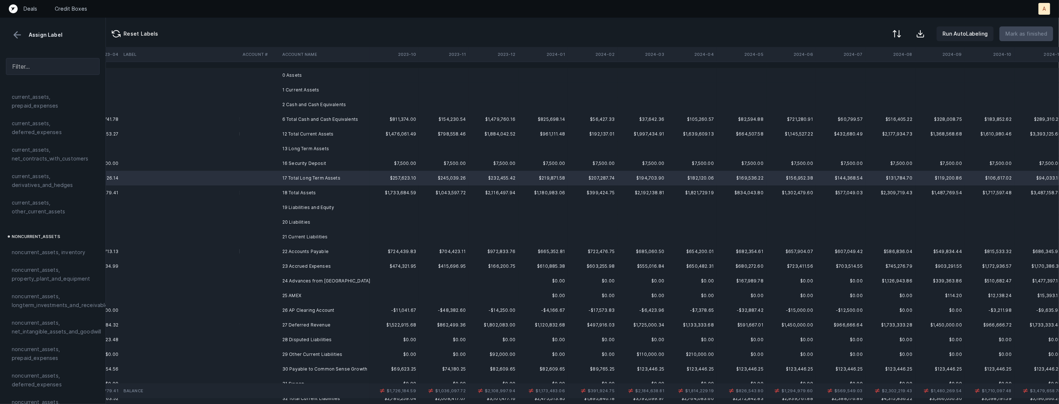
click at [256, 166] on td at bounding box center [260, 163] width 40 height 15
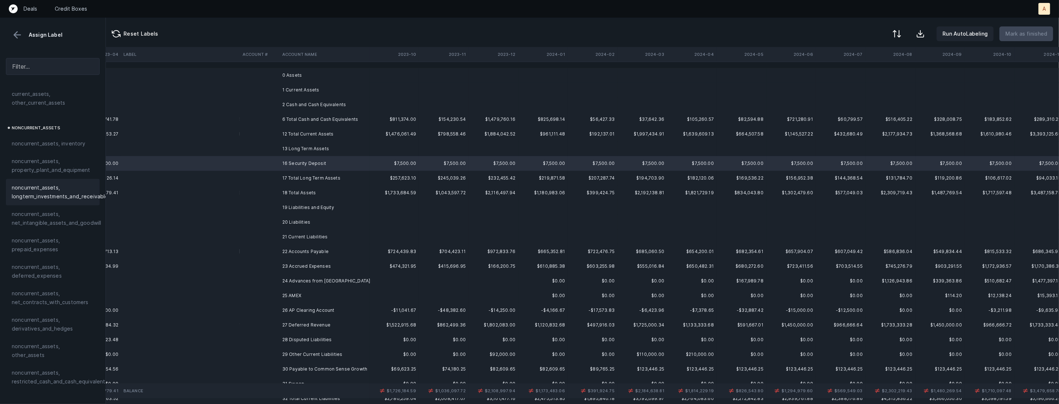
scroll to position [272, 0]
click at [73, 283] on span "noncurrent_assets, restricted_cash_and_cash_equivalents" at bounding box center [60, 292] width 96 height 18
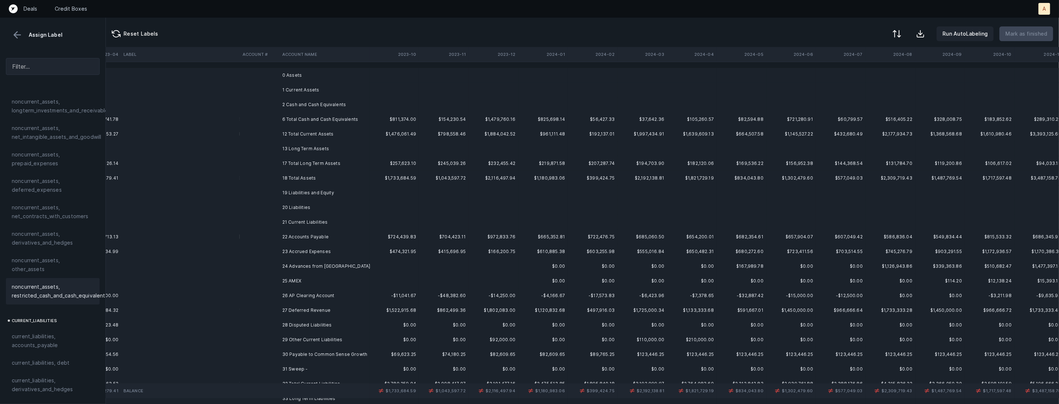
click at [308, 240] on td "22 Accounts Payable" at bounding box center [324, 237] width 90 height 15
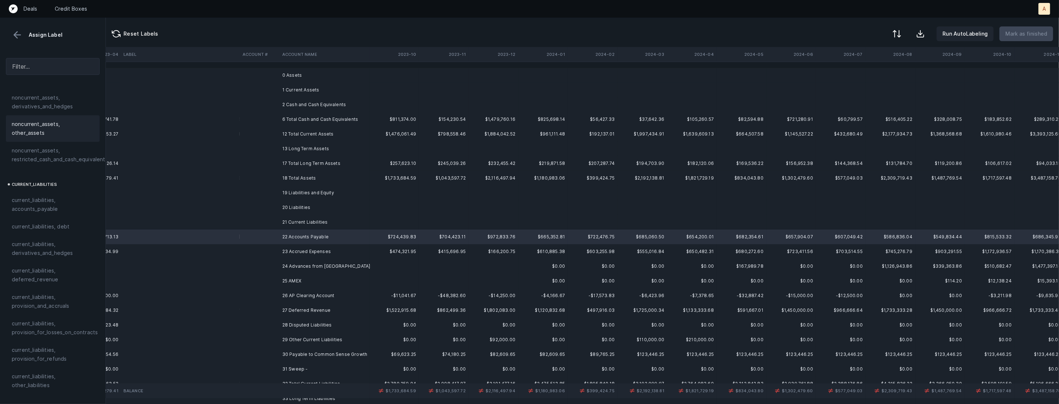
scroll to position [470, 0]
click at [49, 142] on span "current_liabilities, accounts_payable" at bounding box center [53, 143] width 82 height 18
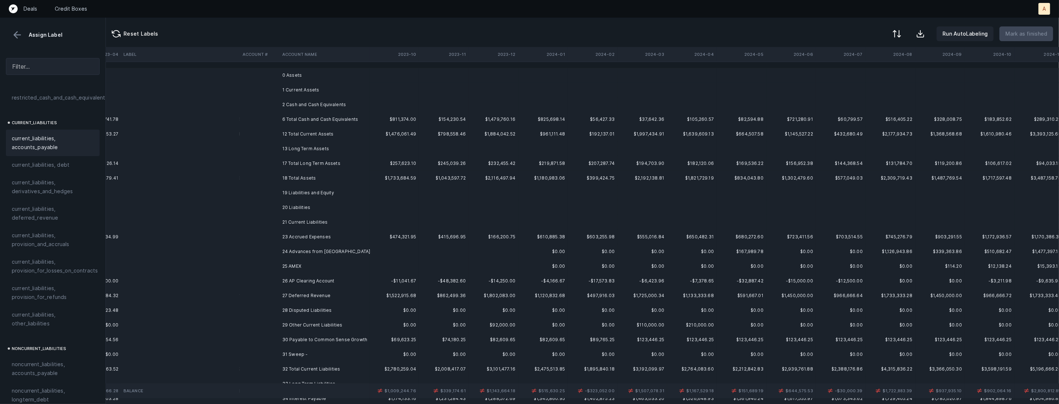
click at [286, 236] on td "23 Accrued Expenses" at bounding box center [324, 237] width 90 height 15
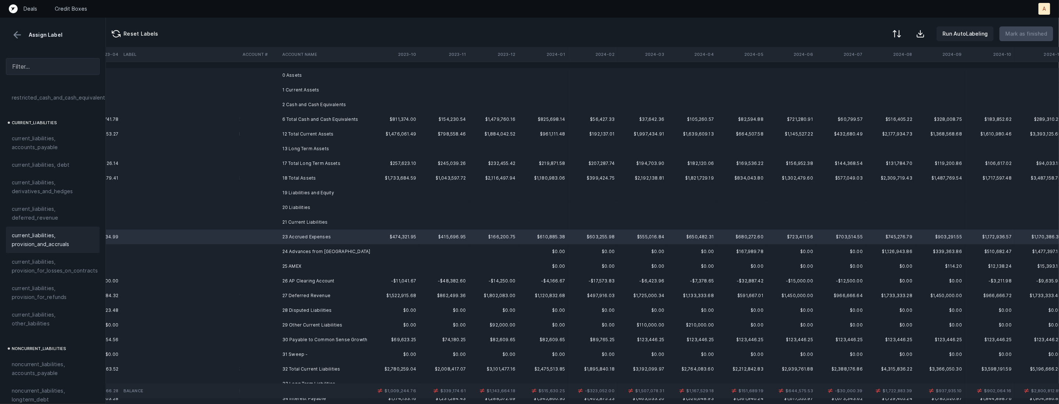
click at [42, 231] on span "current_liabilities, provision_and_accruals" at bounding box center [53, 240] width 82 height 18
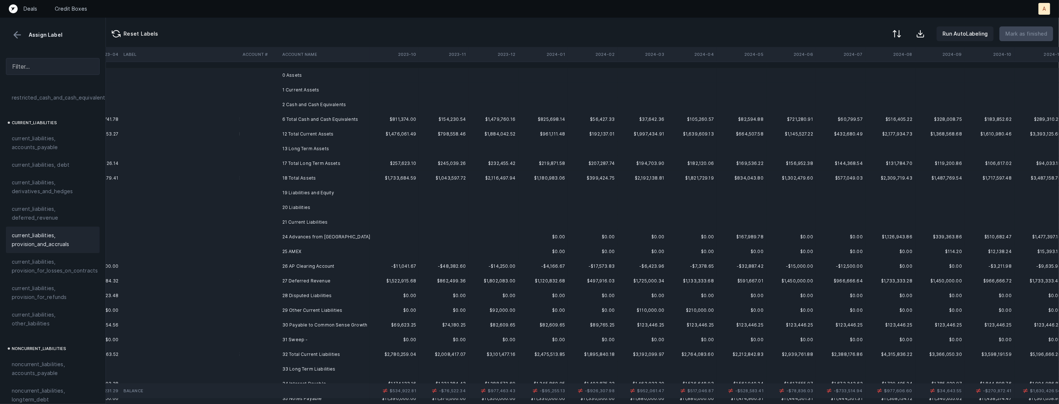
click at [348, 238] on td "24 Advances from [GEOGRAPHIC_DATA]" at bounding box center [324, 237] width 90 height 15
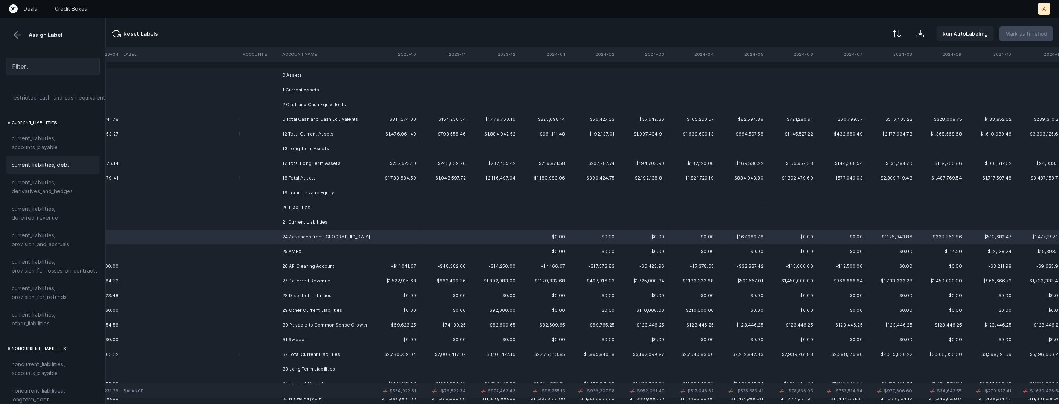
click at [59, 156] on div "current_liabilities, debt" at bounding box center [53, 165] width 94 height 18
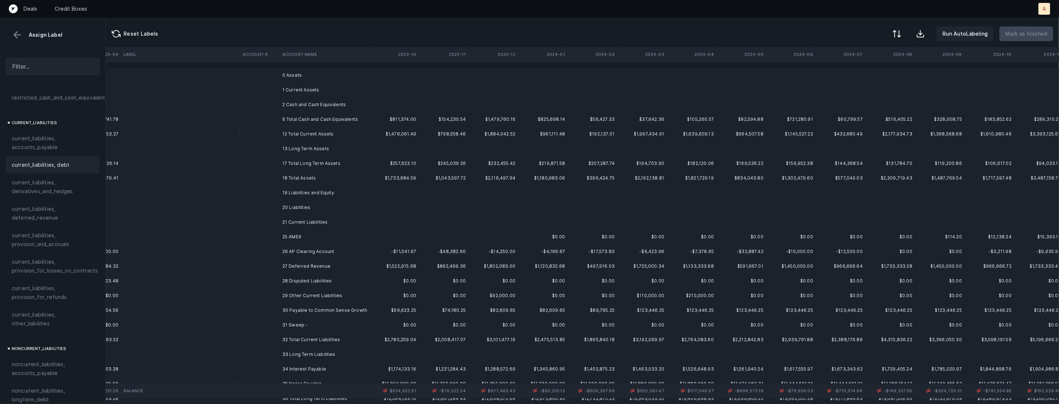
click at [323, 238] on td "25 AMEX" at bounding box center [324, 237] width 90 height 15
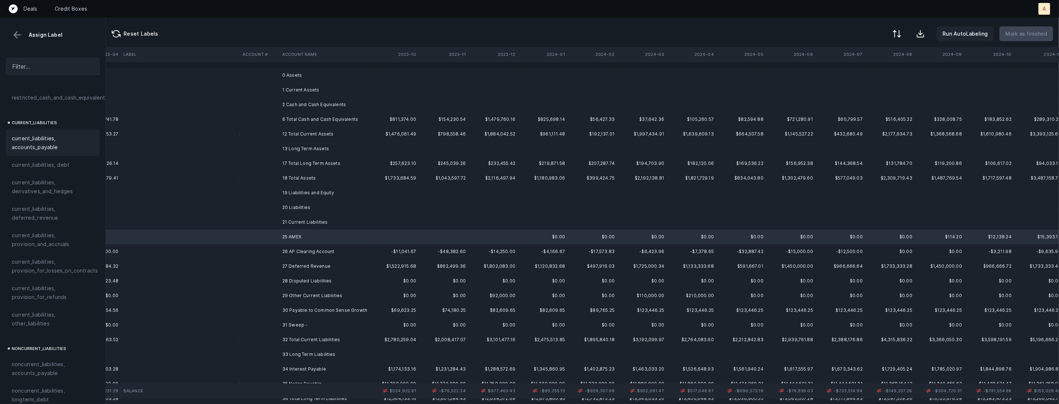
click at [43, 135] on span "current_liabilities, accounts_payable" at bounding box center [53, 143] width 82 height 18
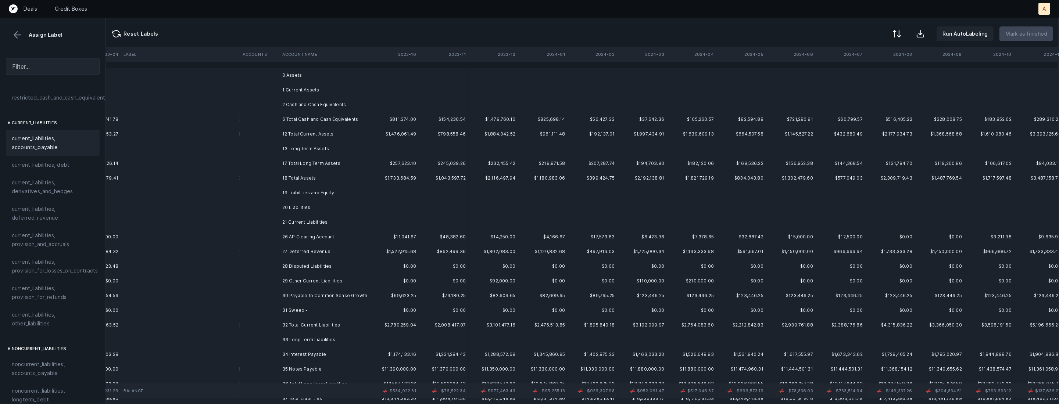
click at [298, 238] on td "26 AP Clearing Account" at bounding box center [324, 237] width 90 height 15
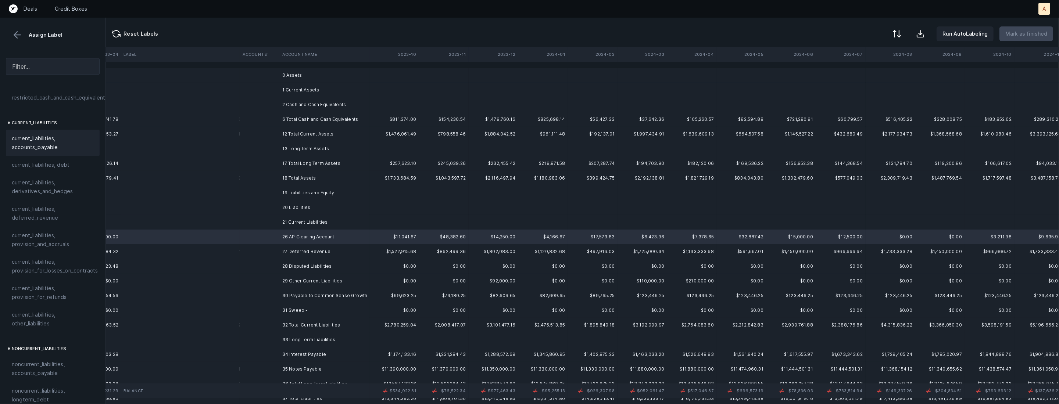
click at [53, 139] on span "current_liabilities, accounts_payable" at bounding box center [53, 143] width 82 height 18
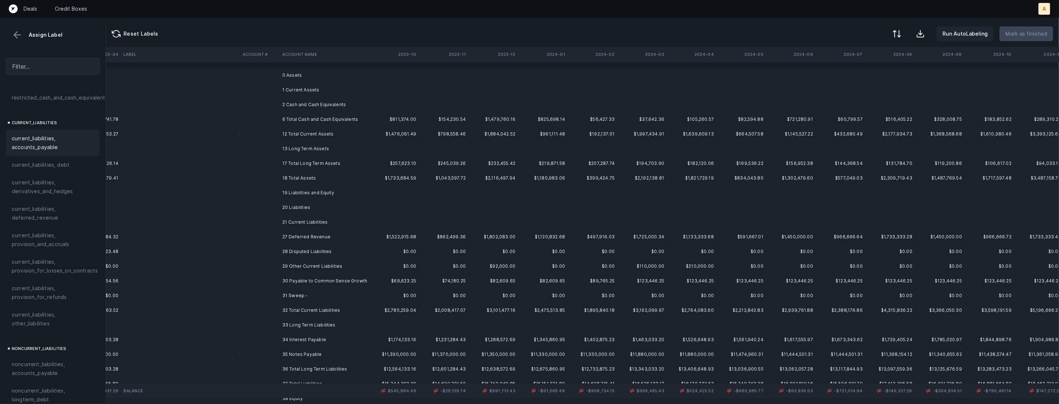
click at [282, 236] on td "27 Deferred Revenue" at bounding box center [324, 237] width 90 height 15
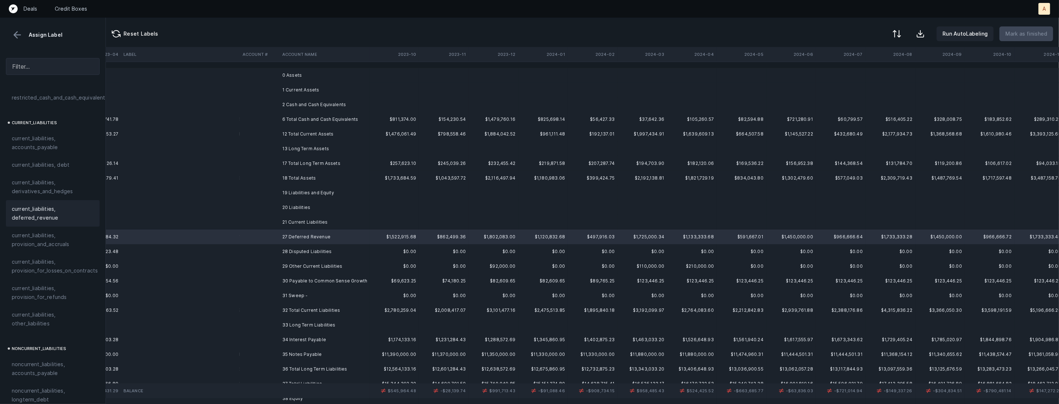
click at [72, 205] on span "current_liabilities, deferred_revenue" at bounding box center [53, 214] width 82 height 18
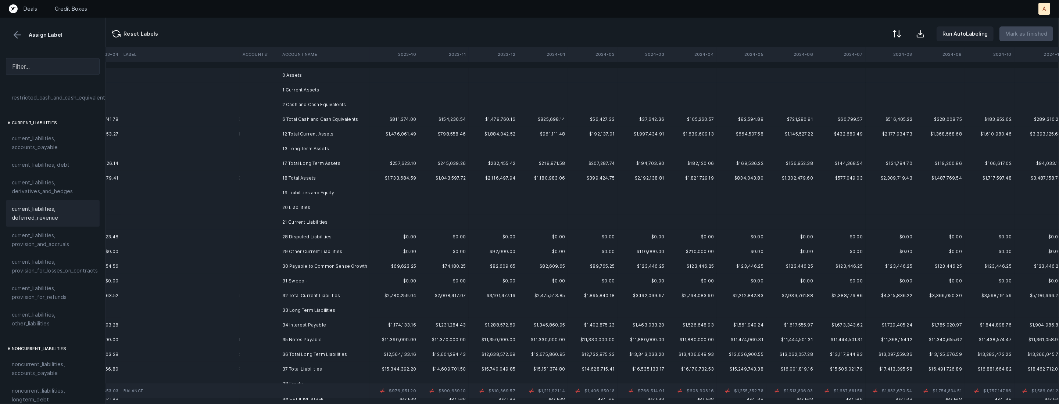
click at [287, 237] on td "28 Disputed Liabilities" at bounding box center [324, 237] width 90 height 15
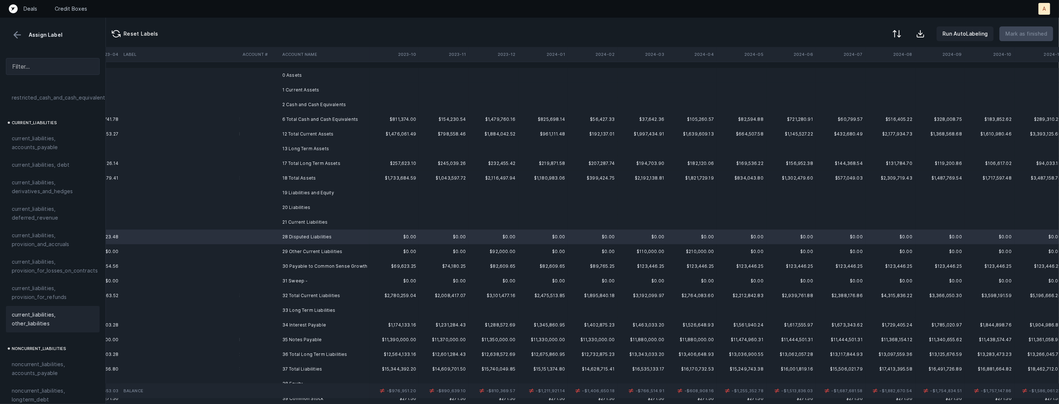
click at [57, 311] on span "current_liabilities, other_liabilities" at bounding box center [53, 320] width 82 height 18
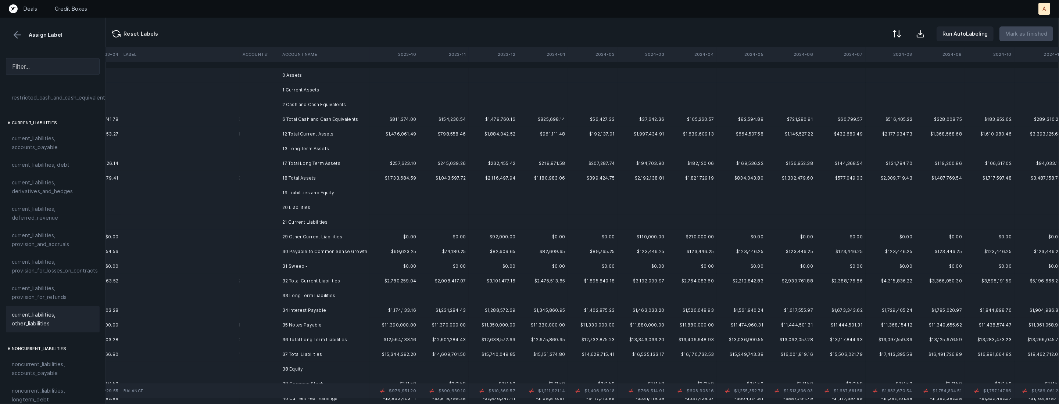
click at [342, 235] on td "29 Other Current Liabilities" at bounding box center [324, 237] width 90 height 15
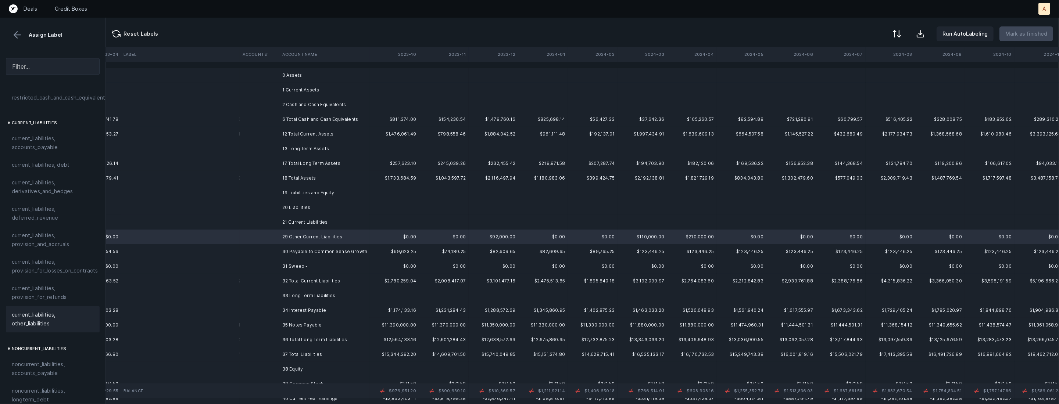
click at [37, 311] on span "current_liabilities, other_liabilities" at bounding box center [53, 320] width 82 height 18
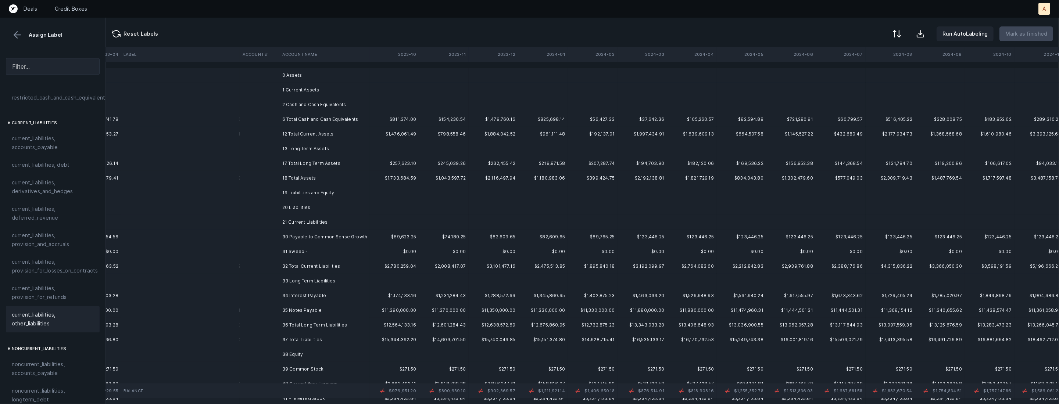
click at [293, 240] on td "30 Payable to Common Sense Growth" at bounding box center [324, 237] width 90 height 15
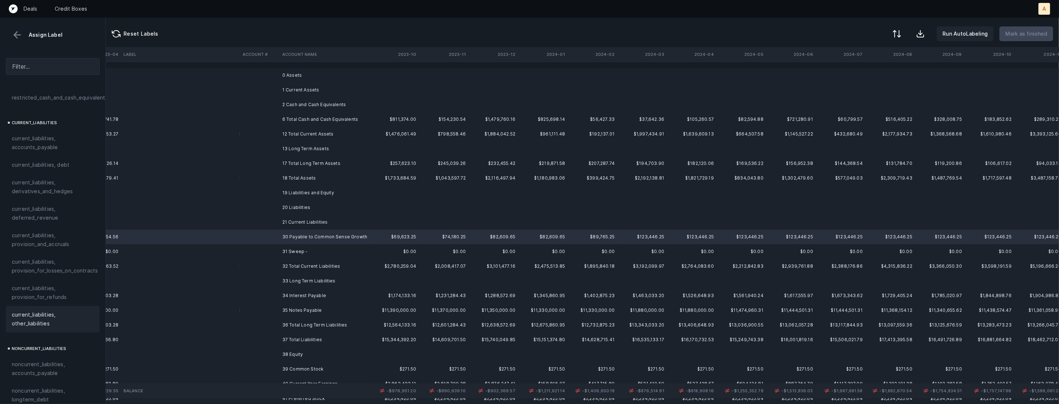
click at [50, 315] on span "current_liabilities, other_liabilities" at bounding box center [53, 320] width 82 height 18
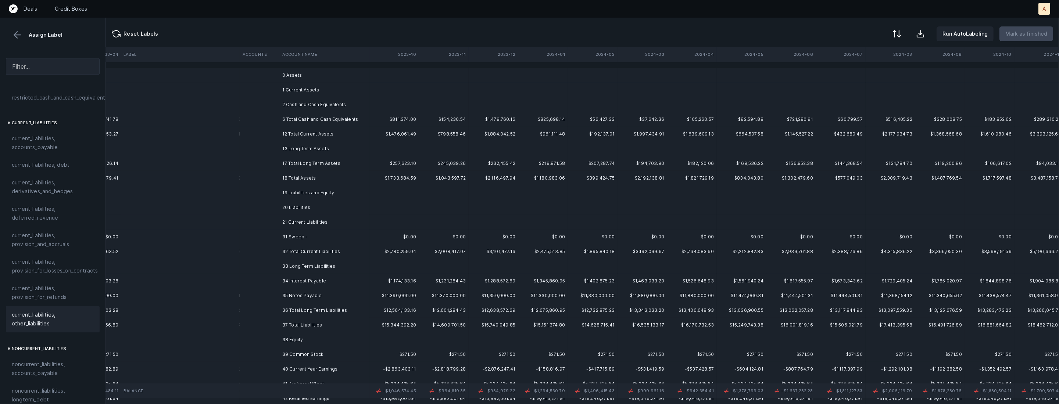
click at [276, 237] on td at bounding box center [260, 237] width 40 height 15
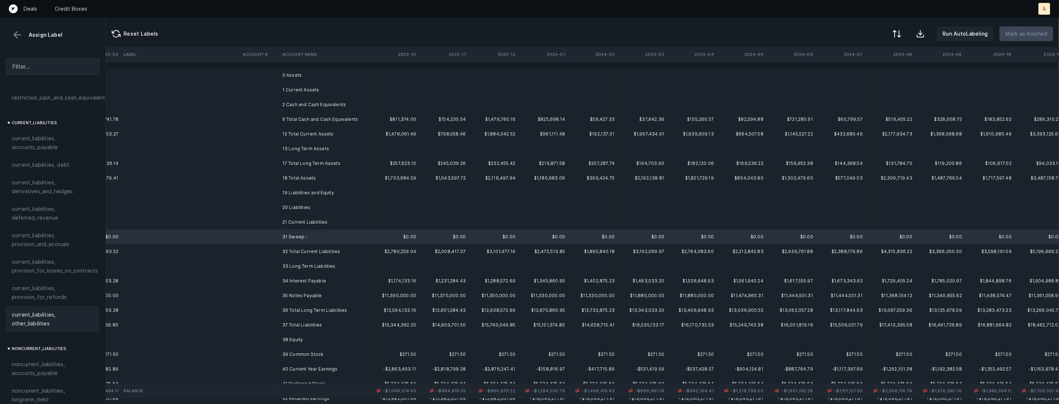
click at [57, 316] on span "current_liabilities, other_liabilities" at bounding box center [53, 320] width 82 height 18
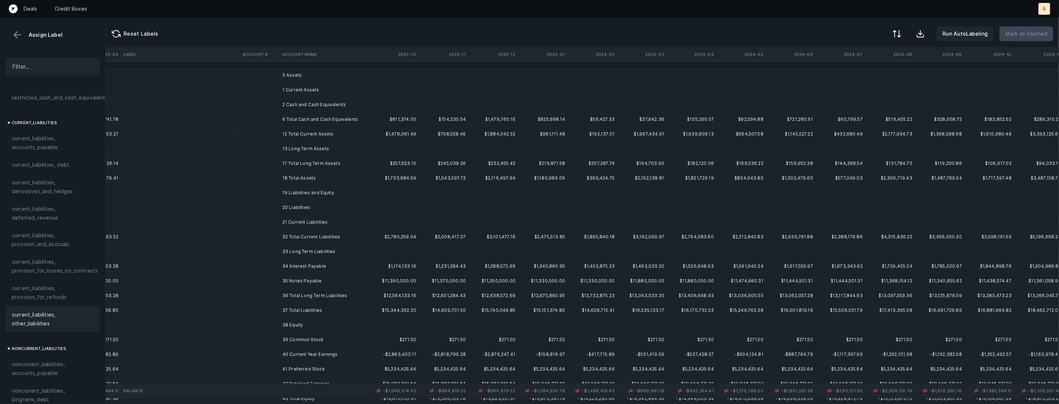
scroll to position [32, 696]
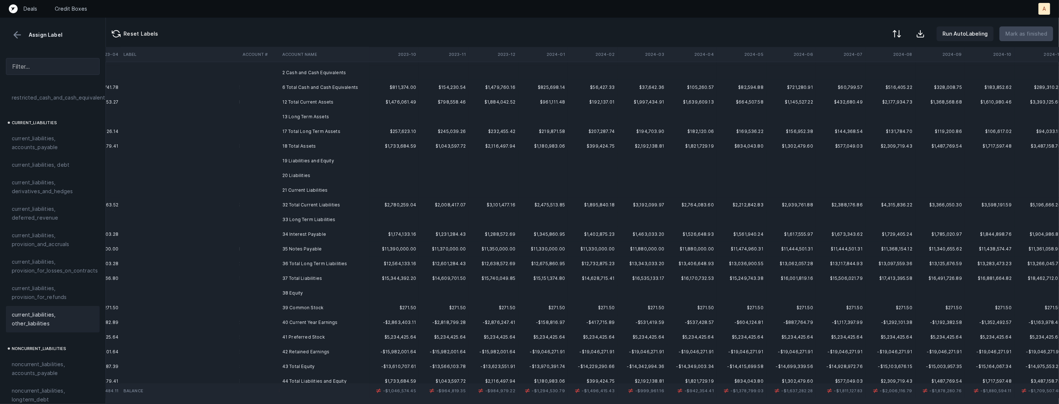
click at [294, 234] on td "34 Interest Payable" at bounding box center [324, 234] width 90 height 15
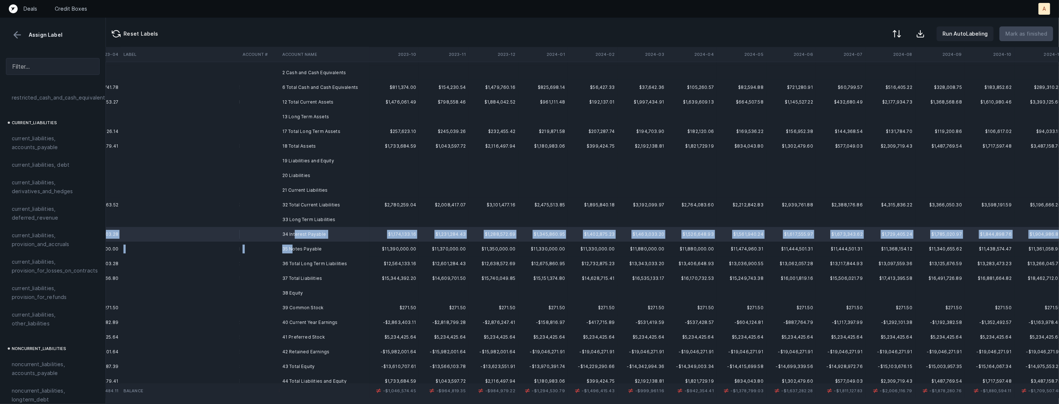
click at [293, 247] on td "35 Notes Payable" at bounding box center [324, 249] width 90 height 15
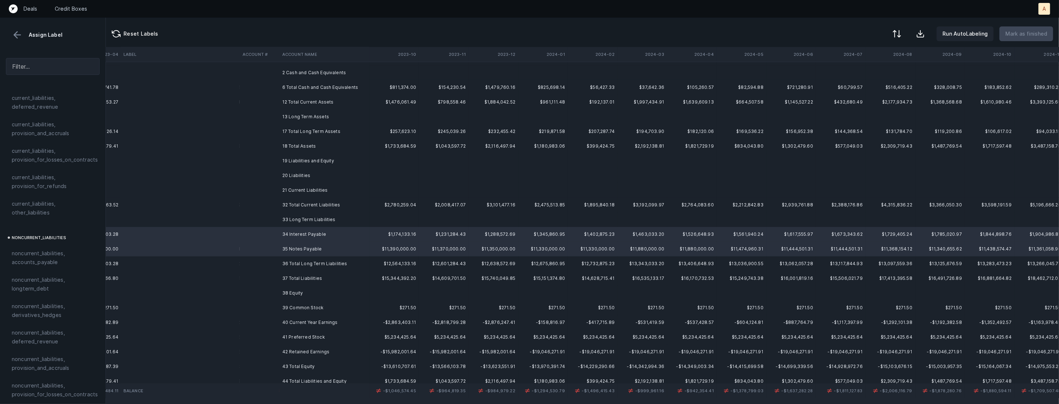
scroll to position [640, 0]
click at [42, 225] on span "noncurrent_liabilities, longterm_debt" at bounding box center [53, 226] width 82 height 18
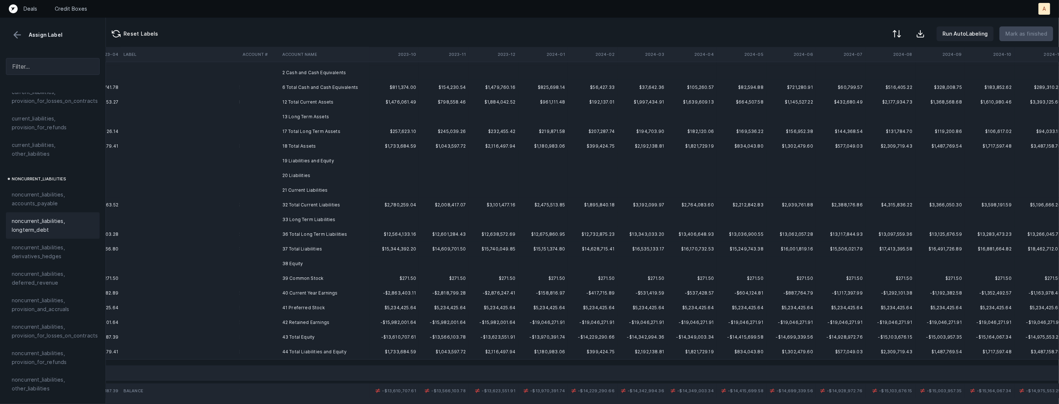
click at [309, 279] on td "39 Common Stock" at bounding box center [324, 278] width 90 height 15
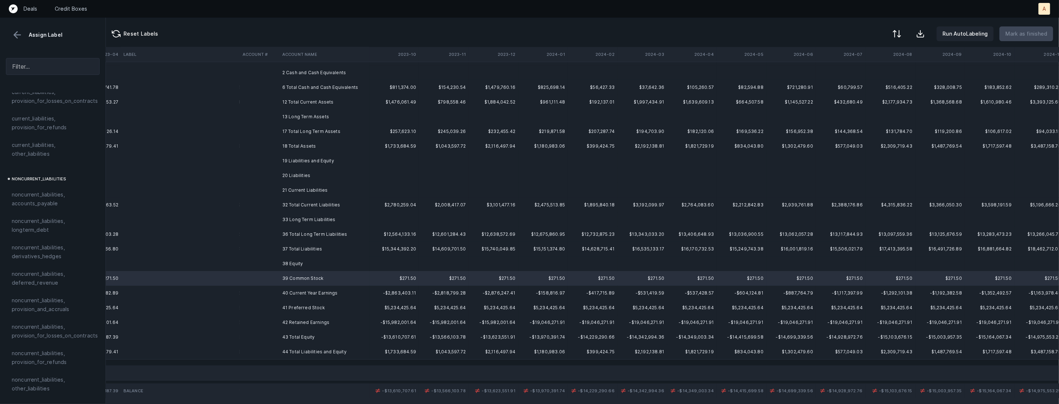
click at [315, 292] on td "40 Current Year Earnings" at bounding box center [324, 293] width 90 height 15
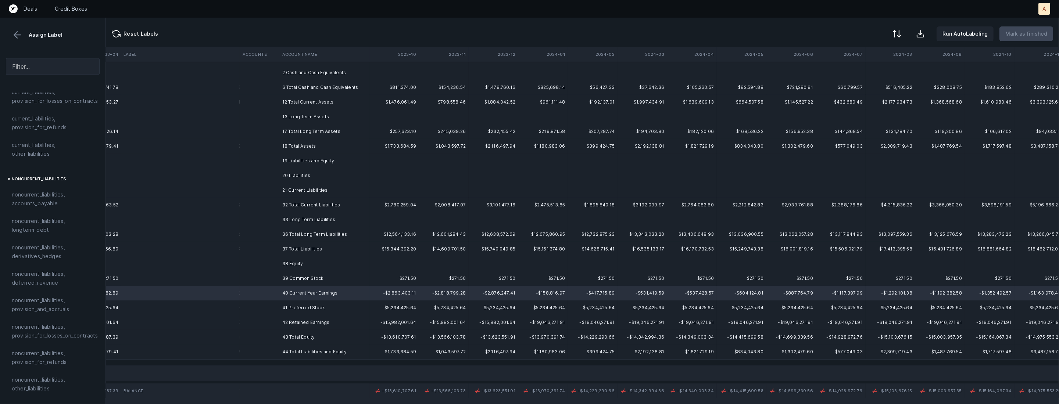
click at [303, 325] on td "42 Retained Earnings" at bounding box center [324, 322] width 90 height 15
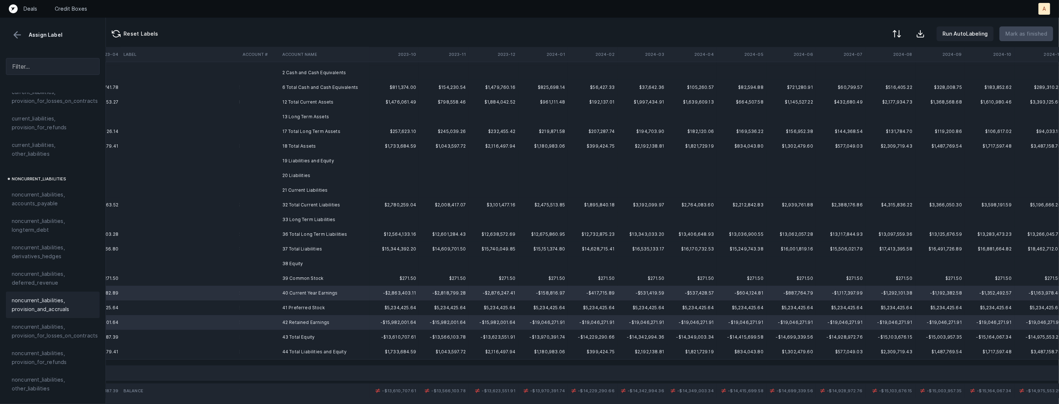
scroll to position [784, 0]
click at [46, 299] on span "equity, retained_earnings" at bounding box center [44, 303] width 64 height 9
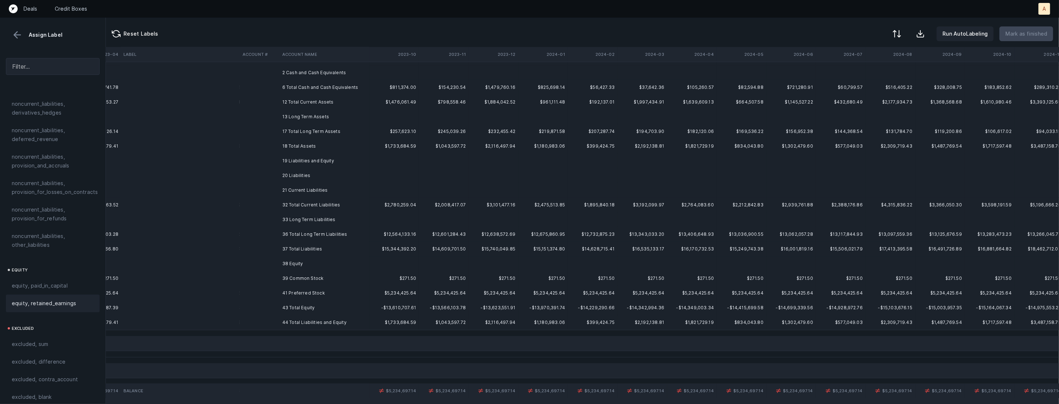
click at [290, 277] on td "39 Common Stock" at bounding box center [324, 278] width 90 height 15
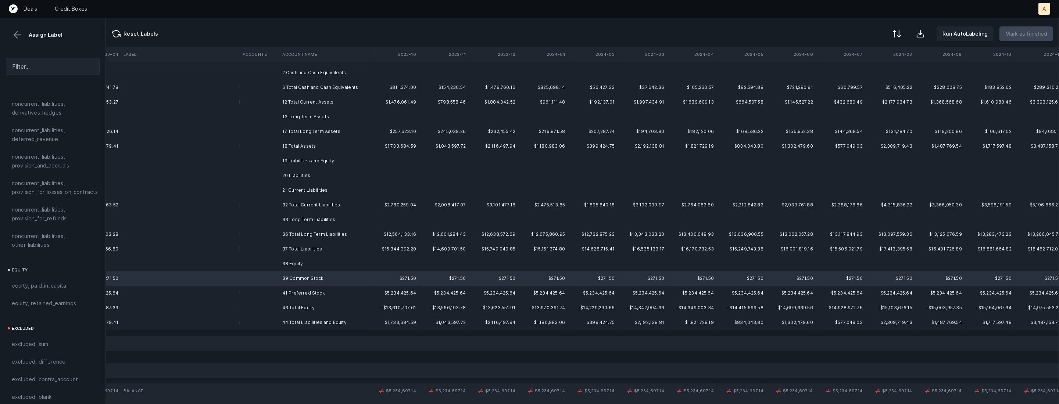
click at [292, 291] on td "41 Preferred Stock" at bounding box center [324, 293] width 90 height 15
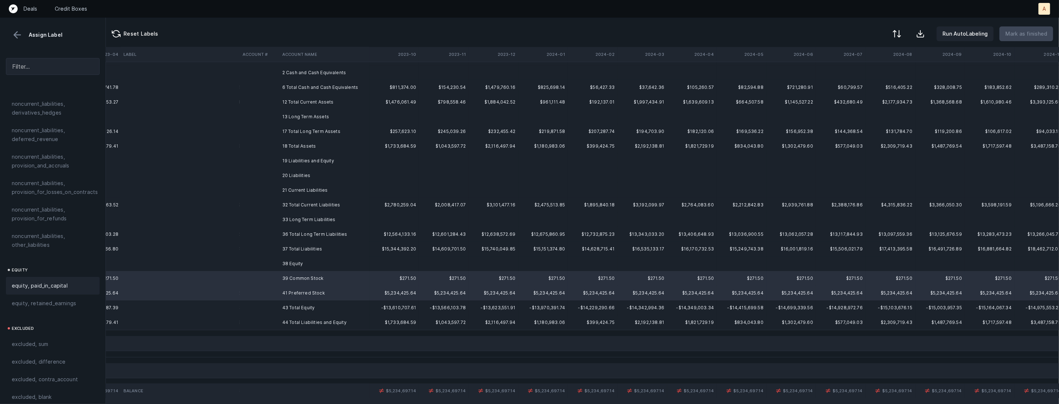
click at [74, 284] on div "equity, paid_in_capital" at bounding box center [53, 286] width 94 height 18
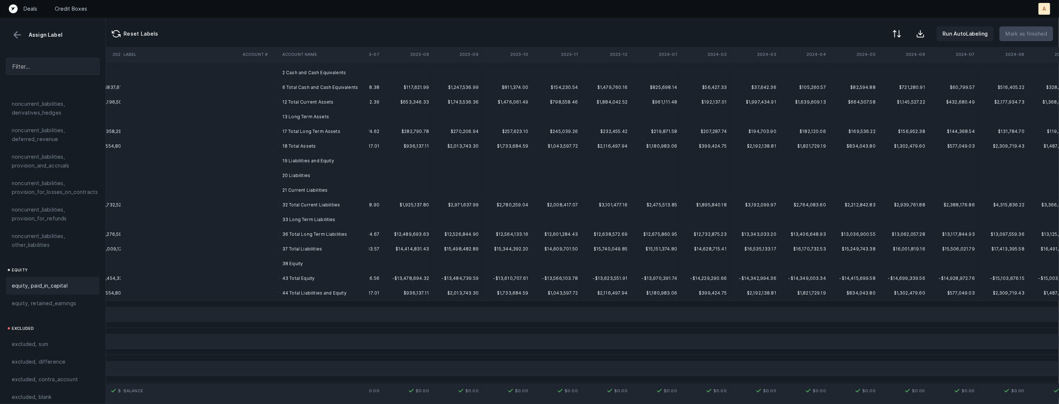
scroll to position [32, 751]
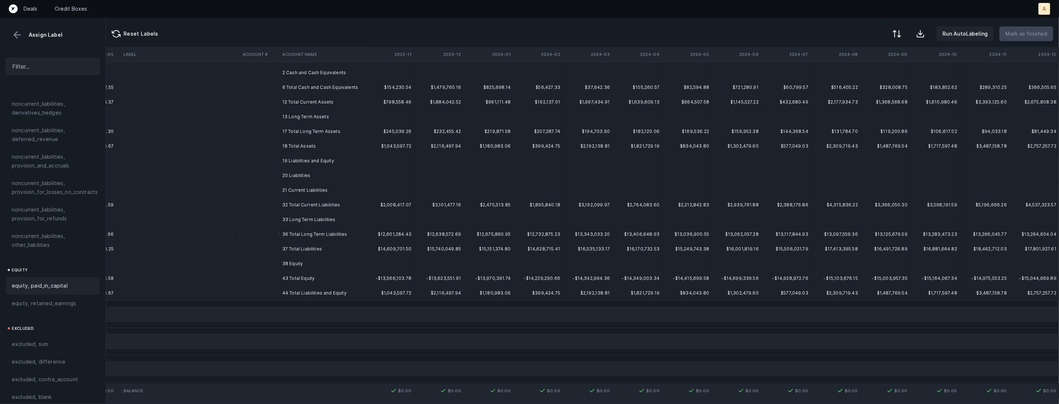
click at [469, 77] on td at bounding box center [489, 72] width 50 height 15
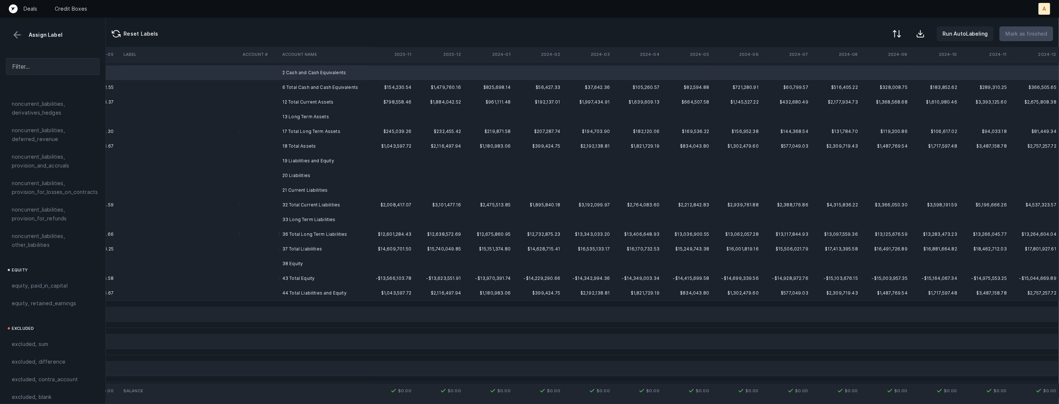
click at [417, 116] on td at bounding box center [439, 117] width 50 height 15
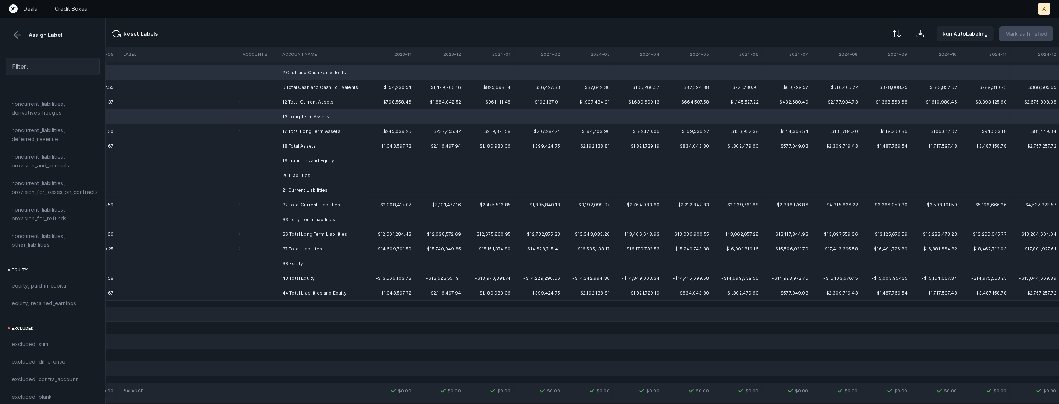
click at [370, 169] on td at bounding box center [390, 175] width 50 height 15
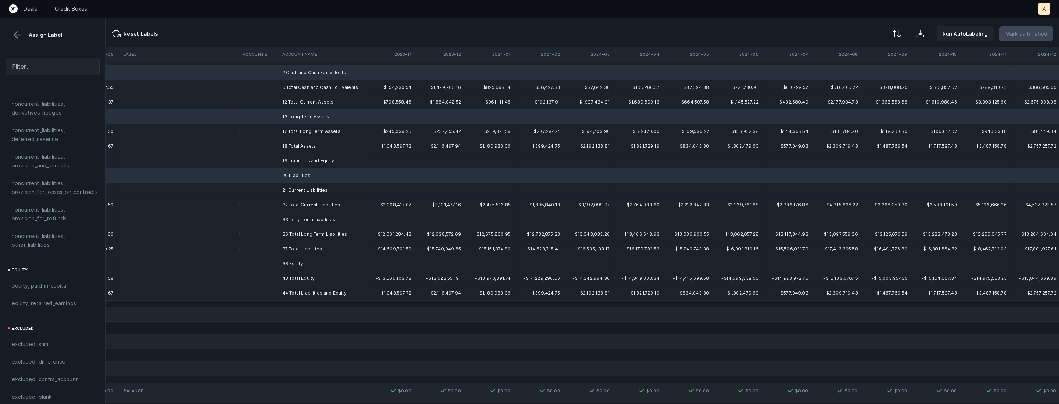
click at [353, 165] on td "19 Liabilities and Equity" at bounding box center [324, 161] width 90 height 15
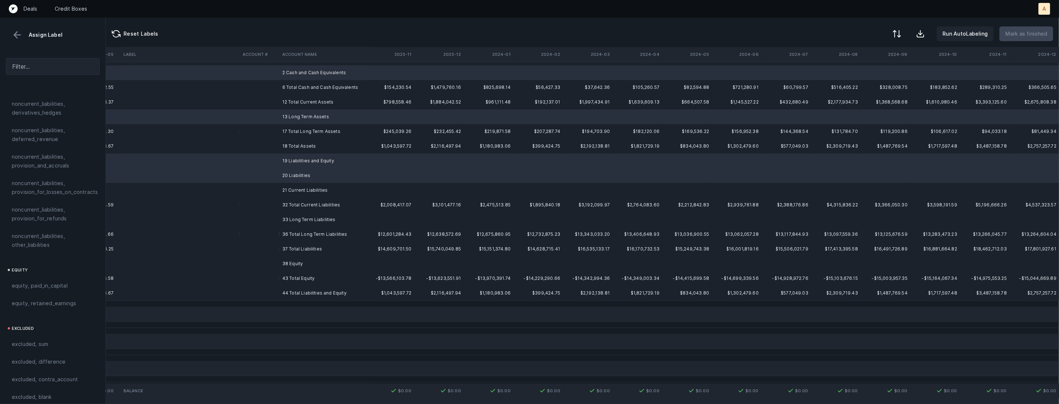
click at [335, 185] on td "21 Current Liabilities" at bounding box center [324, 190] width 90 height 15
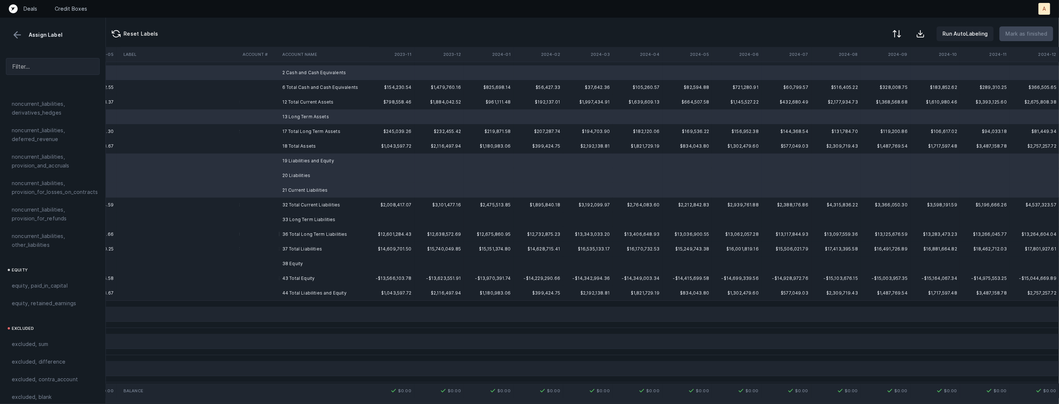
click at [319, 220] on td "33 Long Term Liabilities" at bounding box center [324, 219] width 90 height 15
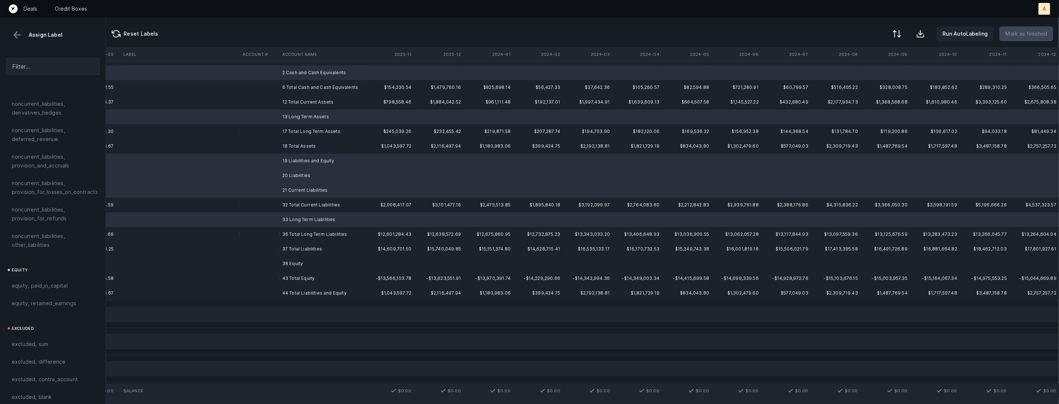
click at [294, 270] on td "38 Equity" at bounding box center [324, 263] width 90 height 15
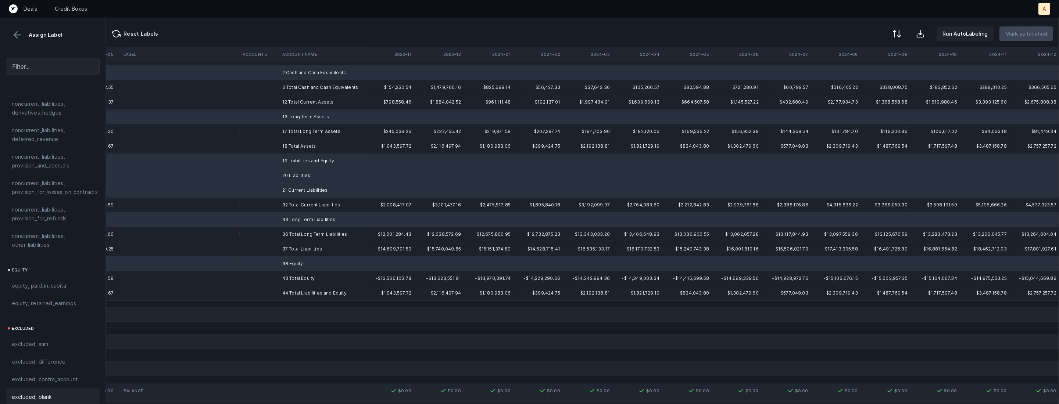
click at [68, 388] on div "excluded, blank" at bounding box center [53, 397] width 94 height 18
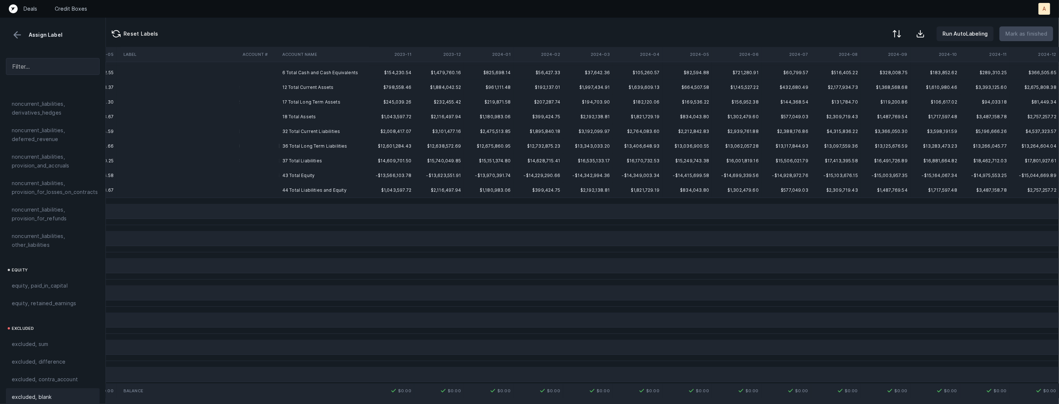
click at [322, 72] on td "6 Total Cash and Cash Equivalents" at bounding box center [324, 72] width 90 height 15
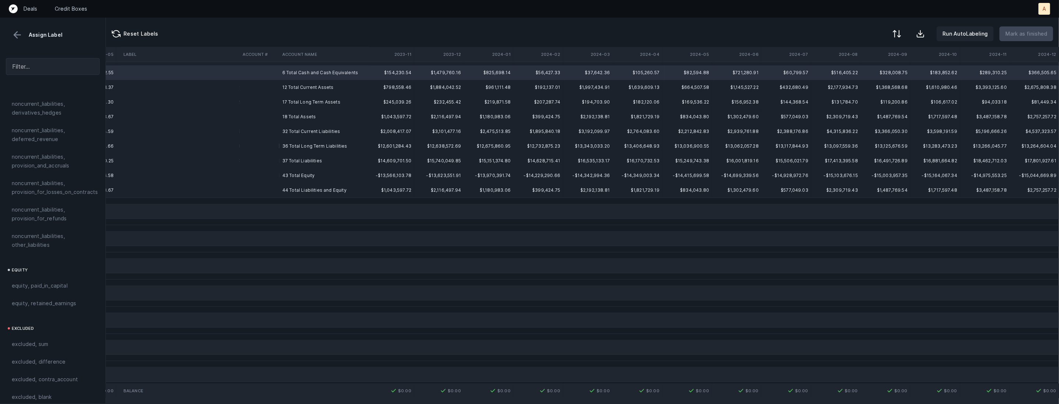
click at [290, 194] on td "44 Total Liabilities and Equity" at bounding box center [324, 190] width 90 height 15
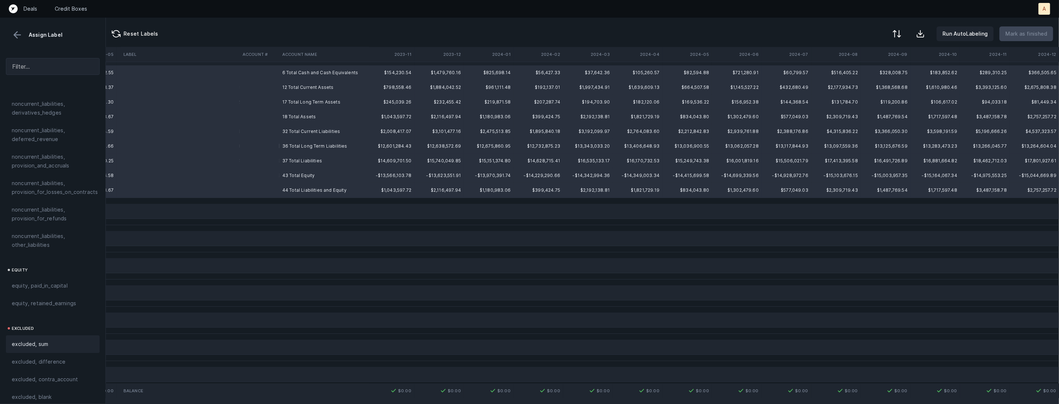
click at [36, 340] on span "excluded, sum" at bounding box center [30, 344] width 36 height 9
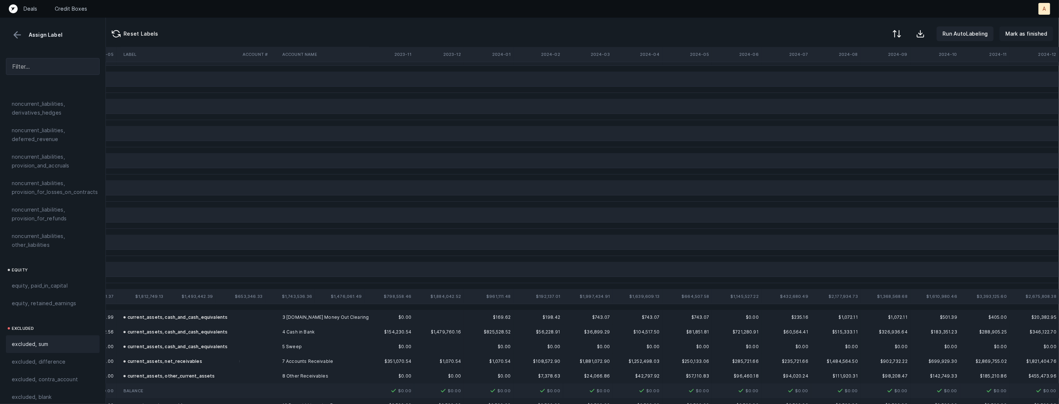
click at [1036, 34] on p "Mark as finished" at bounding box center [1026, 33] width 42 height 9
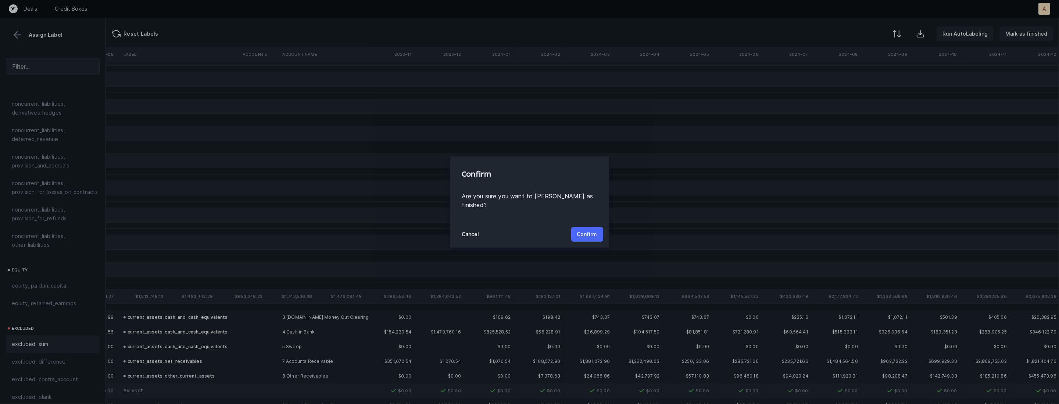
click at [577, 233] on button "Confirm" at bounding box center [587, 234] width 32 height 15
